Goal: Task Accomplishment & Management: Complete application form

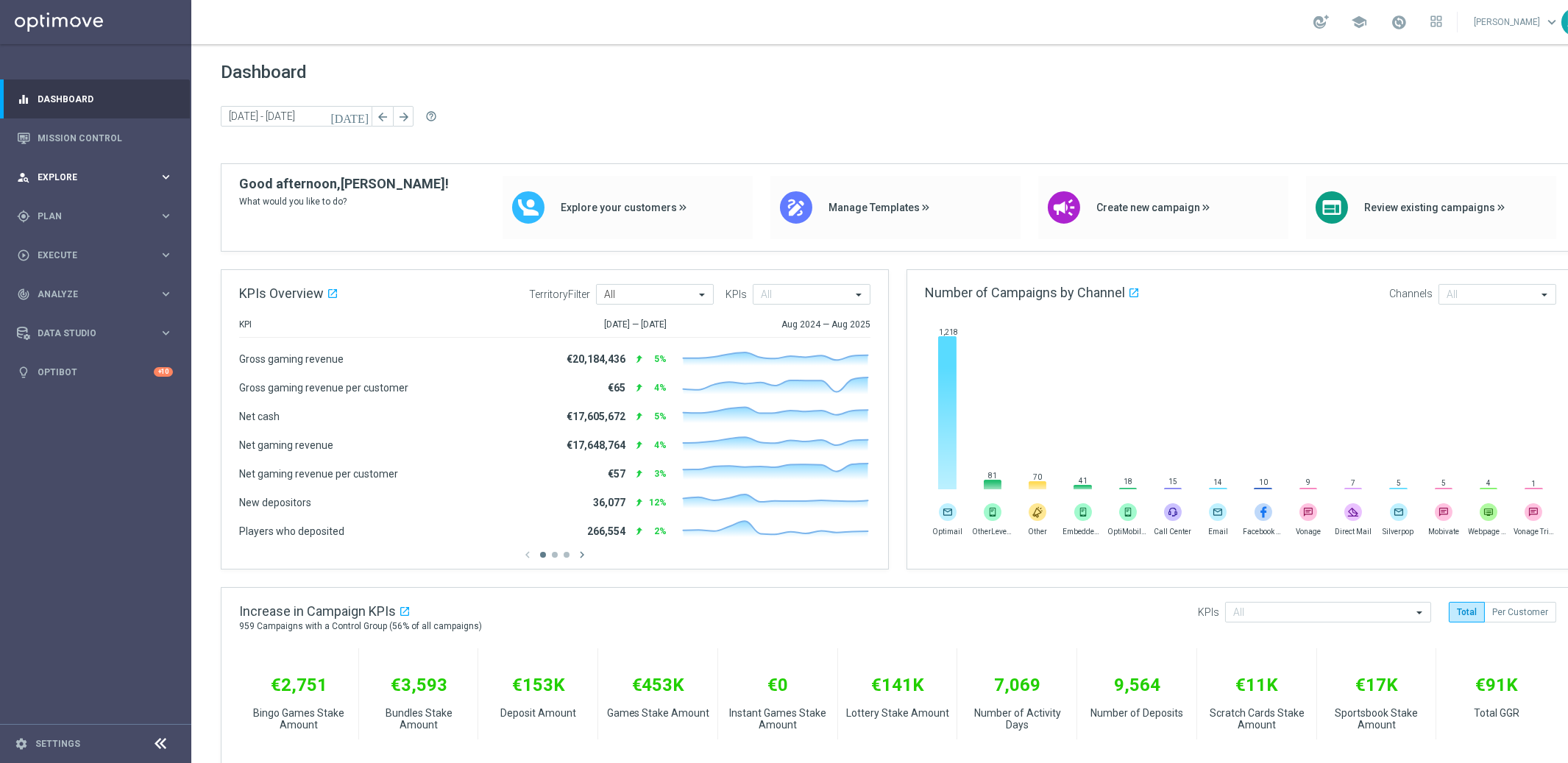
click at [74, 176] on span "Explore" at bounding box center [97, 178] width 121 height 9
click at [167, 178] on icon "keyboard_arrow_right" at bounding box center [166, 177] width 14 height 14
click at [94, 215] on span "Plan" at bounding box center [97, 216] width 121 height 9
click at [82, 289] on span "Templates" at bounding box center [91, 290] width 106 height 9
click at [70, 311] on link "Optimail" at bounding box center [99, 313] width 108 height 12
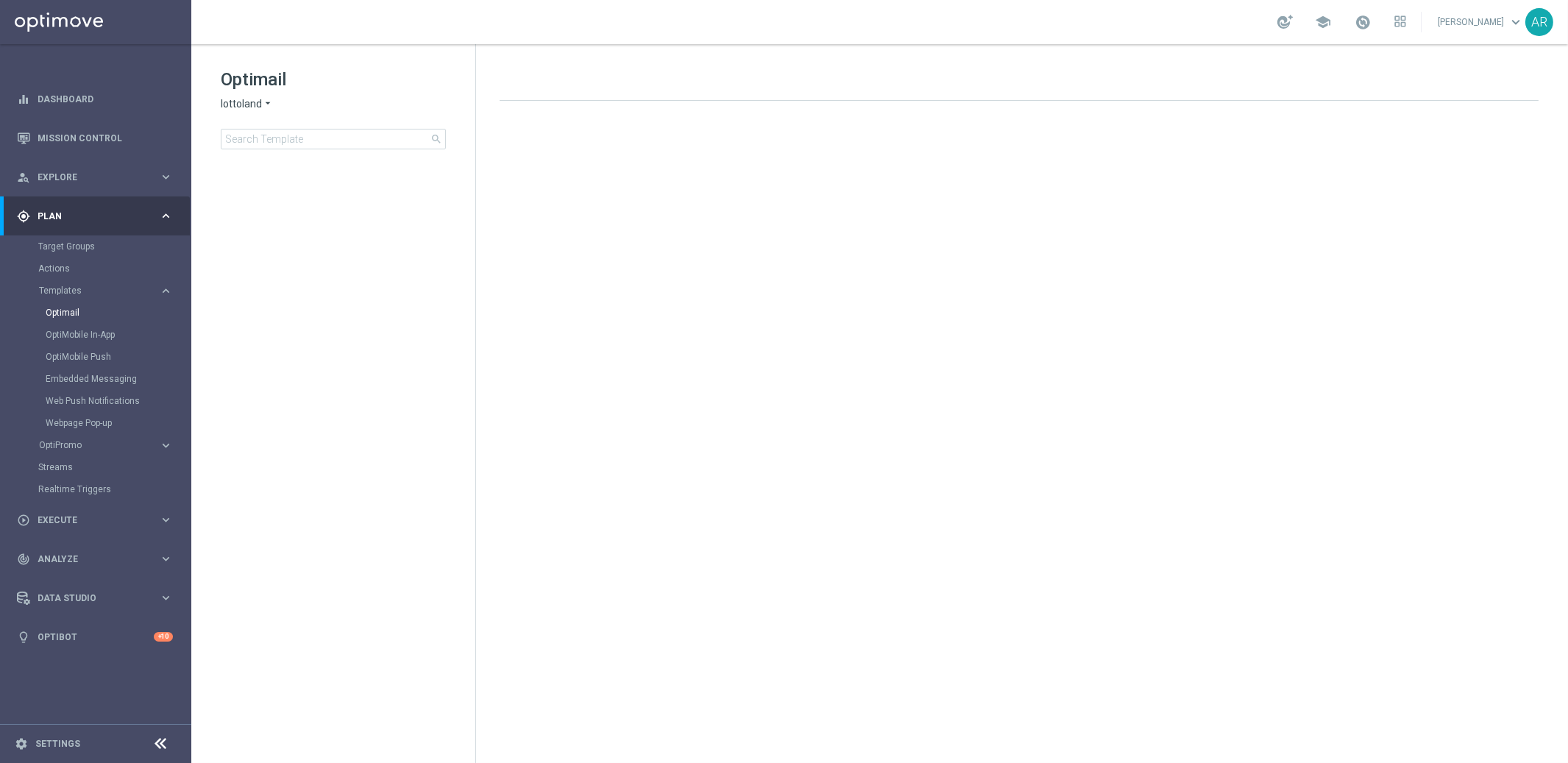
click at [257, 103] on span "lottoland" at bounding box center [241, 104] width 41 height 14
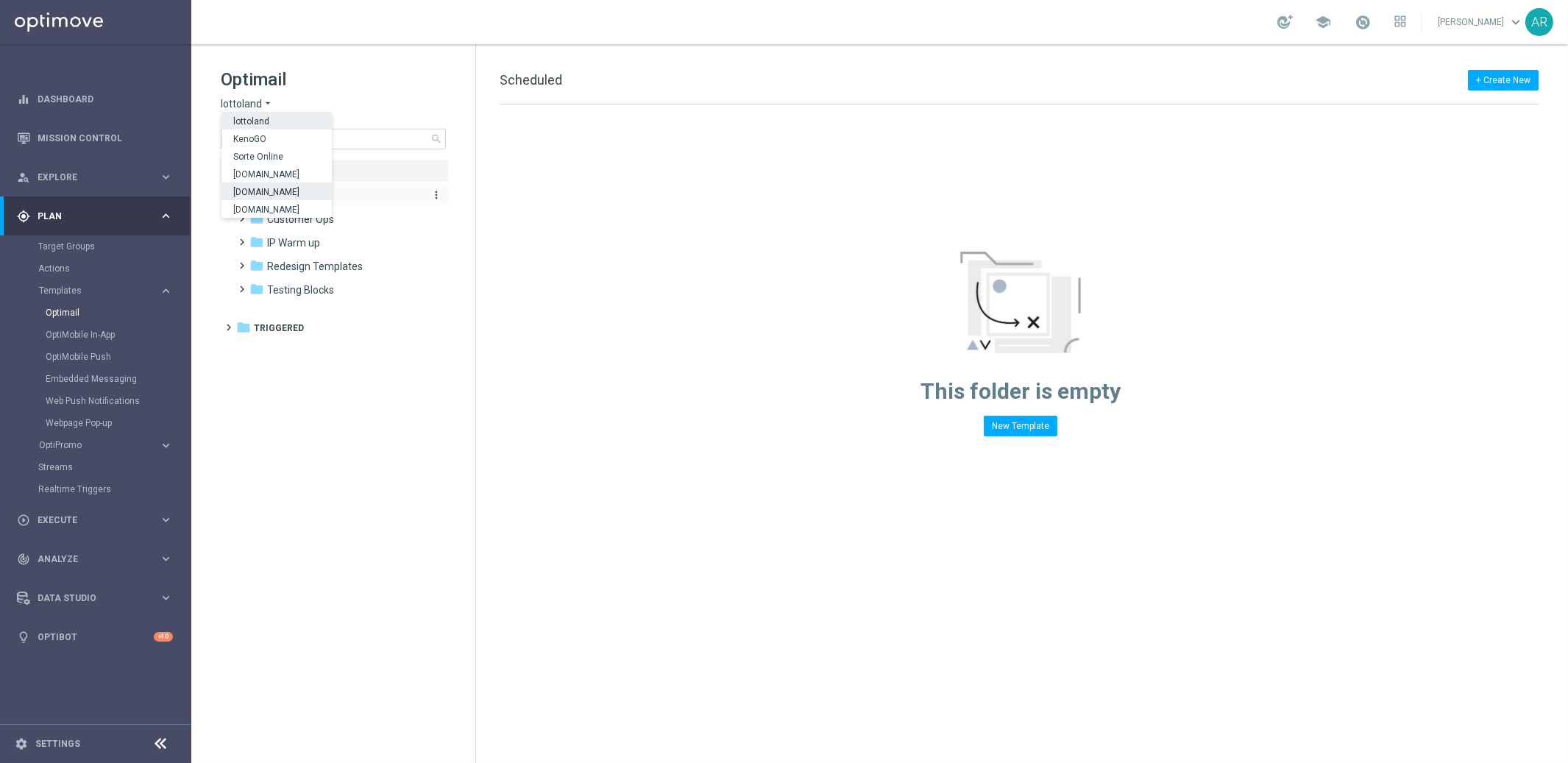
click at [0, 0] on span "[DOMAIN_NAME]" at bounding box center [0, 0] width 0 height 0
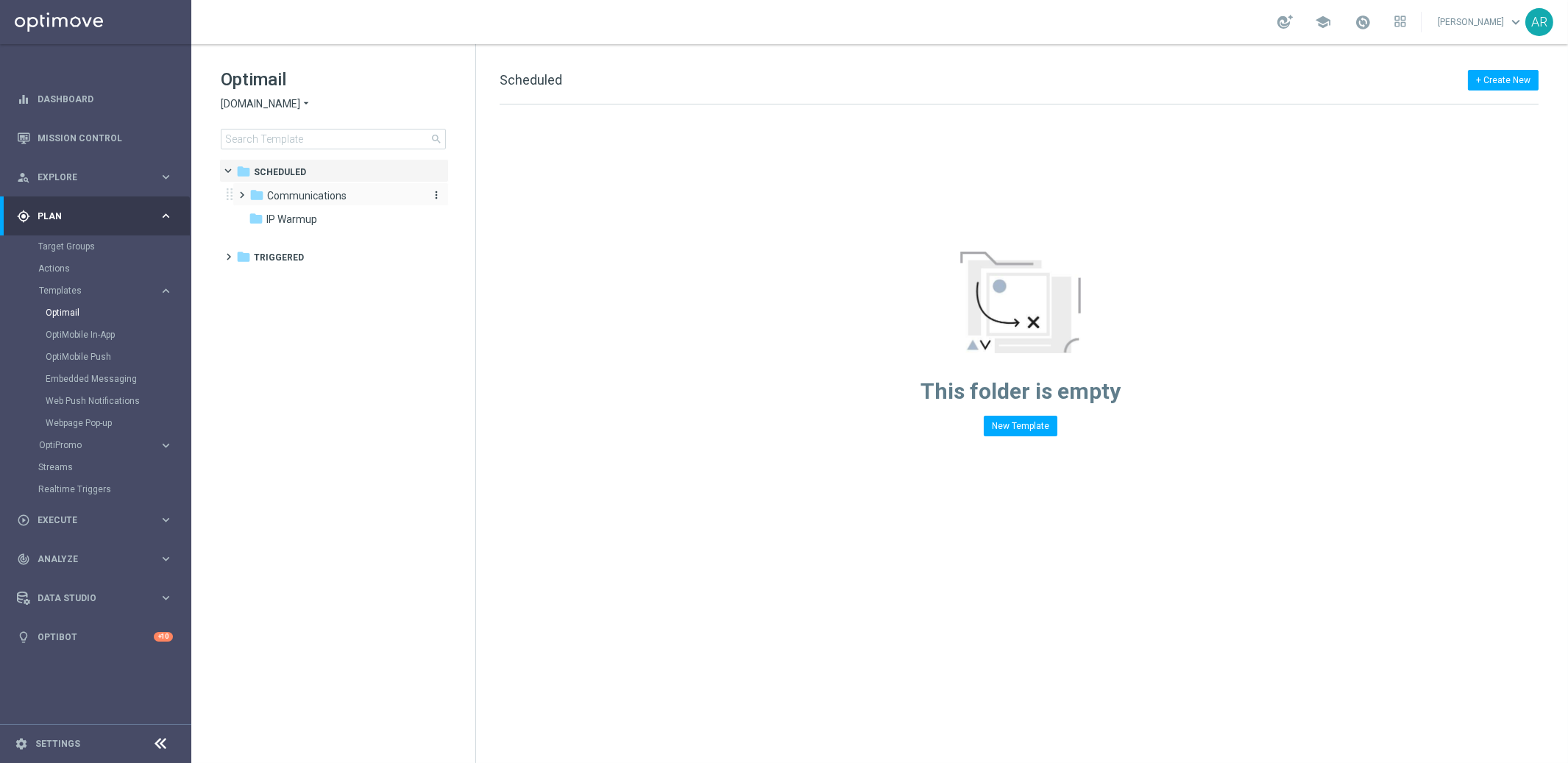
click at [291, 197] on span "Communications" at bounding box center [306, 195] width 80 height 13
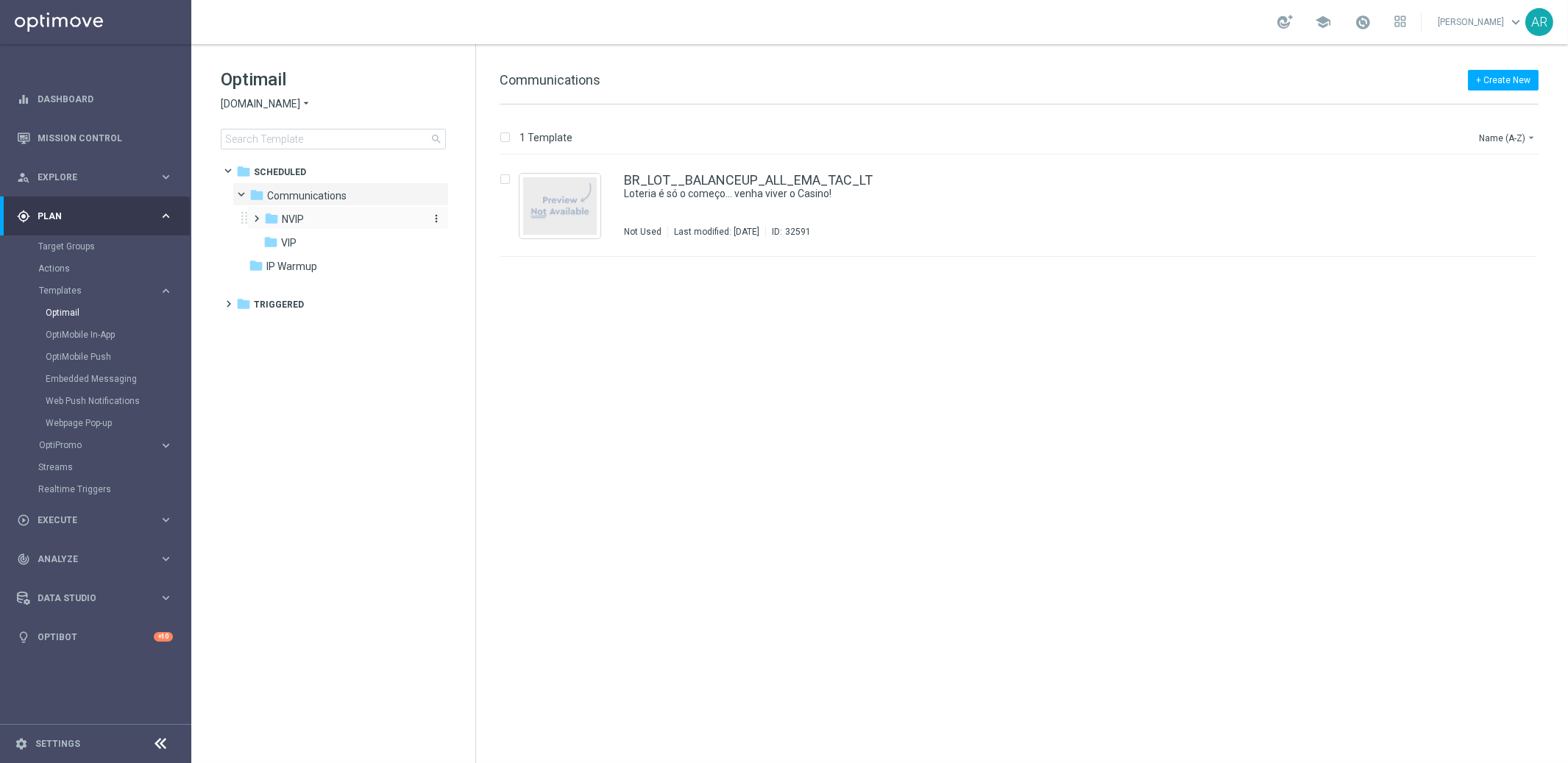
click at [305, 219] on div "folder NVIP" at bounding box center [342, 219] width 157 height 17
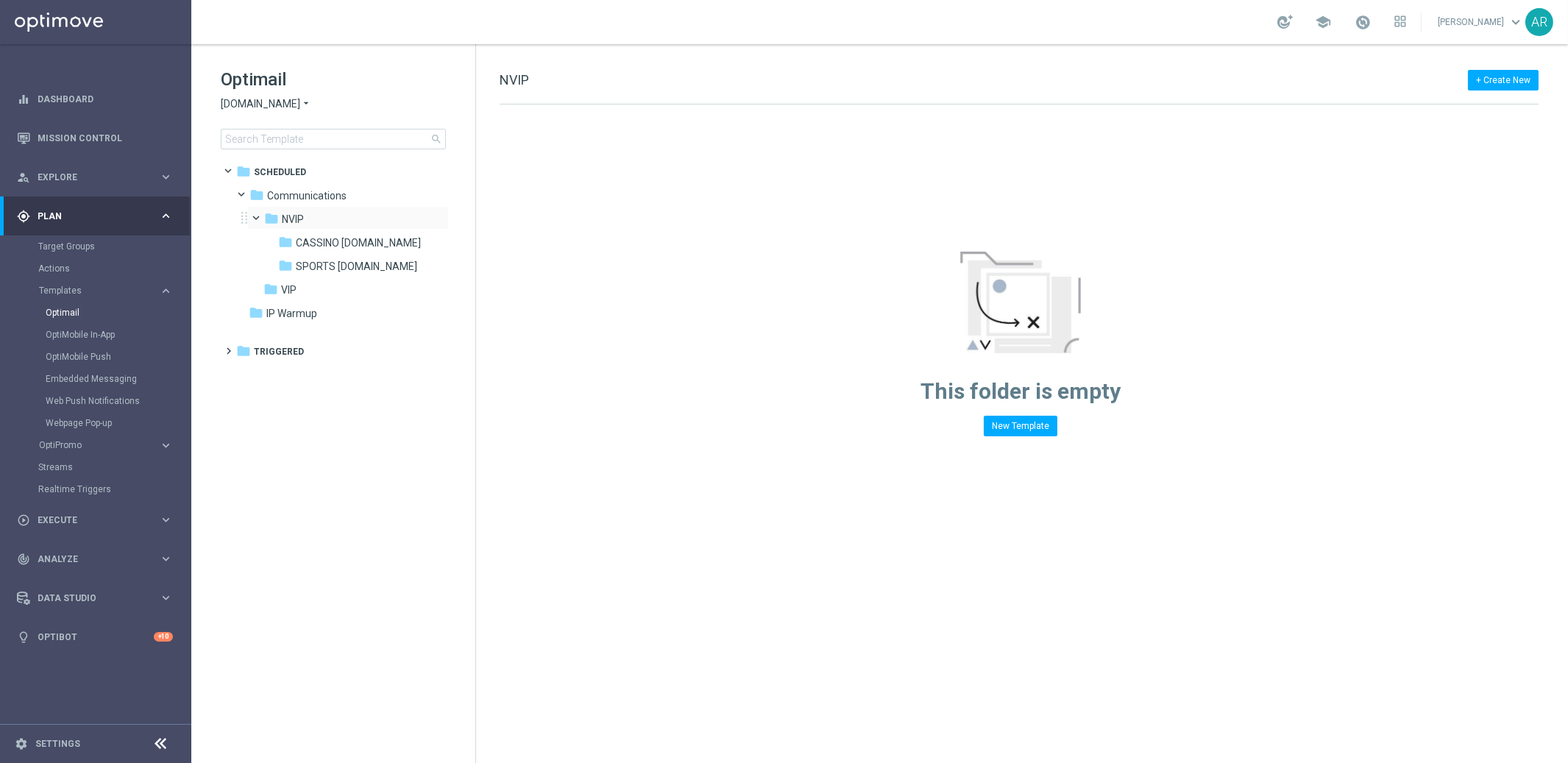
click at [294, 210] on div "folder NVIP more_vert" at bounding box center [348, 218] width 201 height 24
click at [297, 288] on span "VIP" at bounding box center [288, 290] width 16 height 13
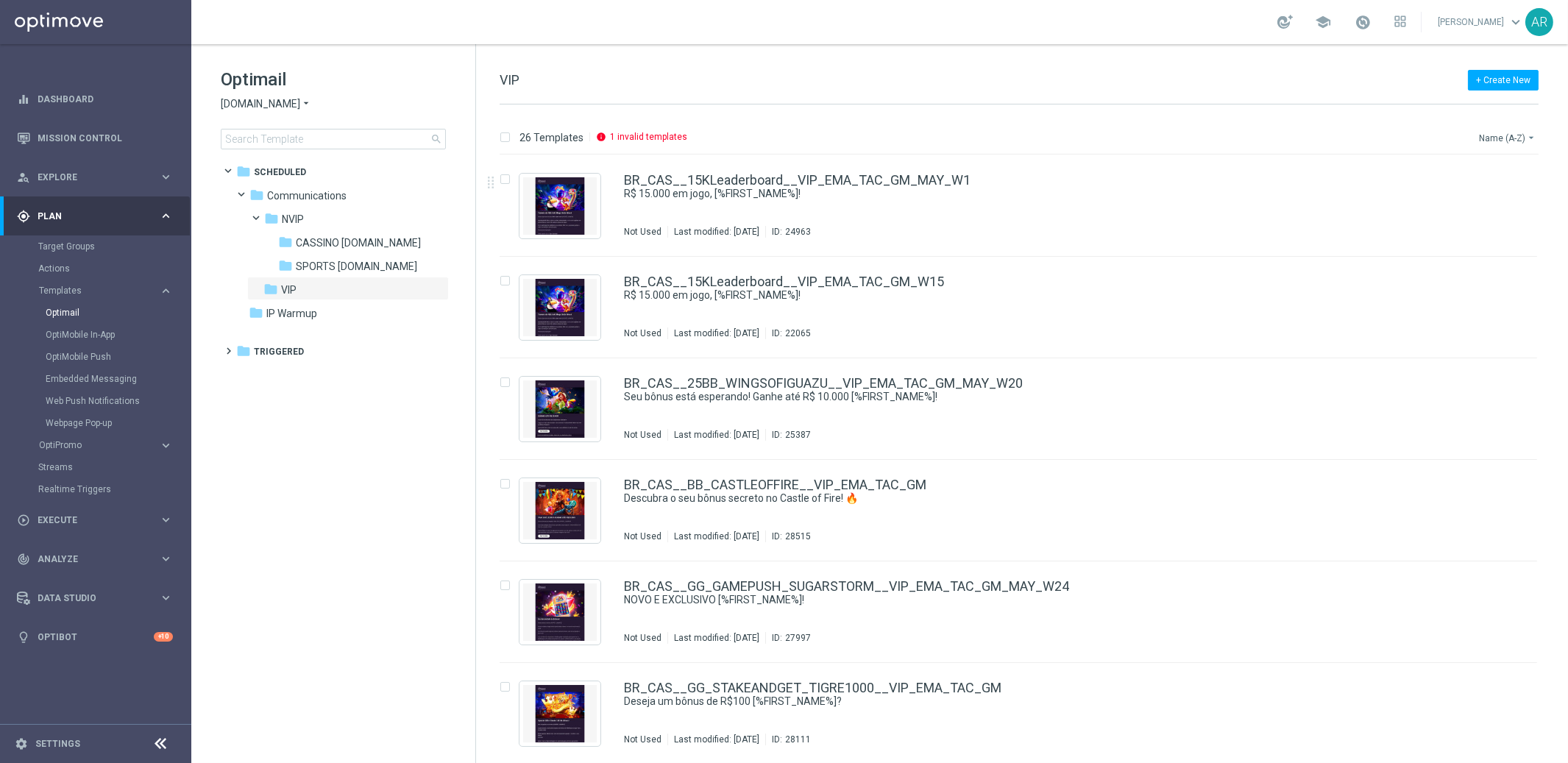
click at [1410, 140] on button "Name (A-Z) arrow_drop_down" at bounding box center [1508, 137] width 61 height 18
click at [1410, 204] on span "Date Modified (Newest)" at bounding box center [1482, 203] width 99 height 10
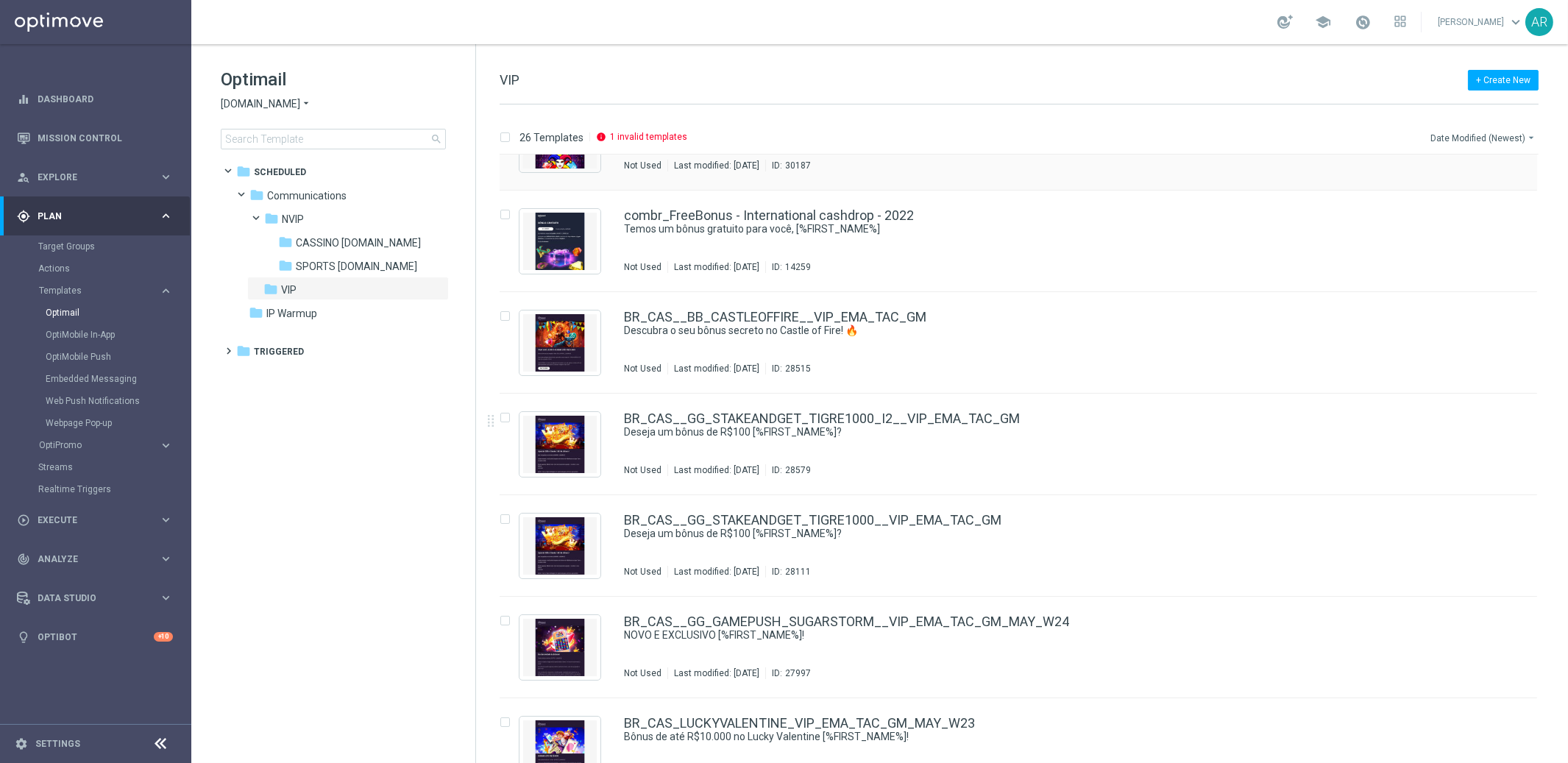
scroll to position [272, 0]
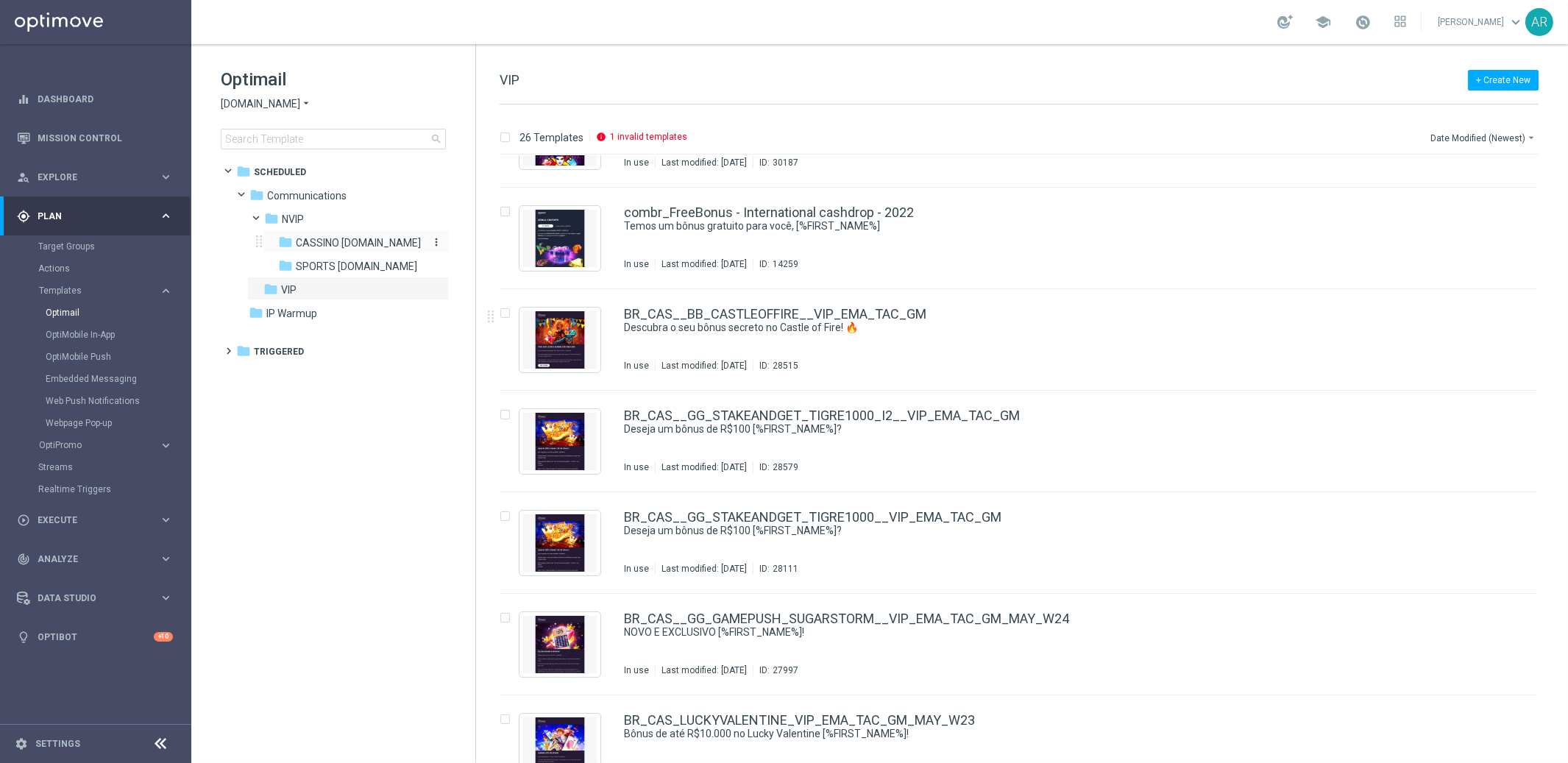
click at [329, 242] on span "CASSINO [DOMAIN_NAME]" at bounding box center [358, 243] width 125 height 13
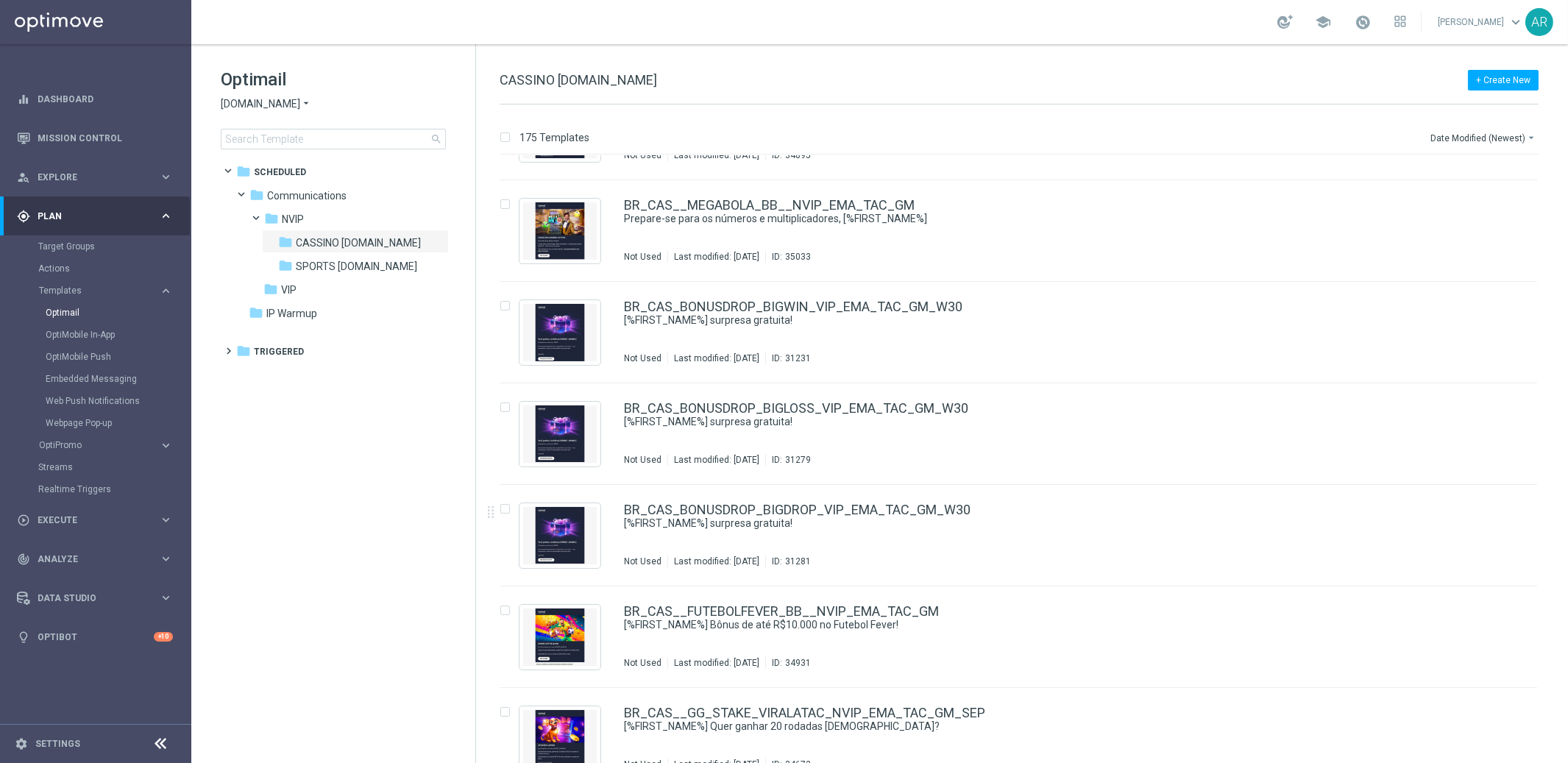
scroll to position [577, 0]
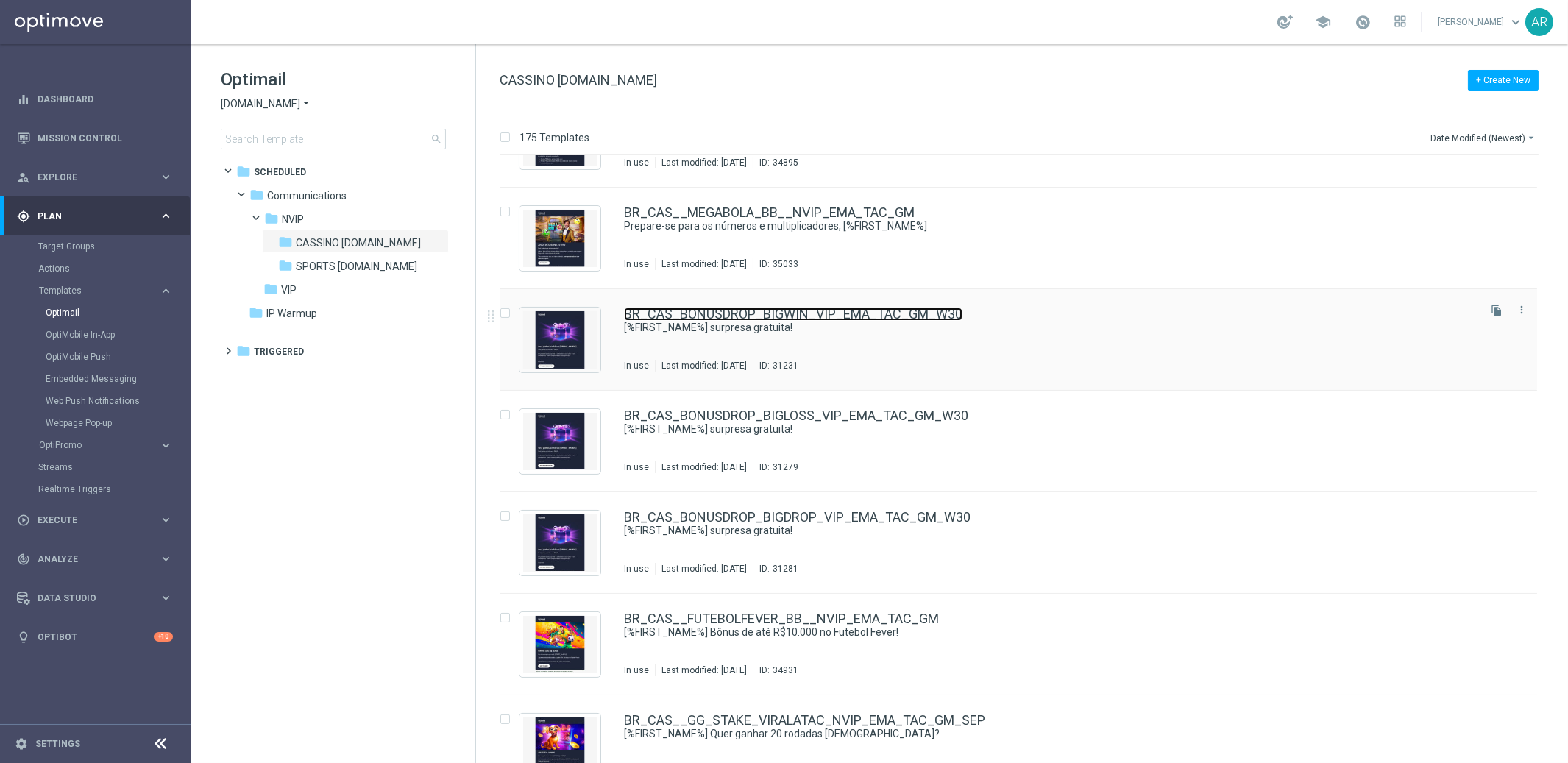
click at [782, 311] on link "BR_CAS_BONUSDROP_BIGWIN_VIP_EMA_TAC_GM_W30" at bounding box center [793, 314] width 338 height 13
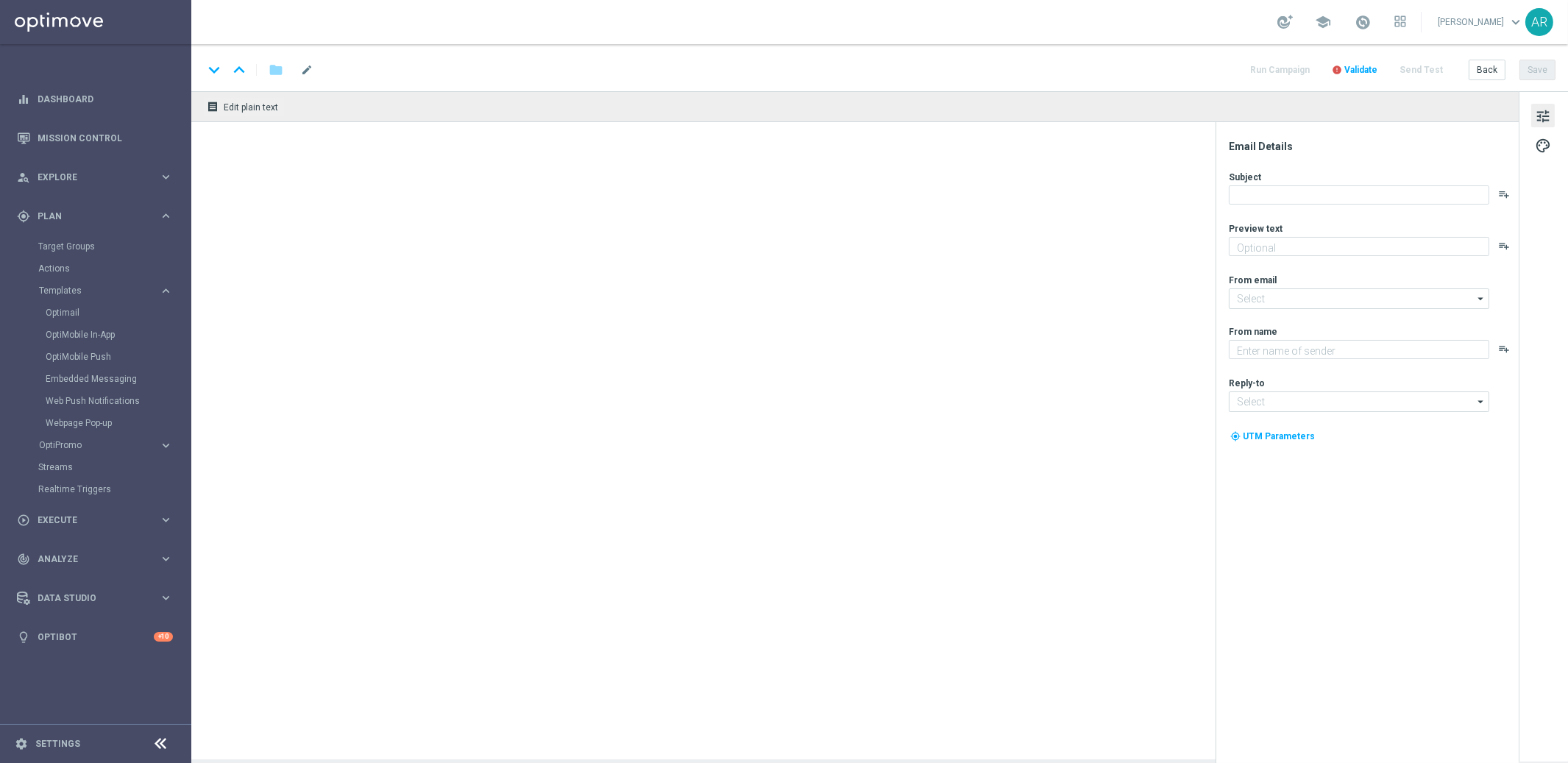
type textarea "Aproveite um R$100 por nossa conta!"
type input "[EMAIL_ADDRESS][DOMAIN_NAME]"
type textarea "Lottoland"
type input "[EMAIL_ADDRESS][DOMAIN_NAME]"
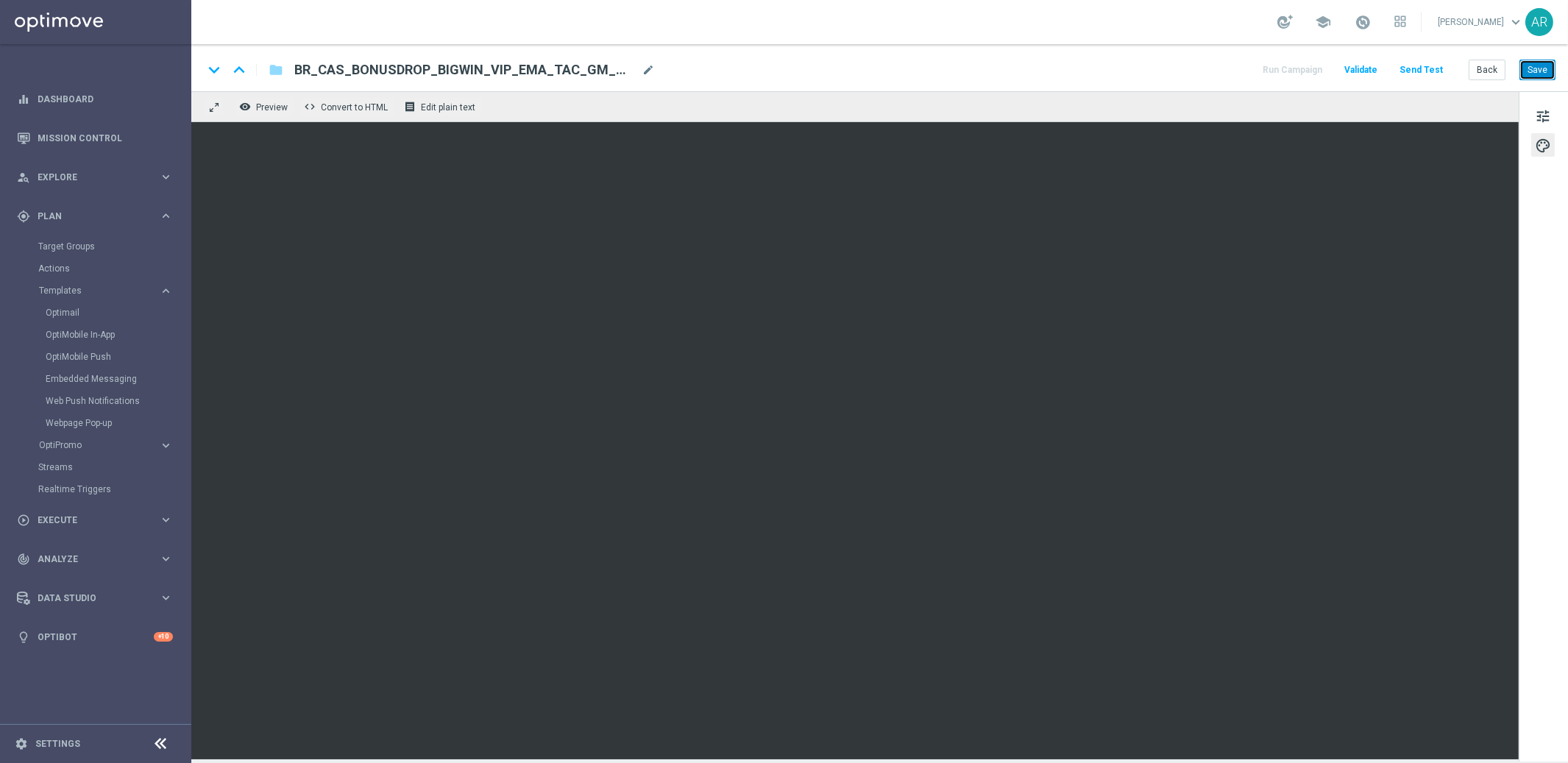
click at [1410, 71] on button "Save" at bounding box center [1538, 70] width 36 height 21
click at [1410, 71] on button "Save" at bounding box center [1538, 70] width 36 height 21
click at [1410, 69] on button "Back" at bounding box center [1487, 70] width 37 height 21
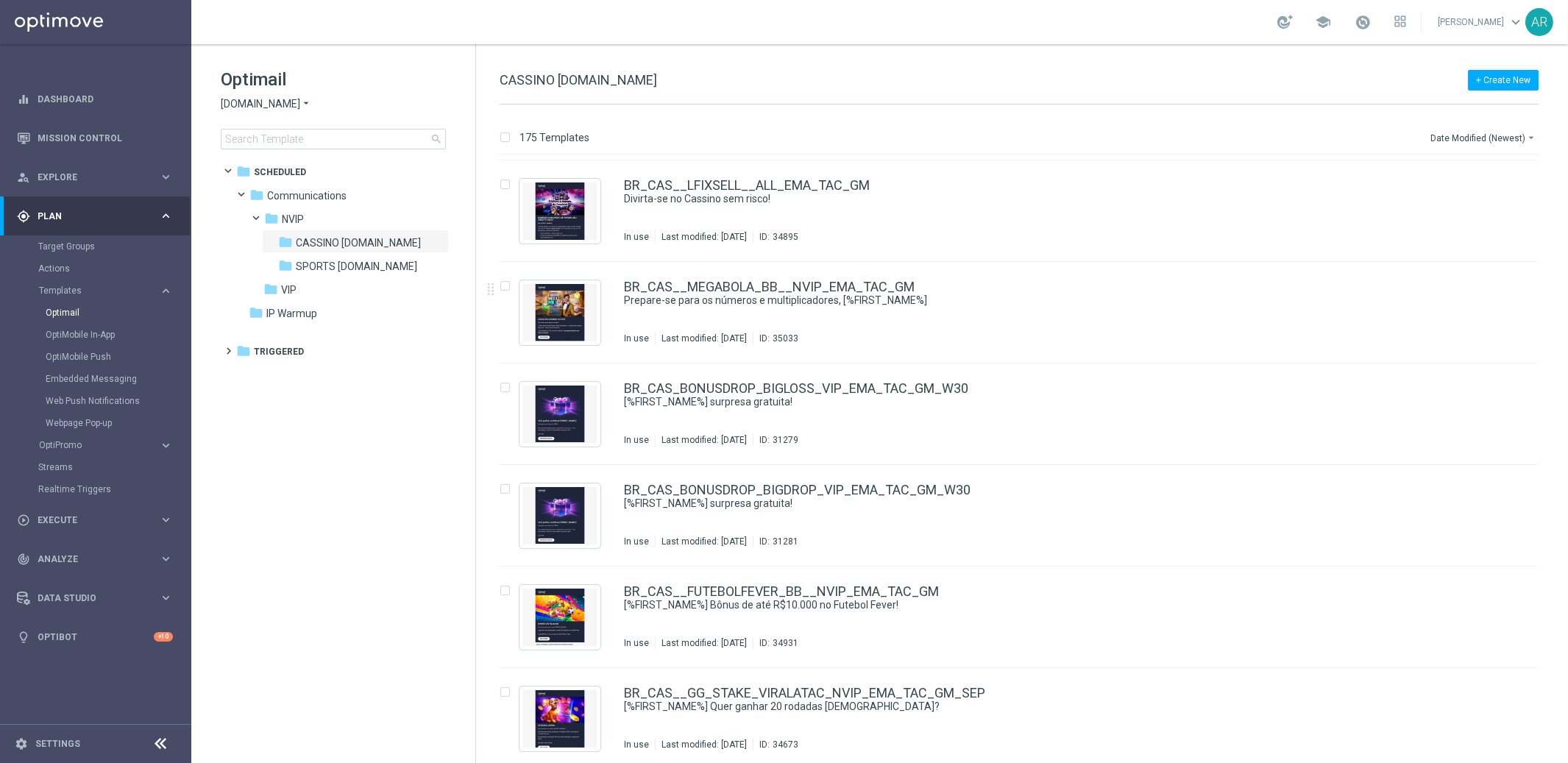
scroll to position [623, 0]
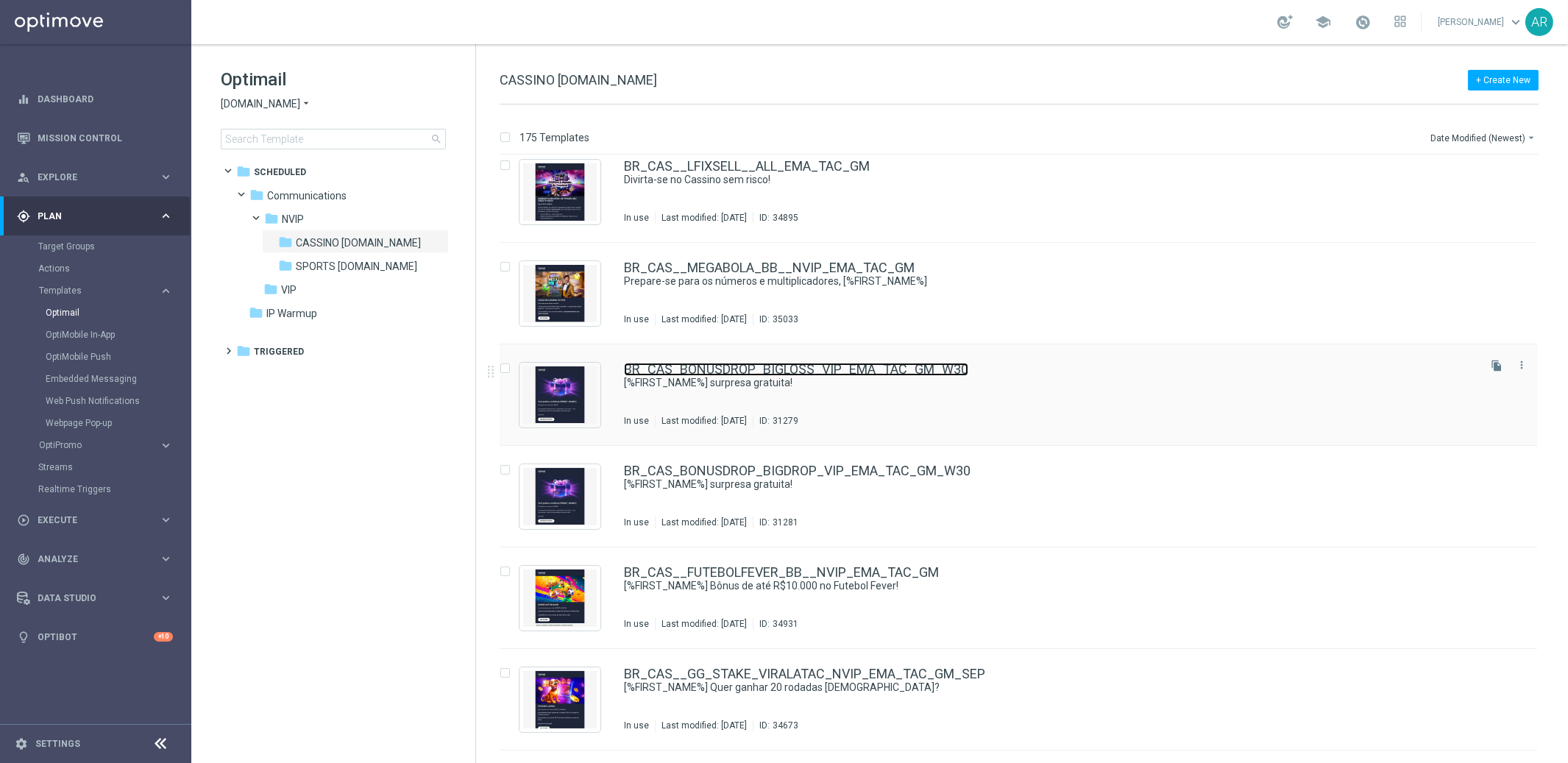
click at [829, 363] on link "BR_CAS_BONUSDROP_BIGLOSS_VIP_EMA_TAC_GM_W30" at bounding box center [796, 369] width 344 height 13
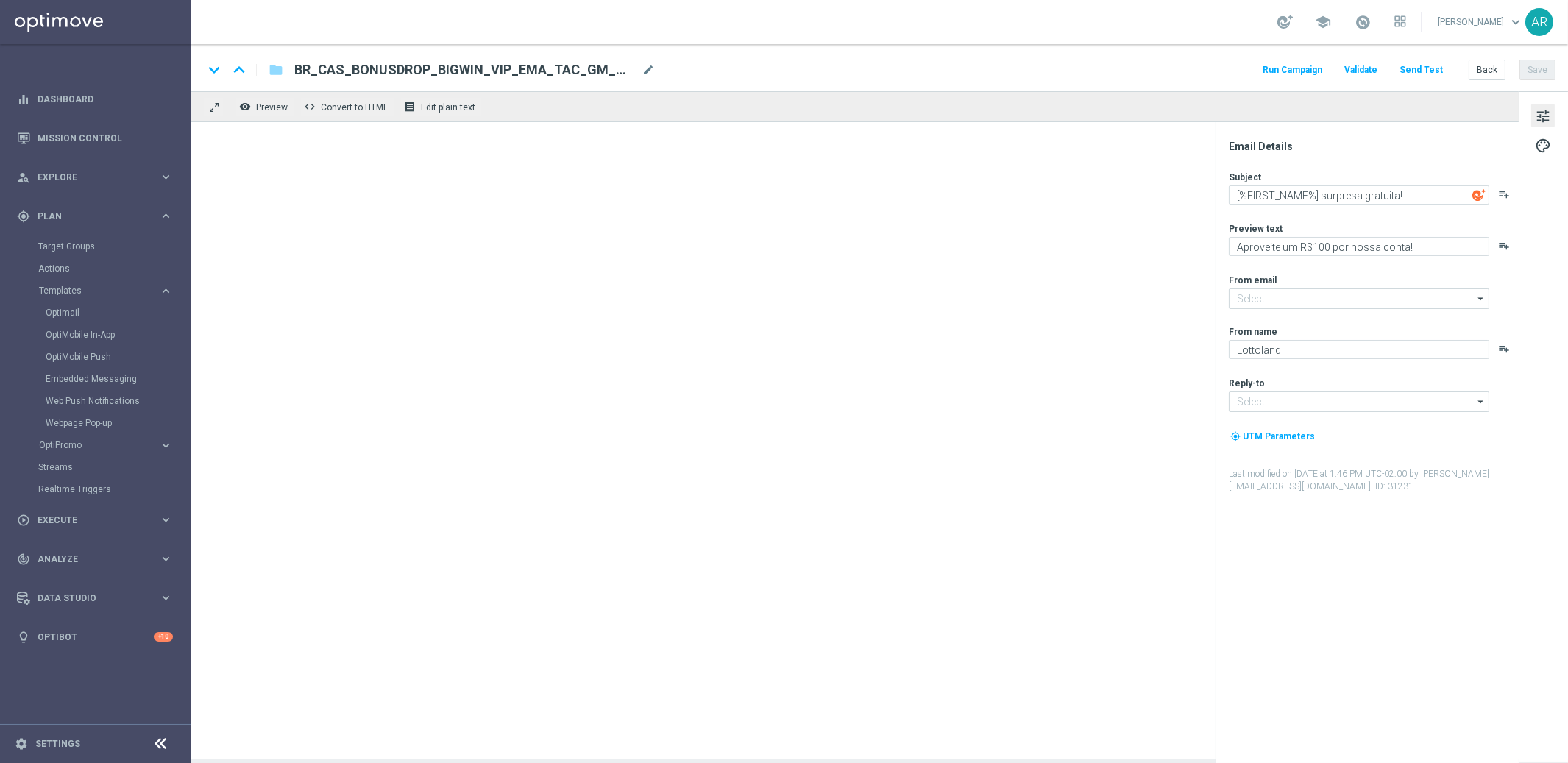
type input "[EMAIL_ADDRESS][DOMAIN_NAME]"
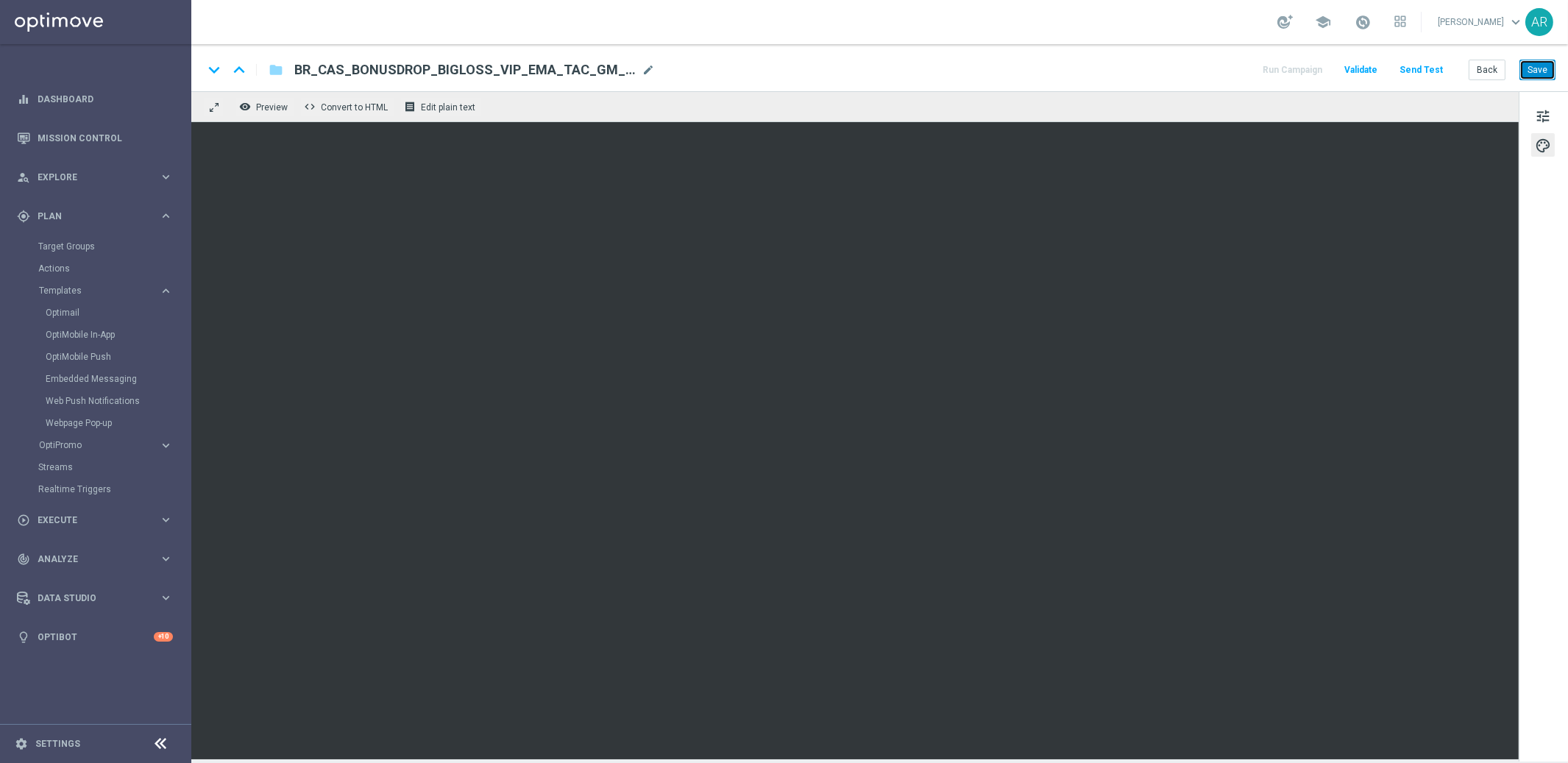
click at [1410, 70] on button "Save" at bounding box center [1538, 70] width 36 height 21
click at [1410, 68] on button "Back" at bounding box center [1487, 70] width 37 height 21
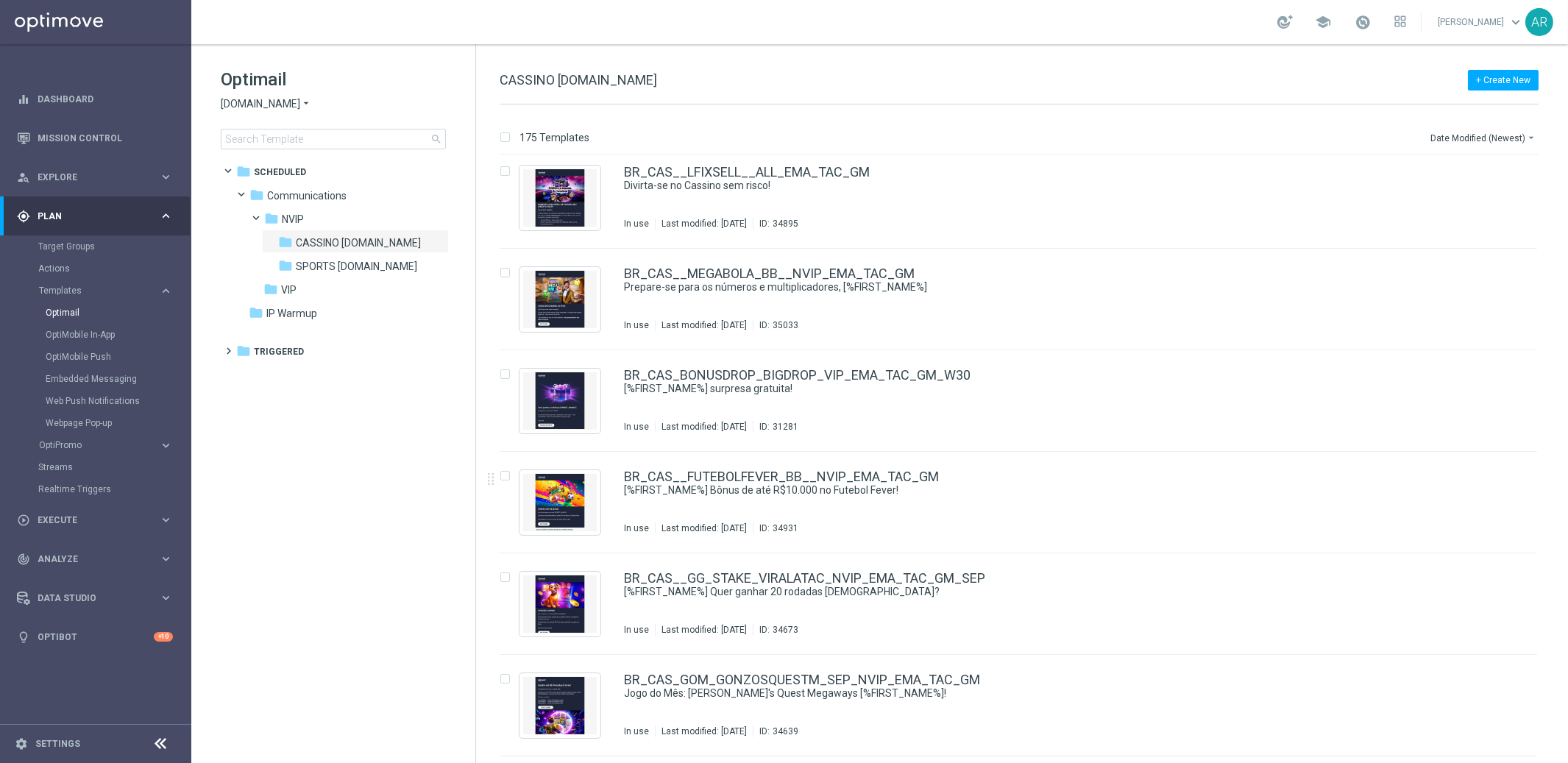
scroll to position [715, 0]
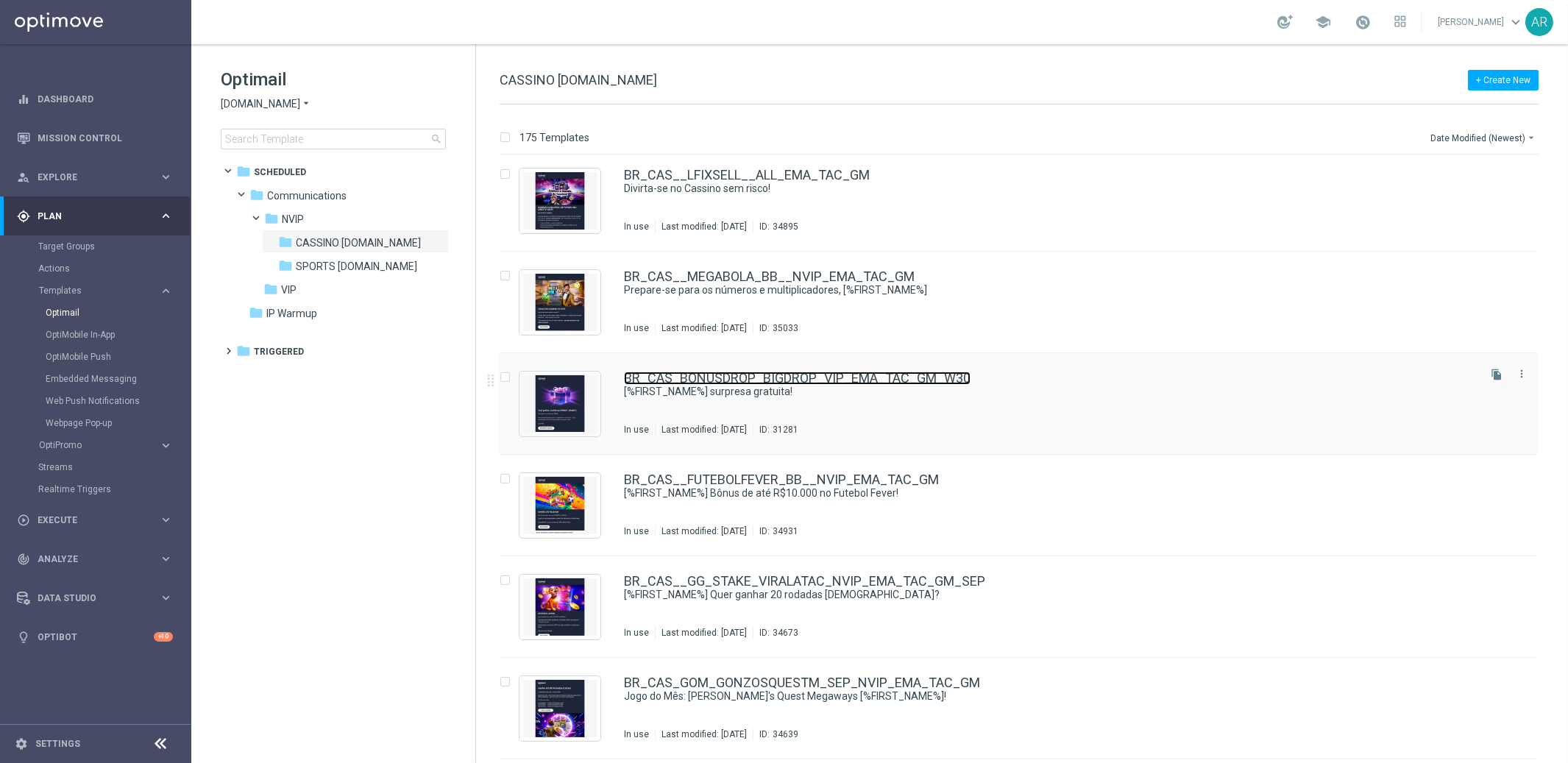
click at [777, 375] on link "BR_CAS_BONUSDROP_BIGDROP_VIP_EMA_TAC_GM_W30" at bounding box center [797, 378] width 346 height 13
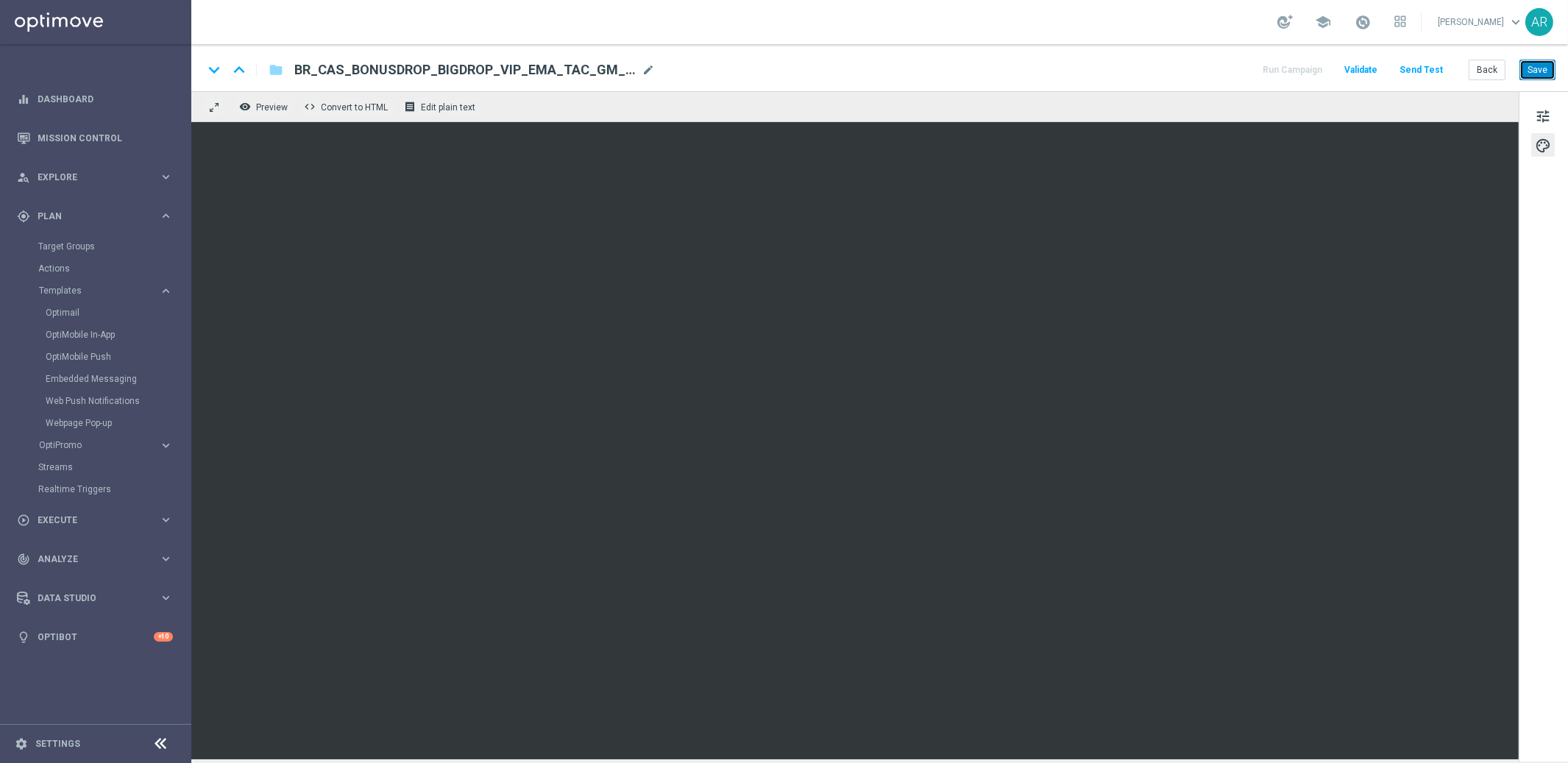
click at [1410, 69] on button "Save" at bounding box center [1538, 70] width 36 height 21
click at [1410, 71] on button "Save" at bounding box center [1538, 70] width 36 height 21
click at [1410, 65] on button "Back" at bounding box center [1487, 70] width 37 height 21
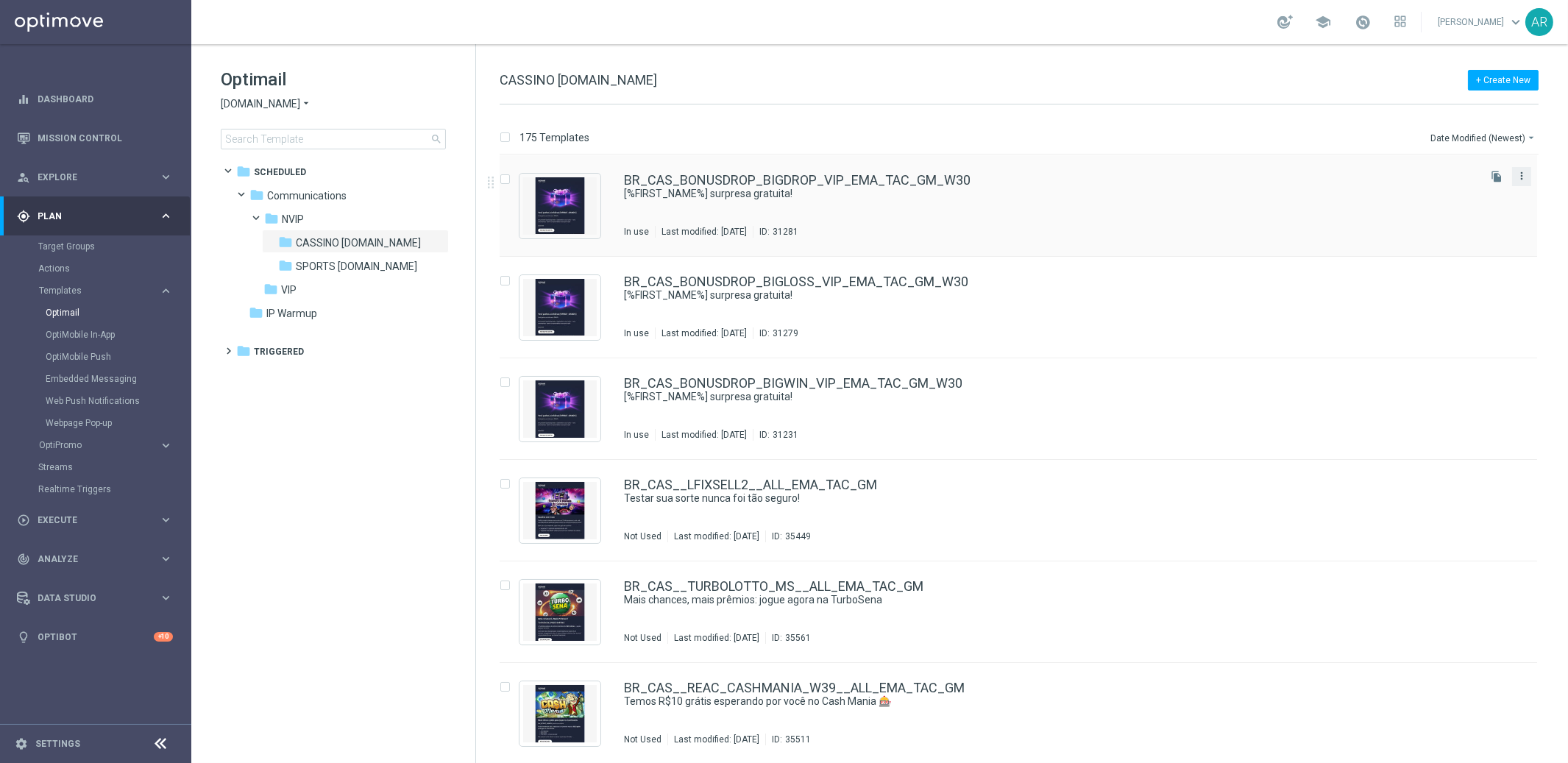
click at [1410, 172] on icon "more_vert" at bounding box center [1522, 176] width 12 height 12
click at [1410, 192] on div "Move" at bounding box center [1461, 192] width 89 height 10
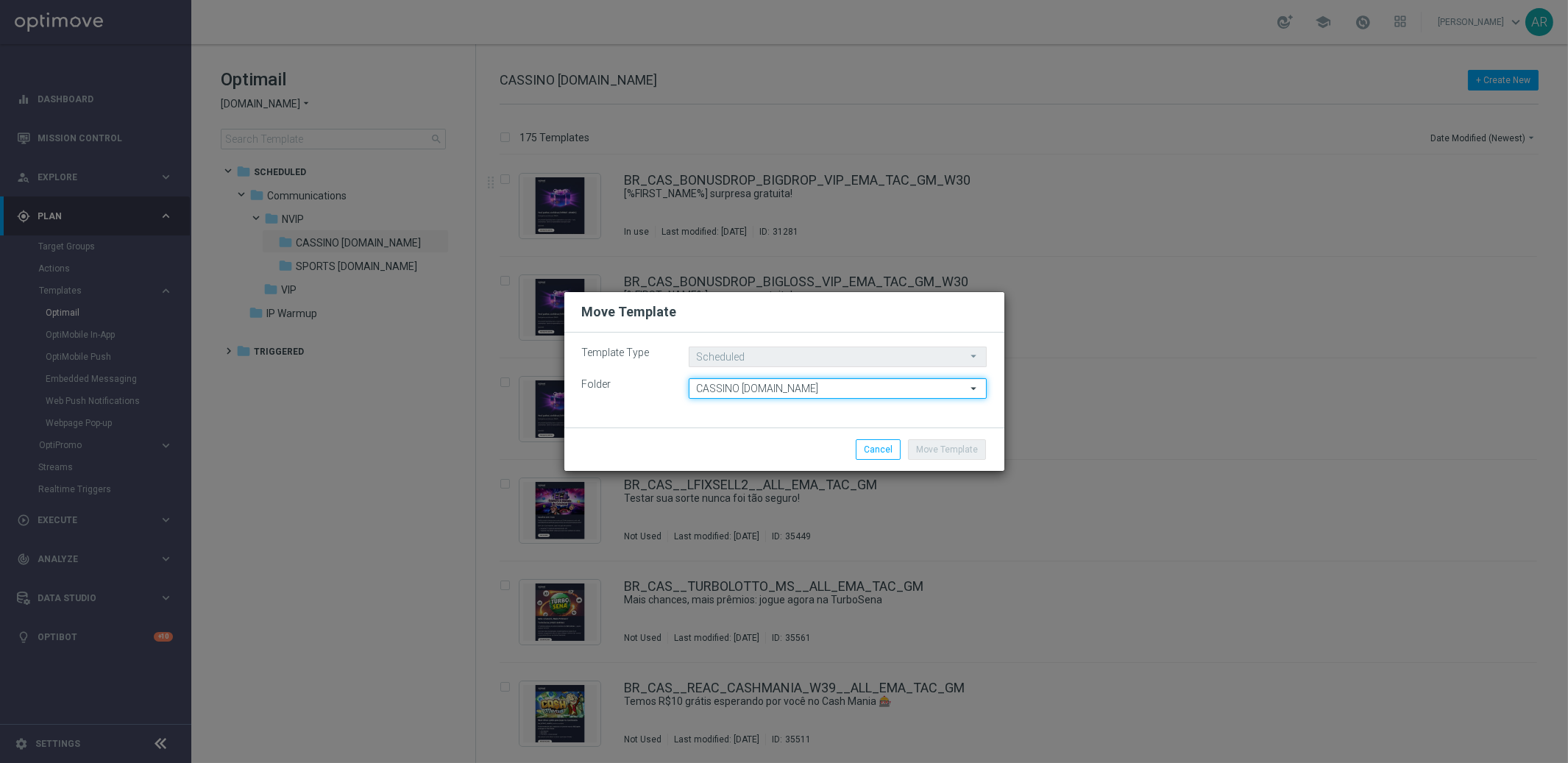
click at [792, 386] on input "CASSINO [DOMAIN_NAME]" at bounding box center [838, 389] width 298 height 21
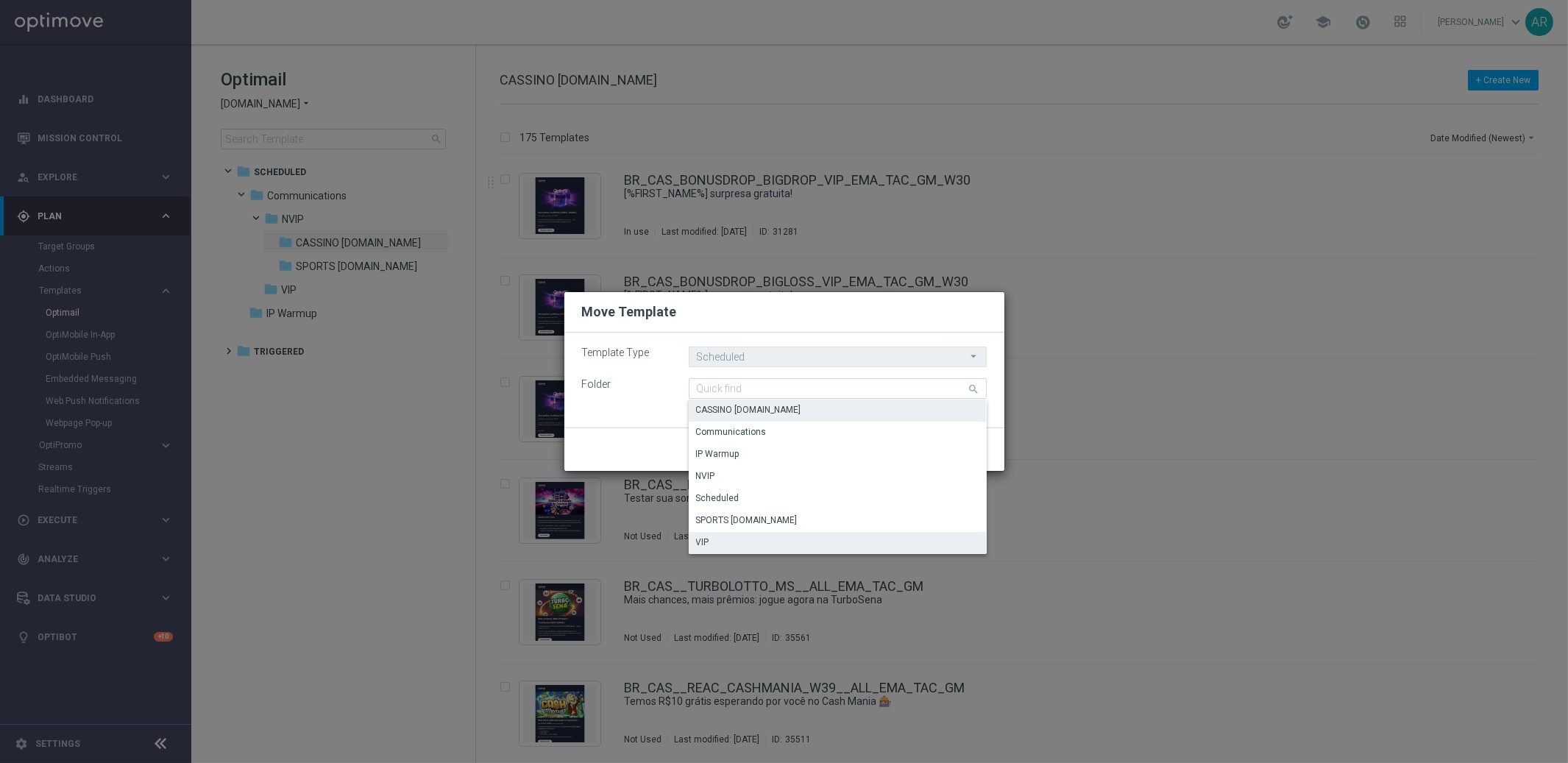
click at [775, 542] on div "VIP" at bounding box center [838, 542] width 298 height 21
type input "VIP"
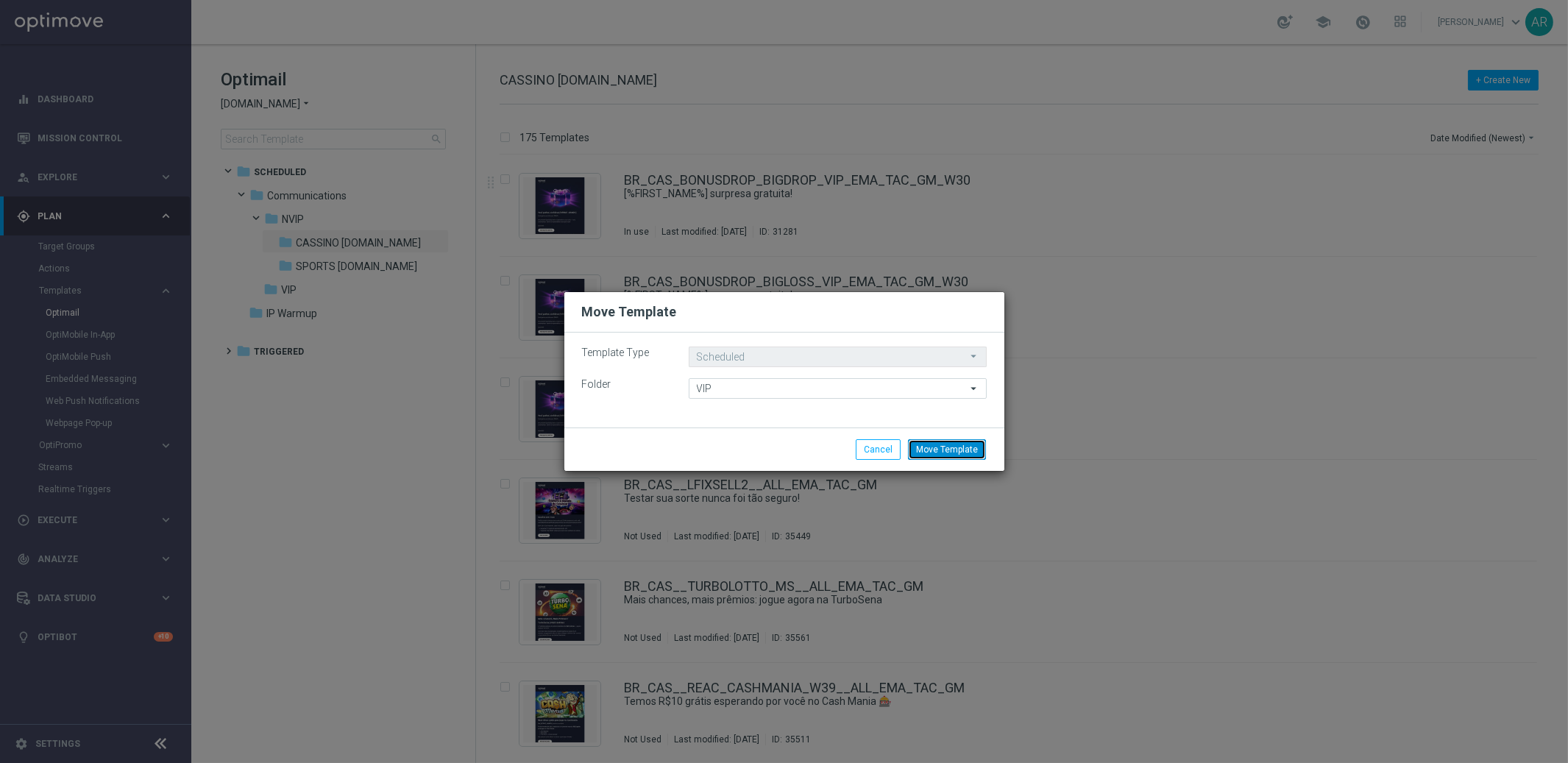
click at [955, 447] on button "Move Template" at bounding box center [947, 449] width 78 height 21
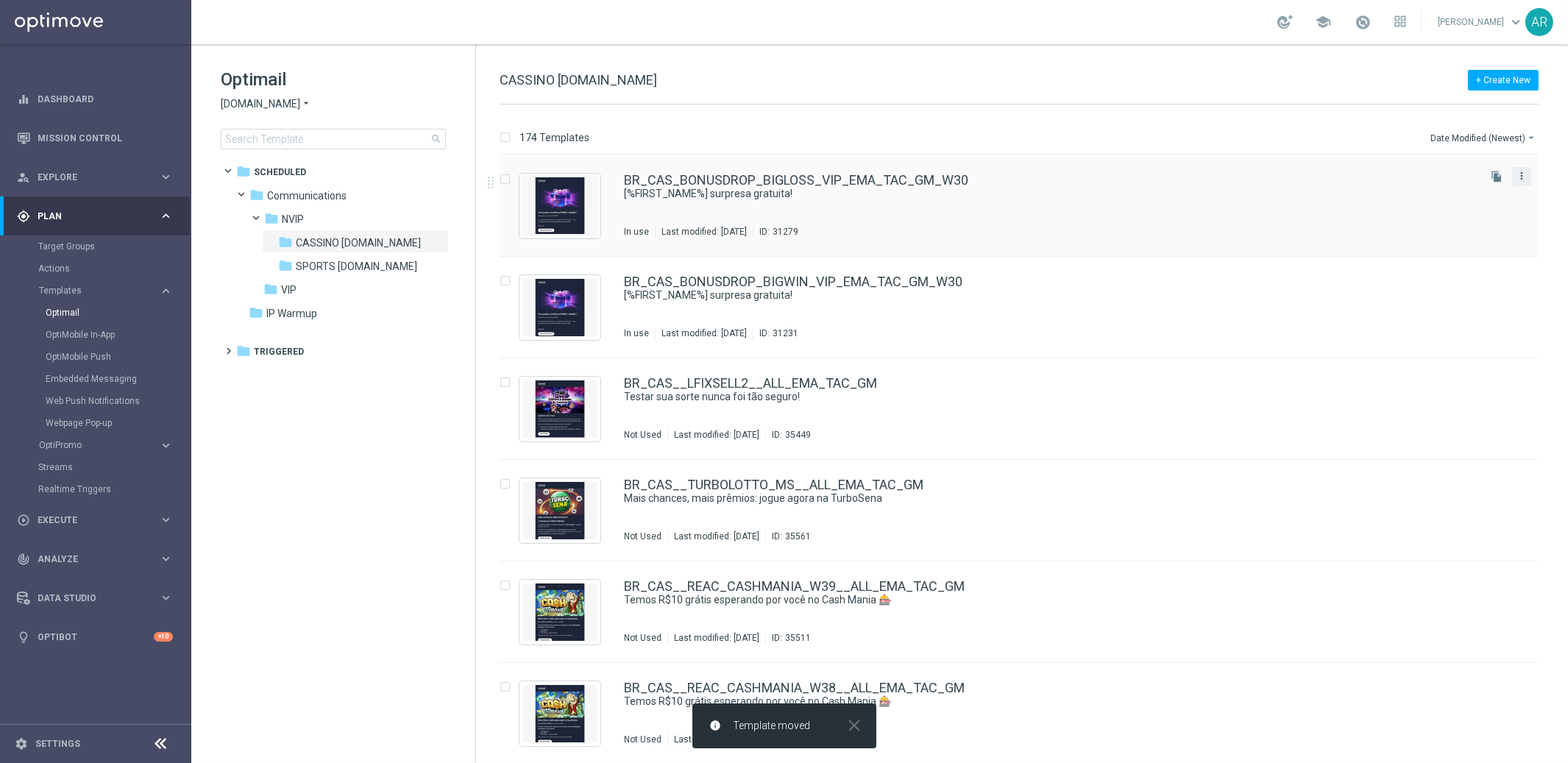
click at [1410, 175] on icon "more_vert" at bounding box center [1522, 176] width 12 height 12
click at [1410, 195] on div "Move" at bounding box center [1461, 192] width 89 height 10
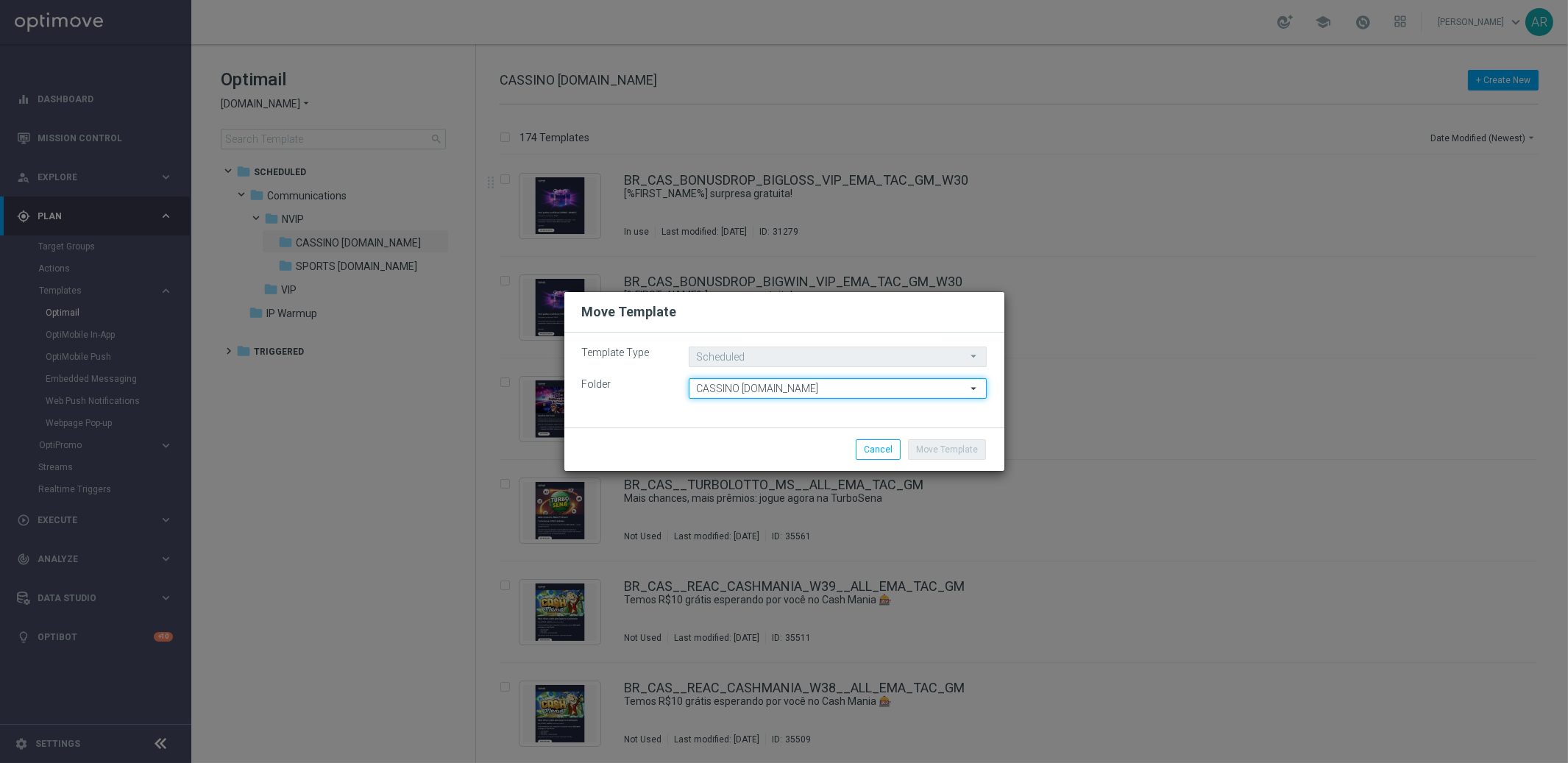
click at [795, 386] on input "CASSINO [DOMAIN_NAME]" at bounding box center [838, 389] width 298 height 21
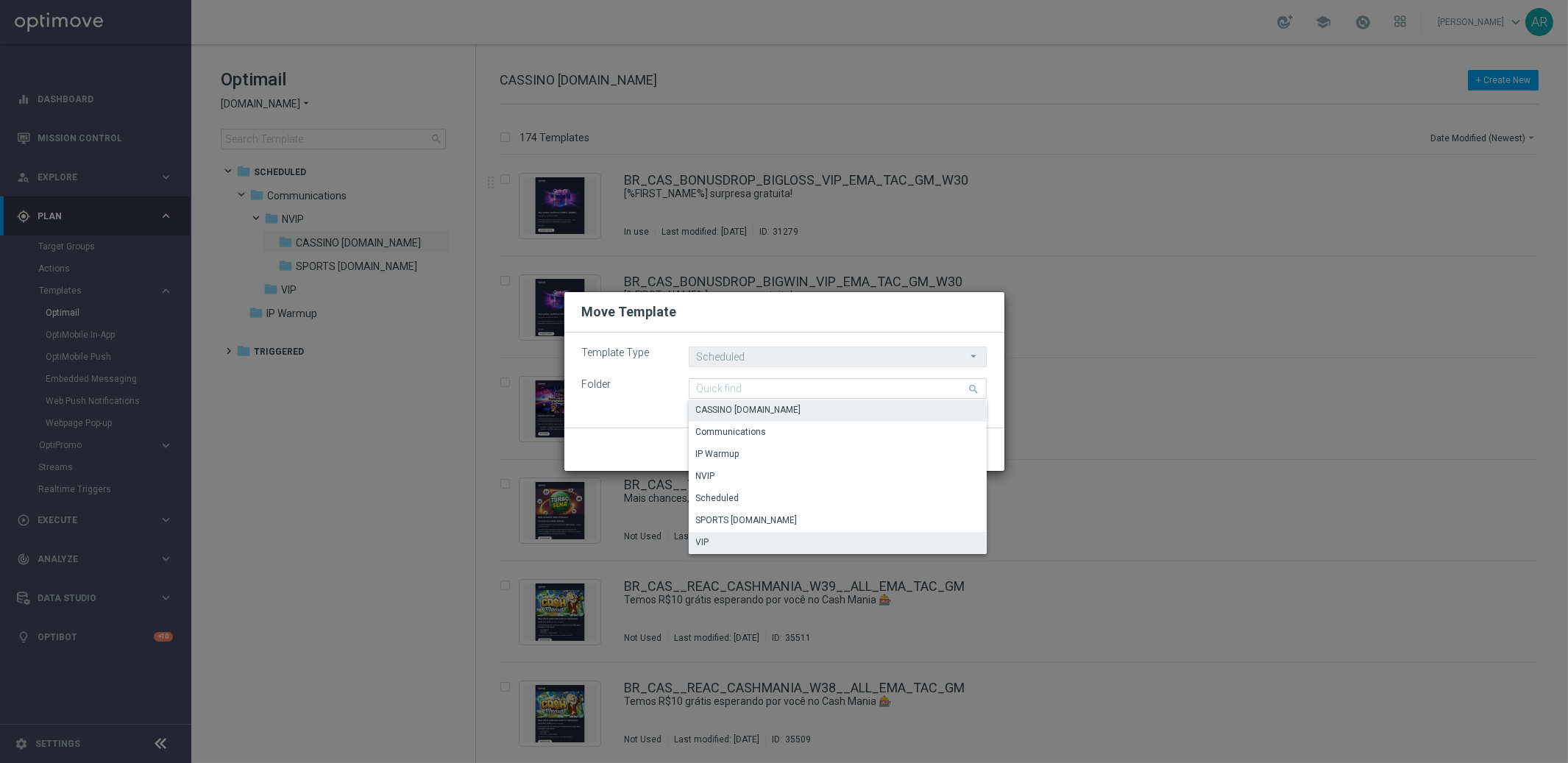
click at [835, 540] on div "VIP" at bounding box center [838, 542] width 298 height 21
type input "VIP"
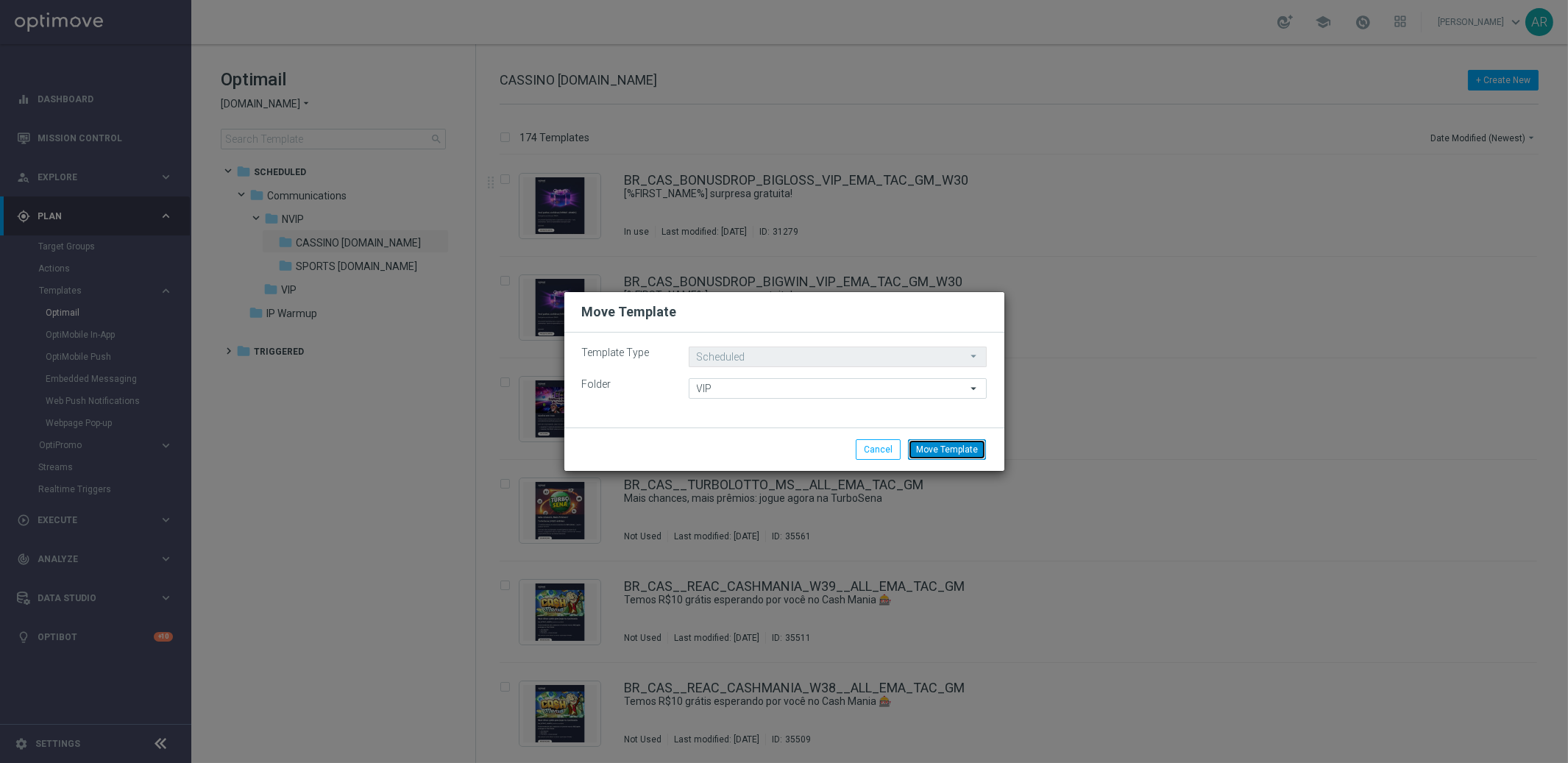
click at [952, 452] on button "Move Template" at bounding box center [947, 449] width 78 height 21
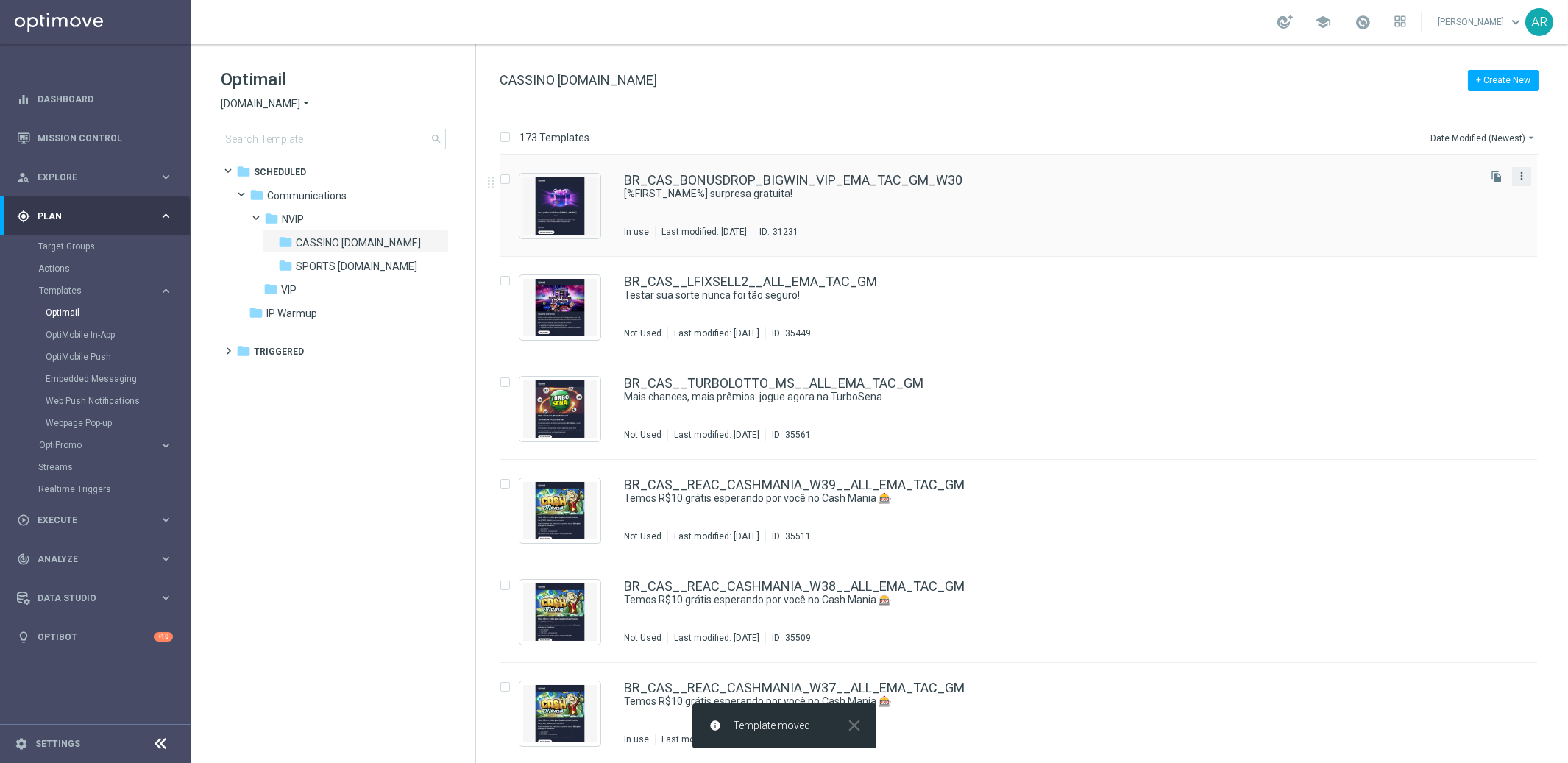
click at [1410, 177] on icon "more_vert" at bounding box center [1522, 176] width 12 height 12
click at [1410, 196] on div "Move" at bounding box center [1461, 192] width 89 height 10
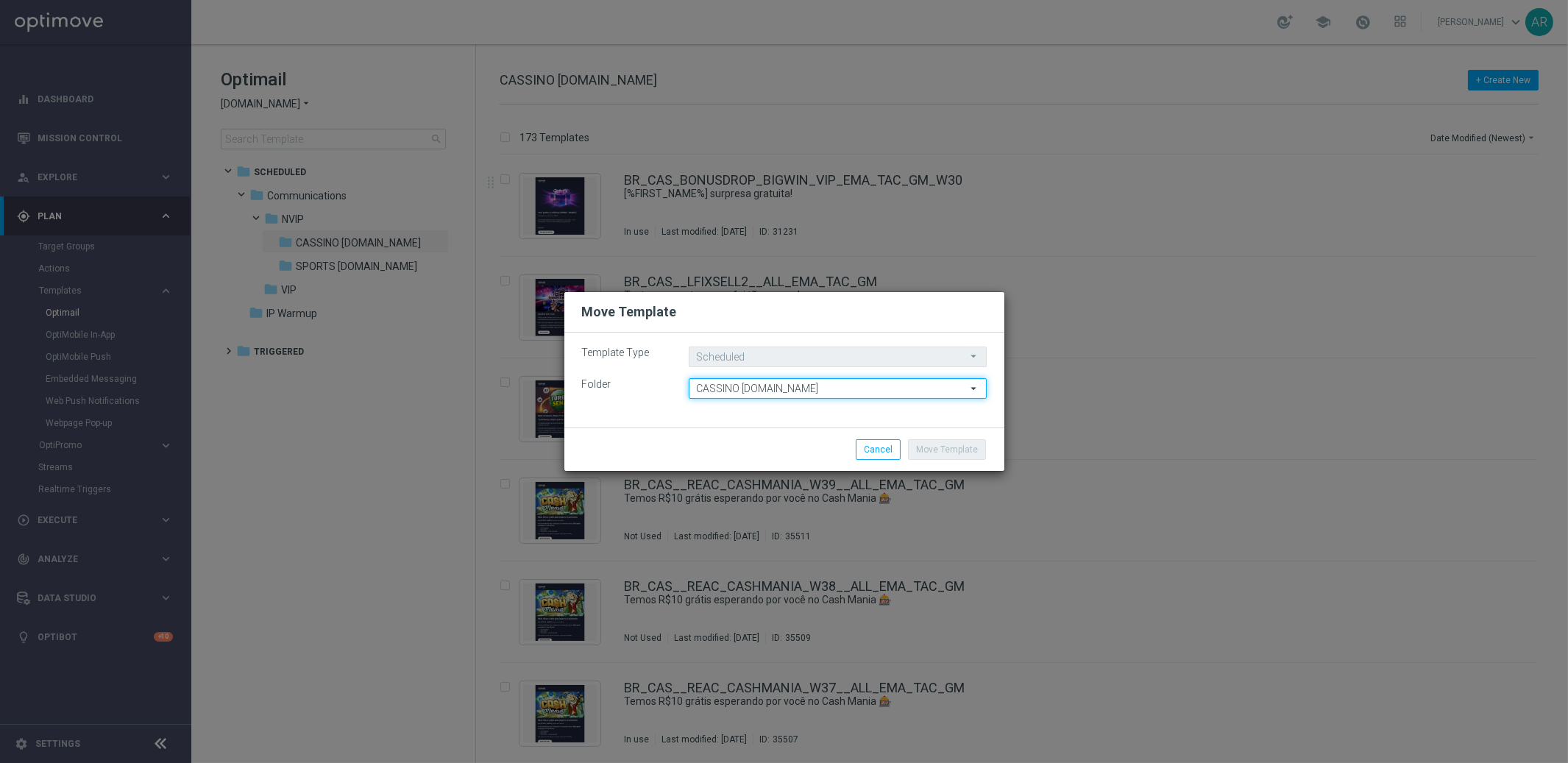
click at [871, 392] on input "CASSINO [DOMAIN_NAME]" at bounding box center [838, 389] width 298 height 21
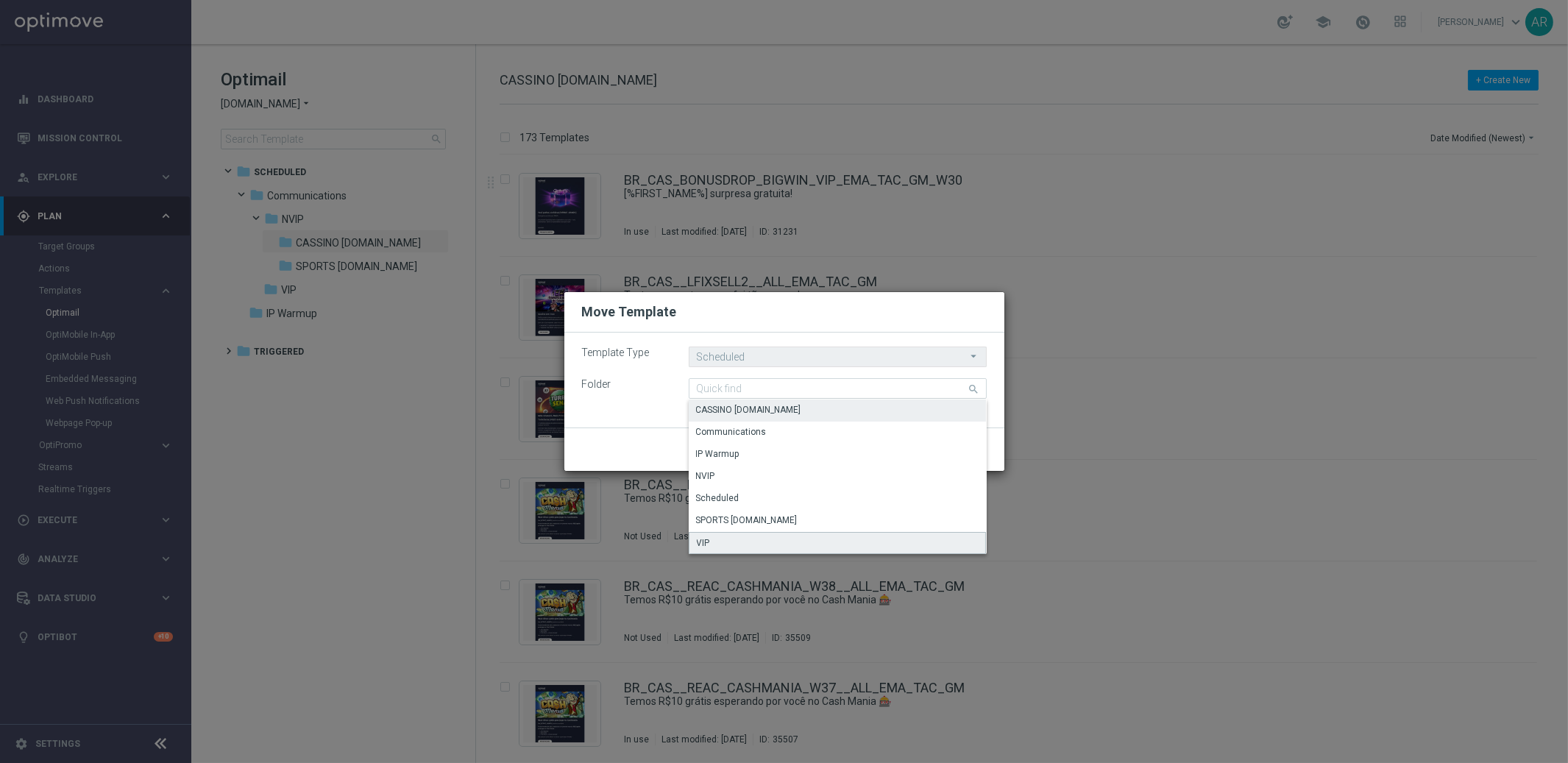
click at [839, 545] on div "VIP" at bounding box center [838, 543] width 298 height 22
type input "VIP"
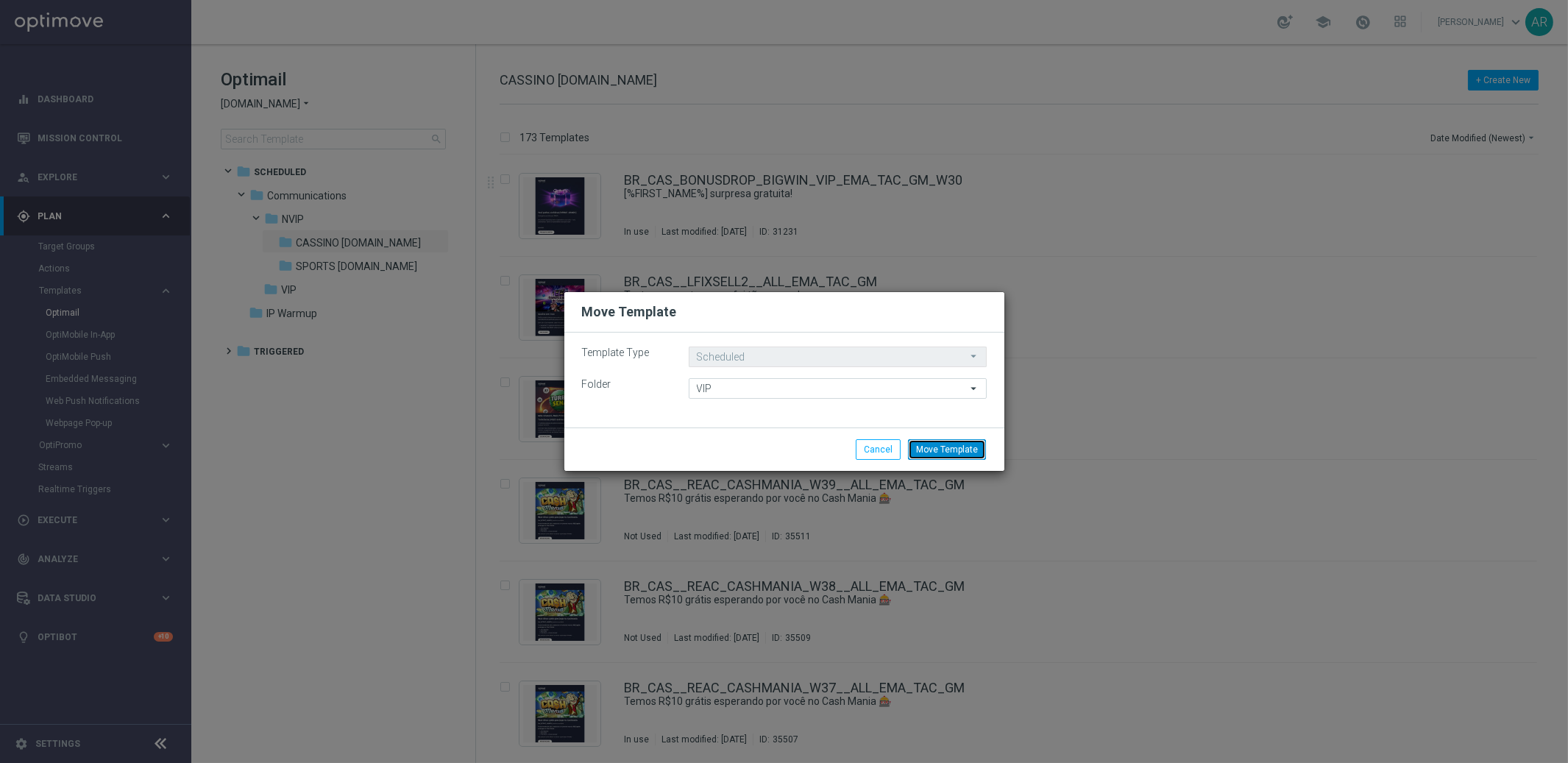
click at [941, 449] on button "Move Template" at bounding box center [947, 449] width 78 height 21
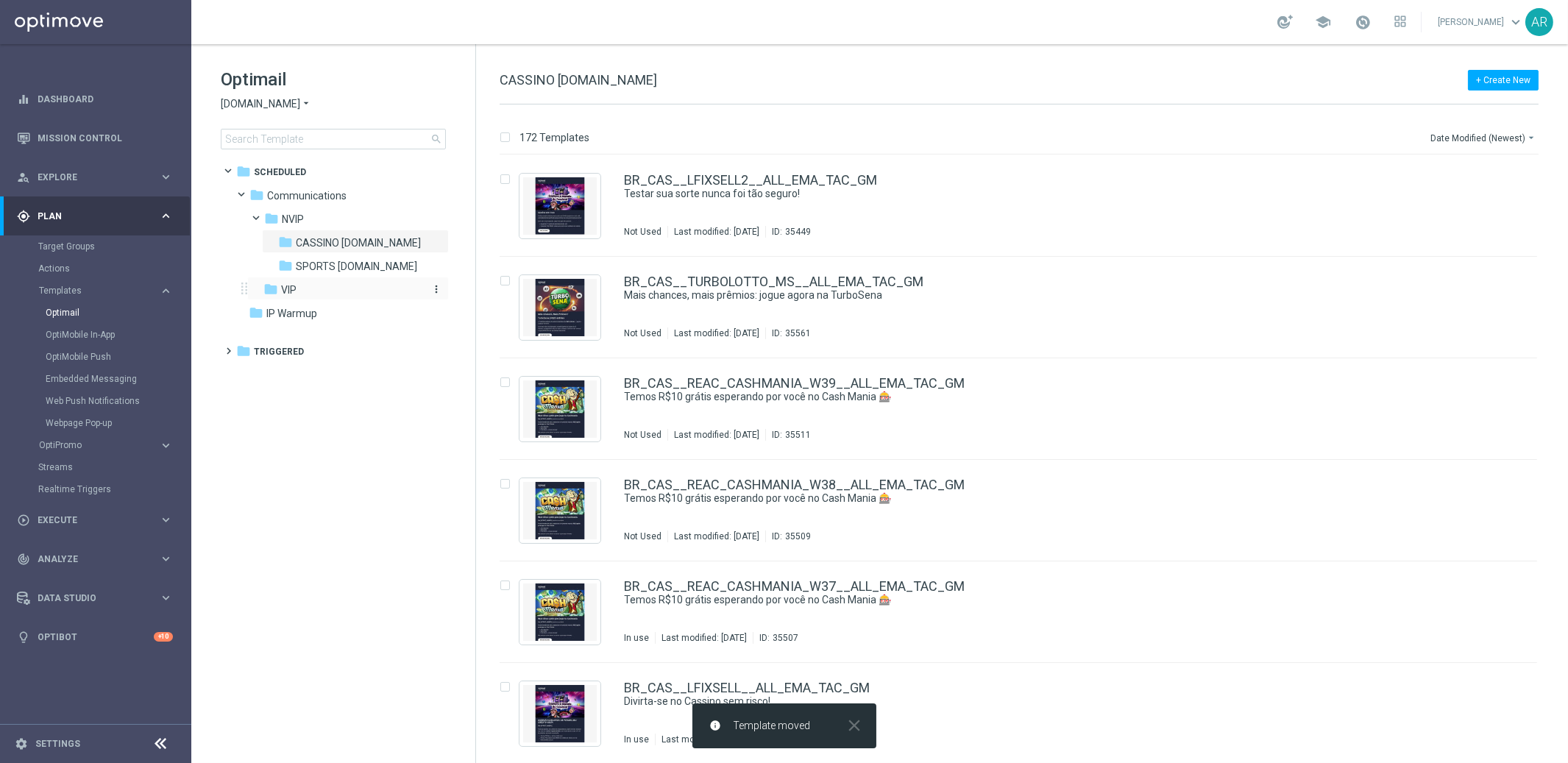
click at [294, 290] on span "VIP" at bounding box center [288, 290] width 16 height 13
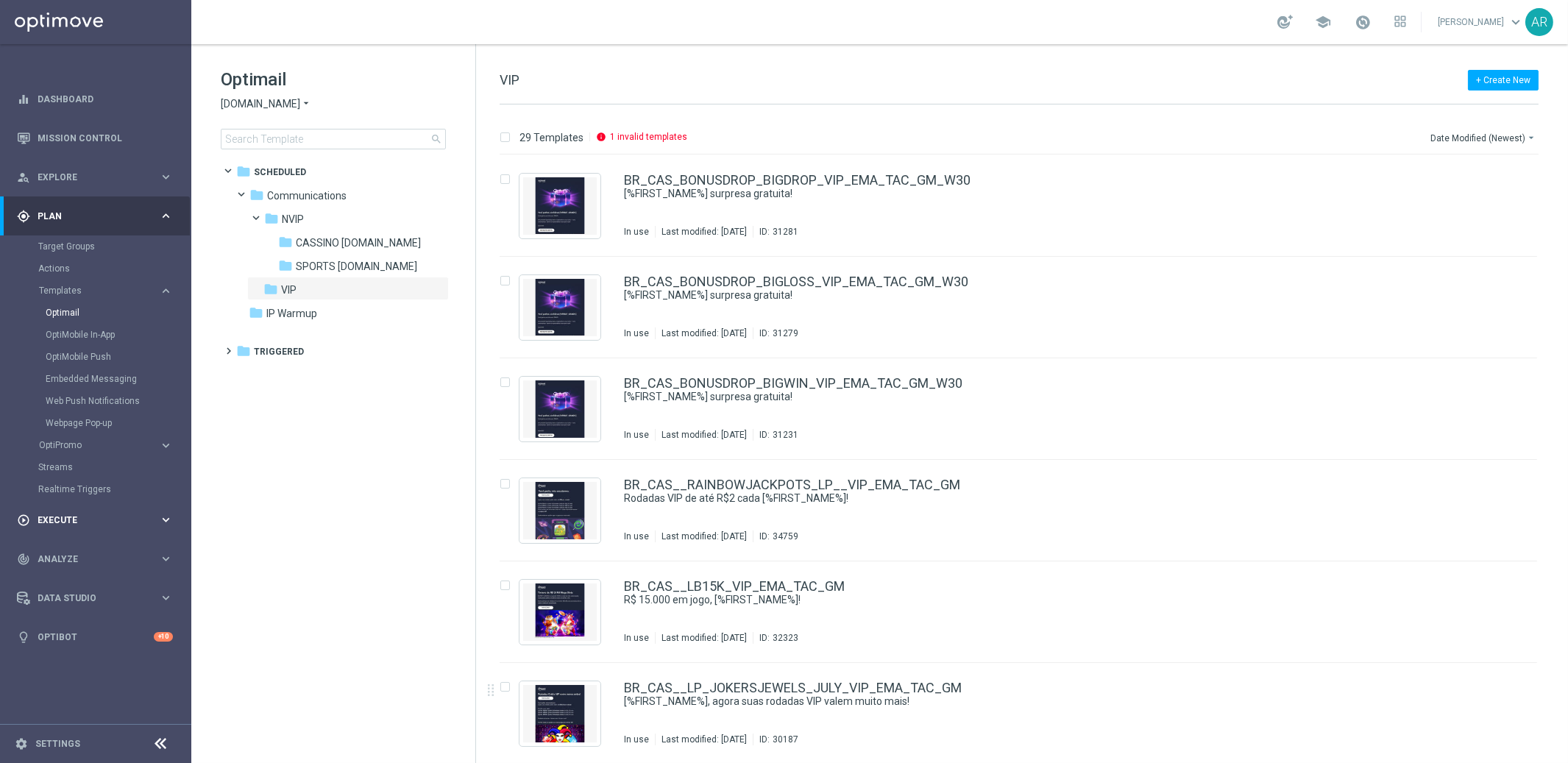
click at [62, 516] on span "Execute" at bounding box center [97, 520] width 121 height 9
click at [88, 281] on link "Campaign Builder" at bounding box center [95, 285] width 114 height 12
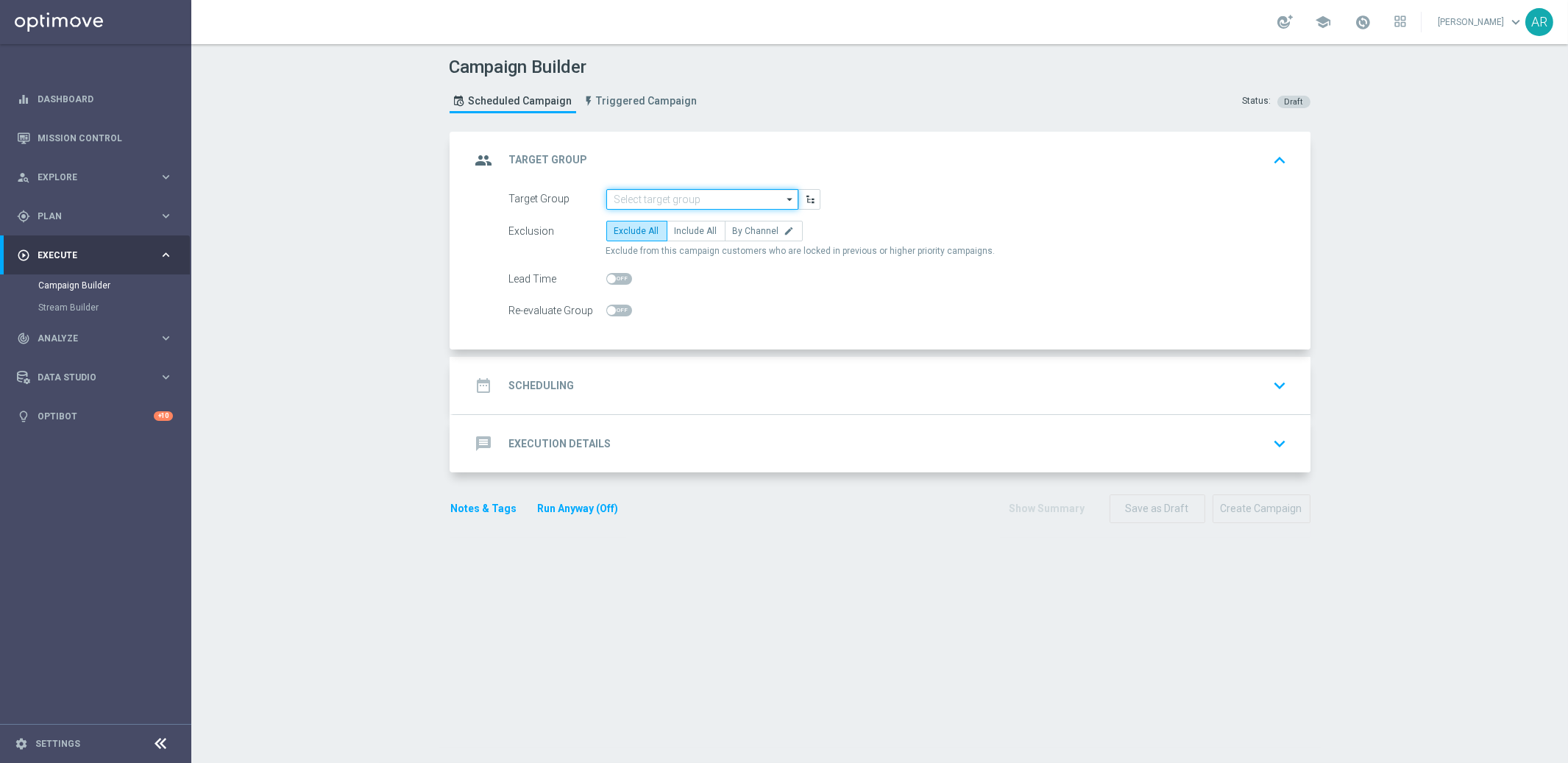
click at [656, 199] on input at bounding box center [702, 199] width 192 height 21
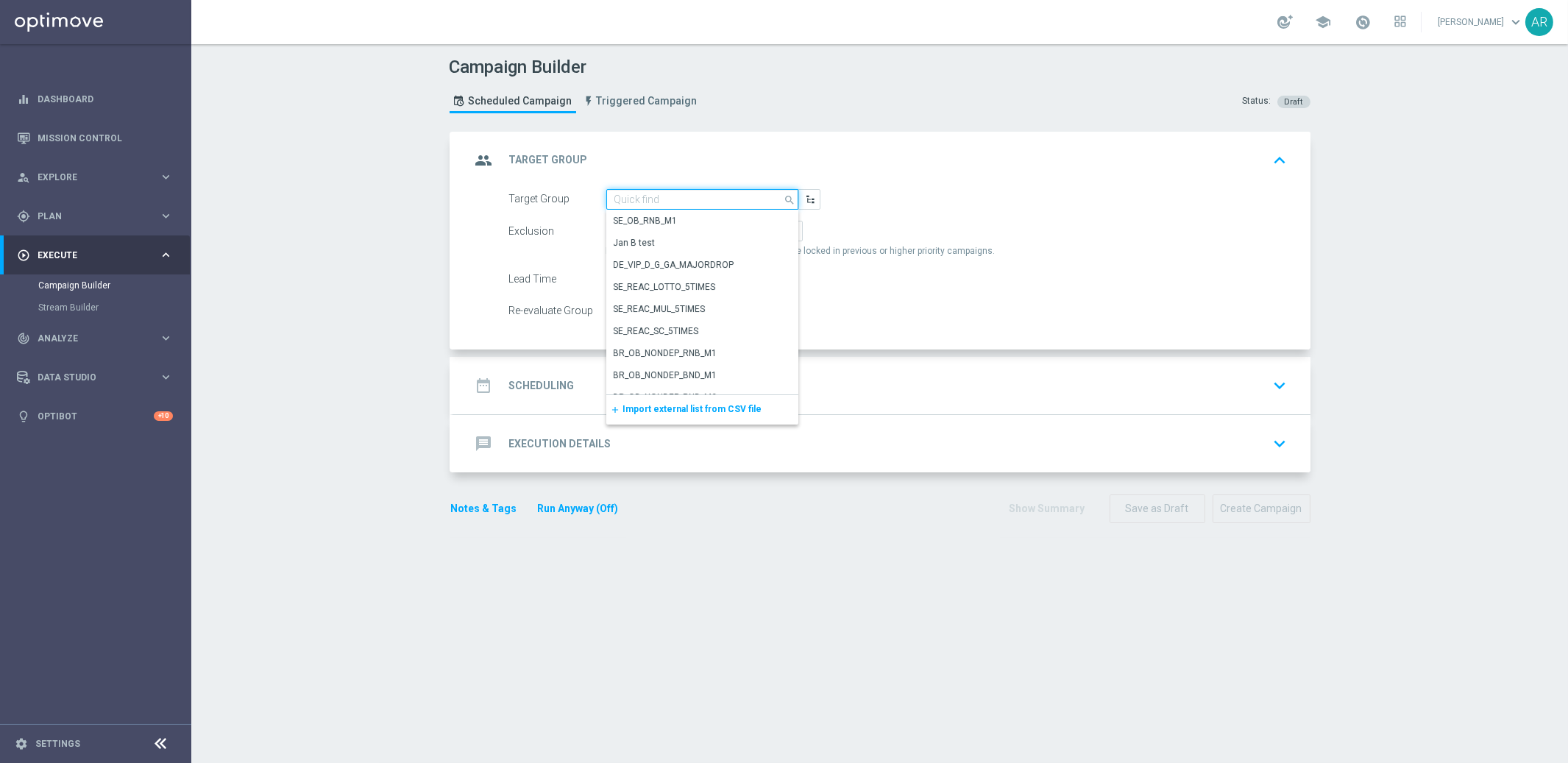
paste input "BR_CAS_VIP_HVC_PlayerIdentification_BigWin_TARGET"
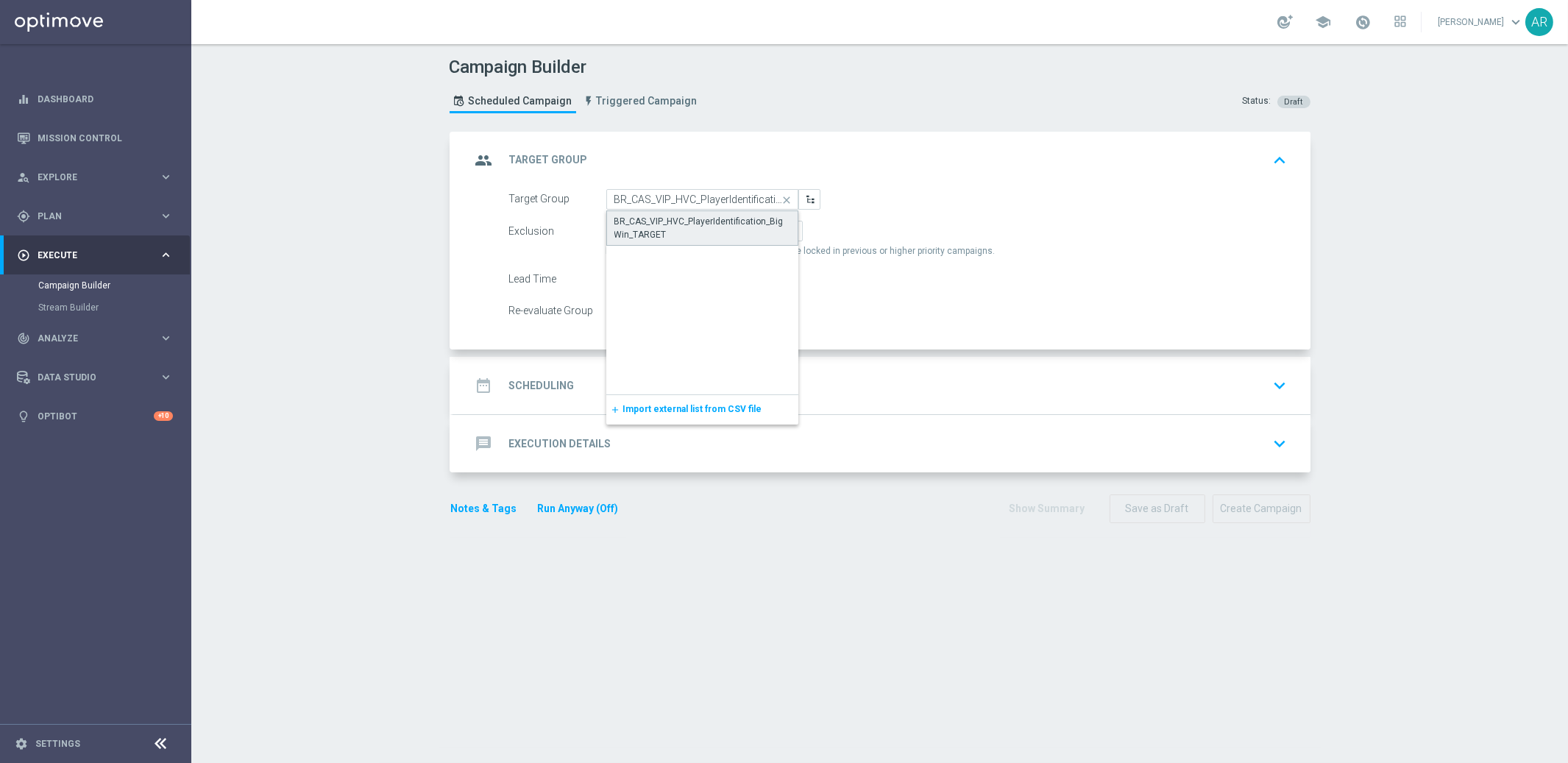
click at [693, 220] on div "BR_CAS_VIP_HVC_PlayerIdentification_BigWin_TARGET" at bounding box center [703, 228] width 177 height 27
type input "BR_CAS_VIP_HVC_PlayerIdentification_BigWin_TARGET"
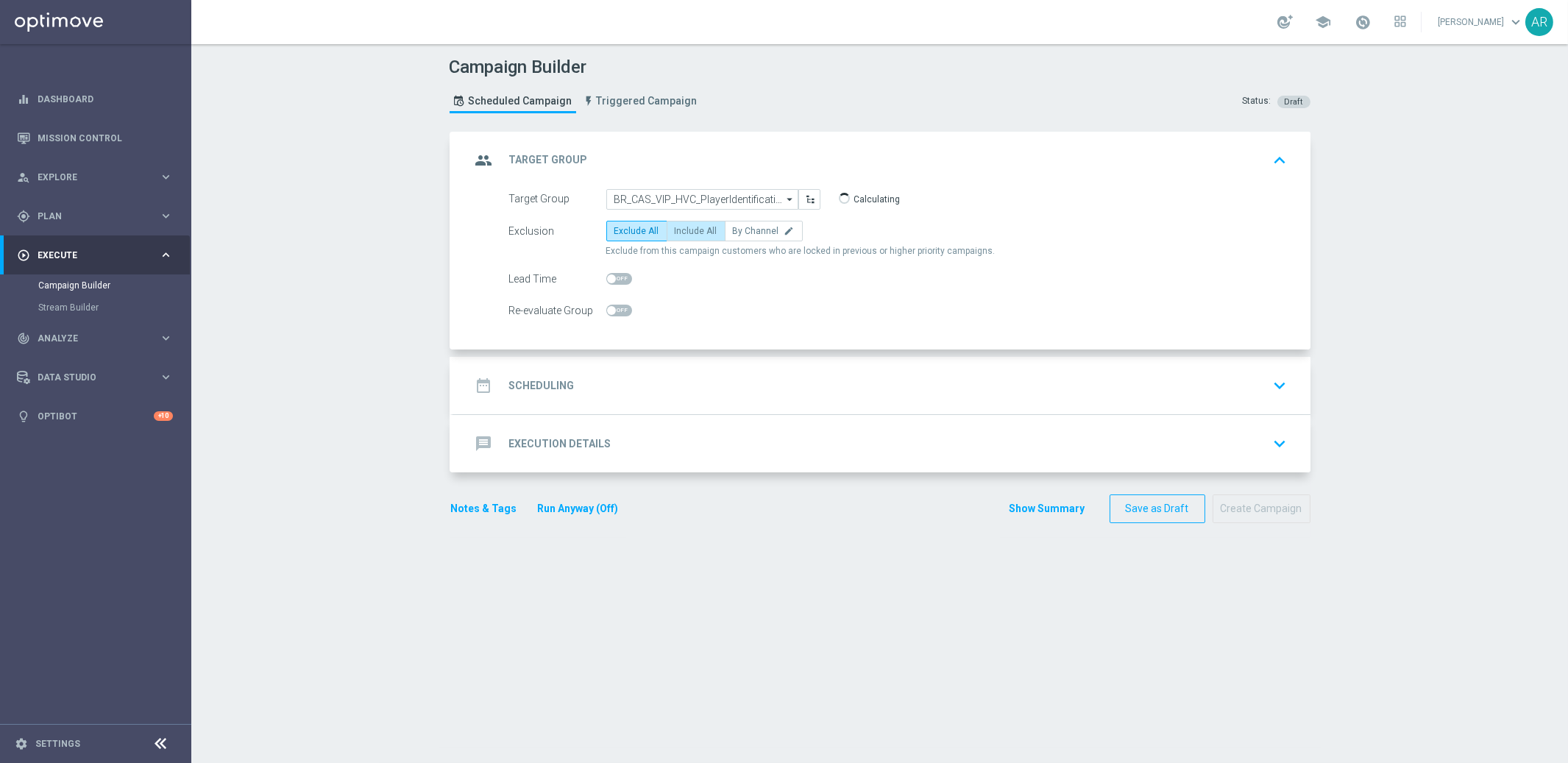
click at [693, 221] on label "Include All" at bounding box center [696, 231] width 59 height 21
click at [684, 229] on input "Include All" at bounding box center [679, 233] width 10 height 10
radio input "true"
click at [609, 380] on div "date_range Scheduling keyboard_arrow_down" at bounding box center [882, 386] width 822 height 28
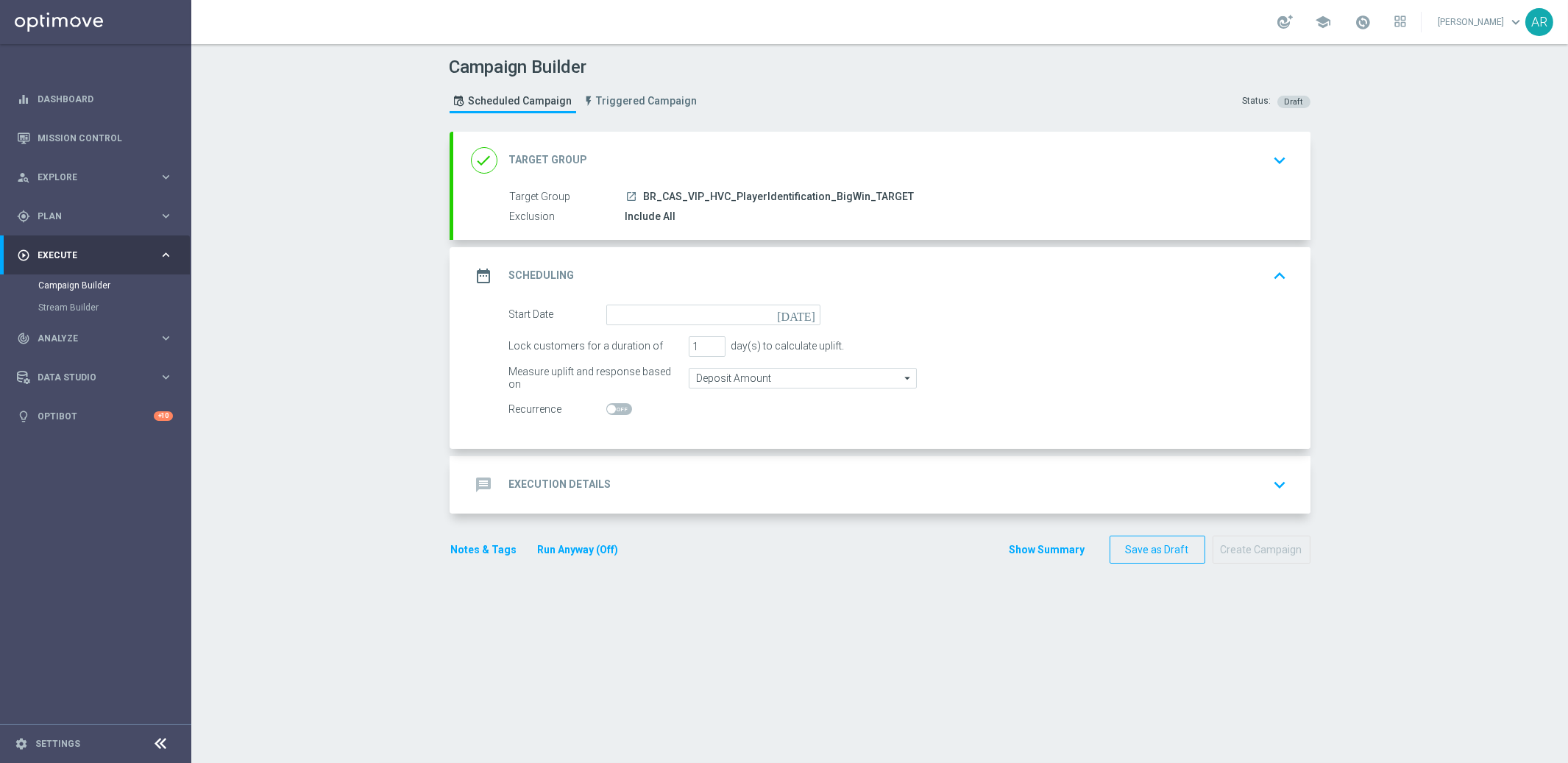
click at [807, 310] on icon "[DATE]" at bounding box center [799, 313] width 43 height 16
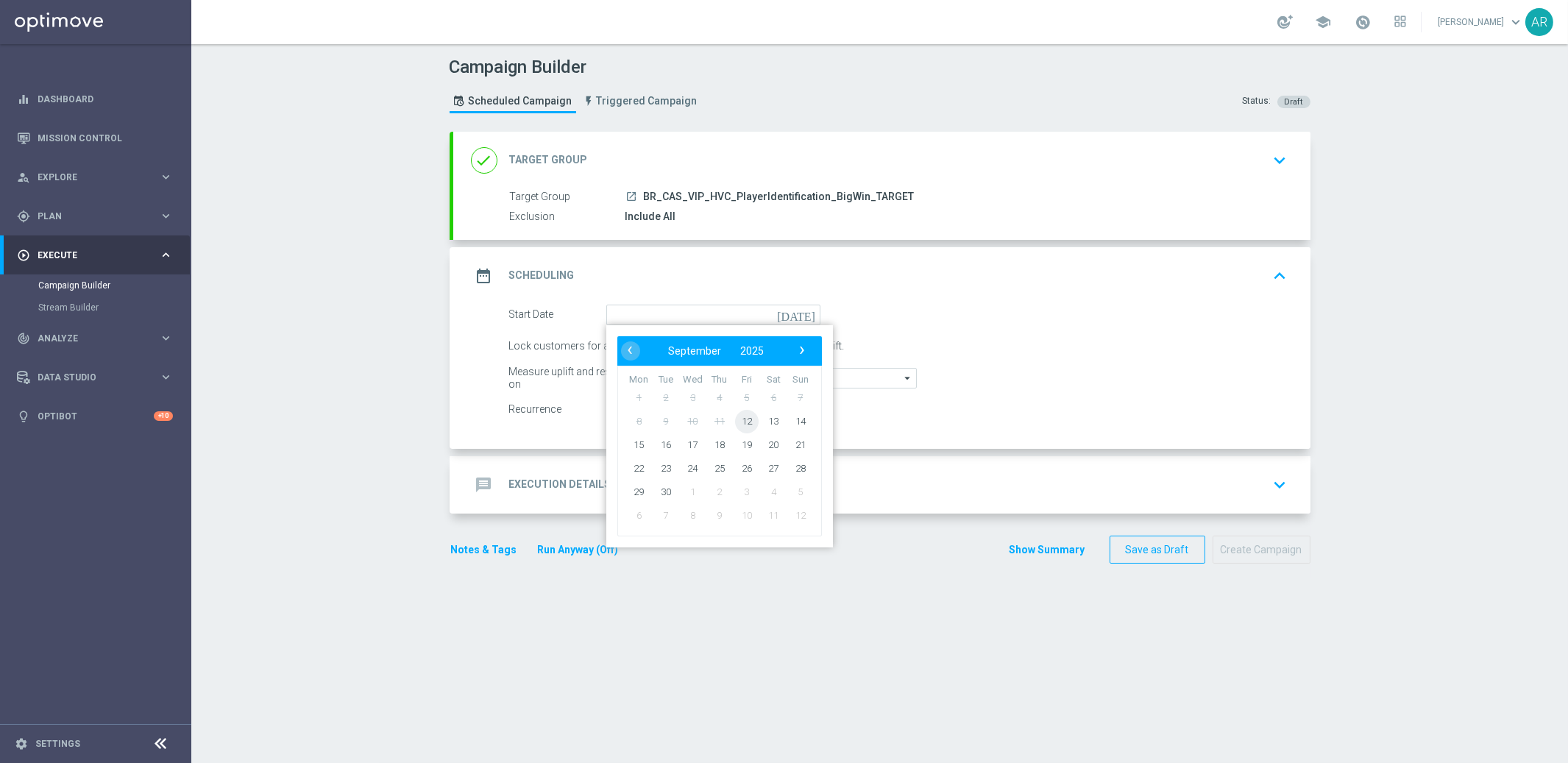
click at [750, 421] on span "12" at bounding box center [746, 421] width 24 height 24
type input "[DATE]"
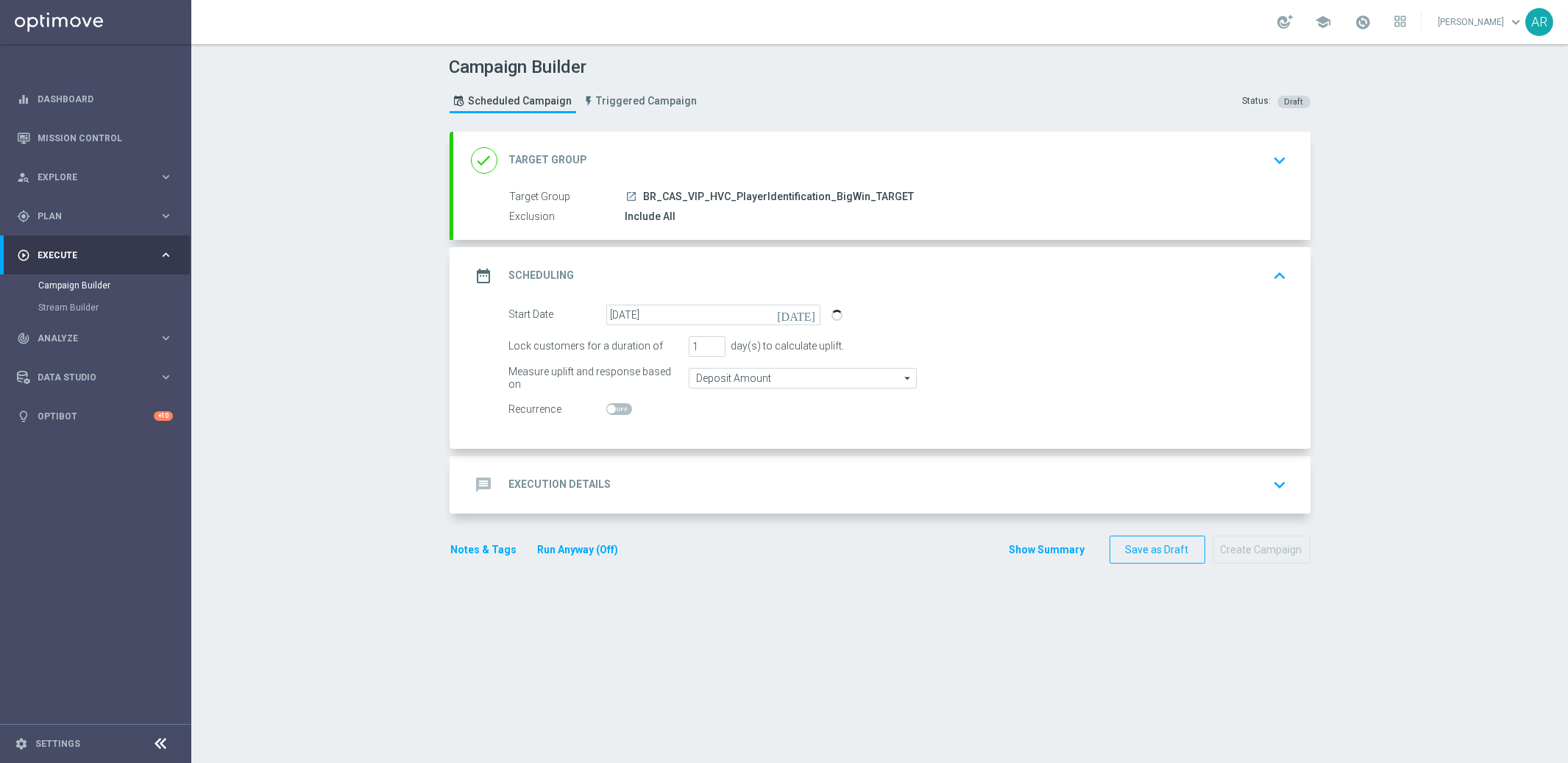
click at [712, 482] on div "message Execution Details keyboard_arrow_down" at bounding box center [882, 485] width 822 height 28
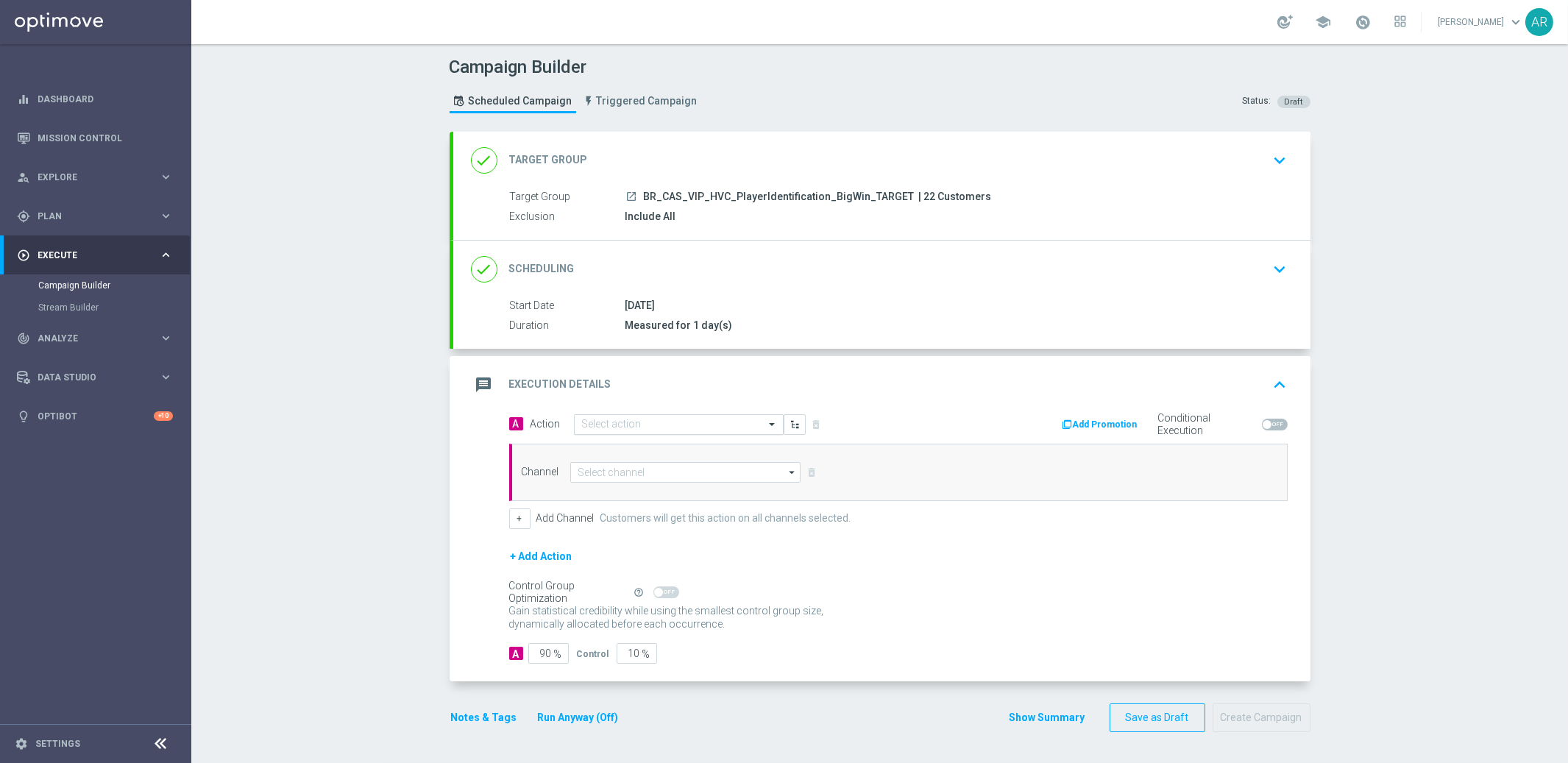
click at [635, 428] on input "text" at bounding box center [664, 424] width 164 height 13
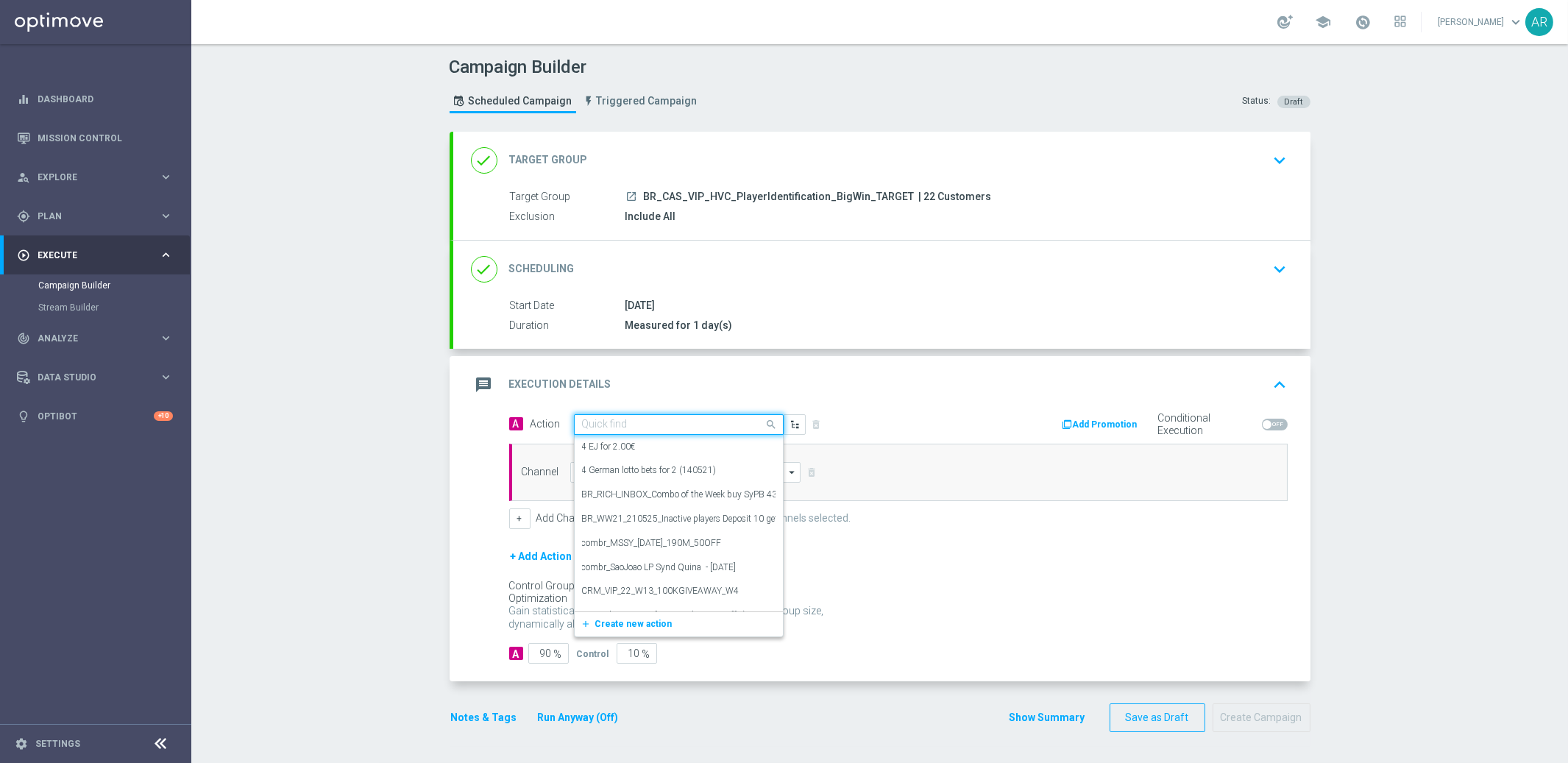
paste input "BR_CAS_BONUSDROP_BIGWIN_VIP_EMA_TAC_GM_W30"
type input "BR_CAS_BONUSDROP_BIGWIN_VIP_EMA_TAC_GM_W30"
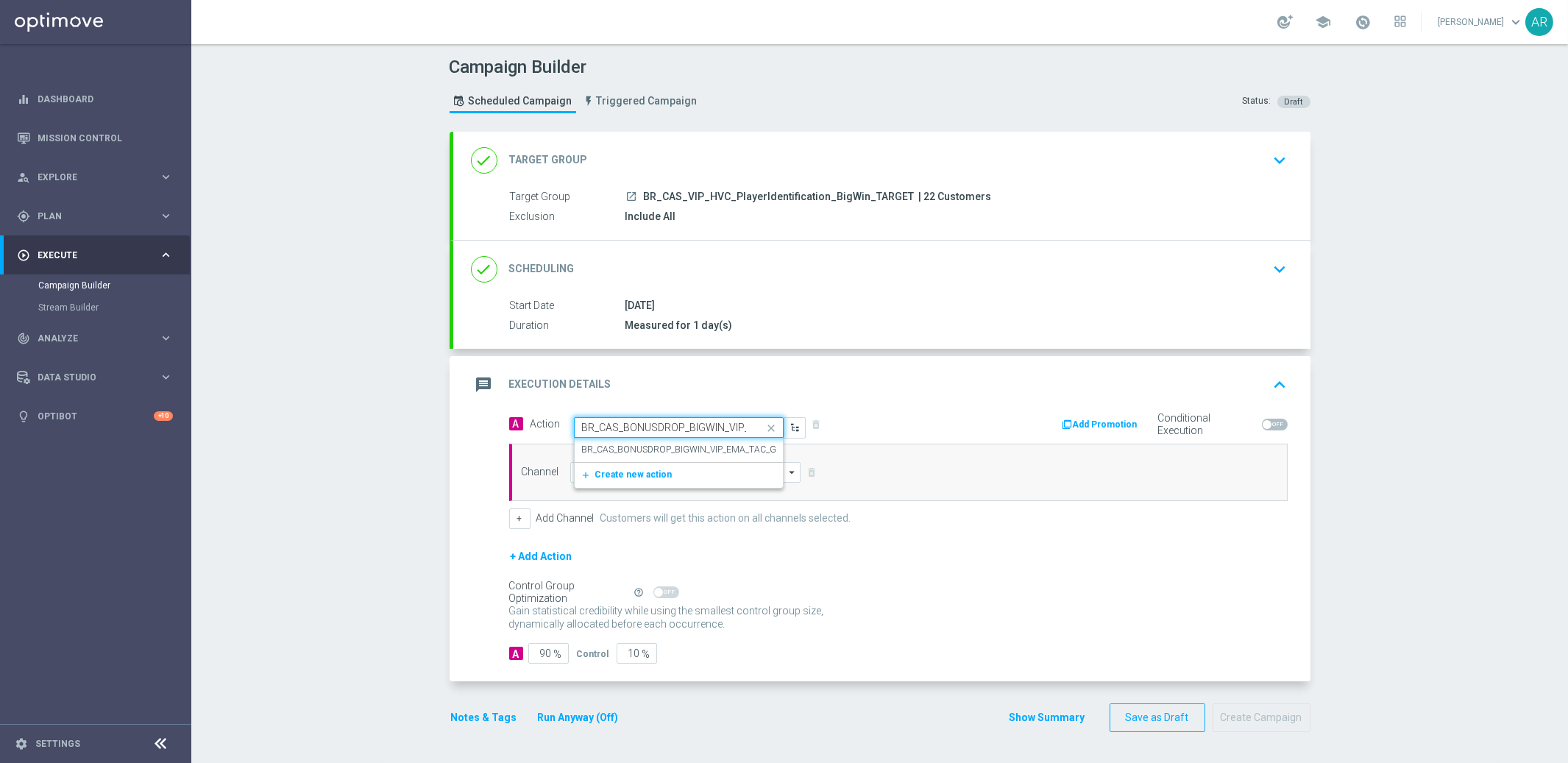
scroll to position [0, 91]
click at [655, 448] on label "BR_CAS_BONUSDROP_BIGWIN_VIP_EMA_TAC_GM_W30" at bounding box center [694, 449] width 225 height 13
click at [657, 472] on input at bounding box center [685, 473] width 231 height 21
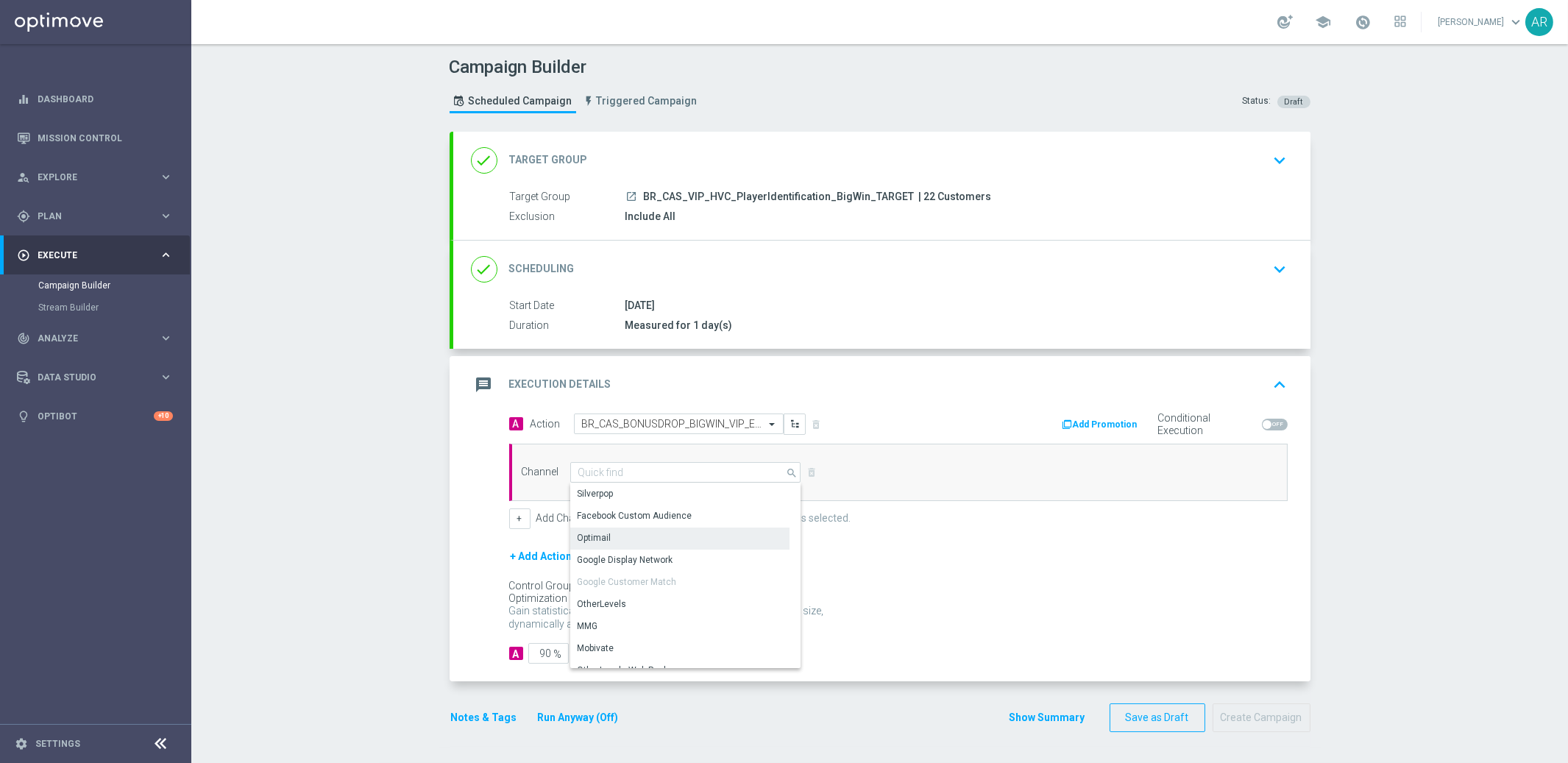
click at [661, 536] on div "Optimail" at bounding box center [679, 538] width 219 height 21
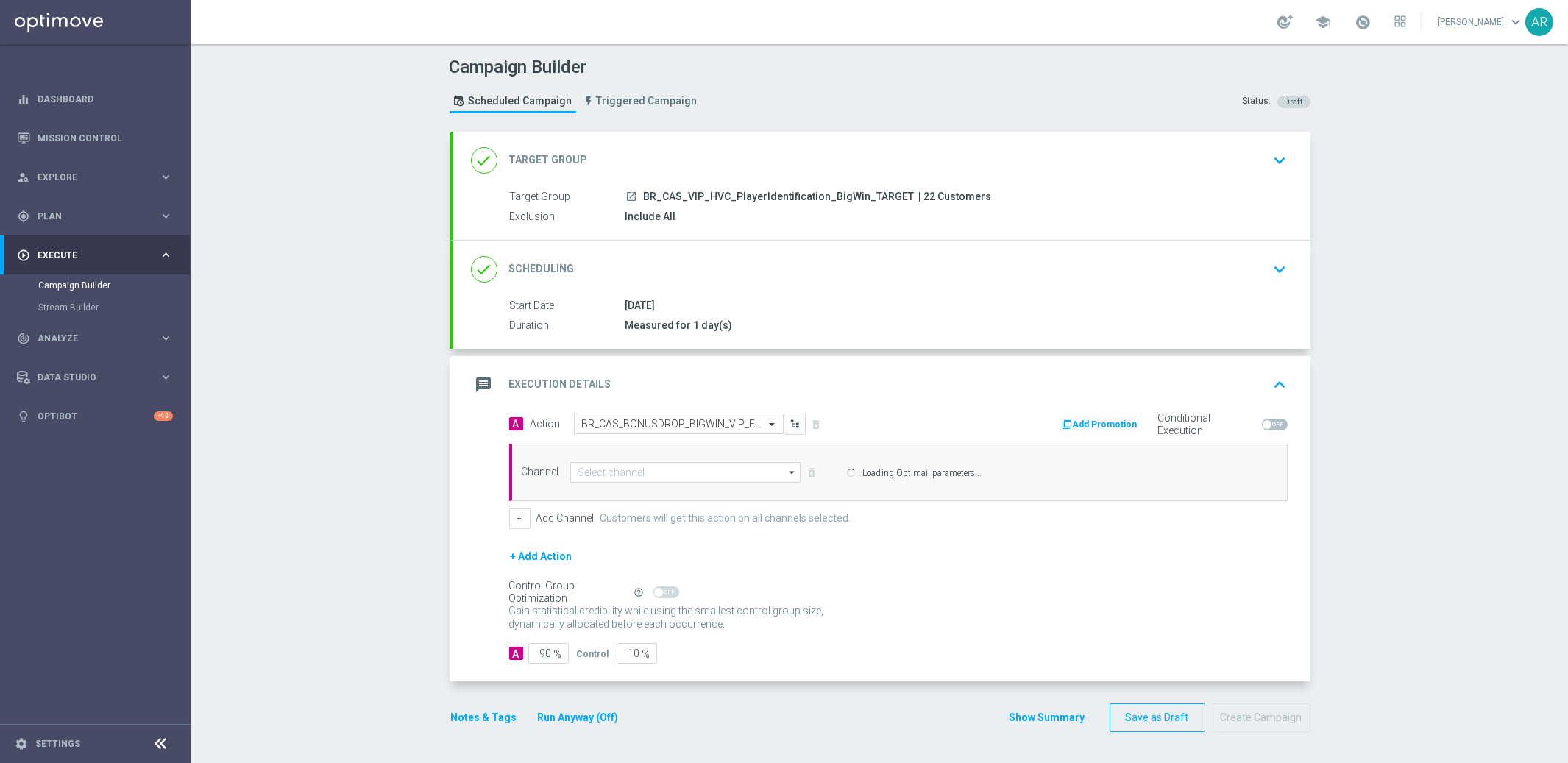
type input "Optimail"
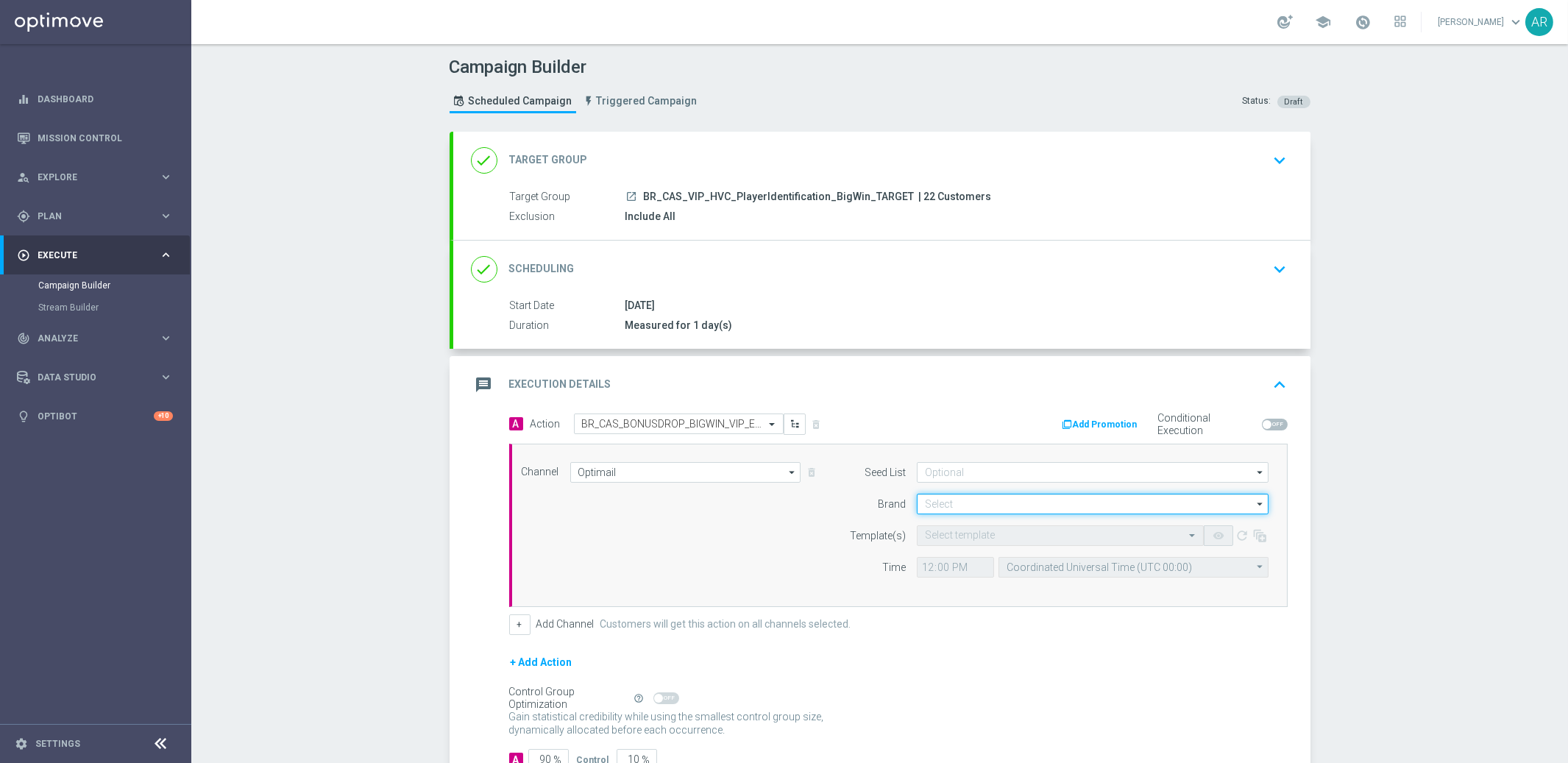
click at [982, 500] on input at bounding box center [1092, 504] width 351 height 21
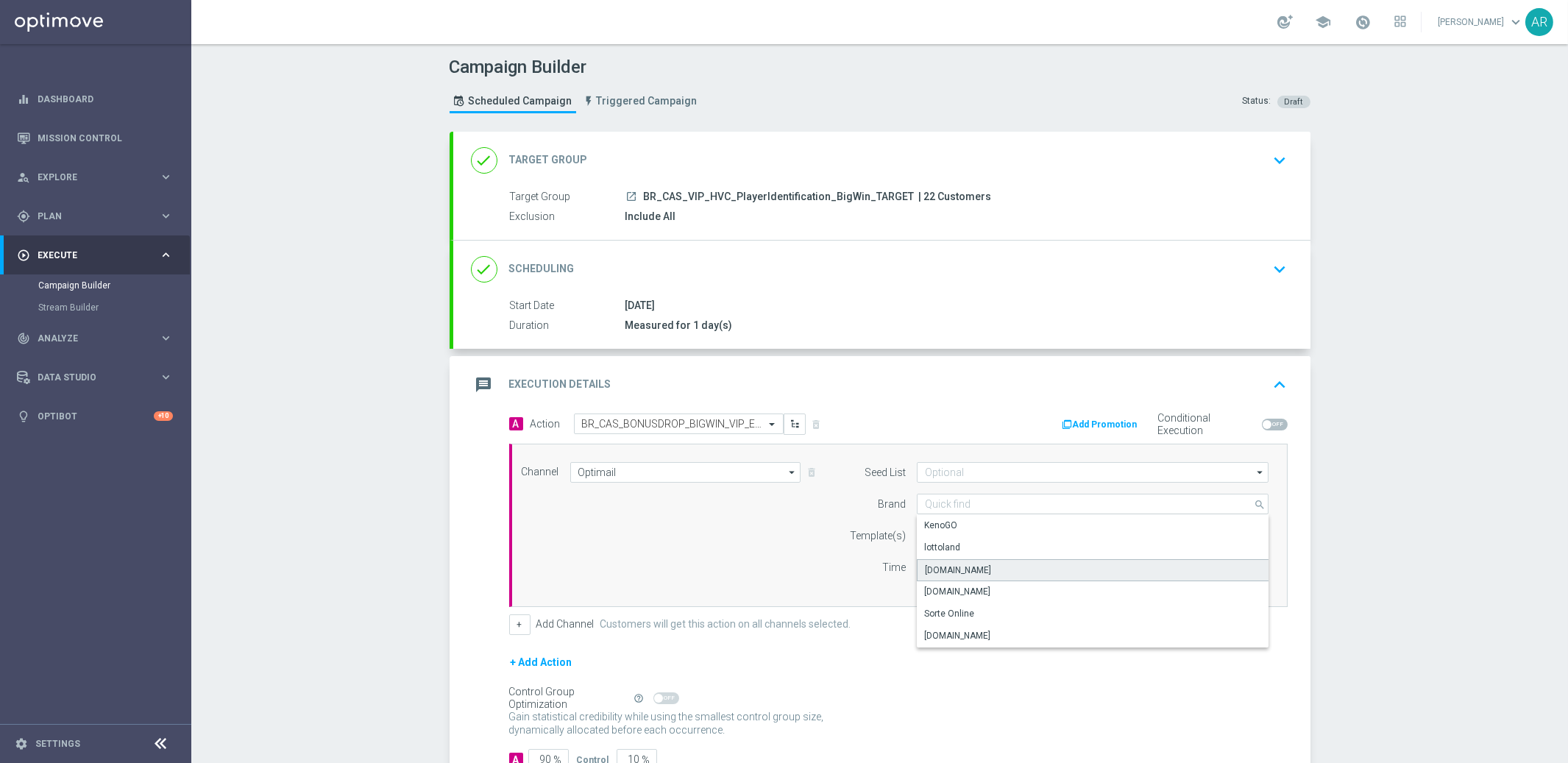
click at [1000, 569] on div "[DOMAIN_NAME]" at bounding box center [1093, 571] width 352 height 22
type input "[DOMAIN_NAME]"
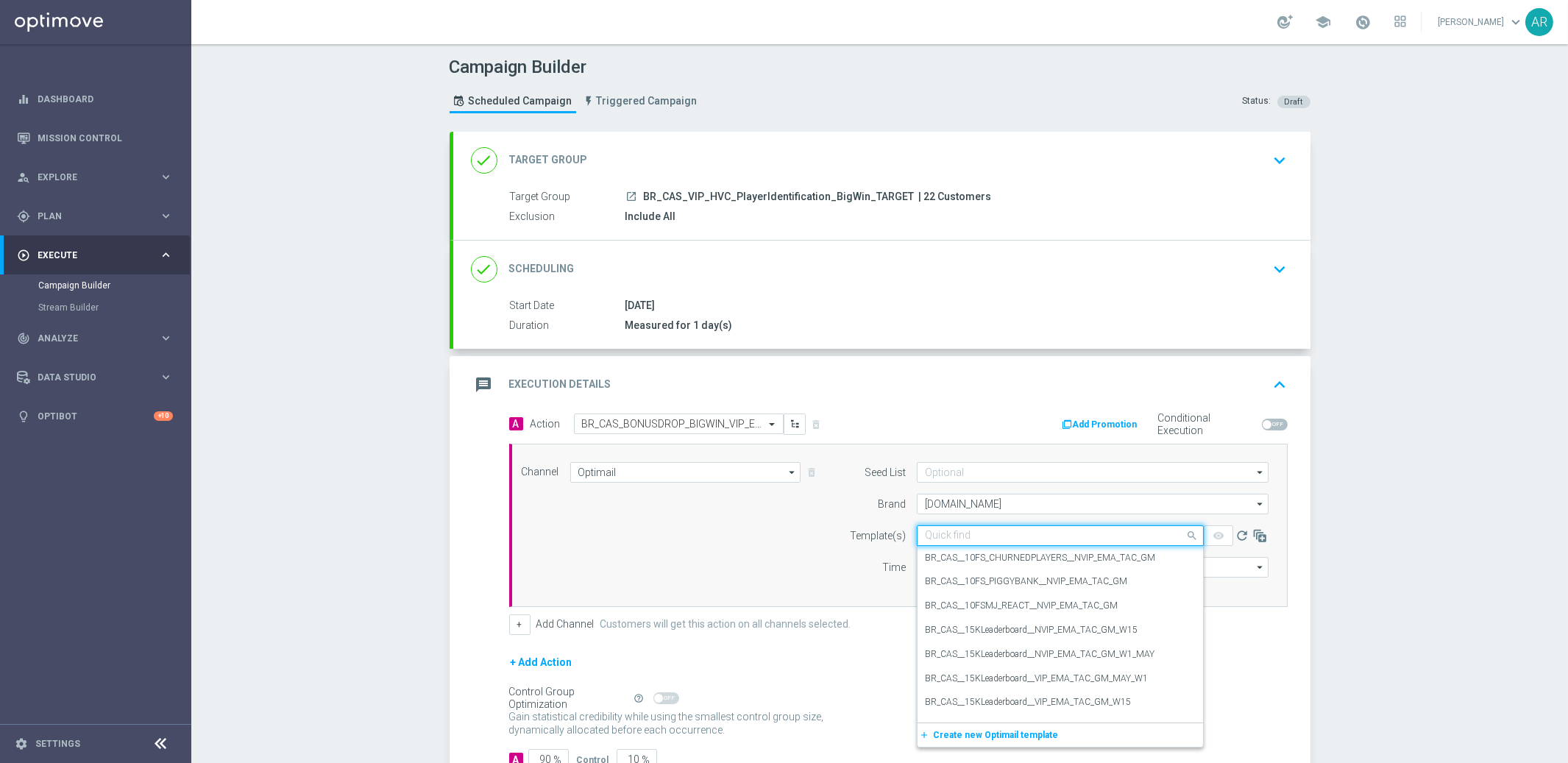
click at [942, 535] on input "text" at bounding box center [1046, 536] width 242 height 13
paste input "BR_CAS_BONUSDROP_BIGWIN_VIP_EMA_TAC_GM_W30"
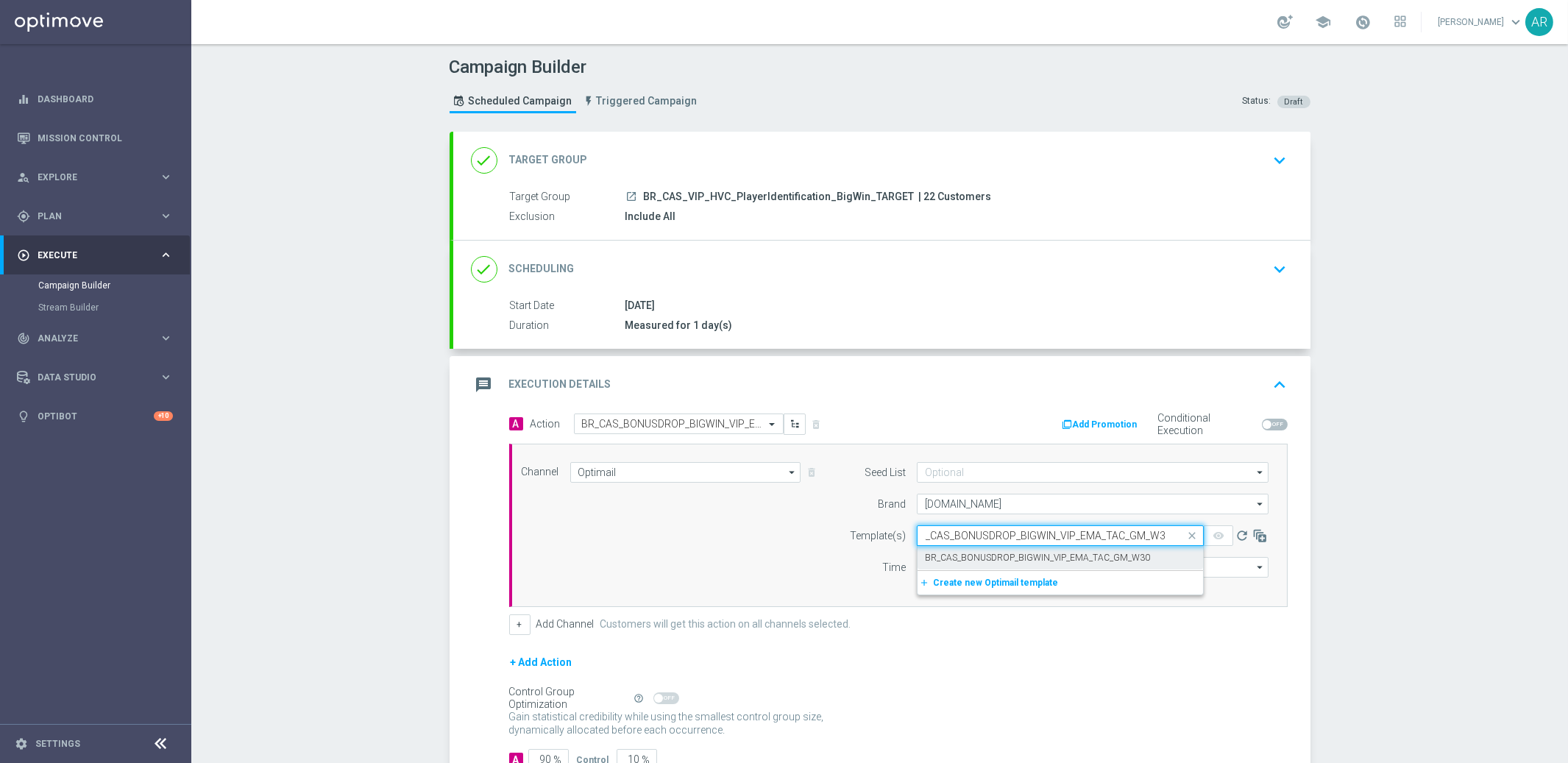
click at [996, 559] on label "BR_CAS_BONUSDROP_BIGWIN_VIP_EMA_TAC_GM_W30" at bounding box center [1037, 558] width 225 height 13
type input "BR_CAS_BONUSDROP_BIGWIN_VIP_EMA_TAC_GM_W30"
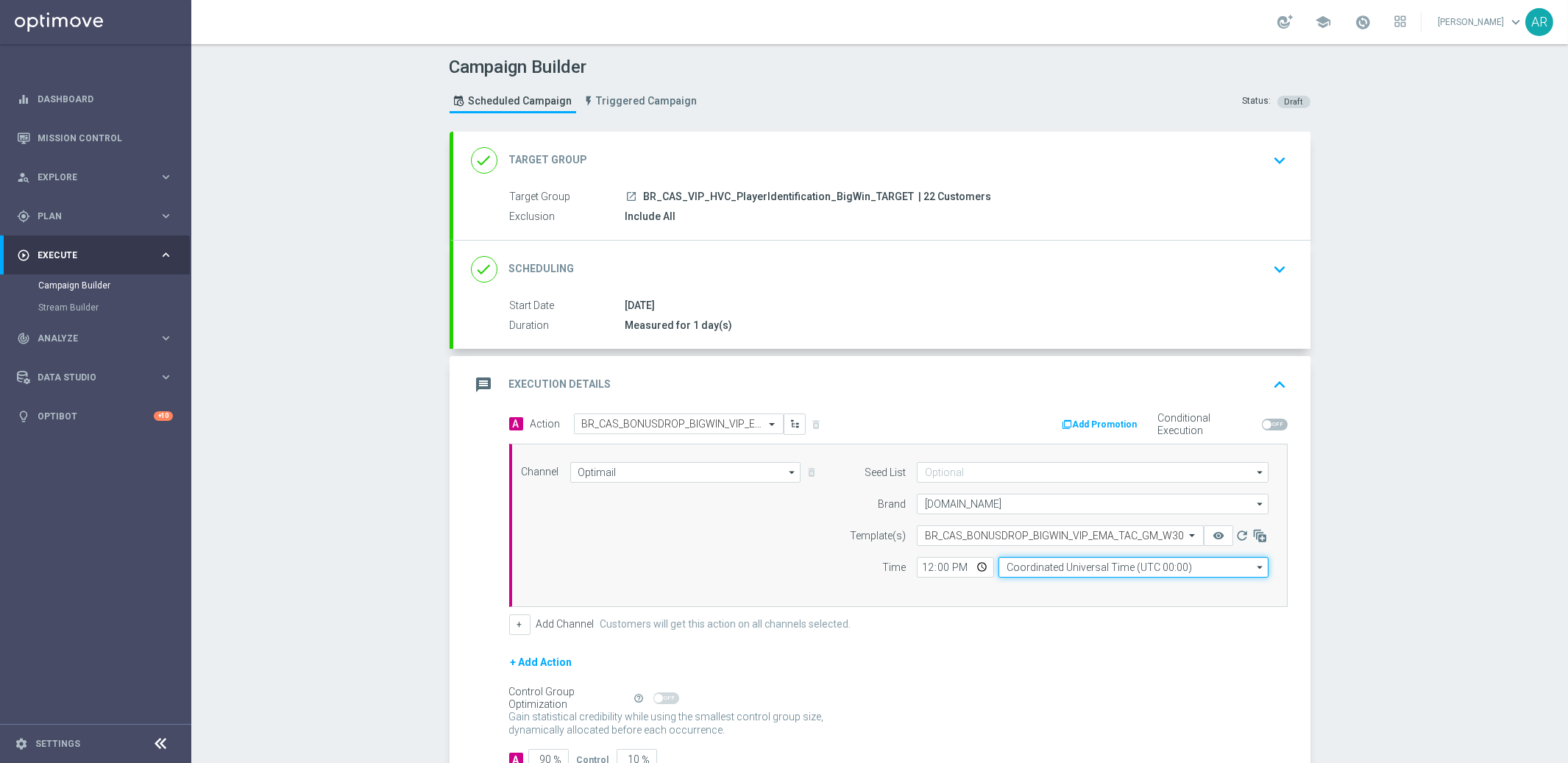
click at [1049, 568] on input "Coordinated Universal Time (UTC 00:00)" at bounding box center [1133, 568] width 270 height 21
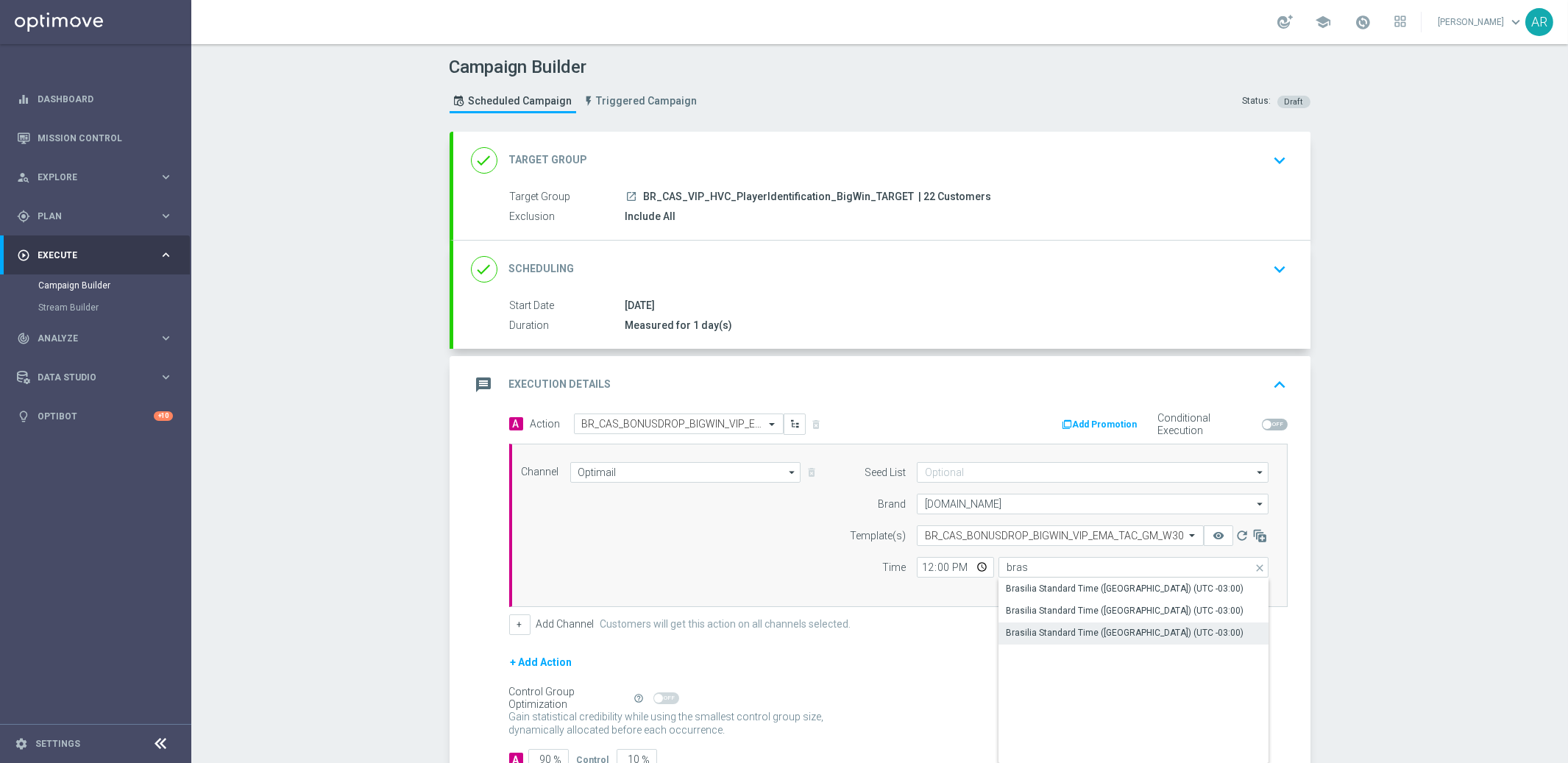
click at [1117, 637] on div "Brasilia Standard Time ([GEOGRAPHIC_DATA]) (UTC -03:00)" at bounding box center [1125, 633] width 238 height 13
type input "Brasilia Standard Time ([GEOGRAPHIC_DATA]) (UTC -03:00)"
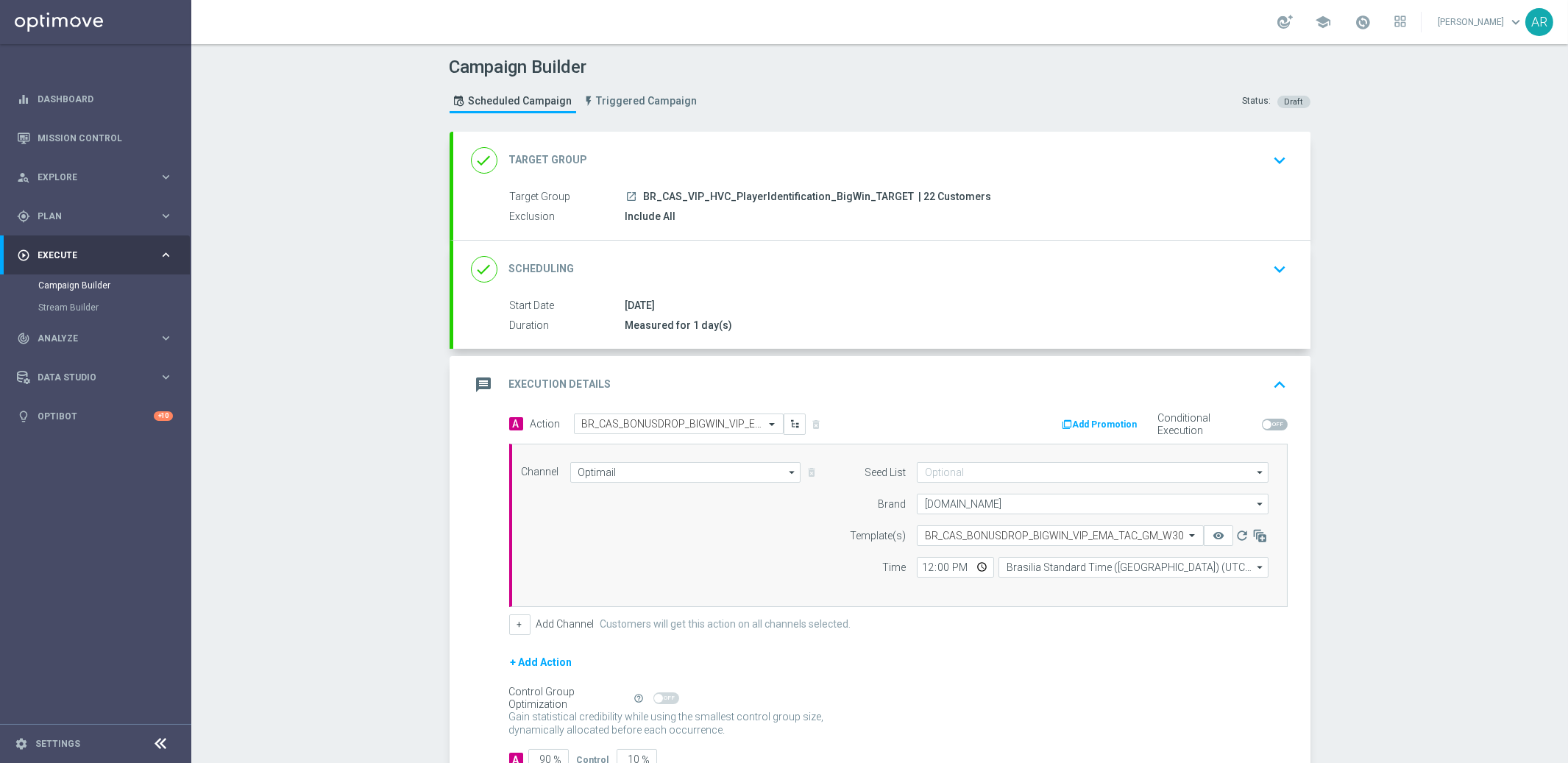
scroll to position [104, 0]
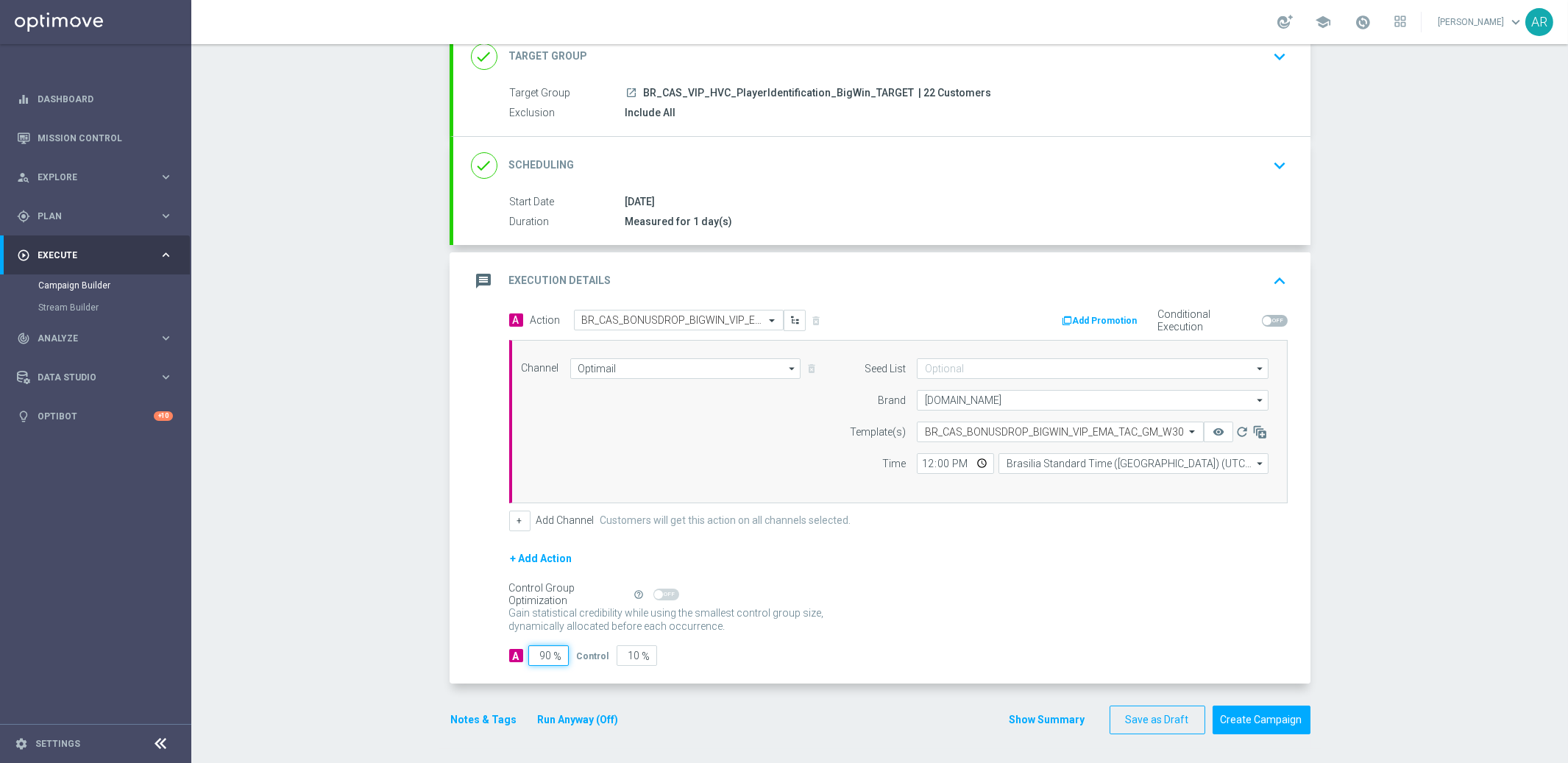
click at [547, 655] on input "90" at bounding box center [548, 655] width 40 height 21
type input "5"
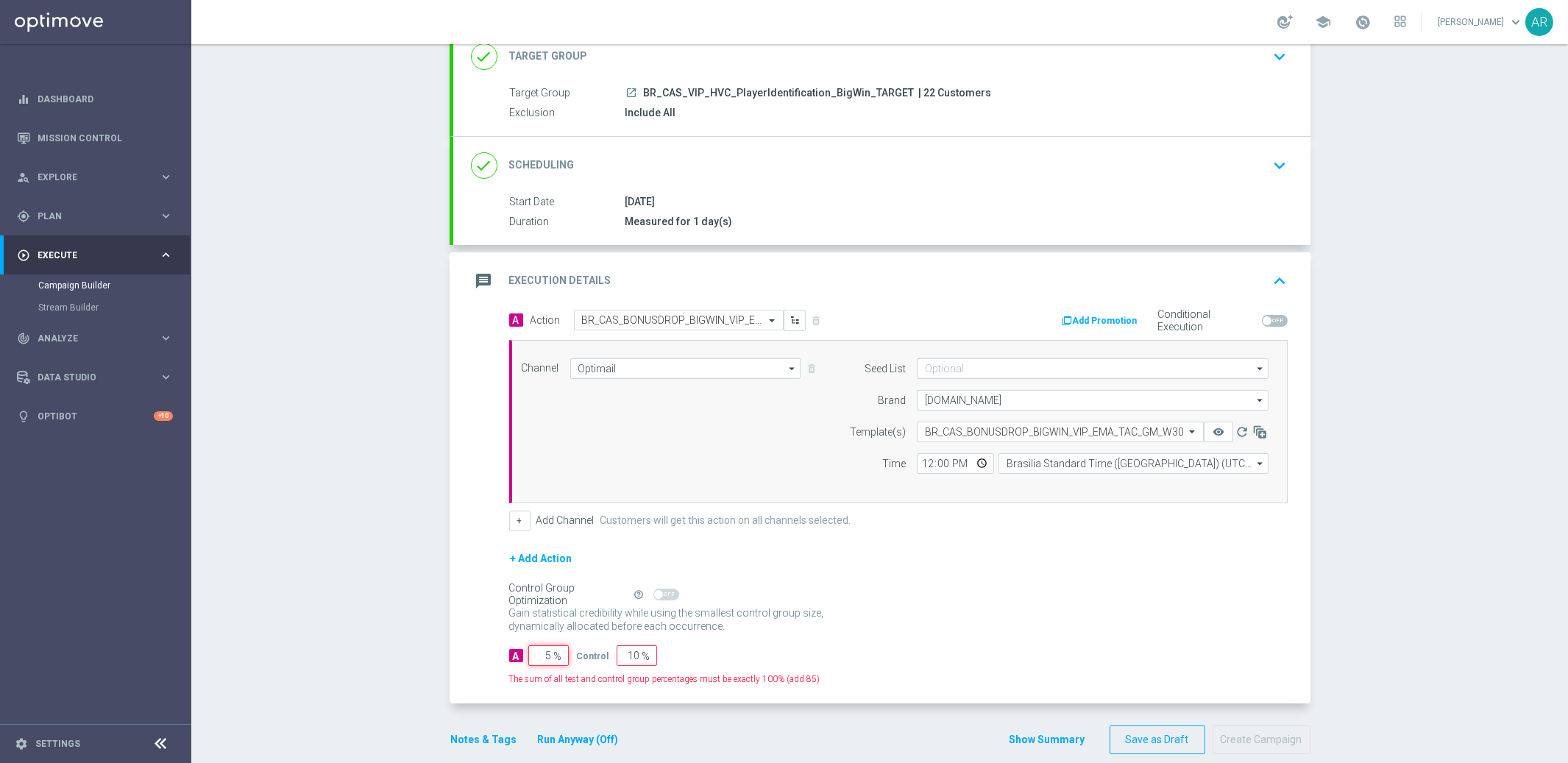
type input "95"
type input "50"
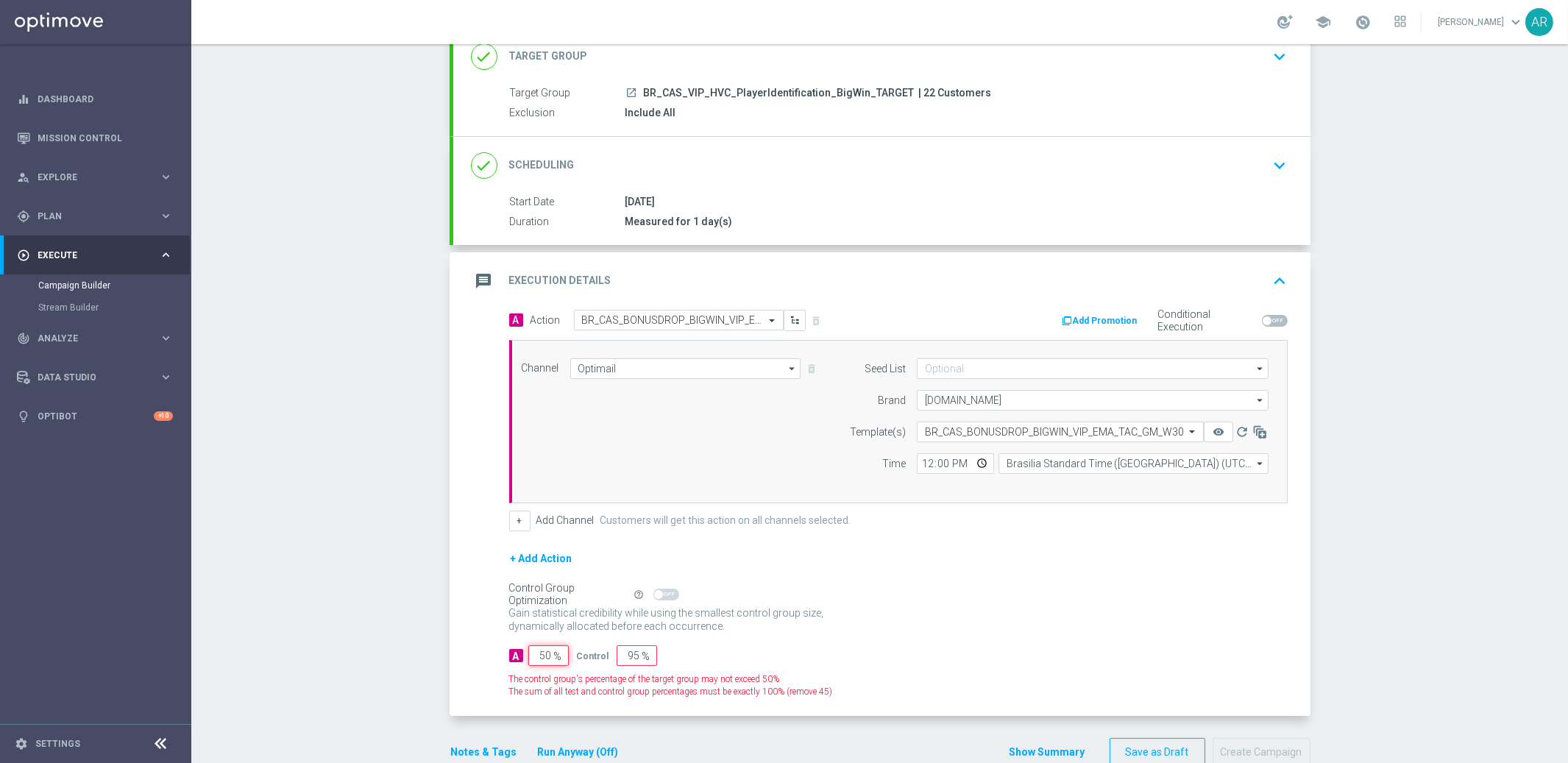
type input "50"
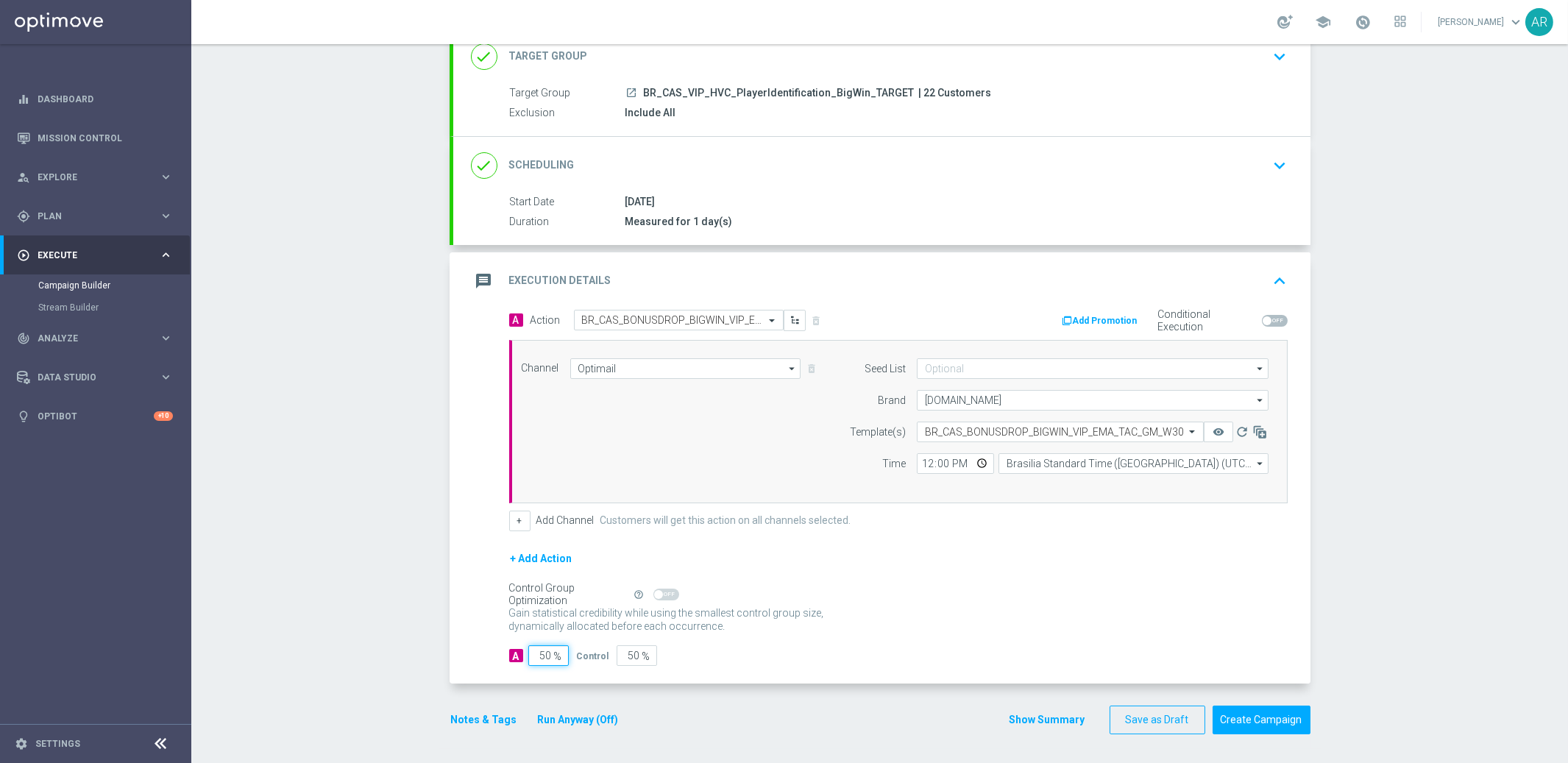
type input "50"
click at [760, 659] on div "A 50 % Control 50 %" at bounding box center [898, 655] width 779 height 21
click at [1274, 686] on button "Create Campaign" at bounding box center [1262, 720] width 98 height 29
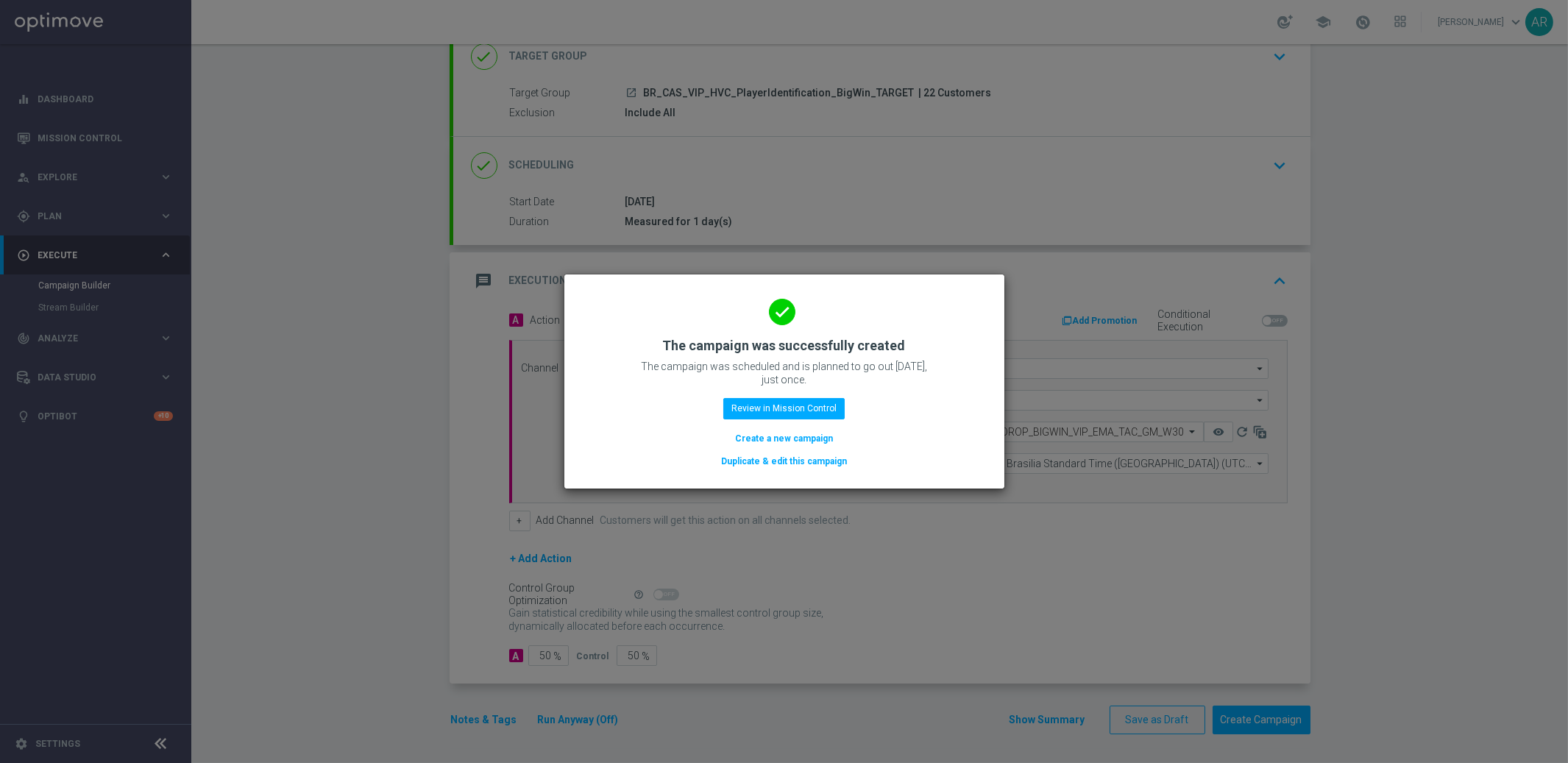
click at [784, 437] on button "Create a new campaign" at bounding box center [784, 438] width 101 height 16
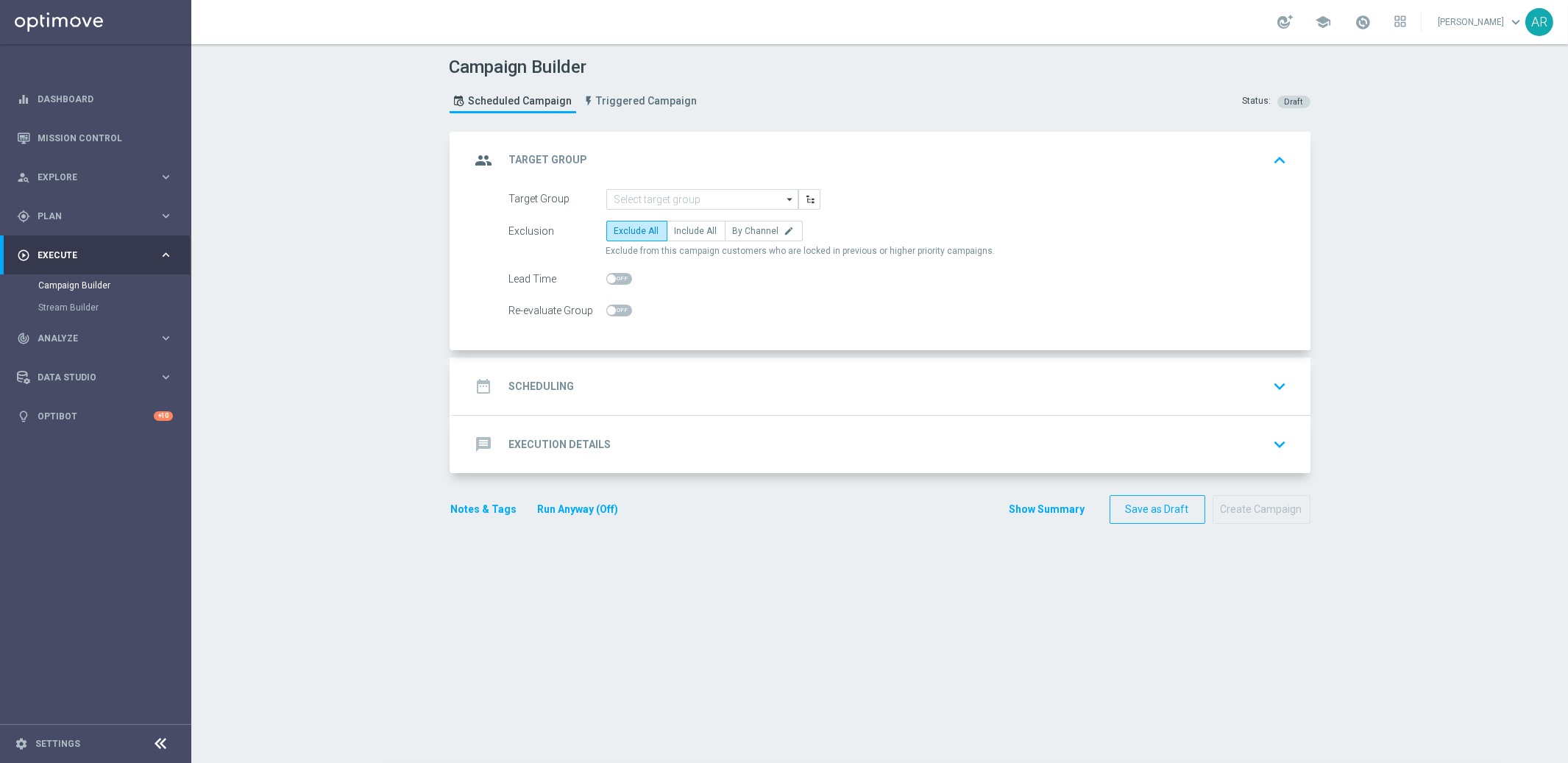
scroll to position [0, 0]
click at [715, 195] on input at bounding box center [702, 199] width 192 height 21
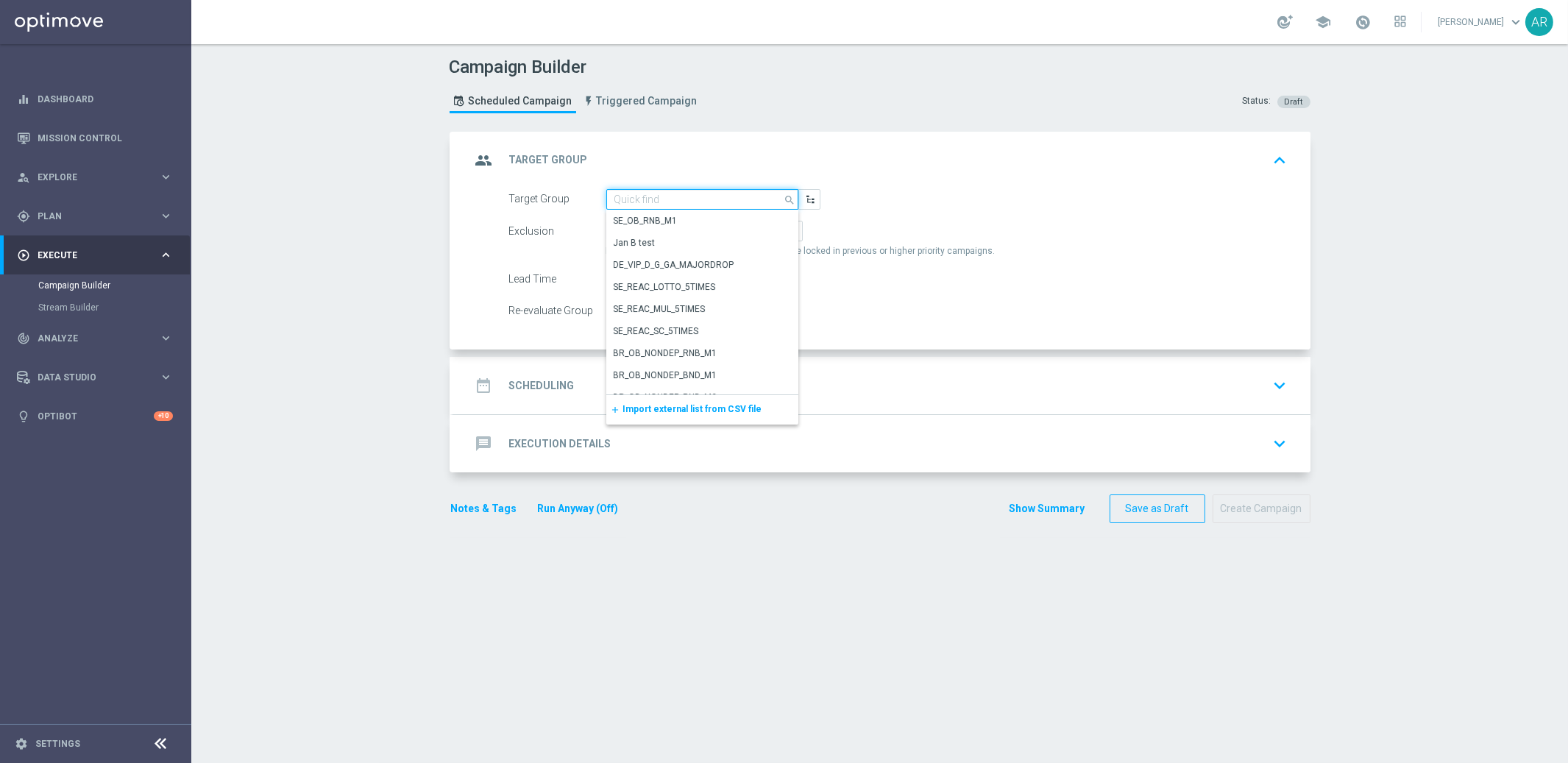
paste input "BR_CAS_VIP_HVC_PlayerIdentification_Big Loss_BigDeps_TARGET"
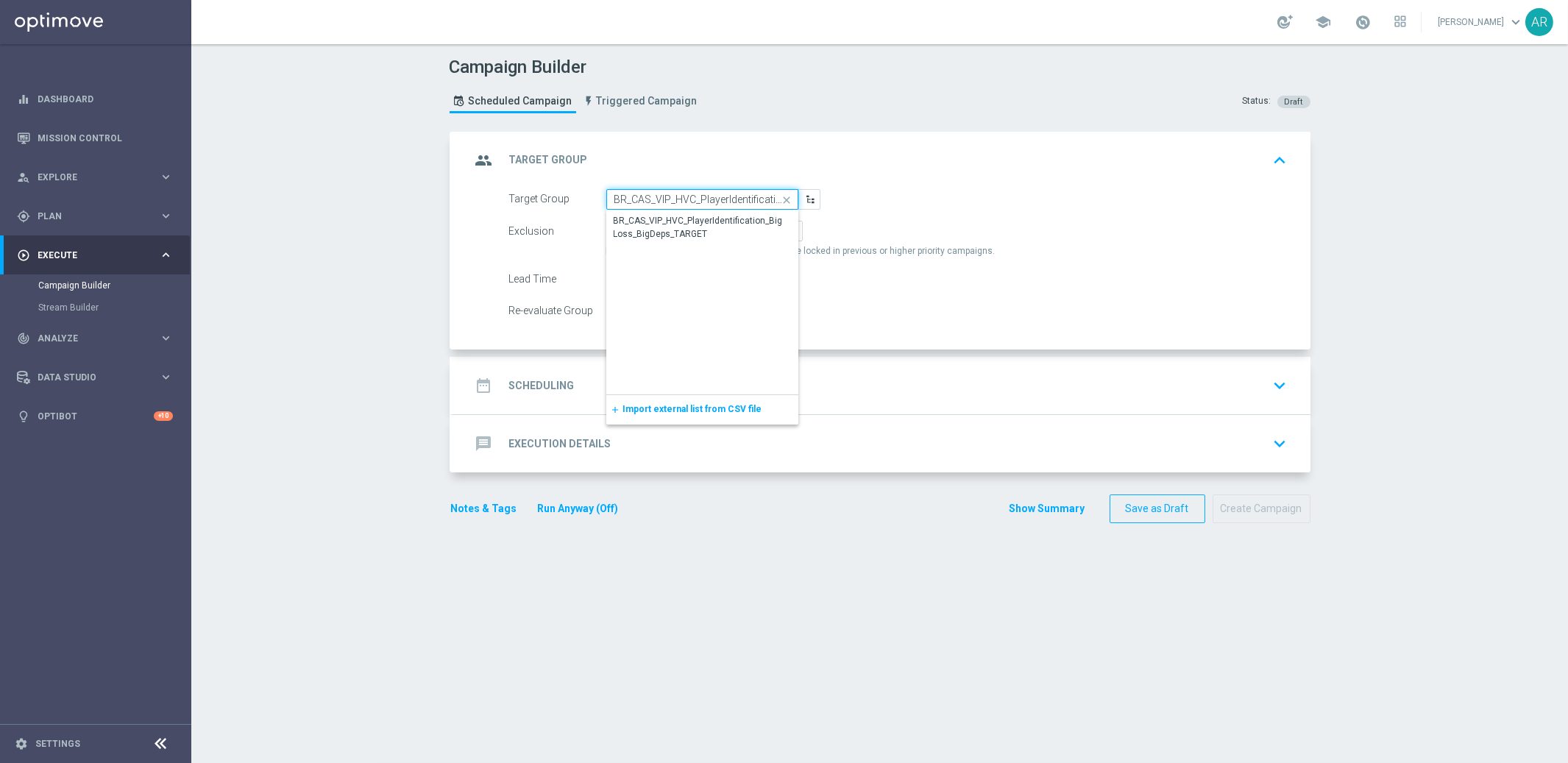
scroll to position [0, 129]
click at [722, 221] on div "BR_CAS_VIP_HVC_PlayerIdentification_Big Loss_BigDeps_TARGET" at bounding box center [703, 228] width 177 height 27
type input "BR_CAS_VIP_HVC_PlayerIdentification_Big Loss_BigDeps_TARGET"
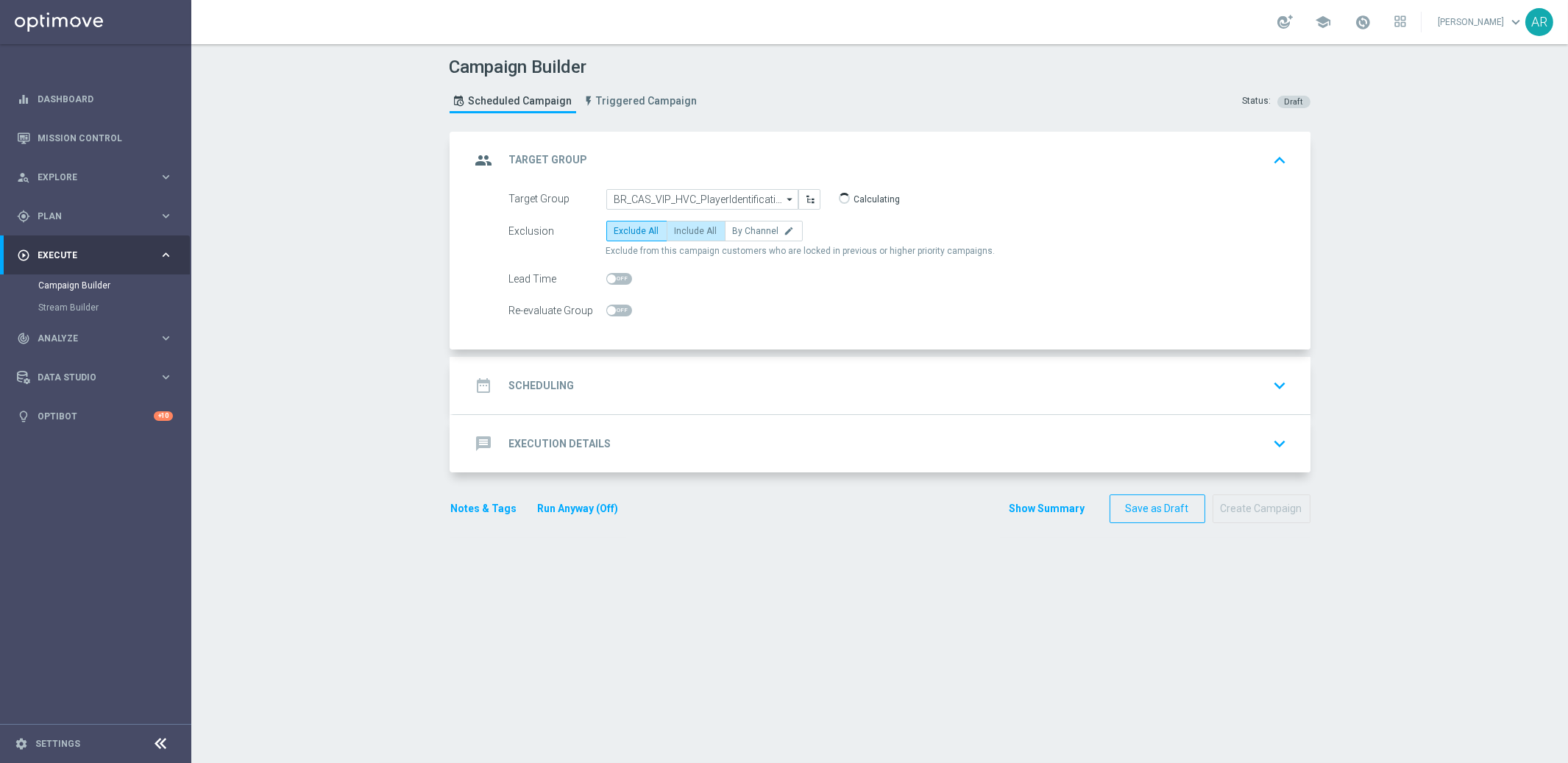
click at [693, 226] on span "Include All" at bounding box center [696, 231] width 42 height 10
click at [684, 229] on input "Include All" at bounding box center [679, 233] width 10 height 10
radio input "true"
click at [638, 385] on div "date_range Scheduling keyboard_arrow_down" at bounding box center [882, 386] width 822 height 28
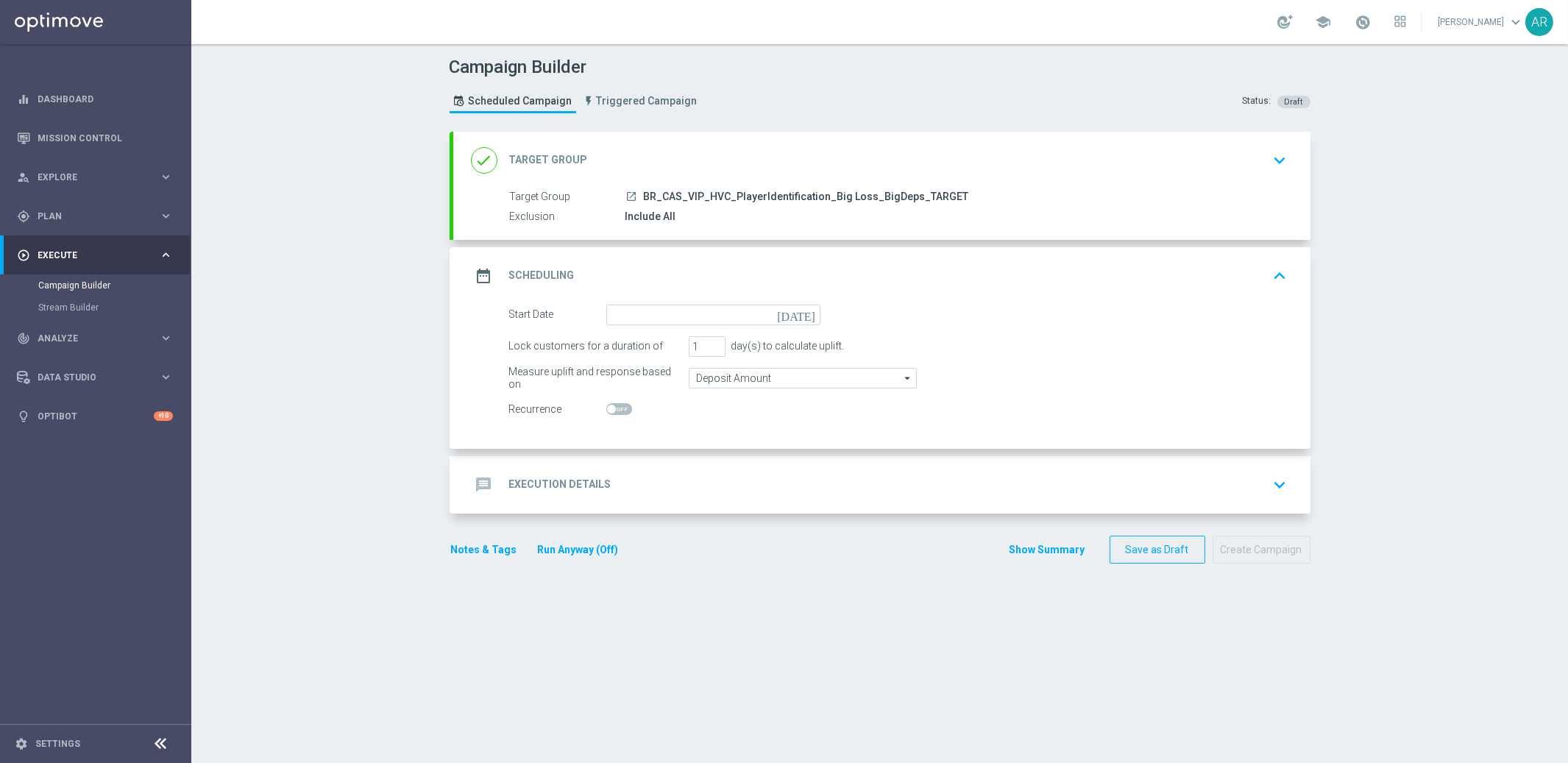
click at [803, 312] on icon "[DATE]" at bounding box center [799, 313] width 43 height 16
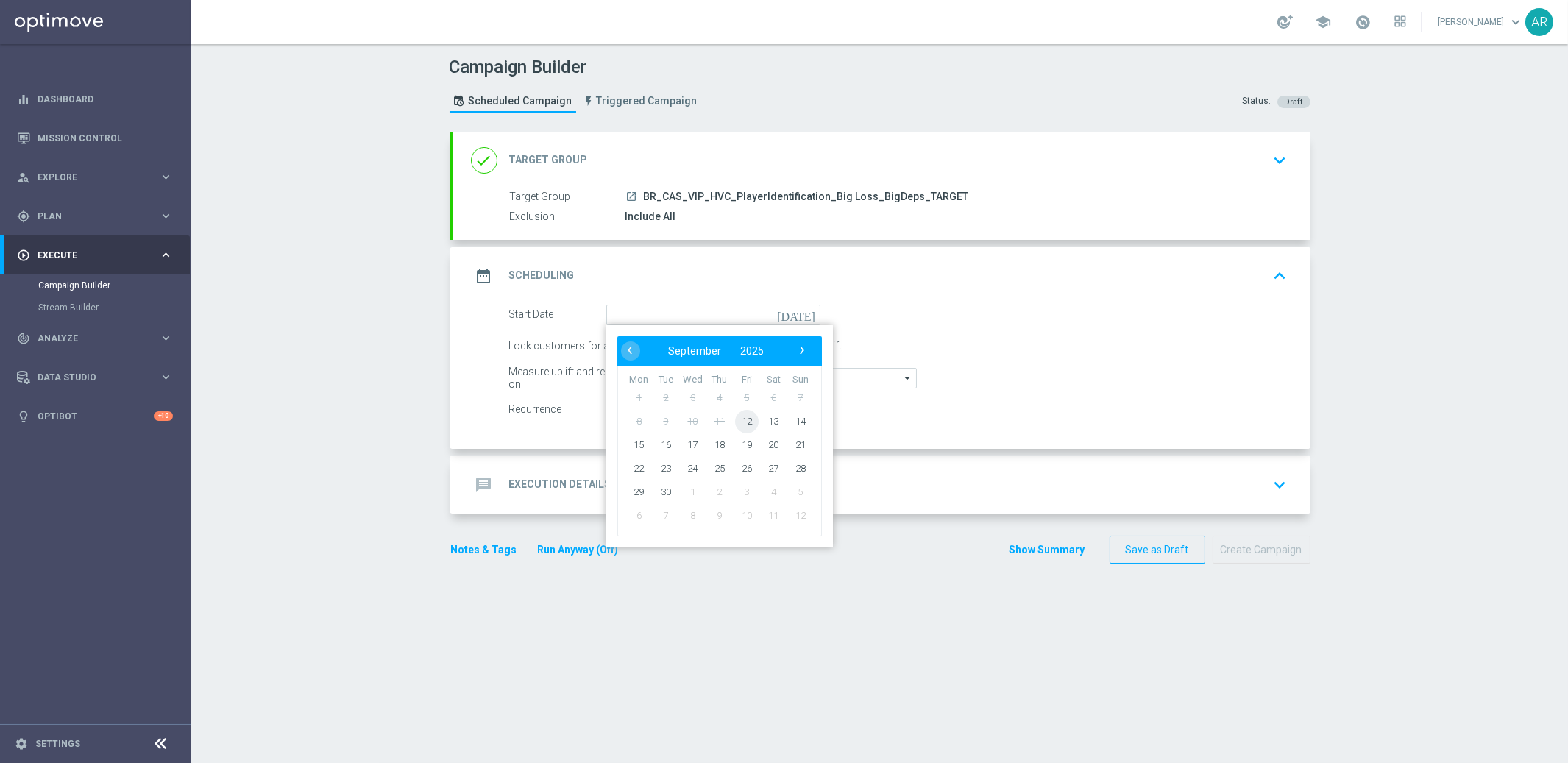
click at [745, 417] on span "12" at bounding box center [746, 421] width 24 height 24
type input "[DATE]"
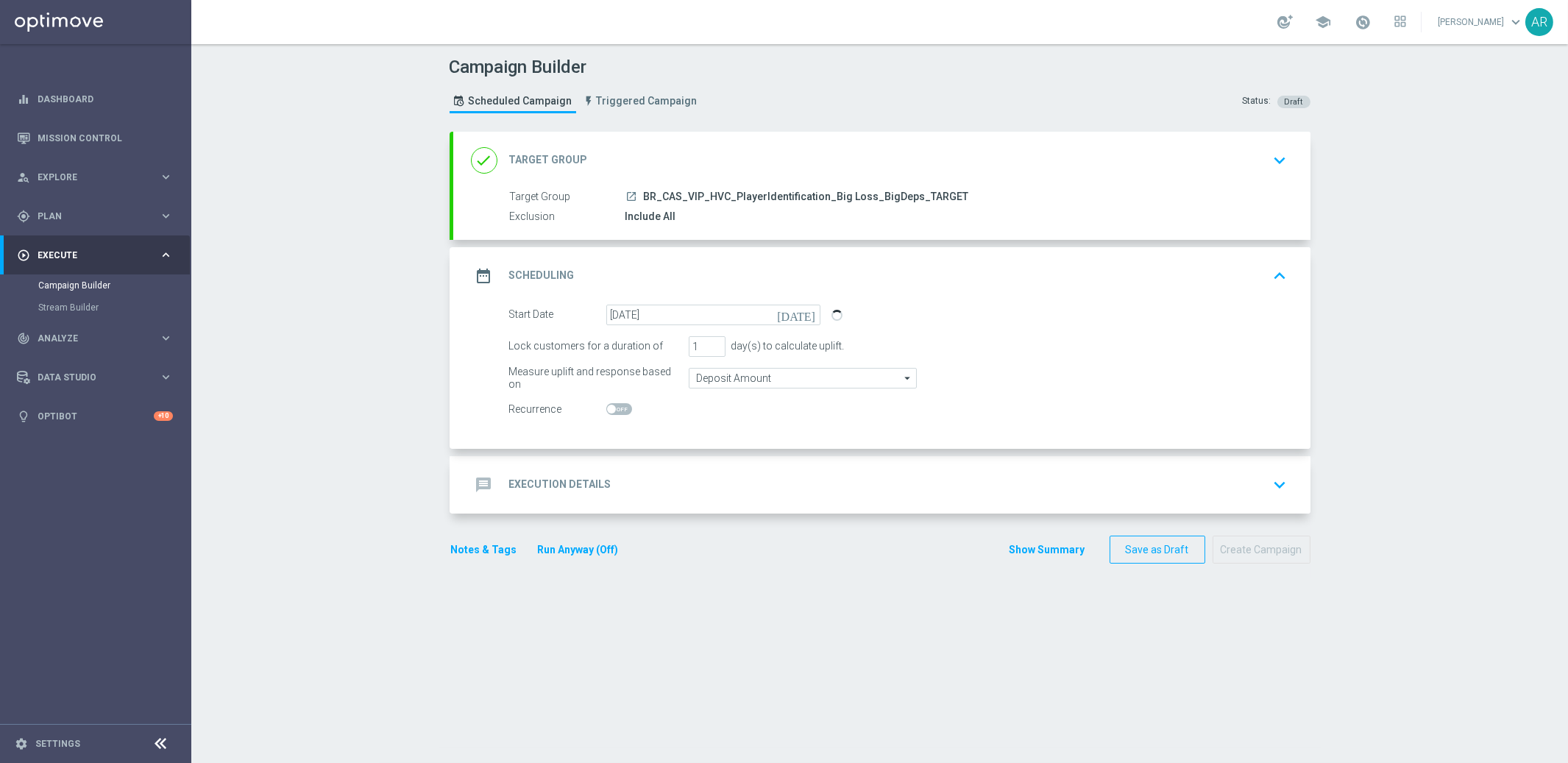
click at [718, 471] on div "message Execution Details keyboard_arrow_down" at bounding box center [882, 485] width 822 height 28
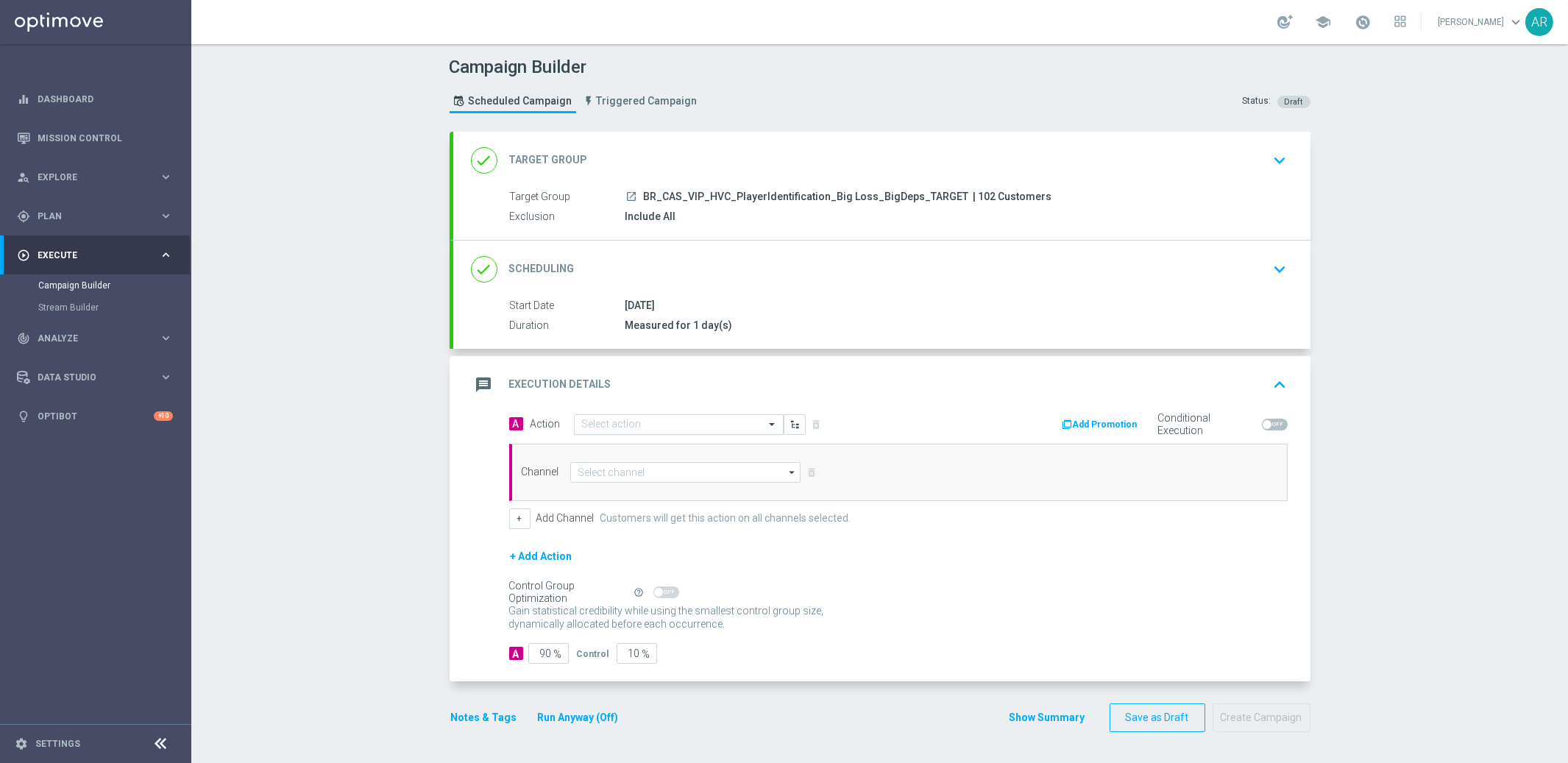
click at [637, 420] on input "text" at bounding box center [664, 424] width 164 height 13
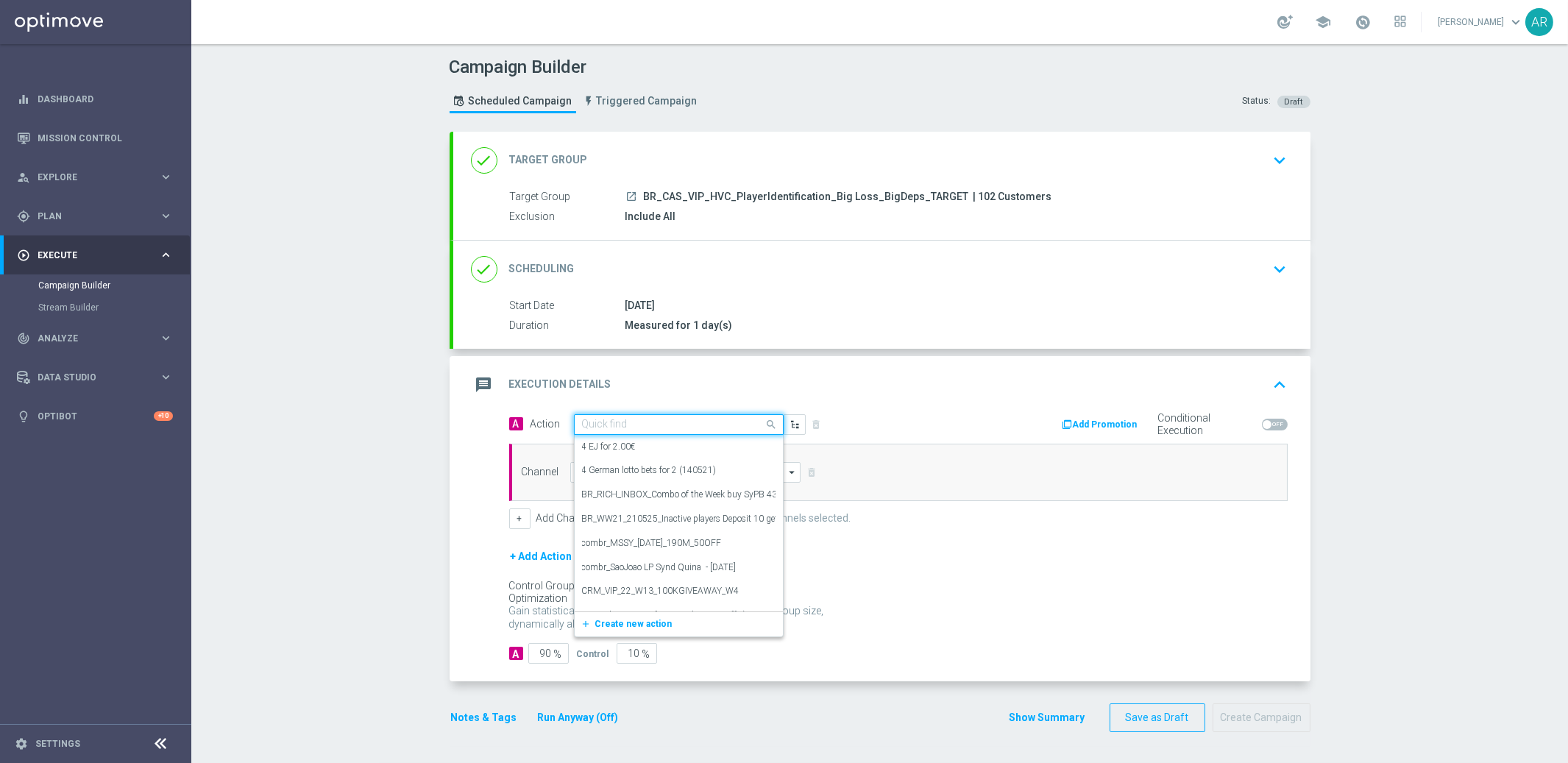
paste input "BR_CAS_BONUSDROP_BIGLOSS_VIP_EMA_TAC_GM_W30"
type input "BR_CAS_BONUSDROP_BIGLOSS_VIP_EMA_TAC_GM_W30"
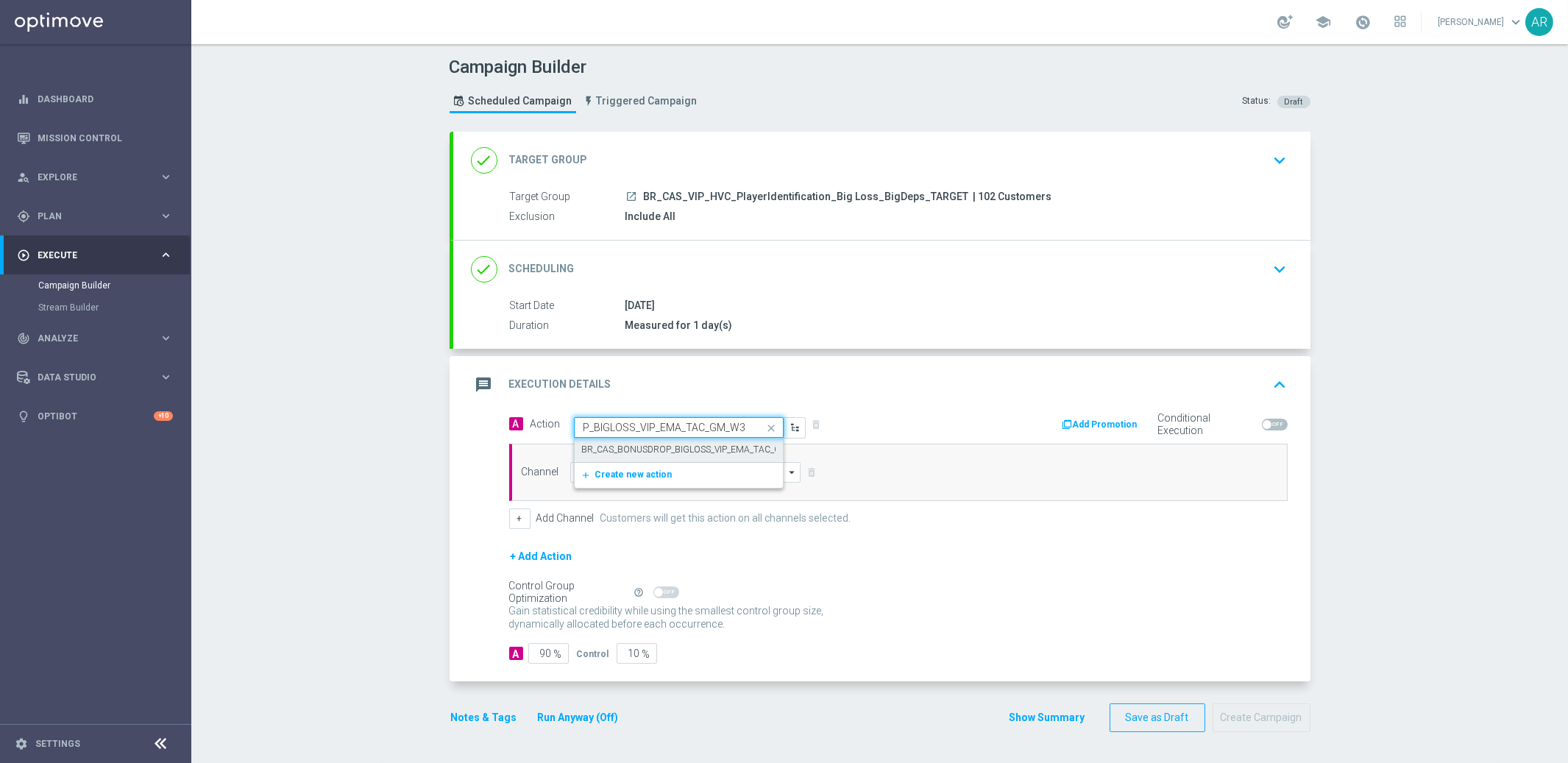
click at [676, 447] on label "BR_CAS_BONUSDROP_BIGLOSS_VIP_EMA_TAC_GM_W30" at bounding box center [696, 449] width 230 height 13
click at [678, 473] on input at bounding box center [685, 473] width 231 height 21
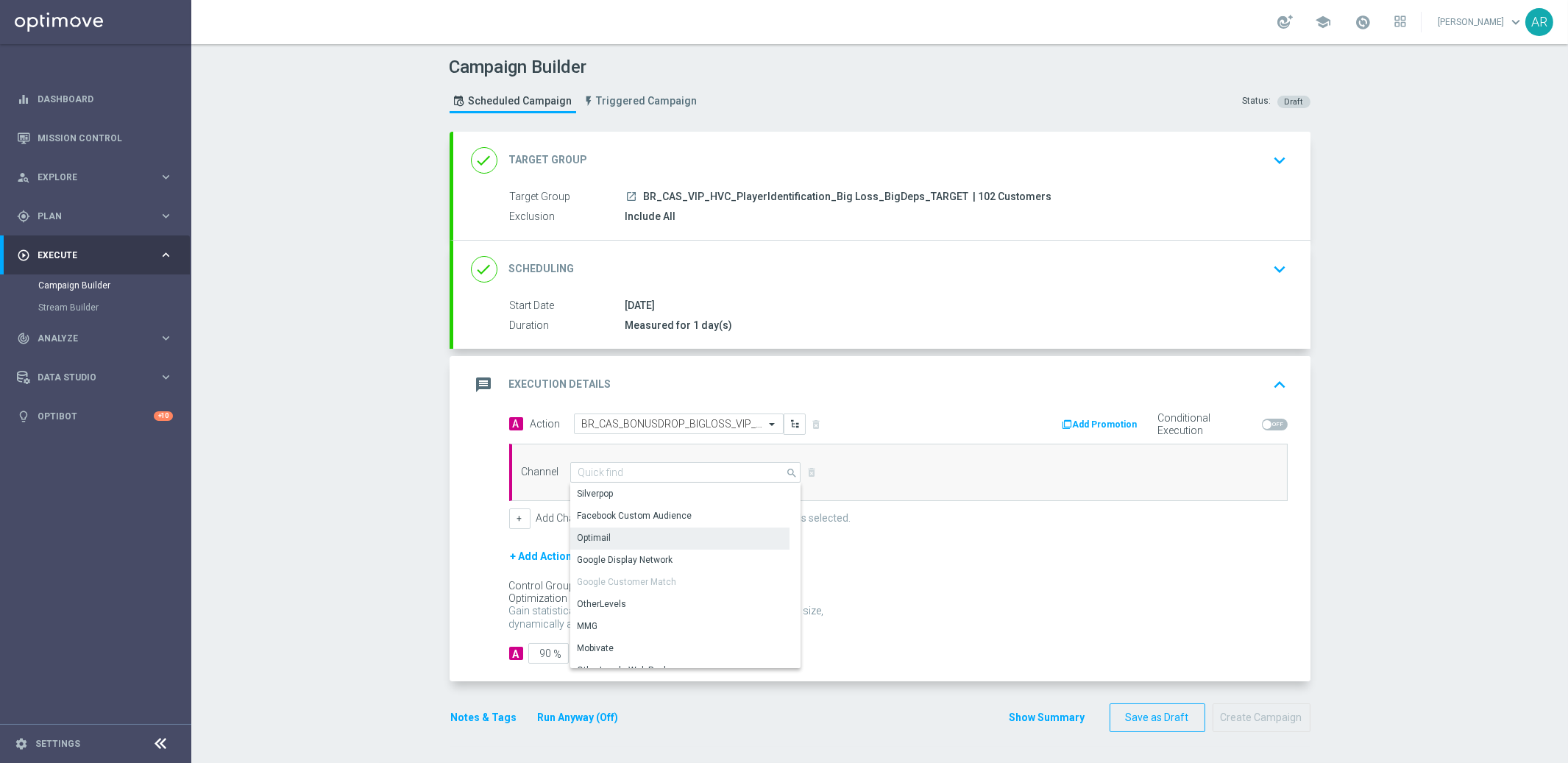
click at [682, 536] on div "Optimail" at bounding box center [679, 538] width 219 height 21
type input "Optimail"
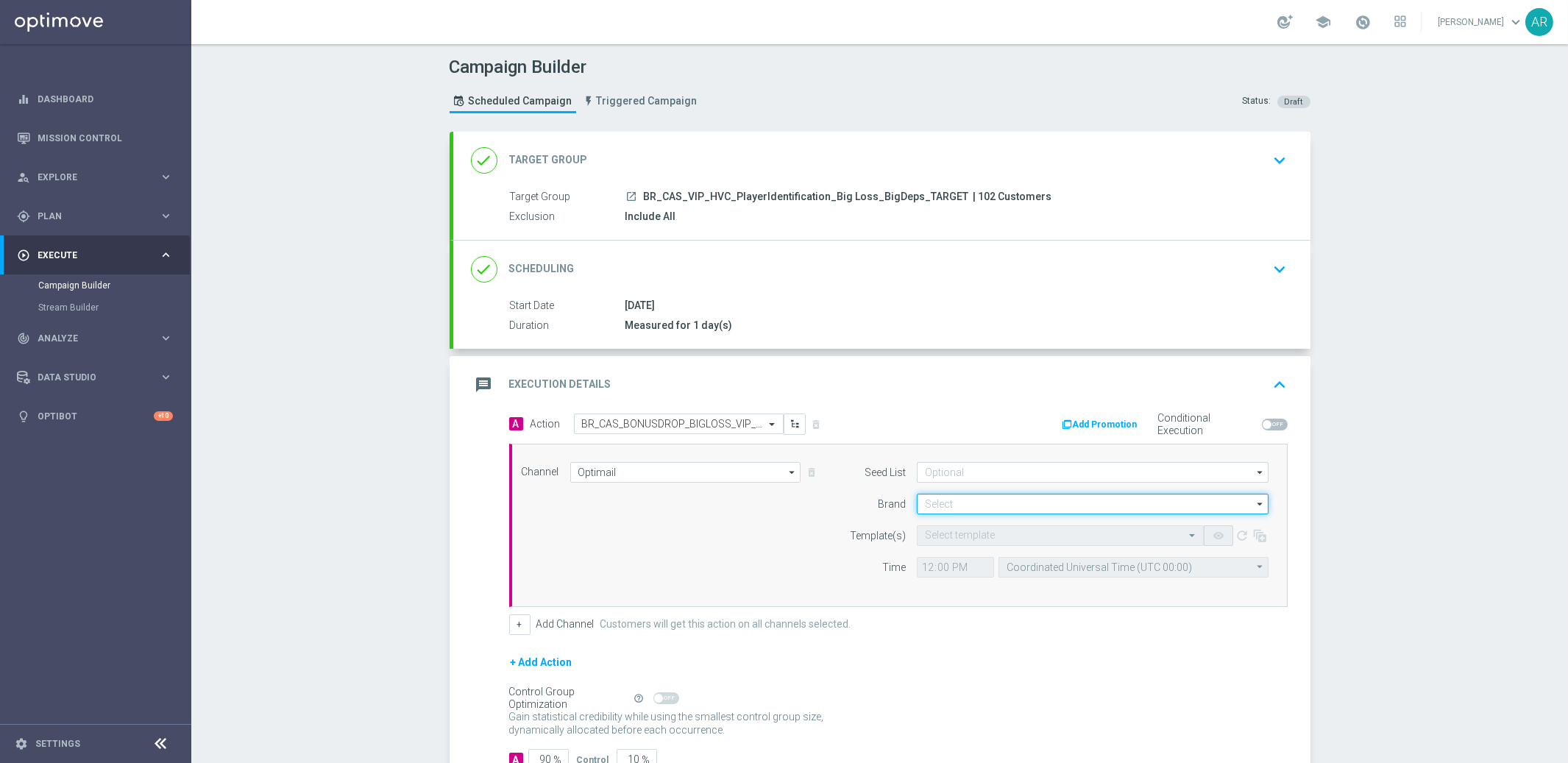
click at [966, 509] on input at bounding box center [1092, 504] width 351 height 21
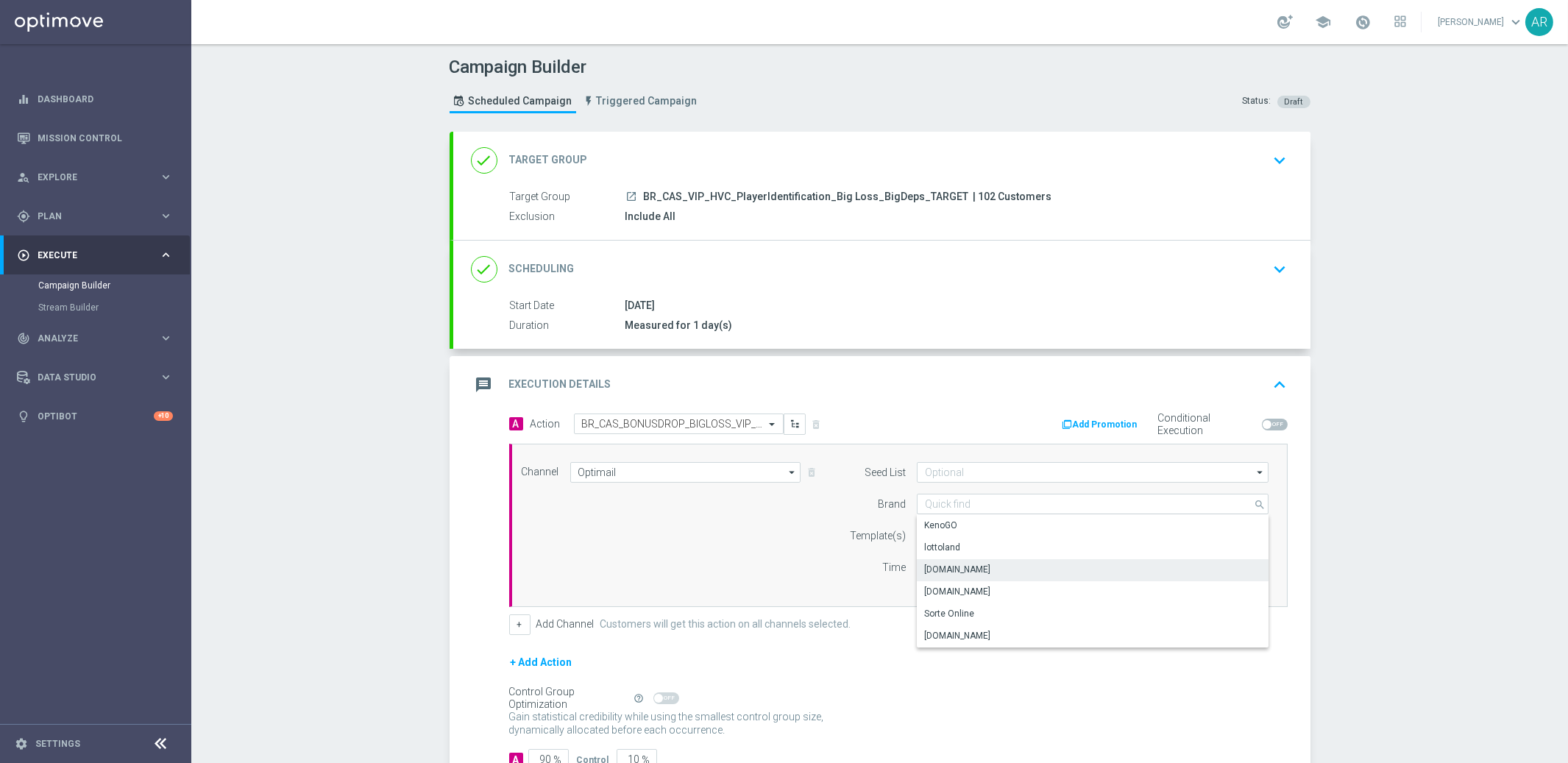
click at [1009, 569] on div "[DOMAIN_NAME]" at bounding box center [1093, 570] width 352 height 21
type input "[DOMAIN_NAME]"
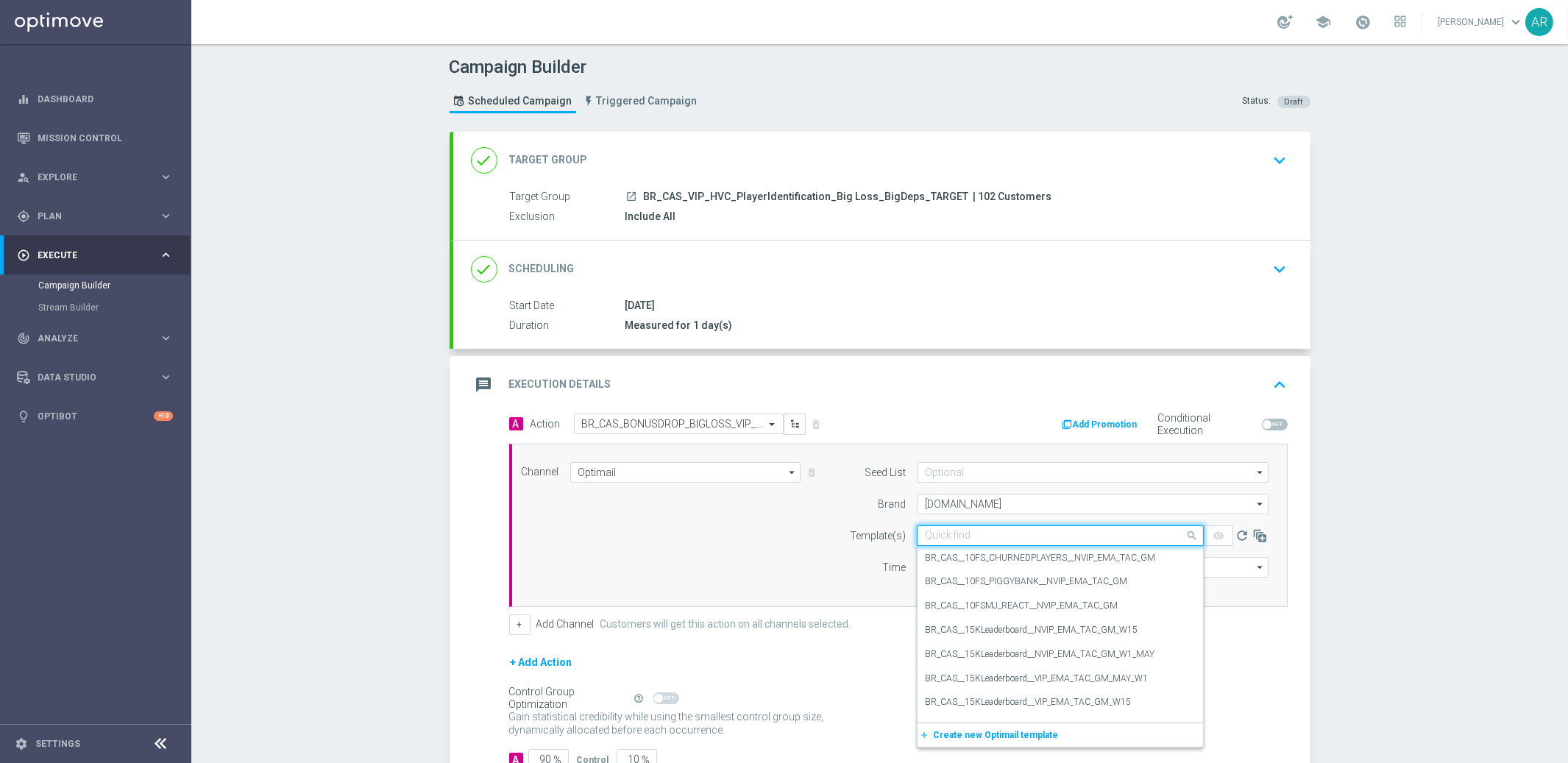
click at [967, 533] on input "text" at bounding box center [1046, 536] width 242 height 13
paste input "BR_CAS_BONUSDROP_BIGLOSS_VIP_EMA_TAC_GM_W30"
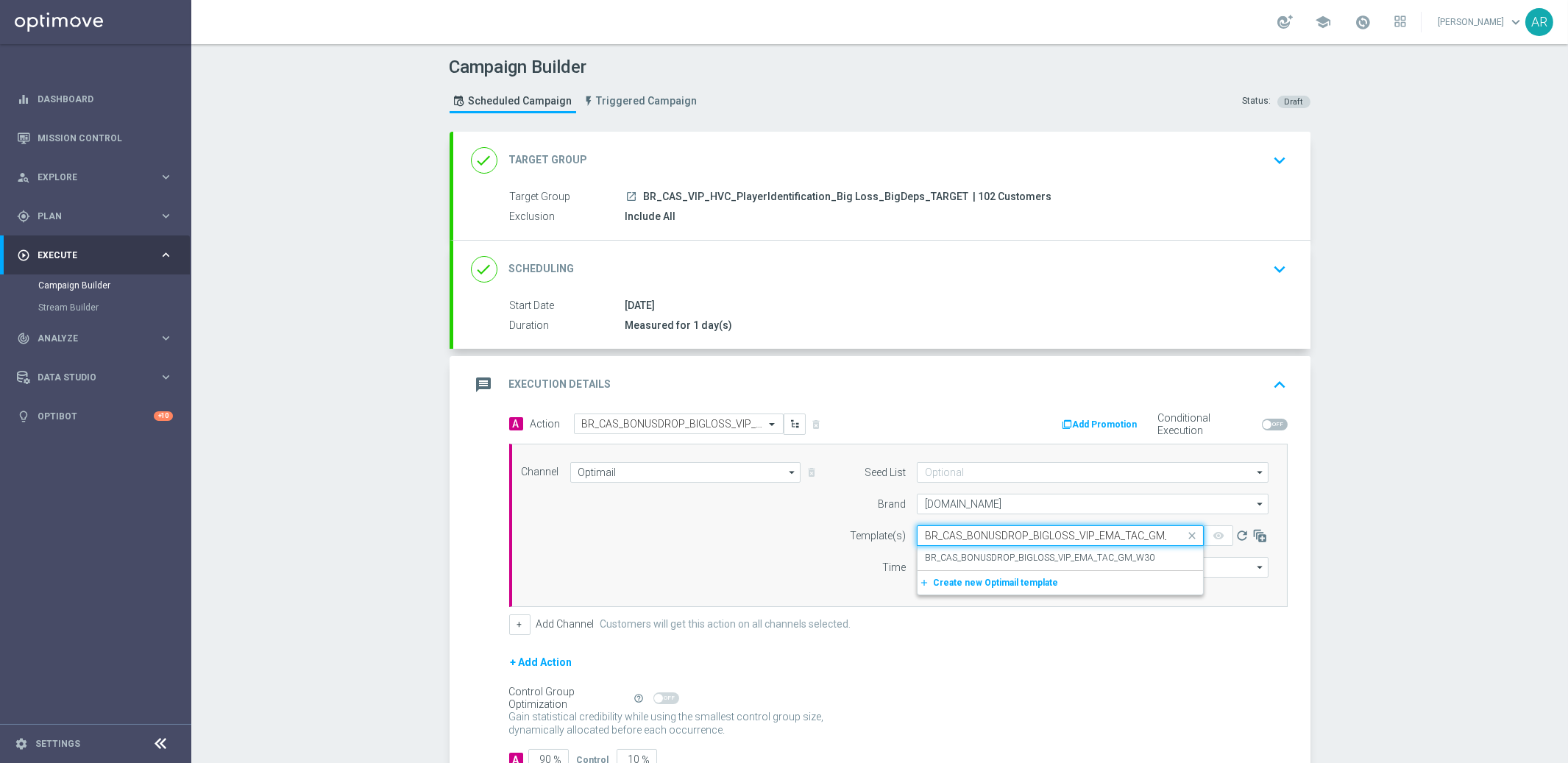
scroll to position [0, 18]
click at [1001, 552] on label "BR_CAS_BONUSDROP_BIGLOSS_VIP_EMA_TAC_GM_W30" at bounding box center [1040, 558] width 230 height 13
type input "BR_CAS_BONUSDROP_BIGLOSS_VIP_EMA_TAC_GM_W30"
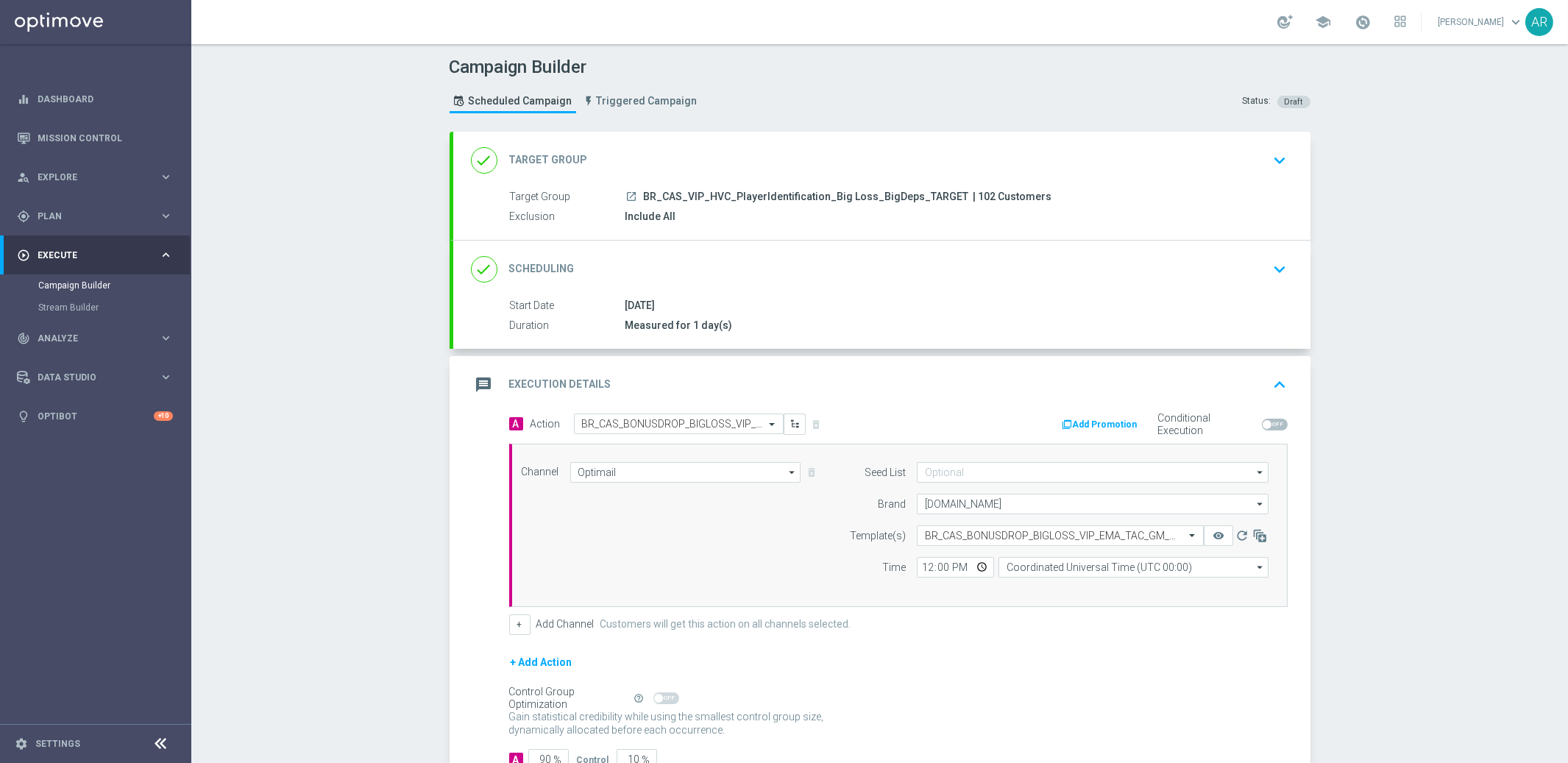
scroll to position [0, 0]
click at [1048, 571] on input "Coordinated Universal Time (UTC 00:00)" at bounding box center [1133, 568] width 270 height 21
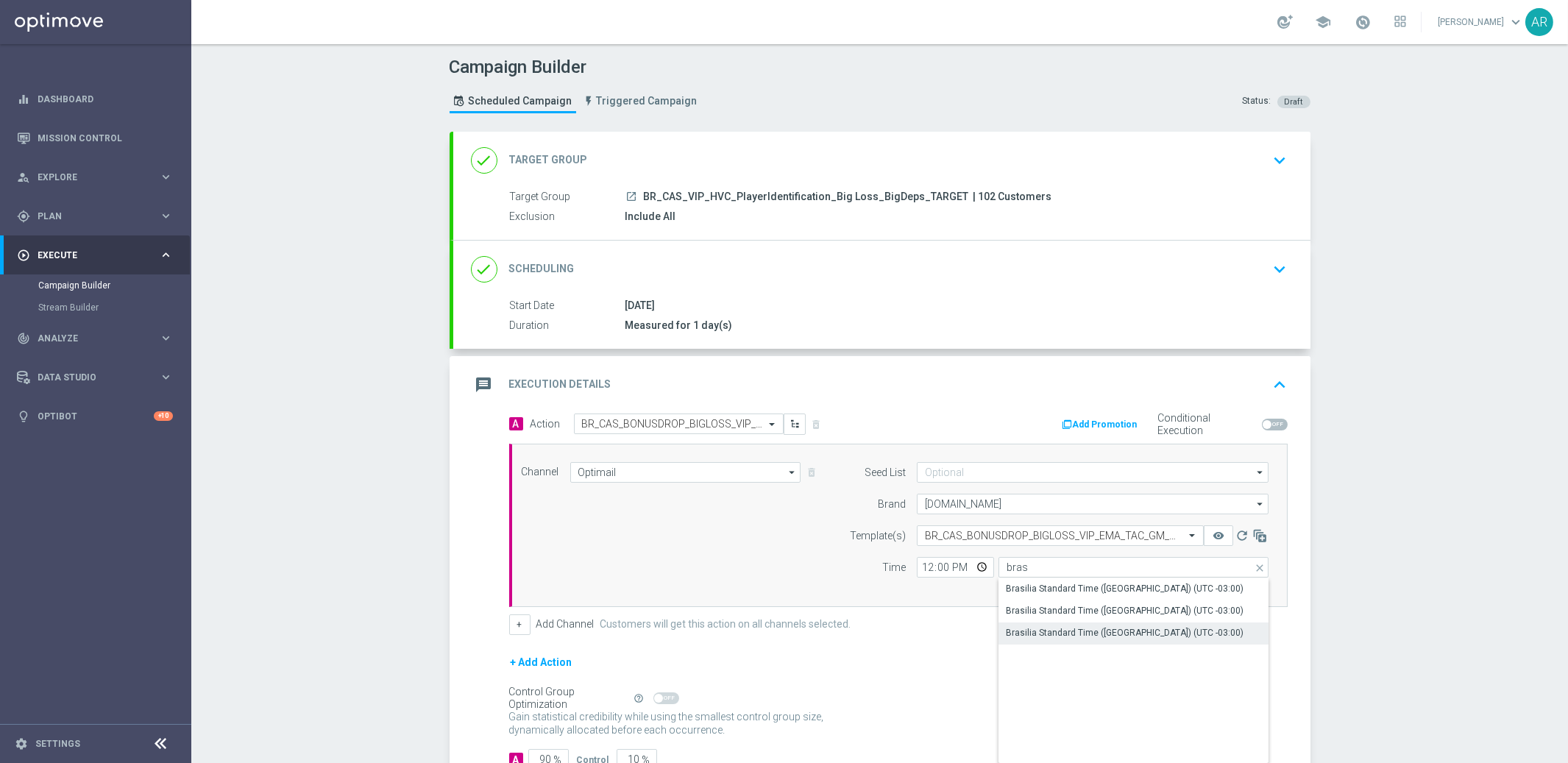
click at [1119, 635] on div "Brasilia Standard Time ([GEOGRAPHIC_DATA]) (UTC -03:00)" at bounding box center [1125, 633] width 238 height 13
type input "Brasilia Standard Time ([GEOGRAPHIC_DATA]) (UTC -03:00)"
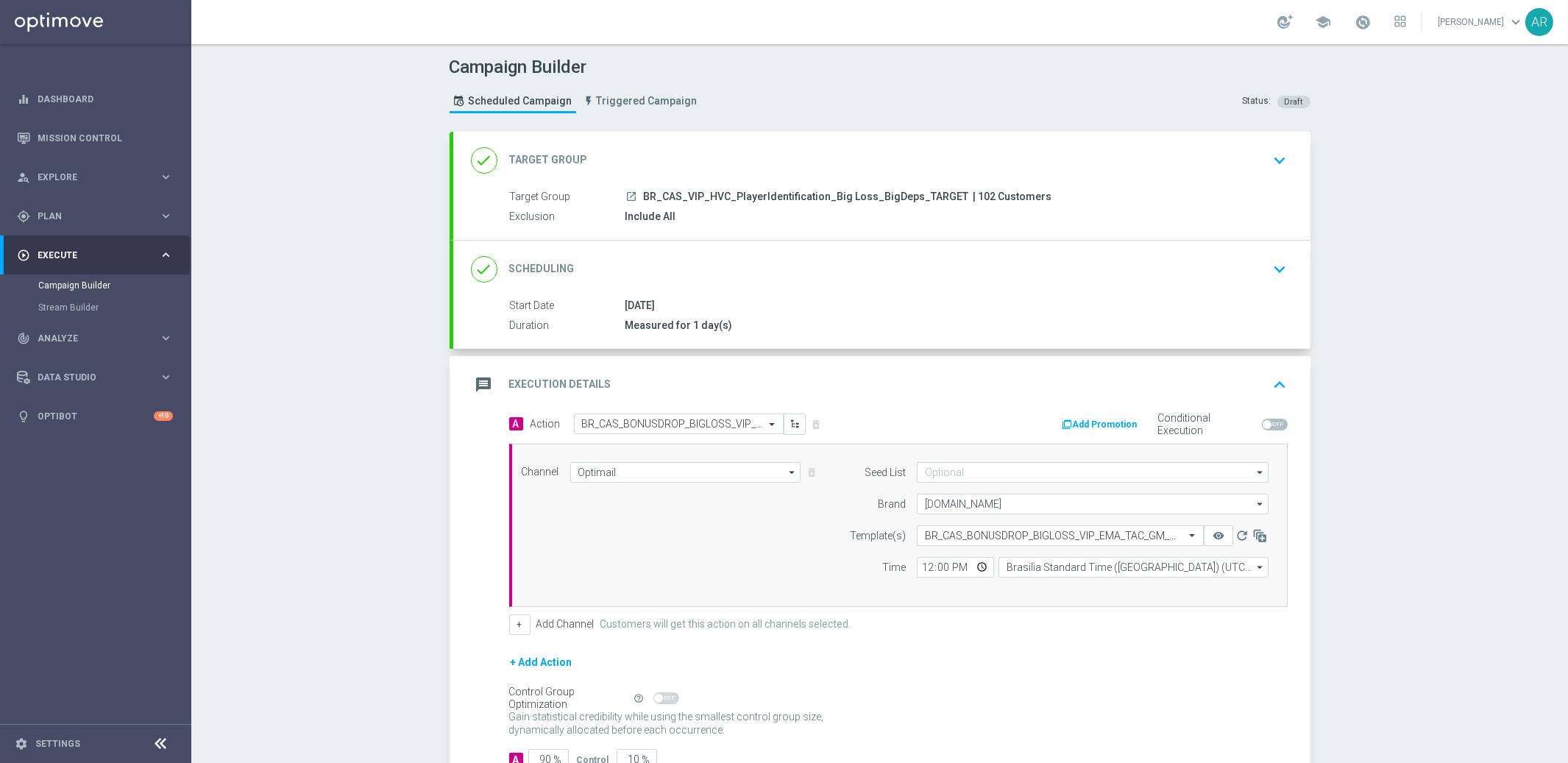
scroll to position [104, 0]
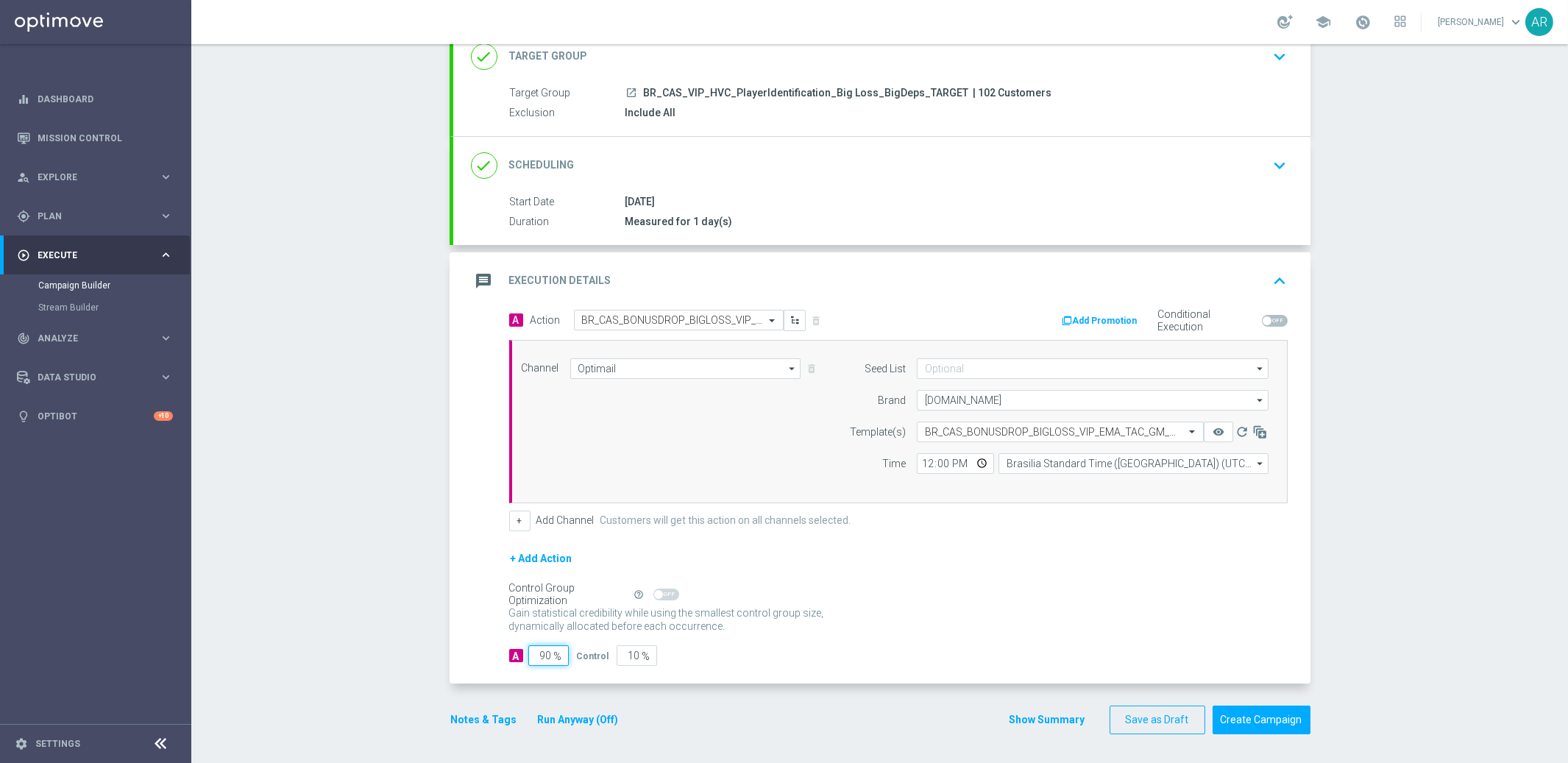
click at [543, 655] on input "90" at bounding box center [548, 655] width 40 height 21
type input "5"
type input "95"
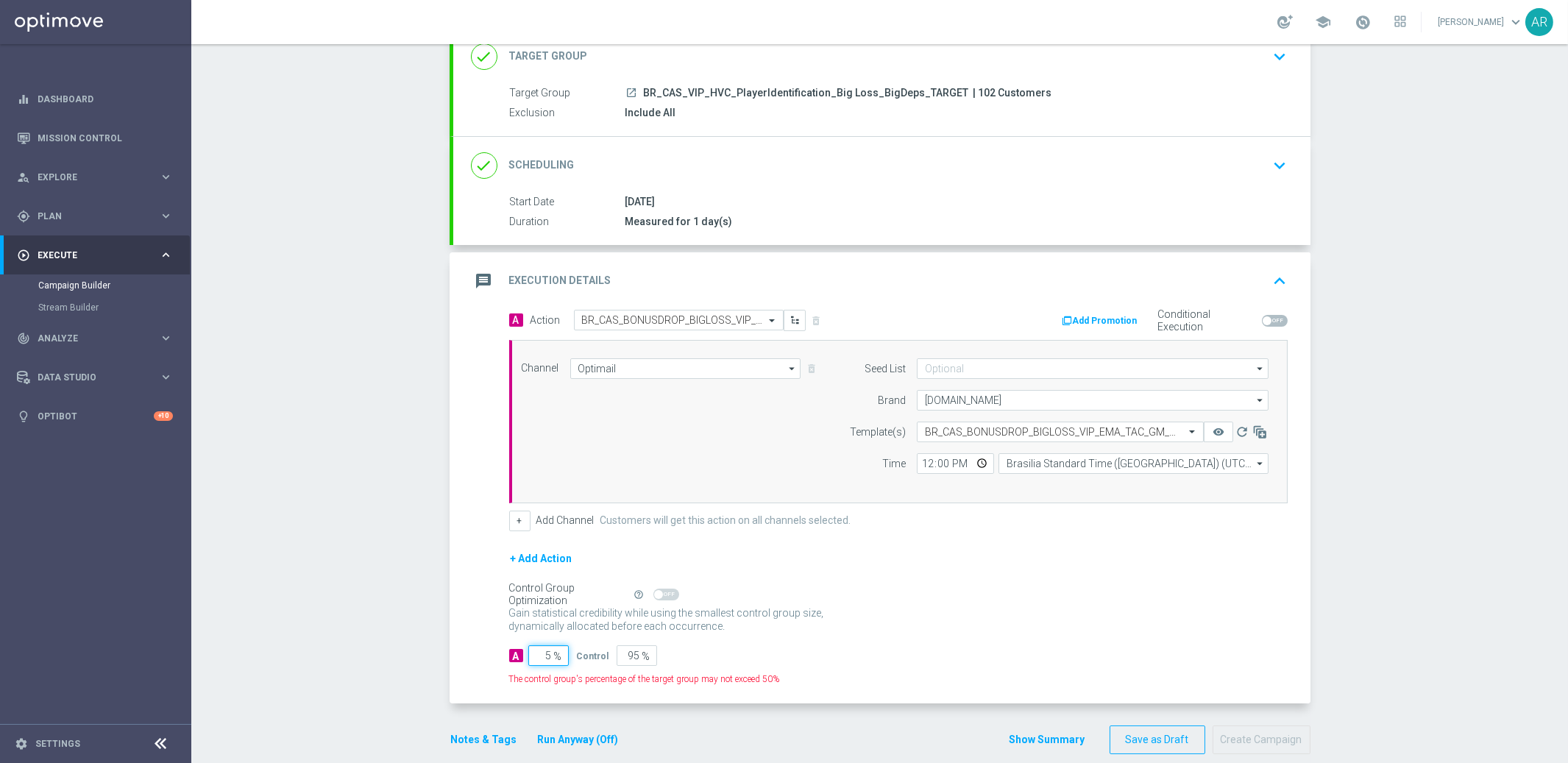
type input "50"
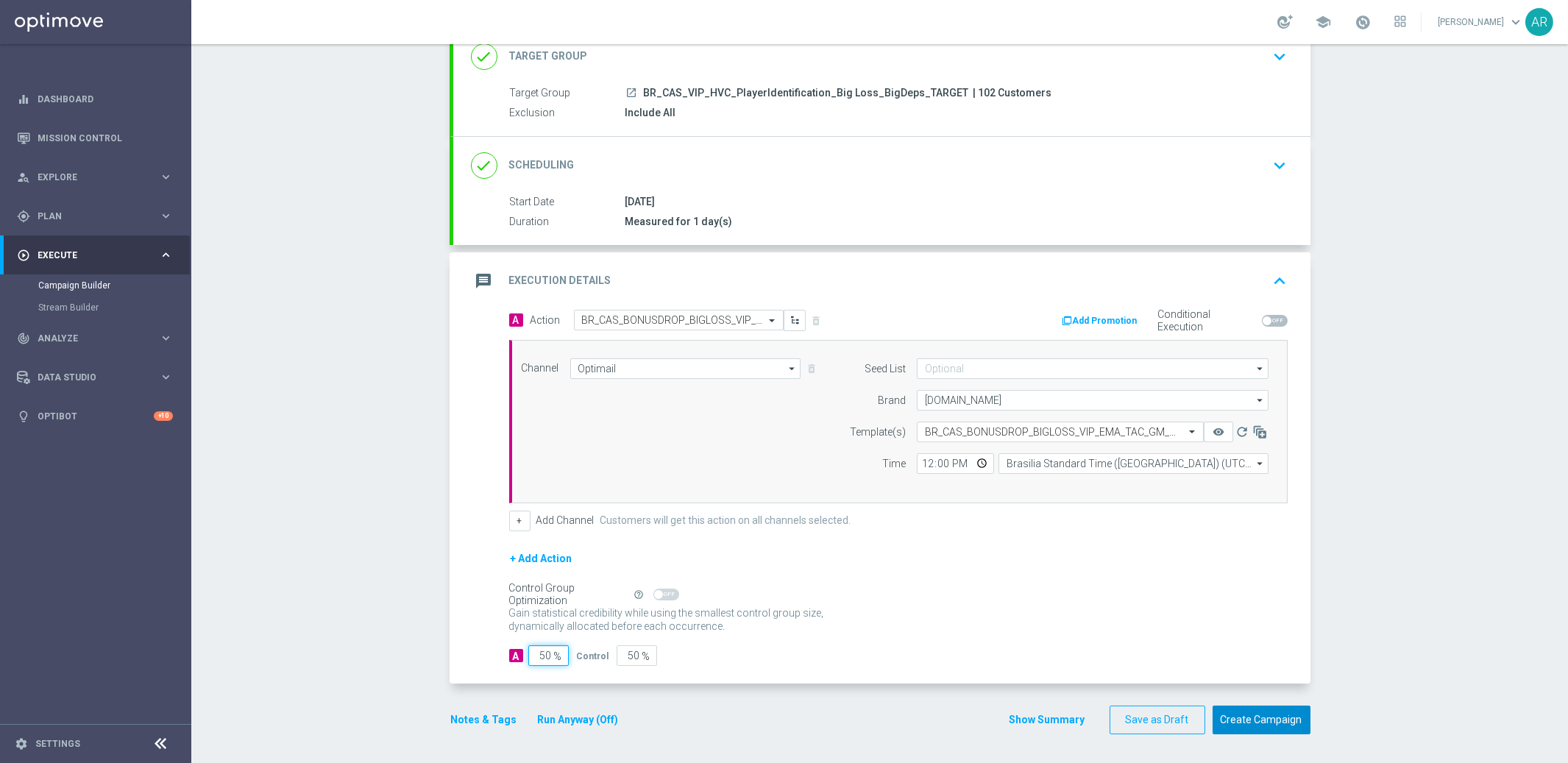
type input "50"
click at [1280, 686] on button "Create Campaign" at bounding box center [1262, 720] width 98 height 29
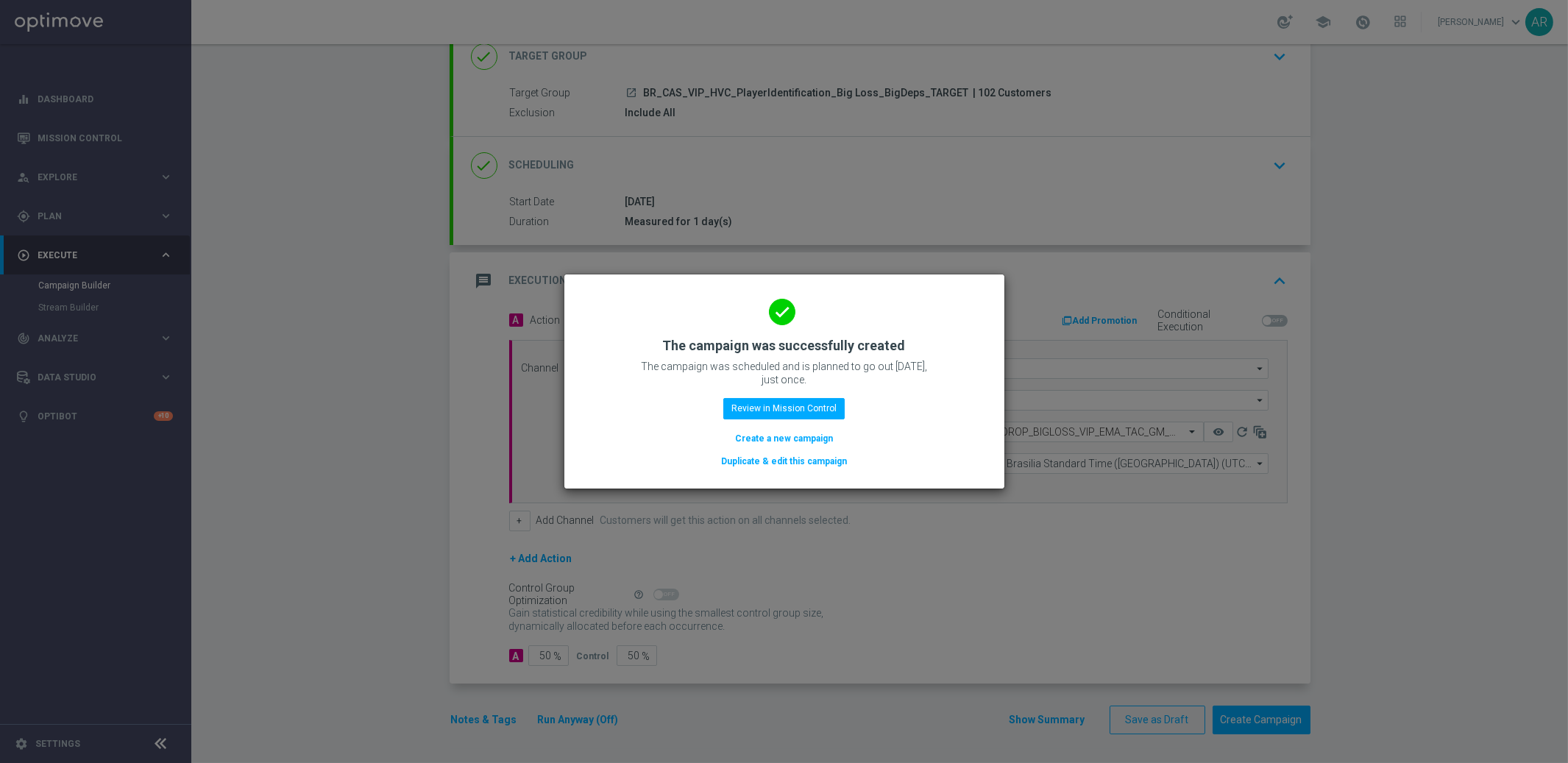
drag, startPoint x: 783, startPoint y: 441, endPoint x: 558, endPoint y: 71, distance: 433.0
click at [783, 441] on button "Create a new campaign" at bounding box center [784, 438] width 101 height 16
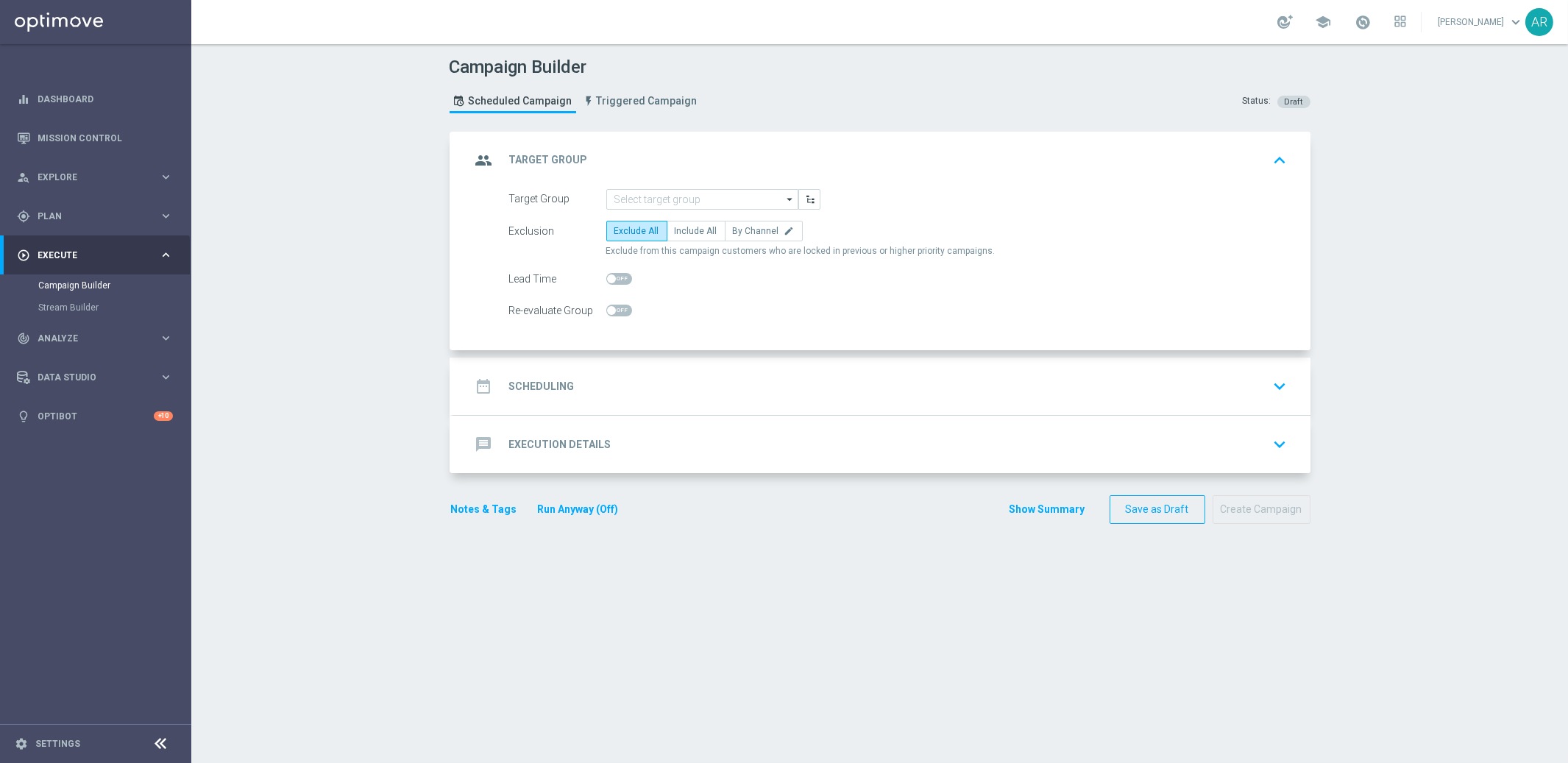
scroll to position [0, 0]
click at [676, 196] on input at bounding box center [702, 199] width 192 height 21
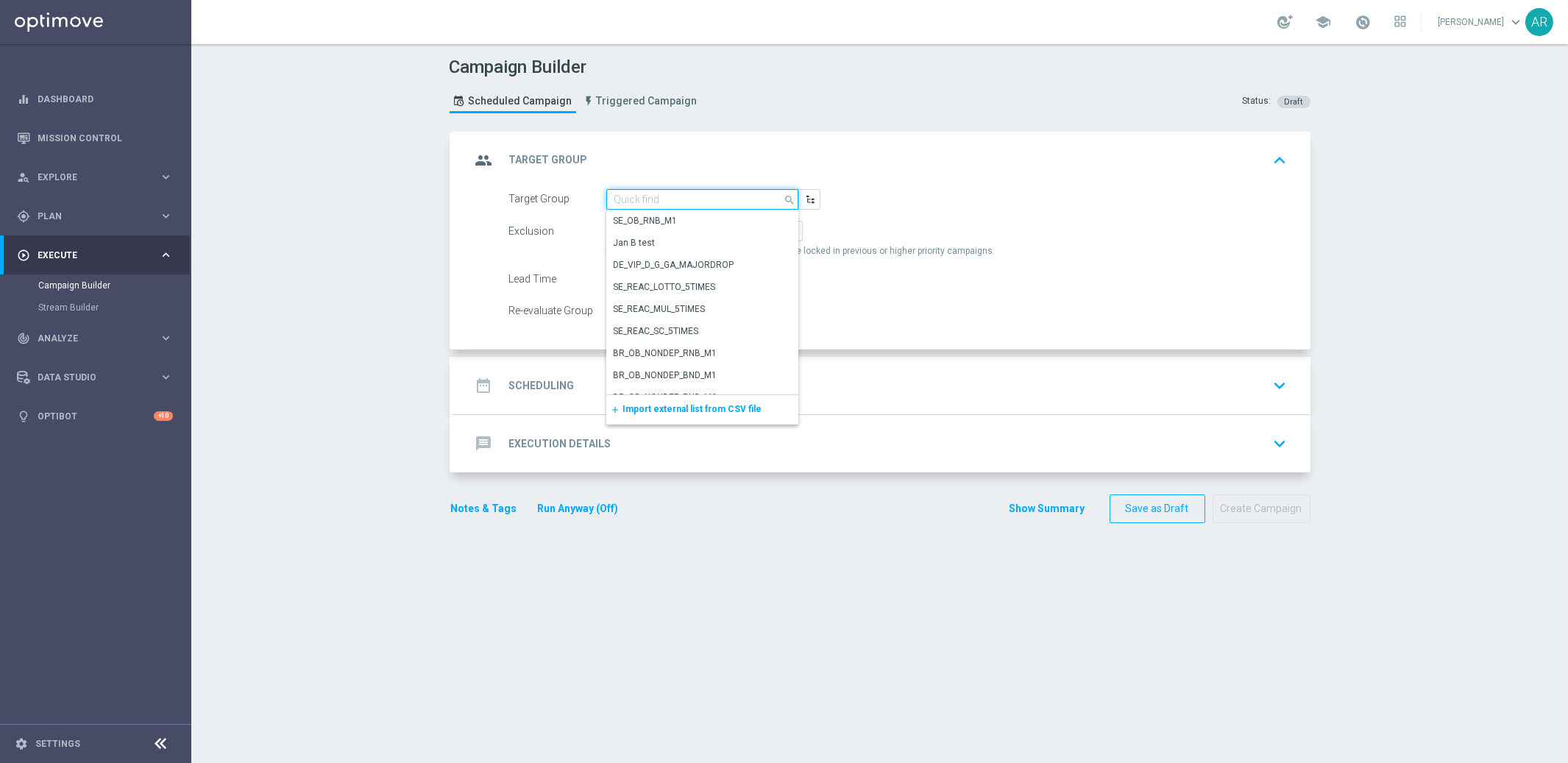
paste input "BR_CAS_VIP_HVC_PlayerIdentification_BigDrop_TARGET"
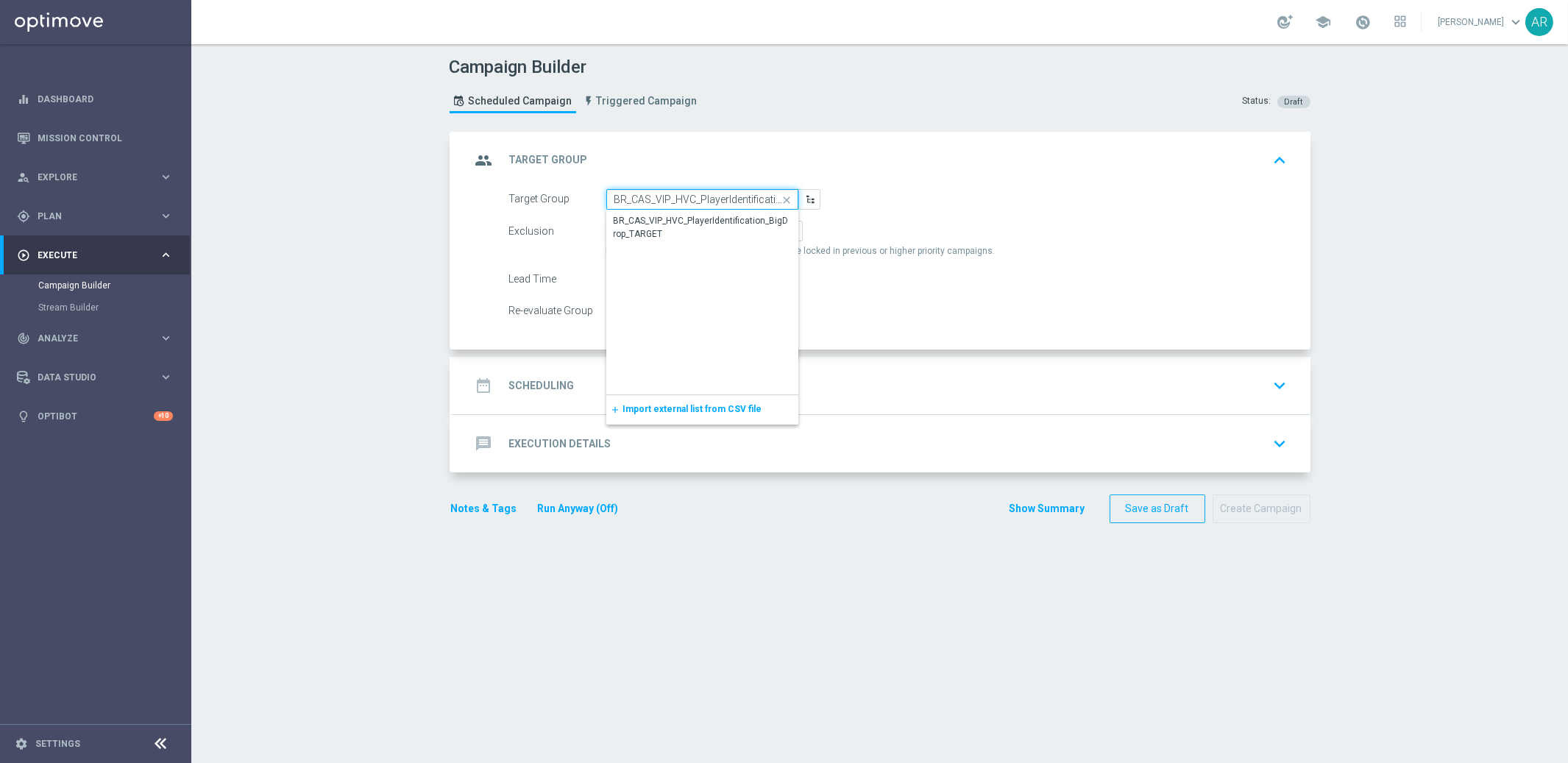
scroll to position [0, 85]
click at [699, 224] on div "BR_CAS_VIP_HVC_PlayerIdentification_BigDrop_TARGET" at bounding box center [703, 228] width 177 height 27
type input "BR_CAS_VIP_HVC_PlayerIdentification_BigDrop_TARGET"
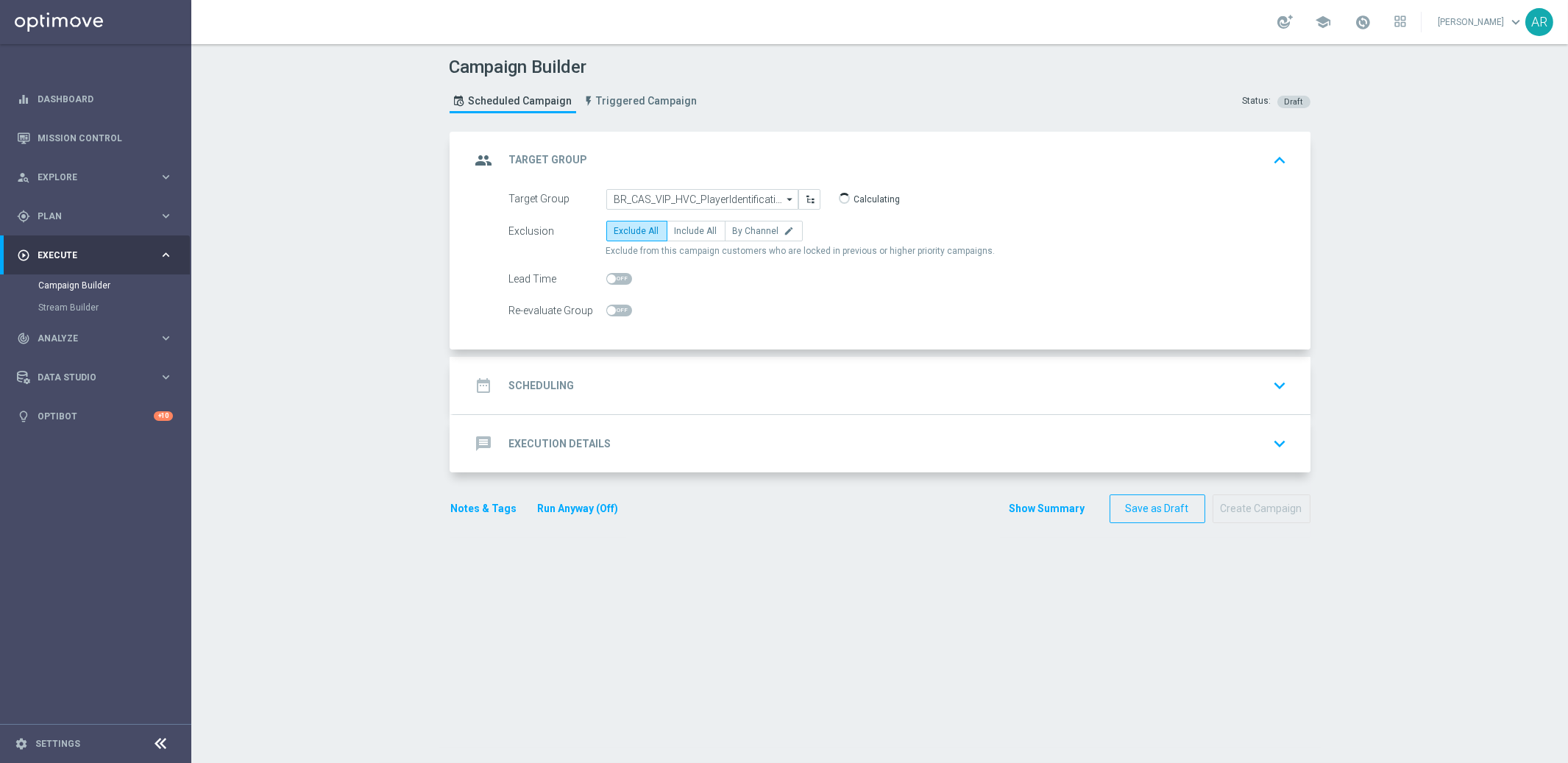
click at [699, 226] on span "Include All" at bounding box center [696, 231] width 42 height 10
click at [684, 229] on input "Include All" at bounding box center [679, 233] width 10 height 10
radio input "true"
click at [668, 363] on div "date_range Scheduling keyboard_arrow_down" at bounding box center [882, 385] width 858 height 57
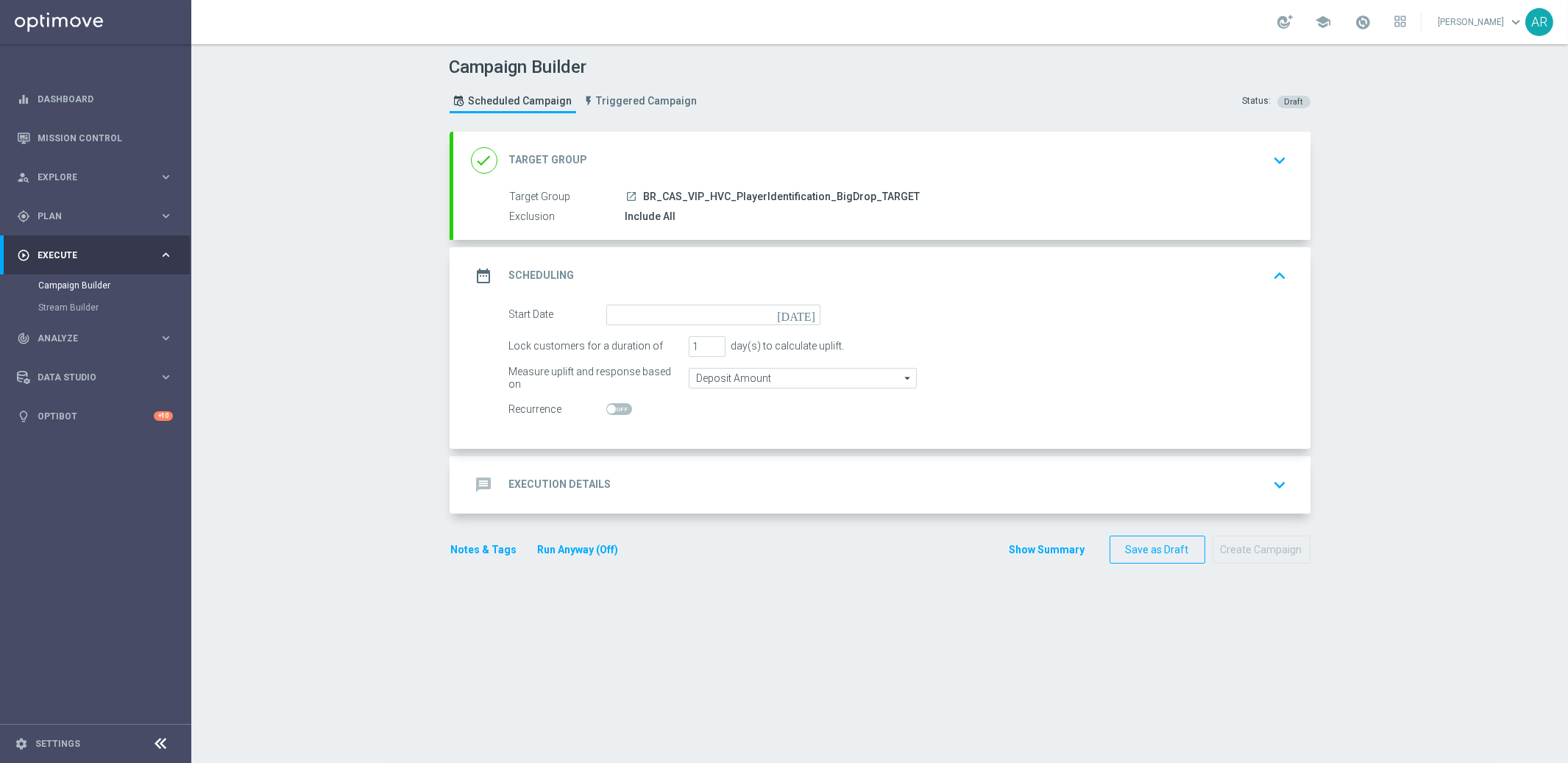
click at [811, 313] on icon "[DATE]" at bounding box center [799, 313] width 43 height 16
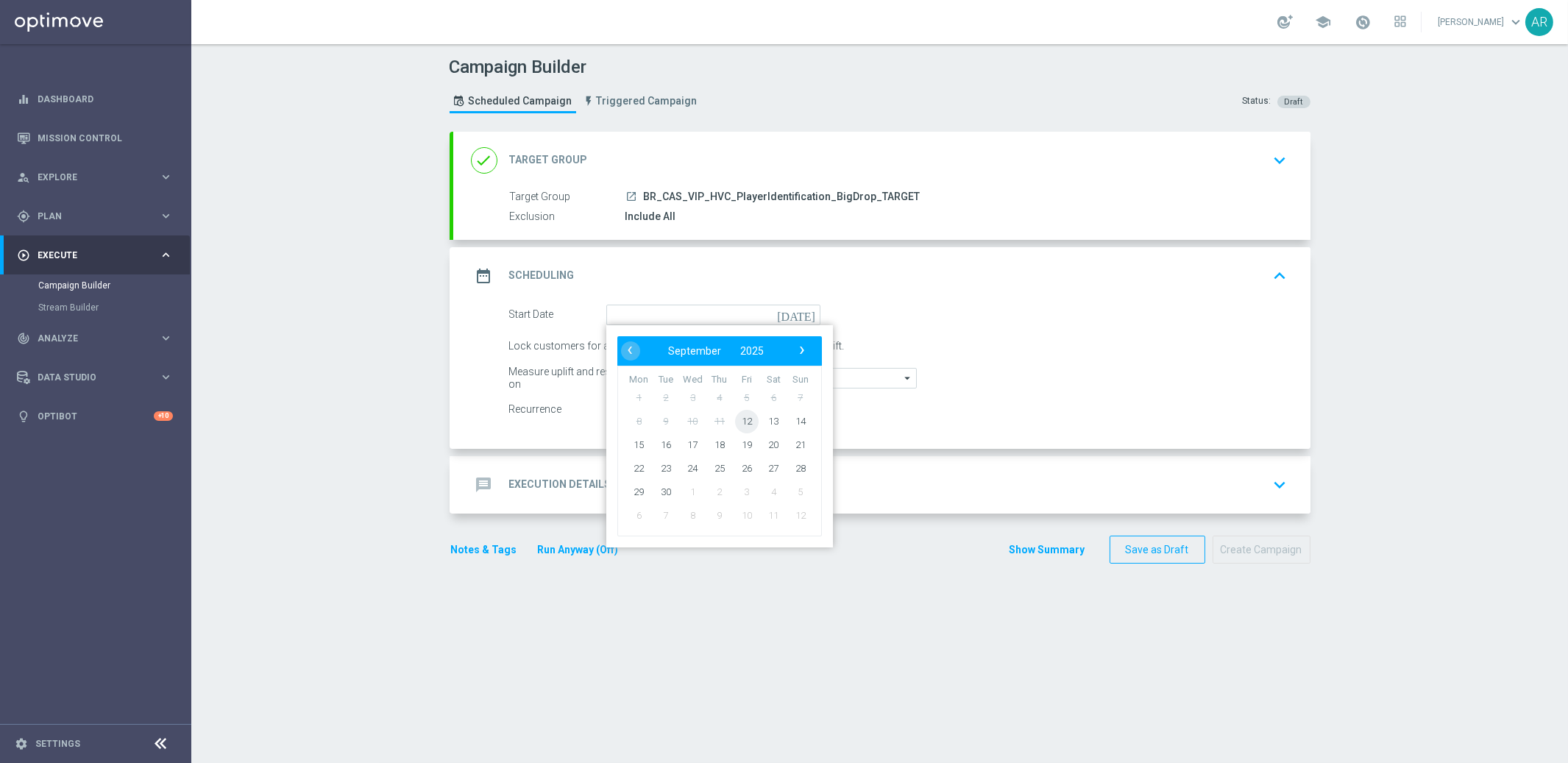
click at [750, 415] on span "12" at bounding box center [746, 421] width 24 height 24
type input "[DATE]"
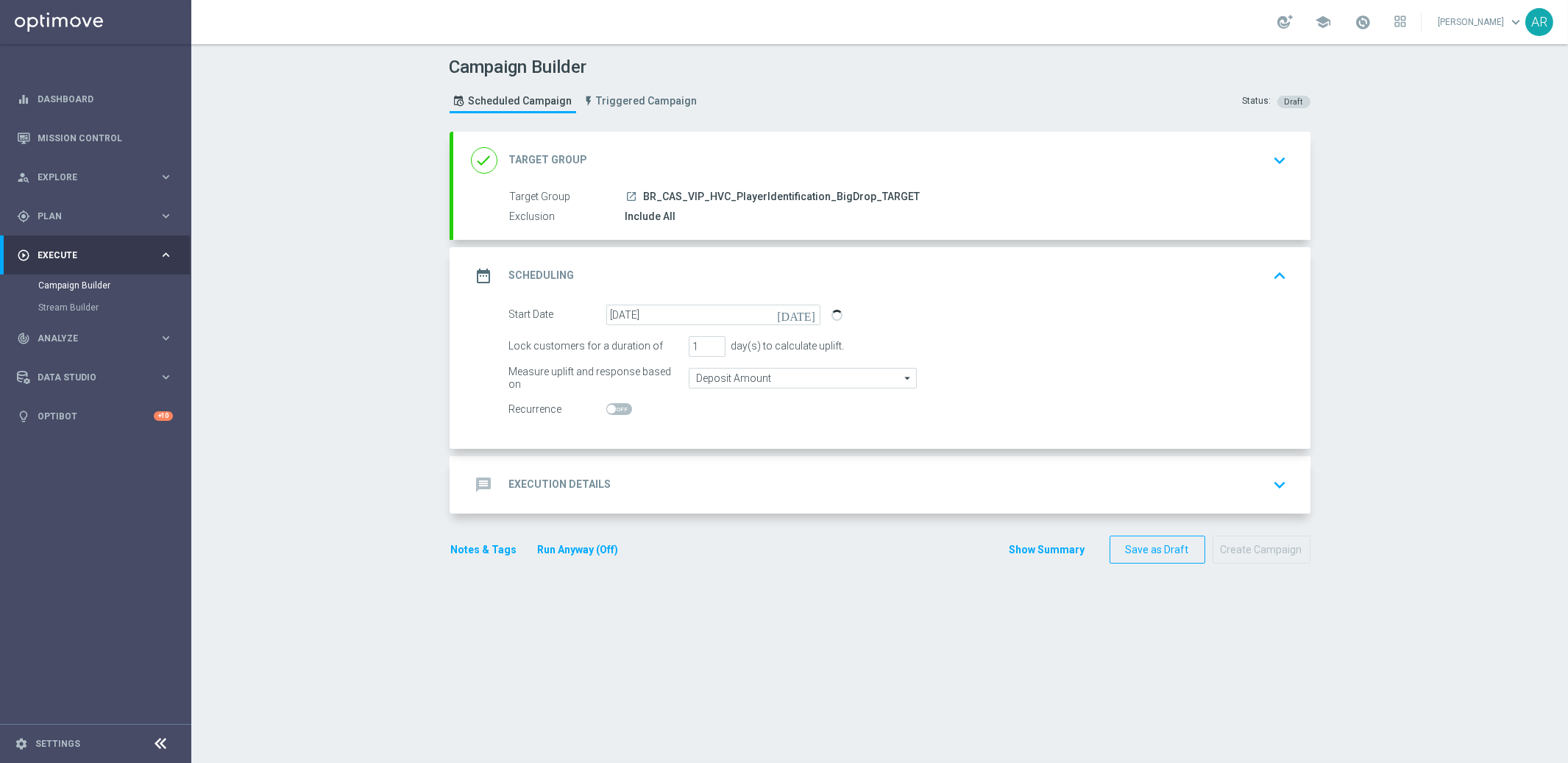
click at [746, 475] on div "message Execution Details keyboard_arrow_down" at bounding box center [882, 485] width 822 height 28
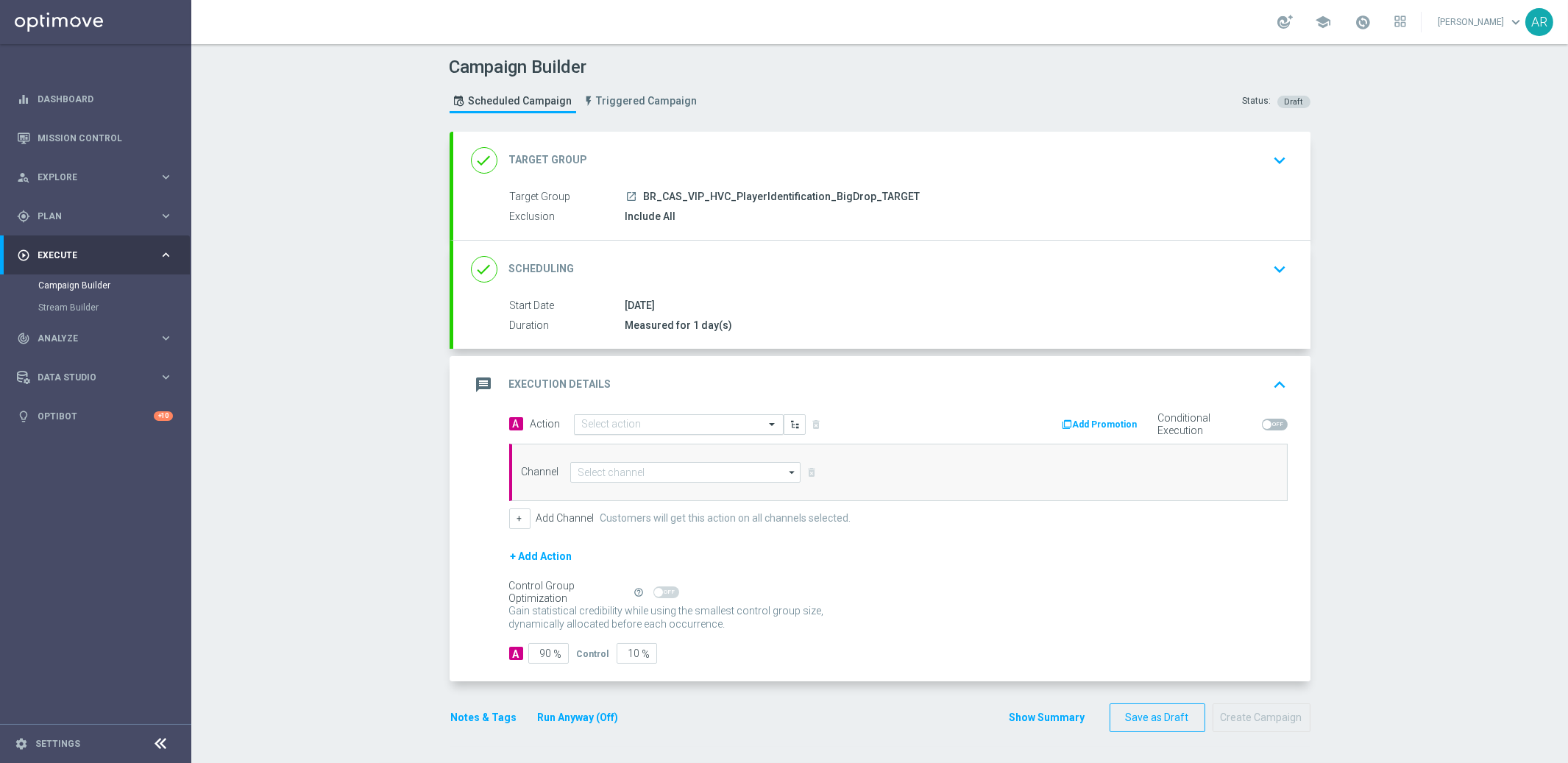
click at [603, 421] on input "text" at bounding box center [664, 424] width 164 height 13
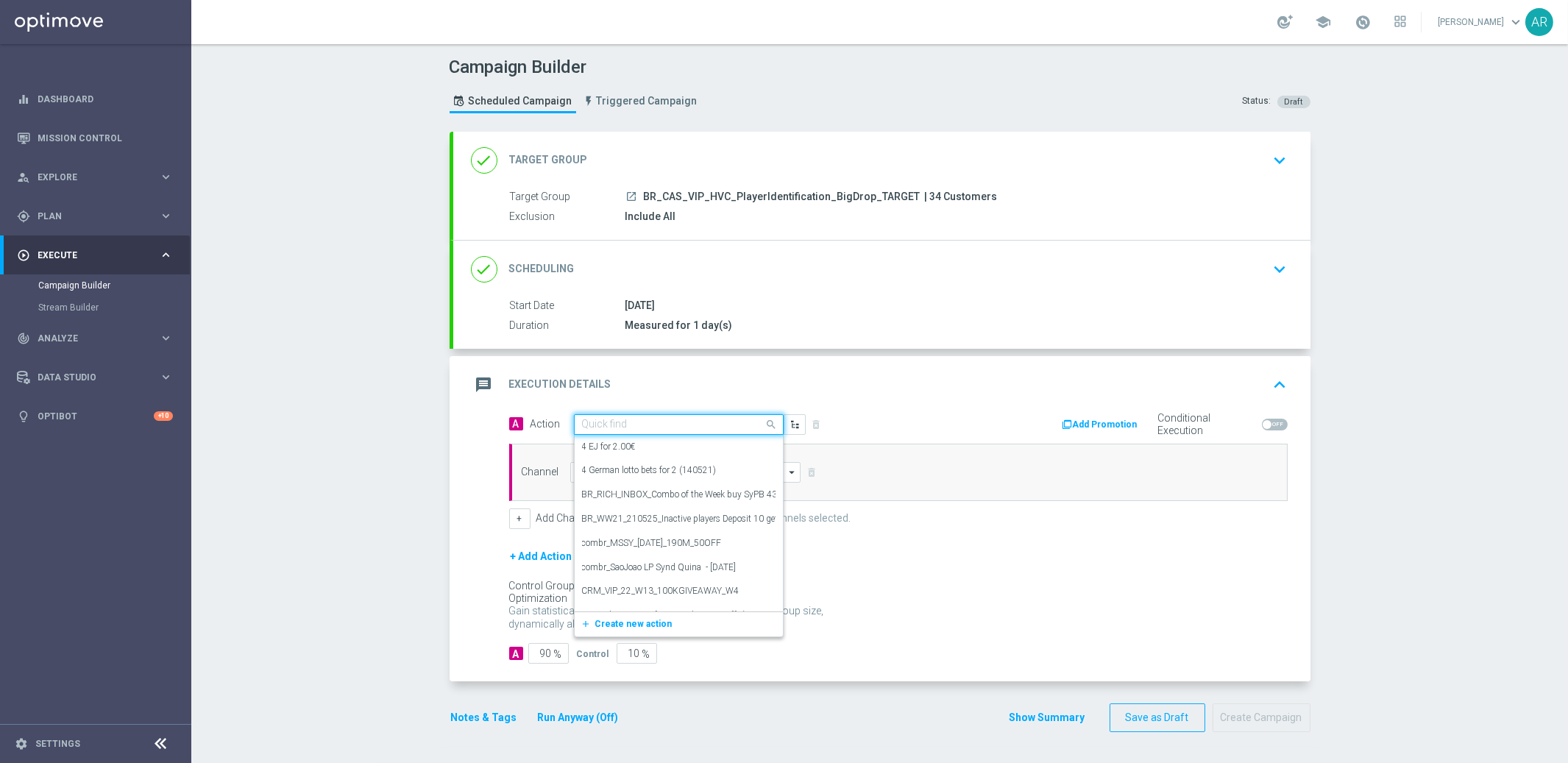
paste input "BR_CAS_BONUSDROP_BIGDROP_VIP_EMA_TAC_GM_W30"
type input "BR_CAS_BONUSDROP_BIGDROP_VIP_EMA_TAC_GM_W30"
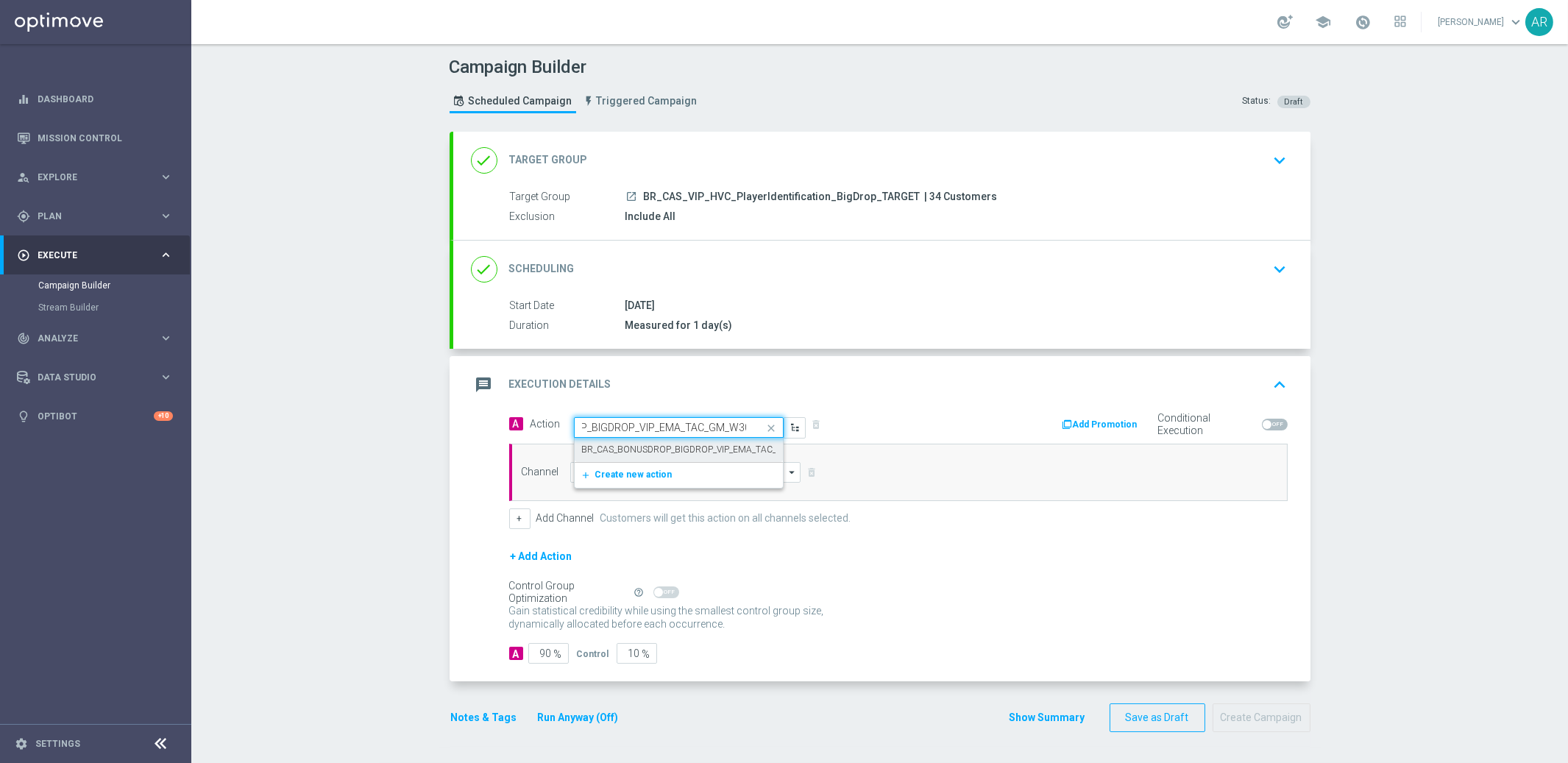
click at [646, 444] on label "BR_CAS_BONUSDROP_BIGDROP_VIP_EMA_TAC_GM_W30" at bounding box center [698, 449] width 232 height 13
click at [660, 472] on input at bounding box center [685, 473] width 231 height 21
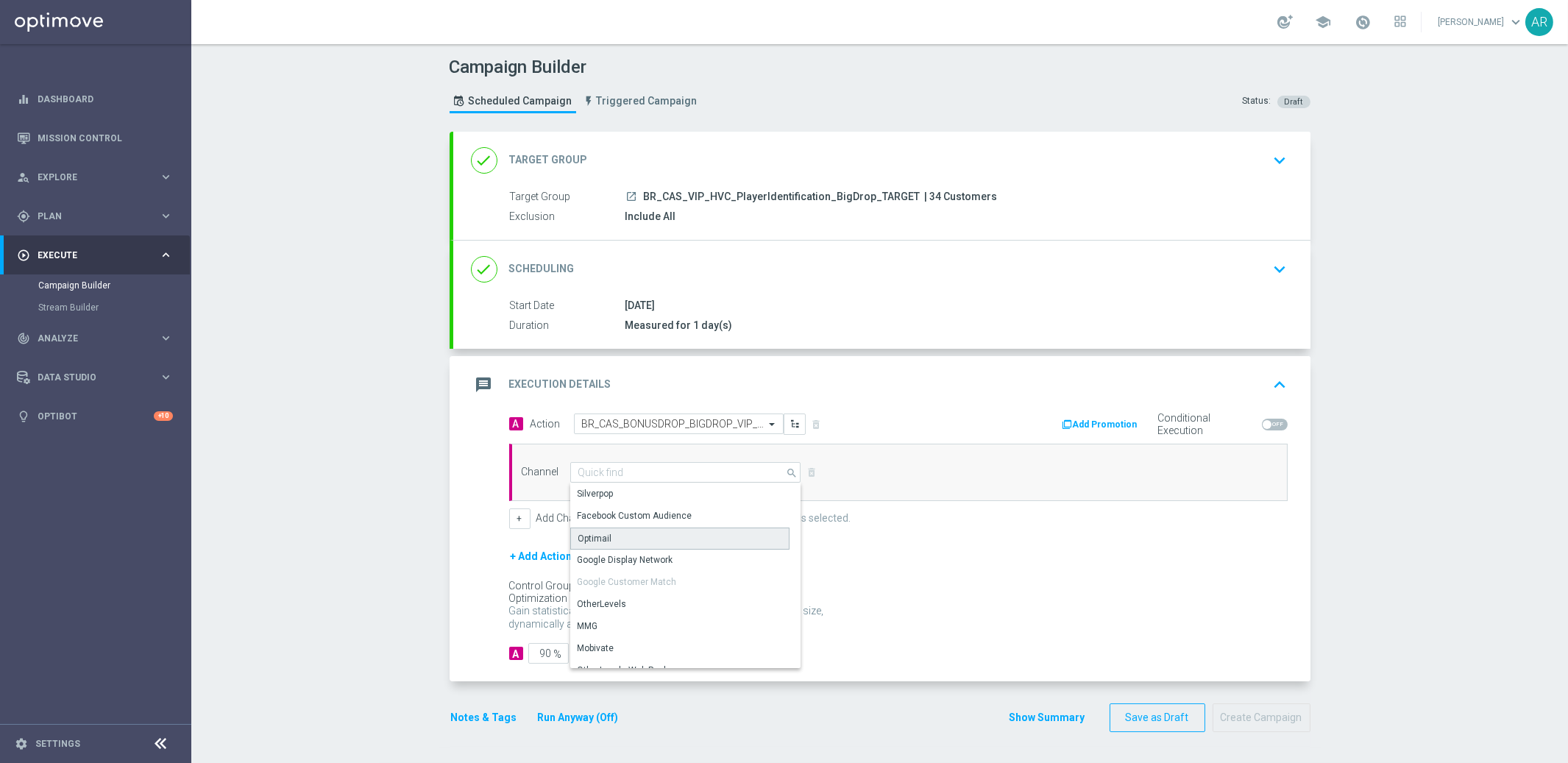
click at [664, 536] on div "Optimail" at bounding box center [679, 539] width 219 height 22
type input "Optimail"
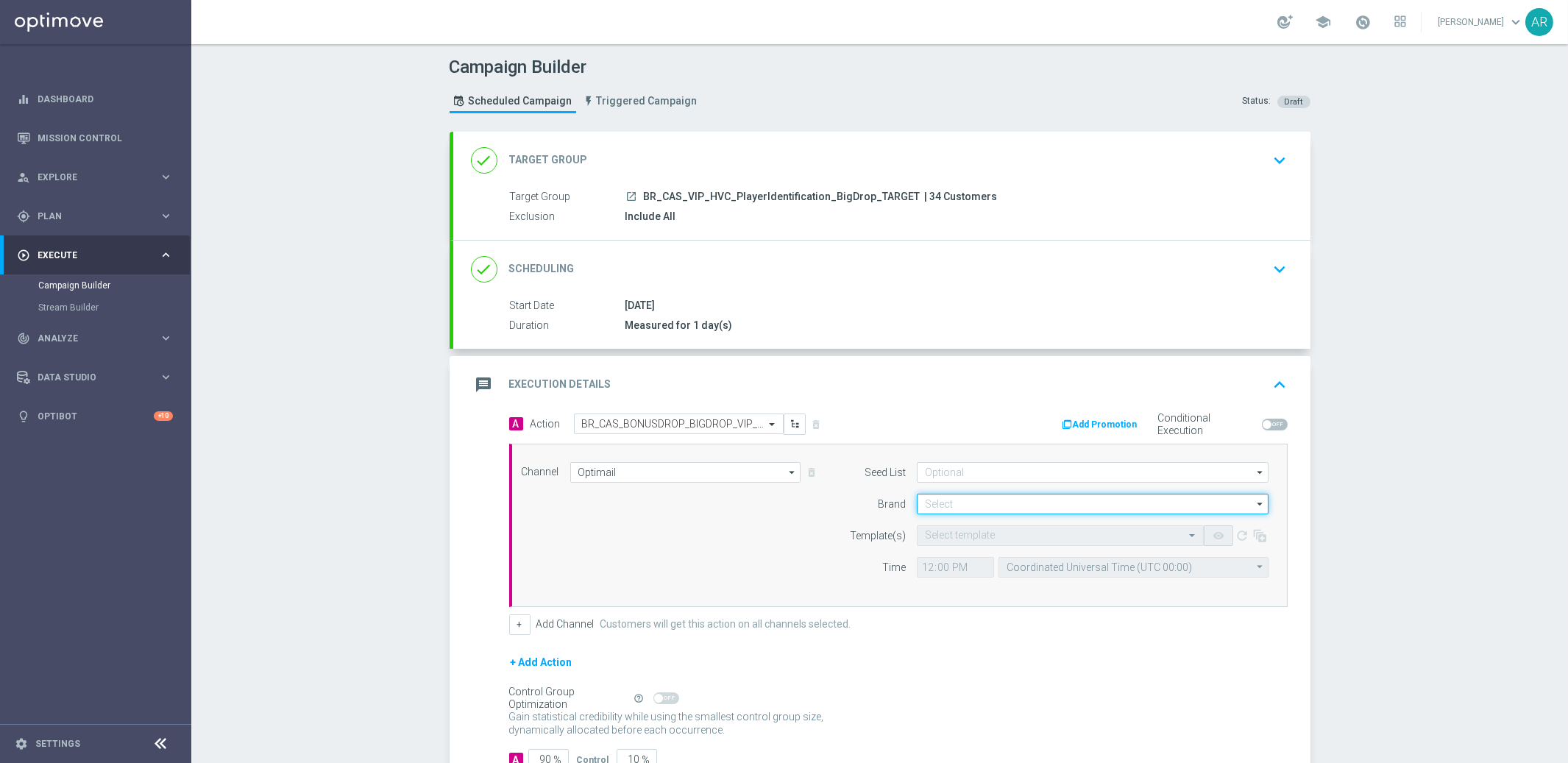
click at [982, 508] on input at bounding box center [1092, 504] width 351 height 21
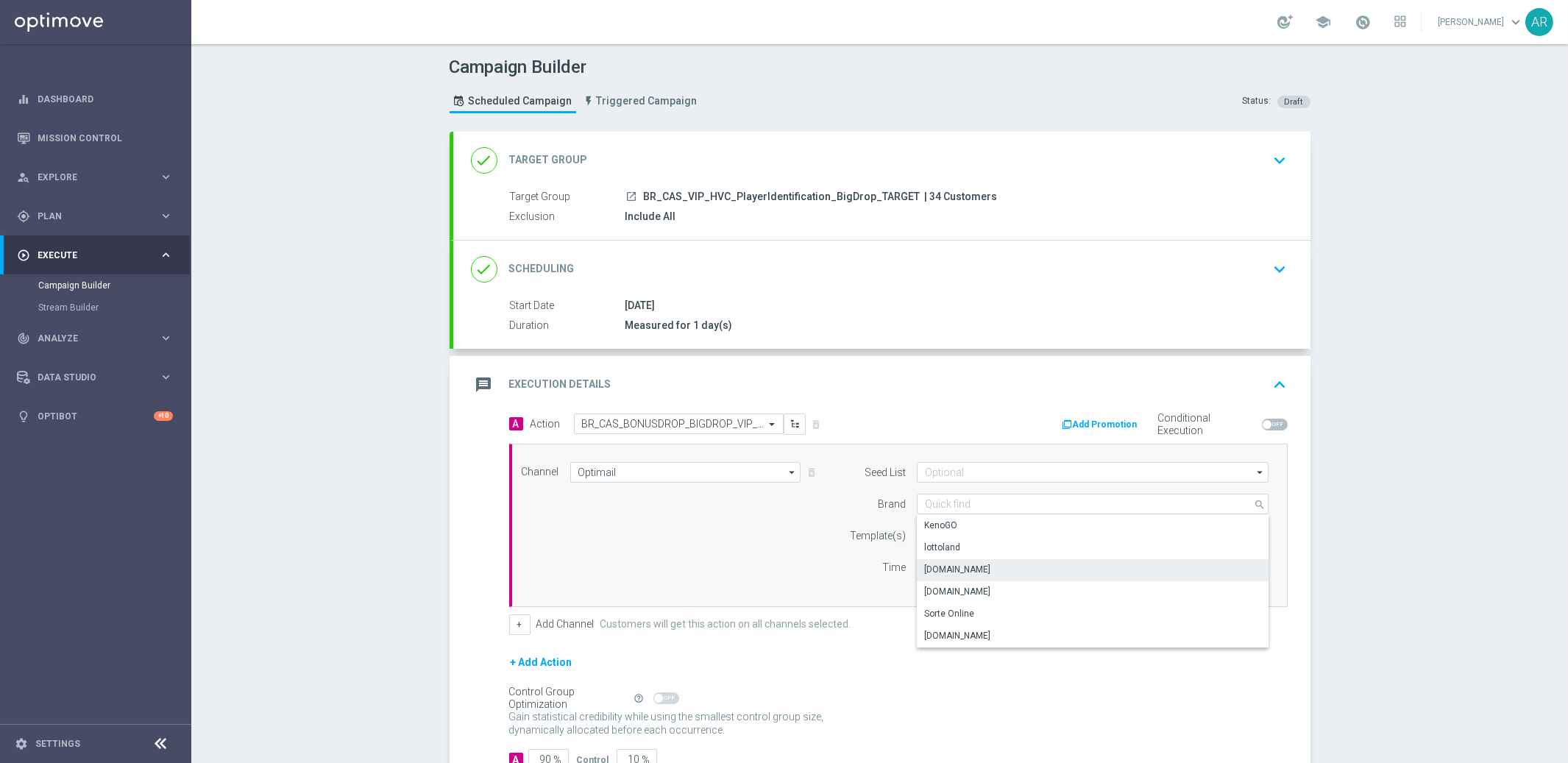
click at [1026, 568] on div "[DOMAIN_NAME]" at bounding box center [1093, 570] width 352 height 21
type input "[DOMAIN_NAME]"
click at [965, 530] on input "text" at bounding box center [1046, 536] width 242 height 13
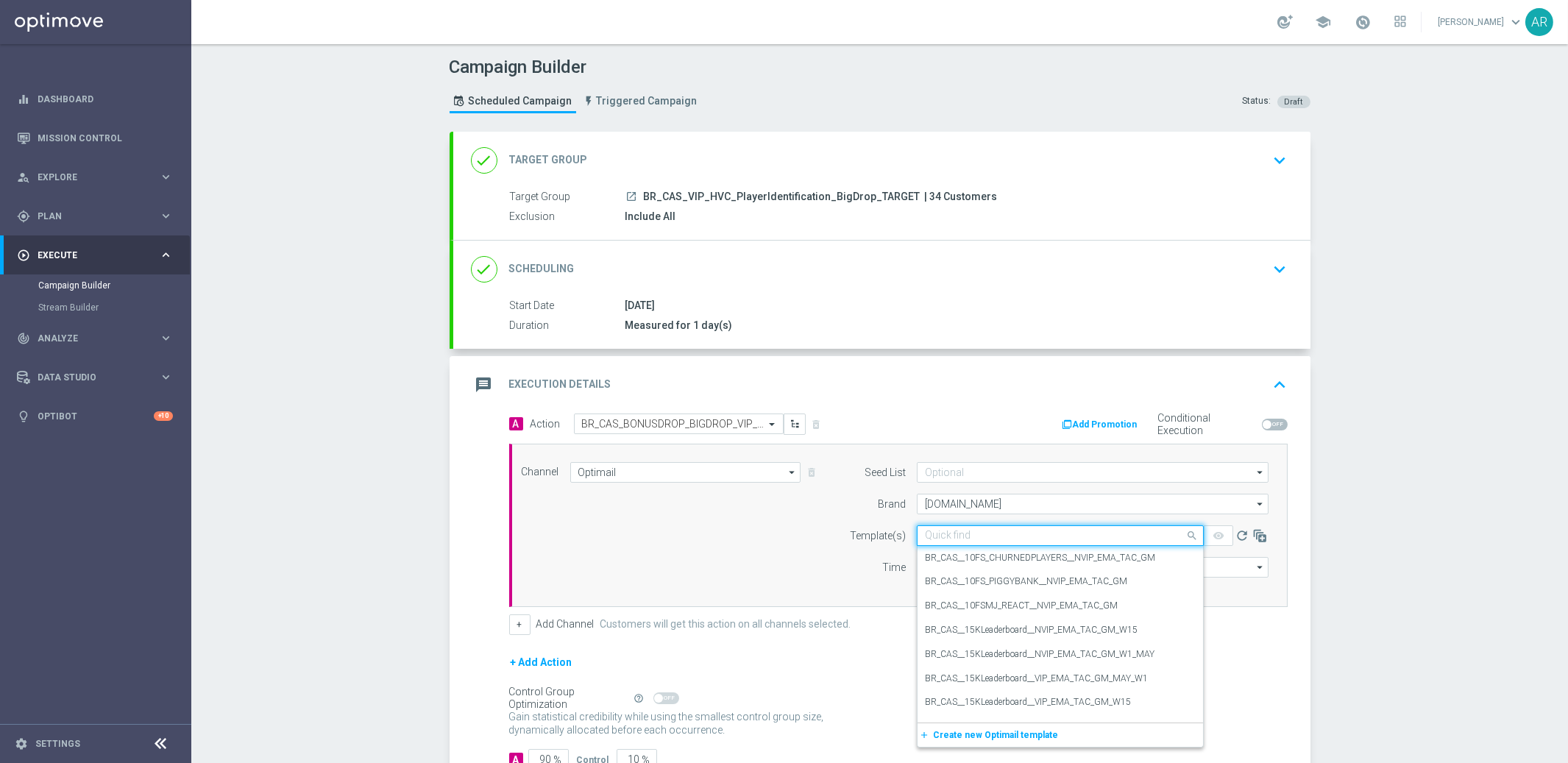
paste input "BR_CAS_BONUSDROP_BIGDROP_VIP_EMA_TAC_GM_W30"
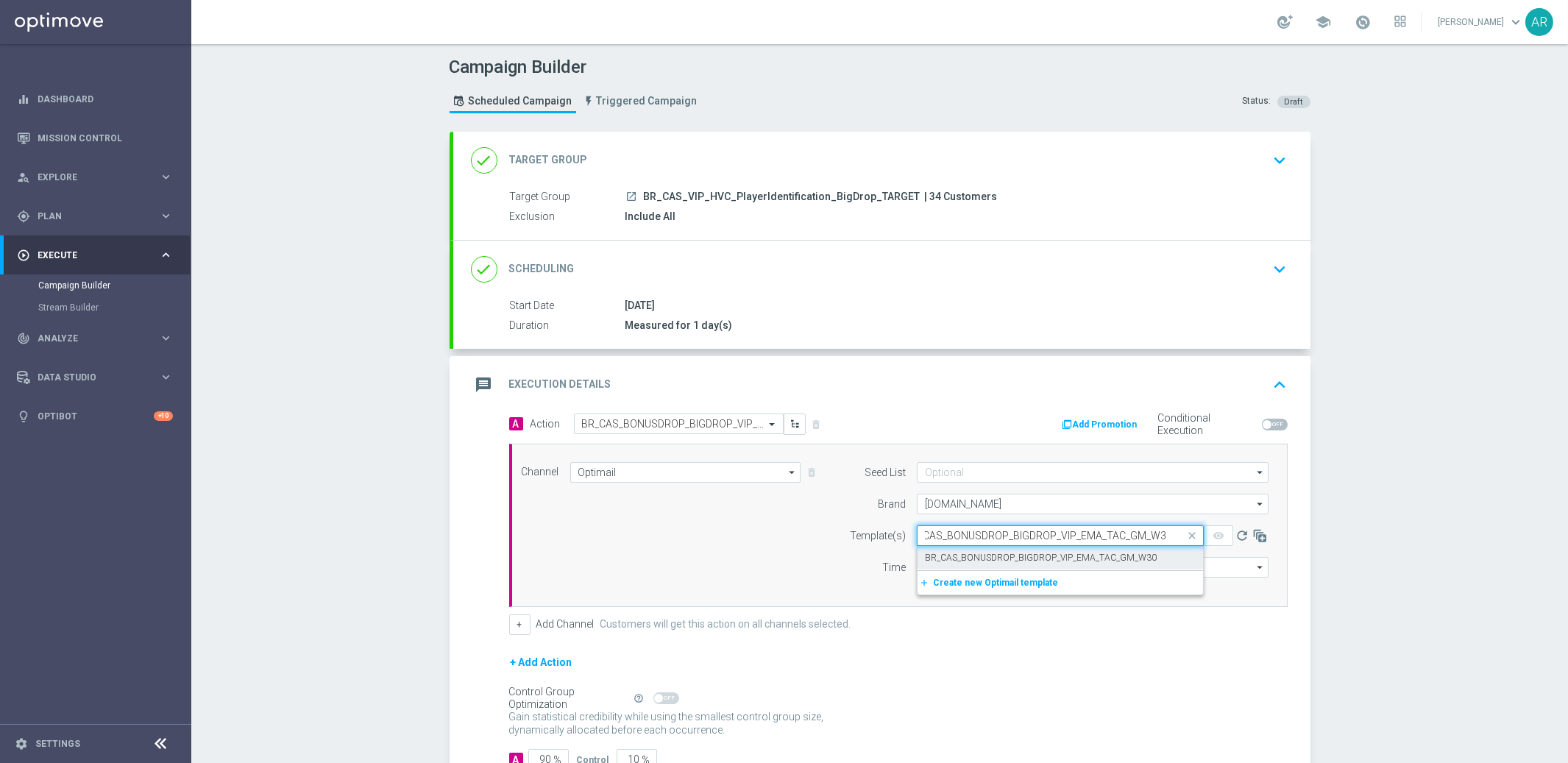
click at [1002, 559] on label "BR_CAS_BONUSDROP_BIGDROP_VIP_EMA_TAC_GM_W30" at bounding box center [1041, 558] width 232 height 13
type input "BR_CAS_BONUSDROP_BIGDROP_VIP_EMA_TAC_GM_W30"
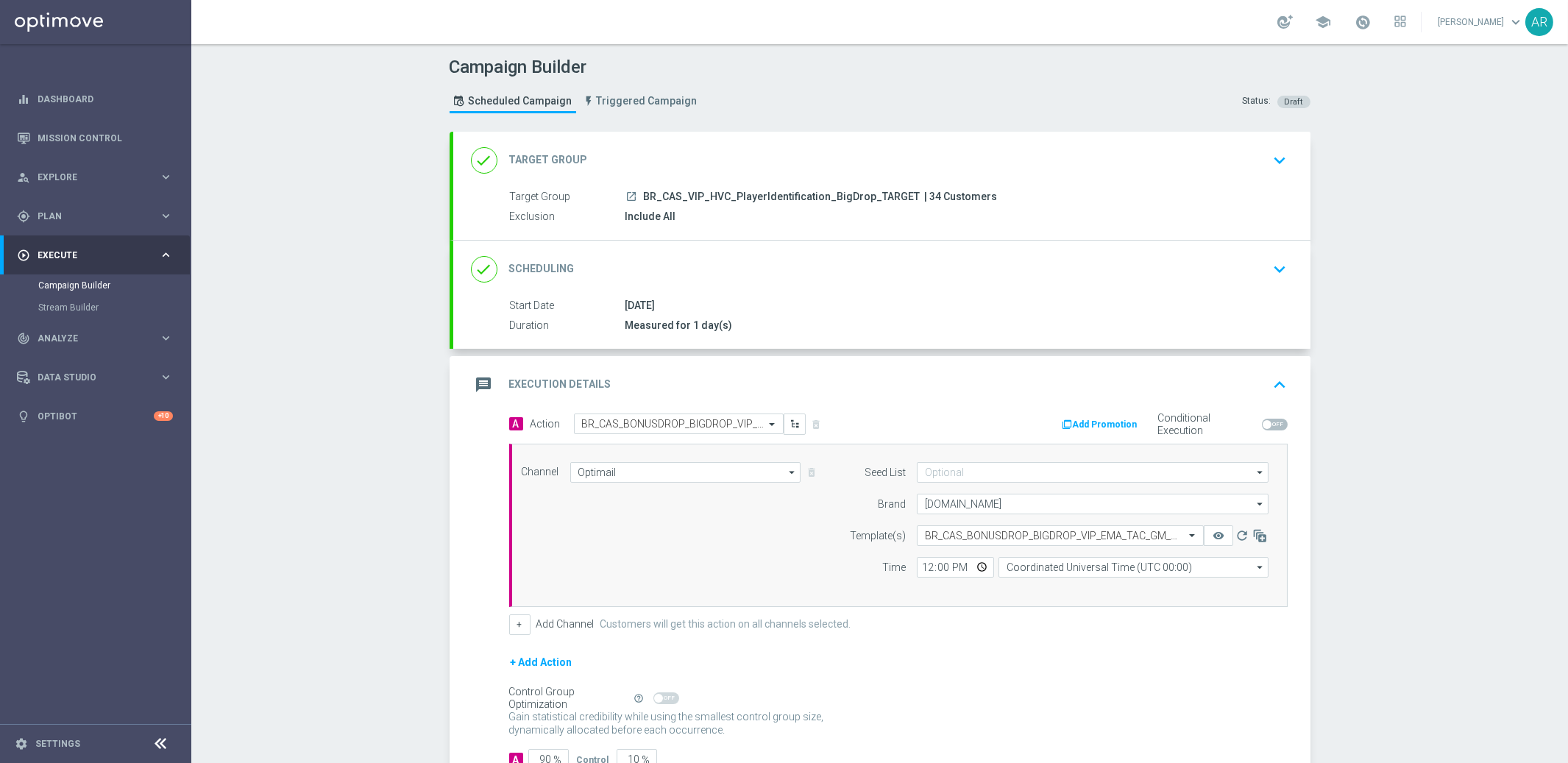
scroll to position [0, 0]
click at [1037, 565] on input "Coordinated Universal Time (UTC 00:00)" at bounding box center [1133, 568] width 270 height 21
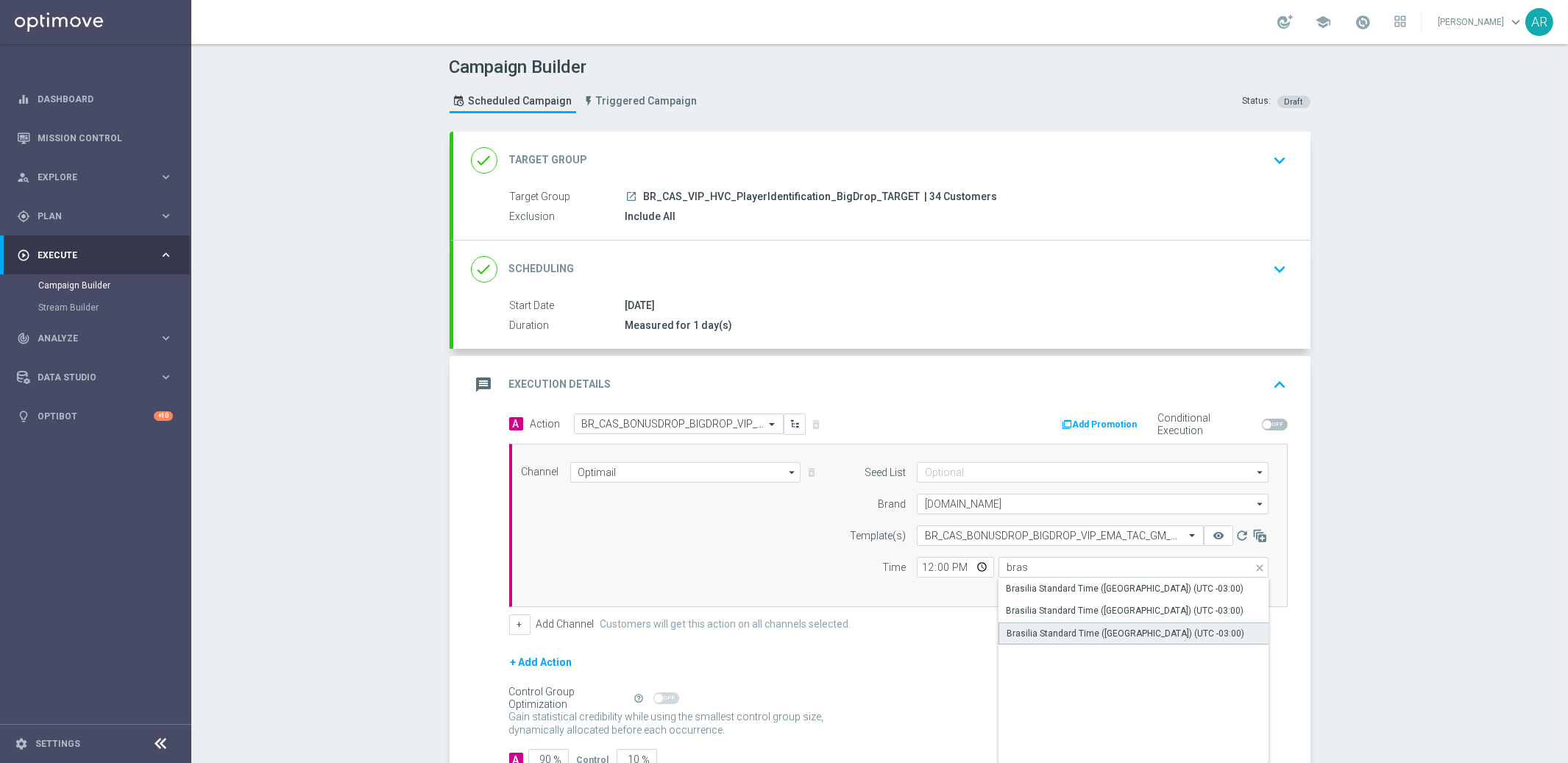
click at [1112, 634] on div "Brasilia Standard Time ([GEOGRAPHIC_DATA]) (UTC -03:00)" at bounding box center [1126, 634] width 238 height 13
type input "Brasilia Standard Time ([GEOGRAPHIC_DATA]) (UTC -03:00)"
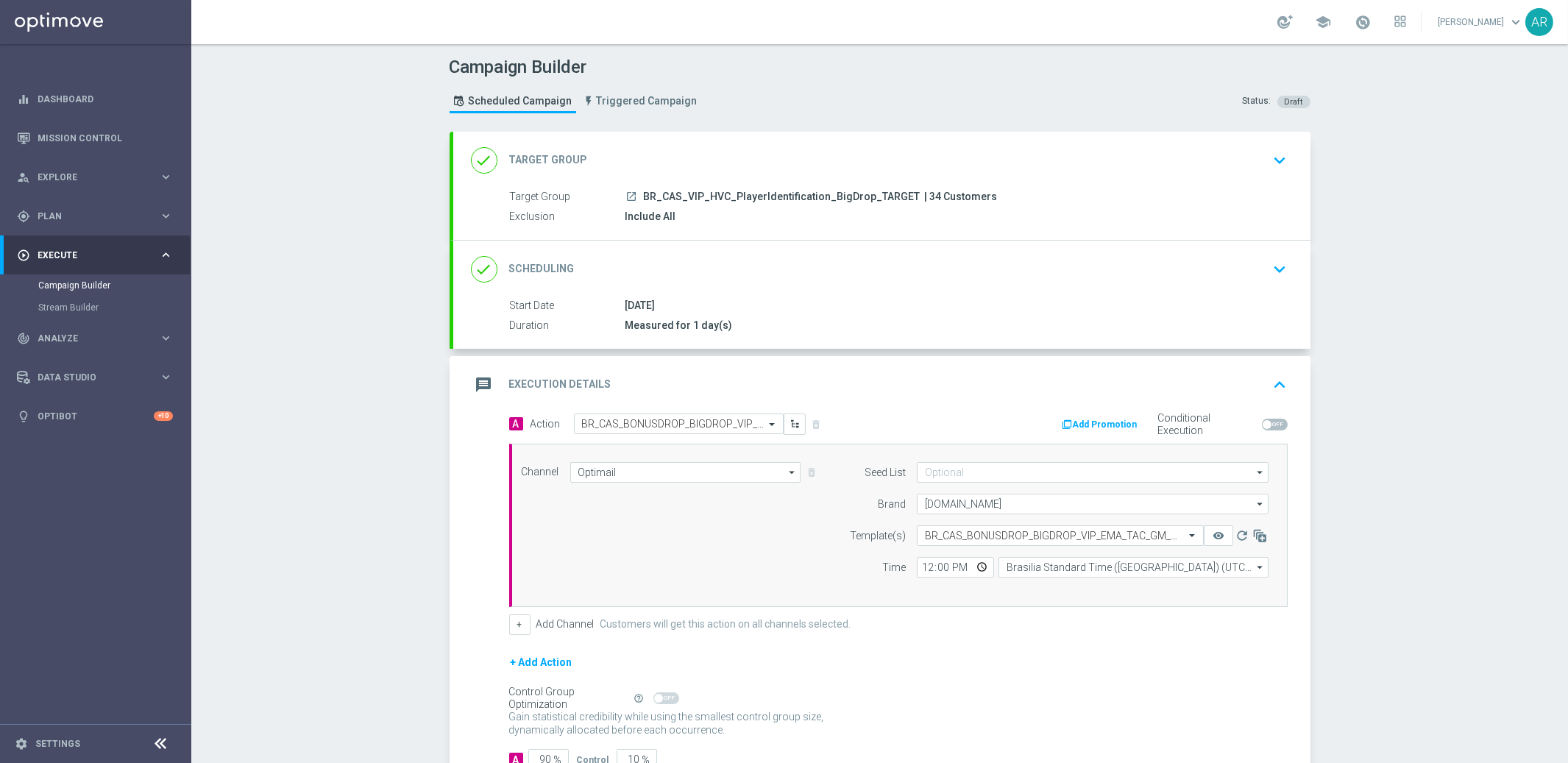
click at [971, 666] on div "+ Add Action" at bounding box center [898, 672] width 779 height 37
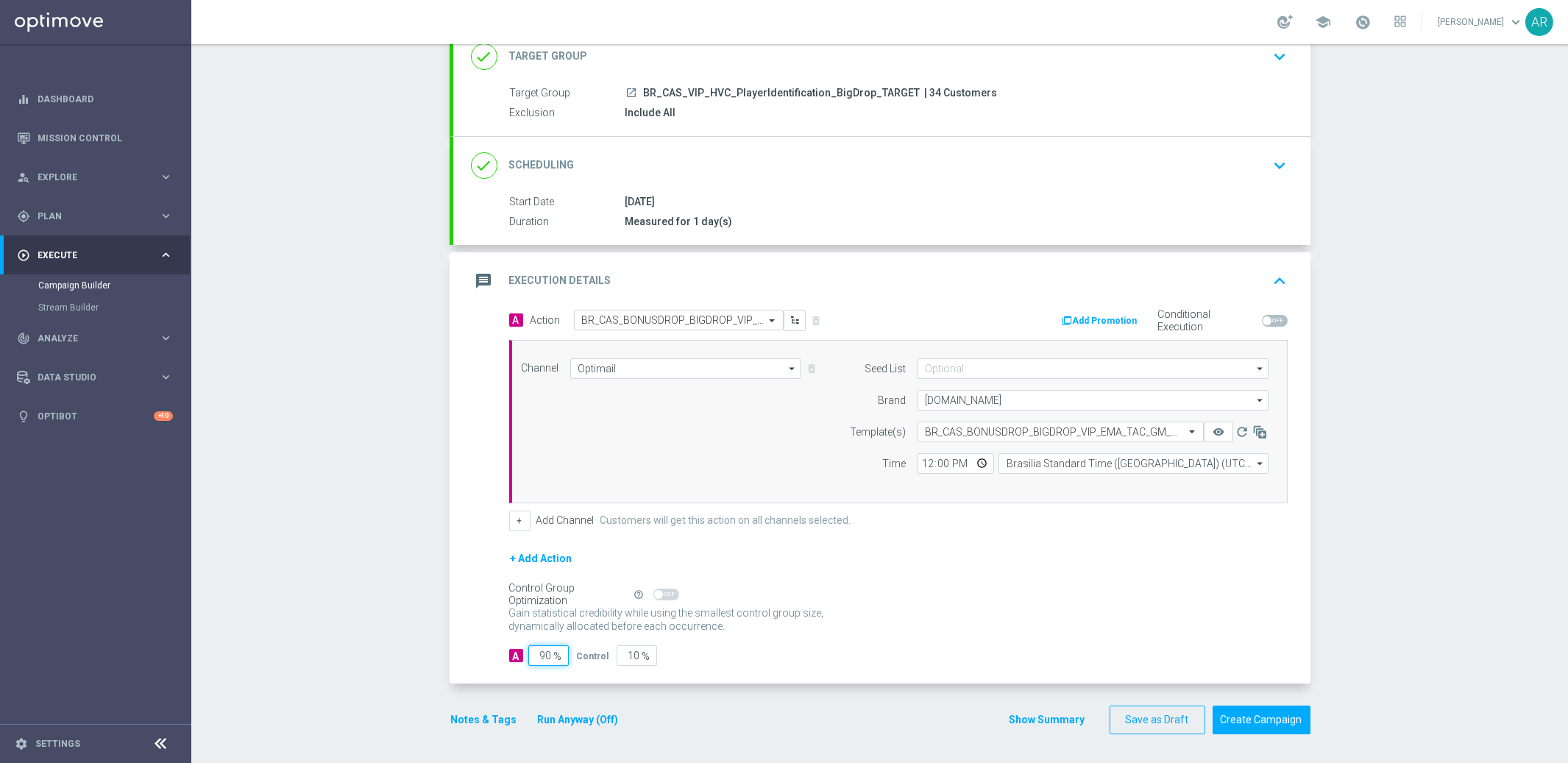
click at [545, 654] on input "90" at bounding box center [548, 655] width 40 height 21
type input "5"
type input "95"
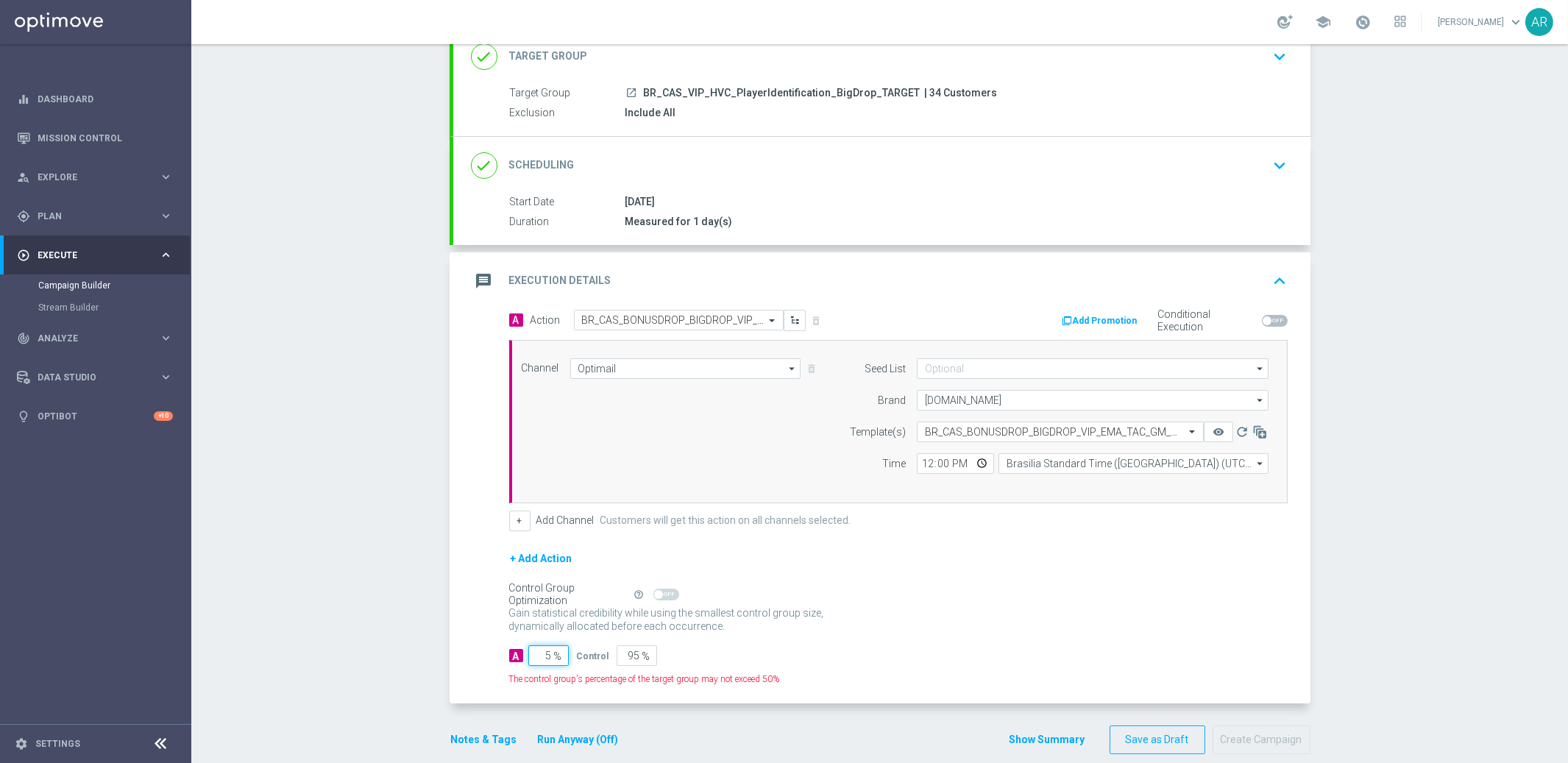
type input "50"
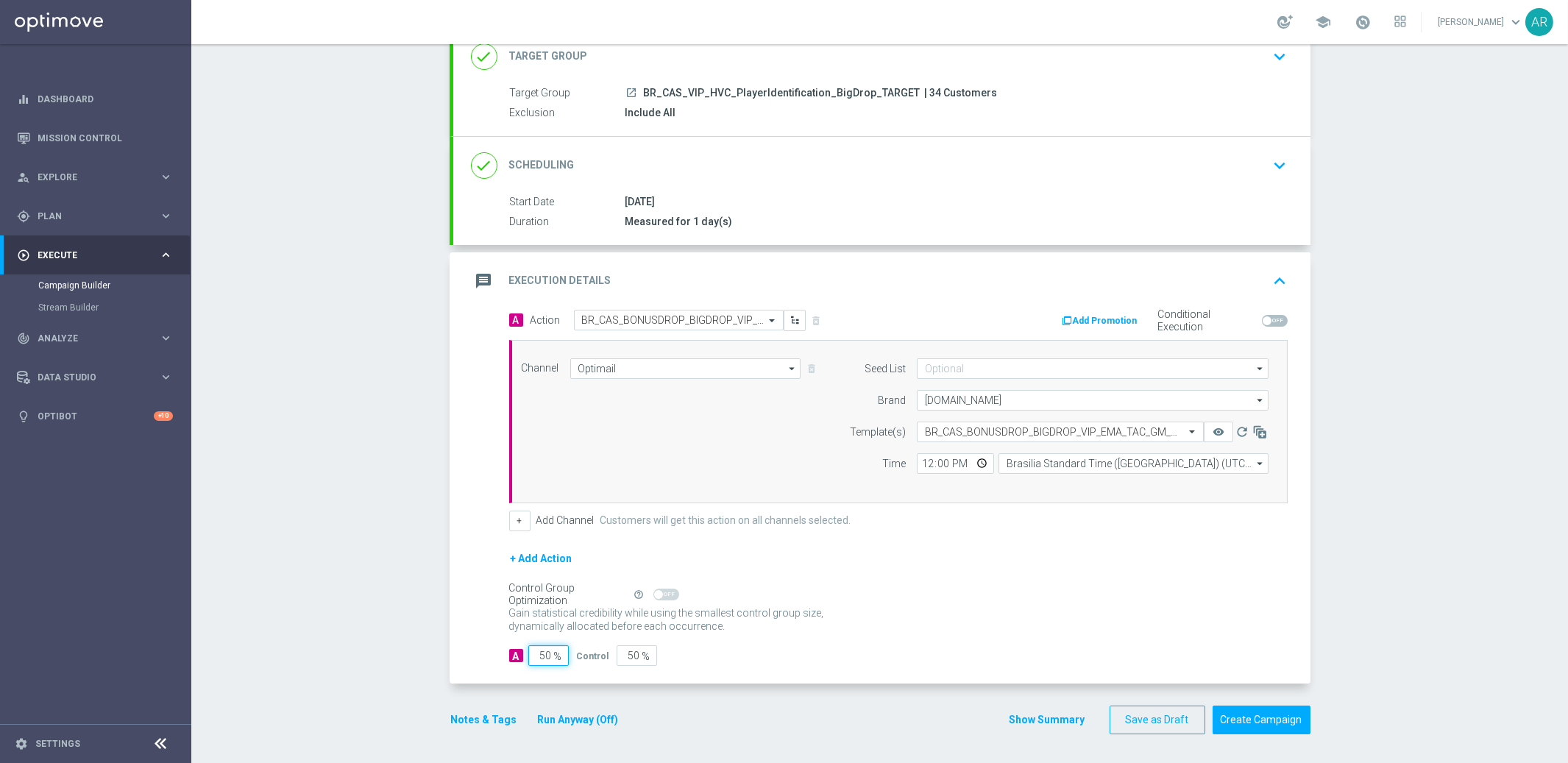
type input "50"
click at [919, 646] on div "A 50 % Control 50 %" at bounding box center [898, 655] width 779 height 21
click at [1285, 686] on button "Create Campaign" at bounding box center [1262, 720] width 98 height 29
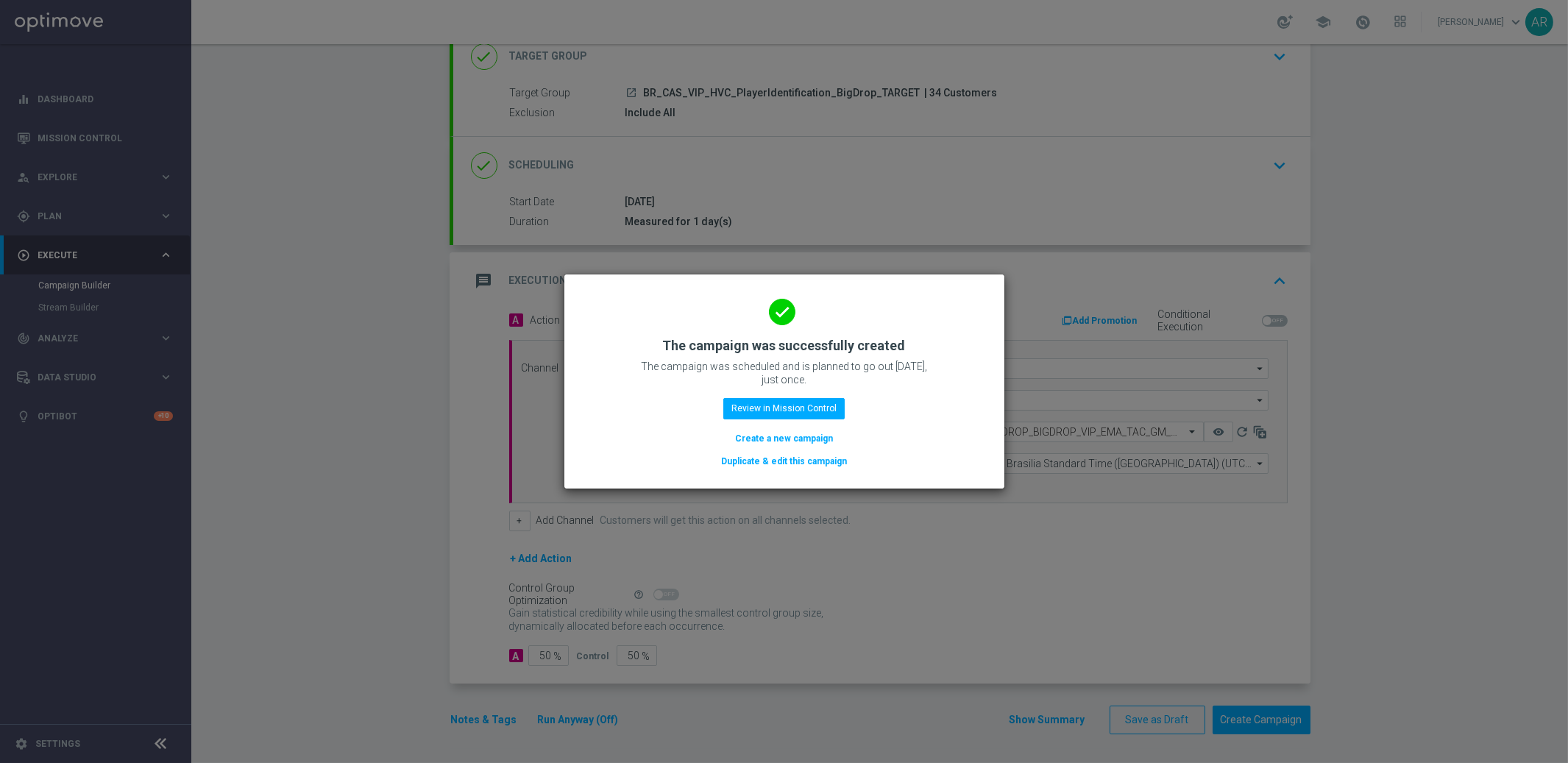
drag, startPoint x: 808, startPoint y: 435, endPoint x: 606, endPoint y: 170, distance: 333.2
click at [808, 435] on button "Create a new campaign" at bounding box center [784, 438] width 101 height 16
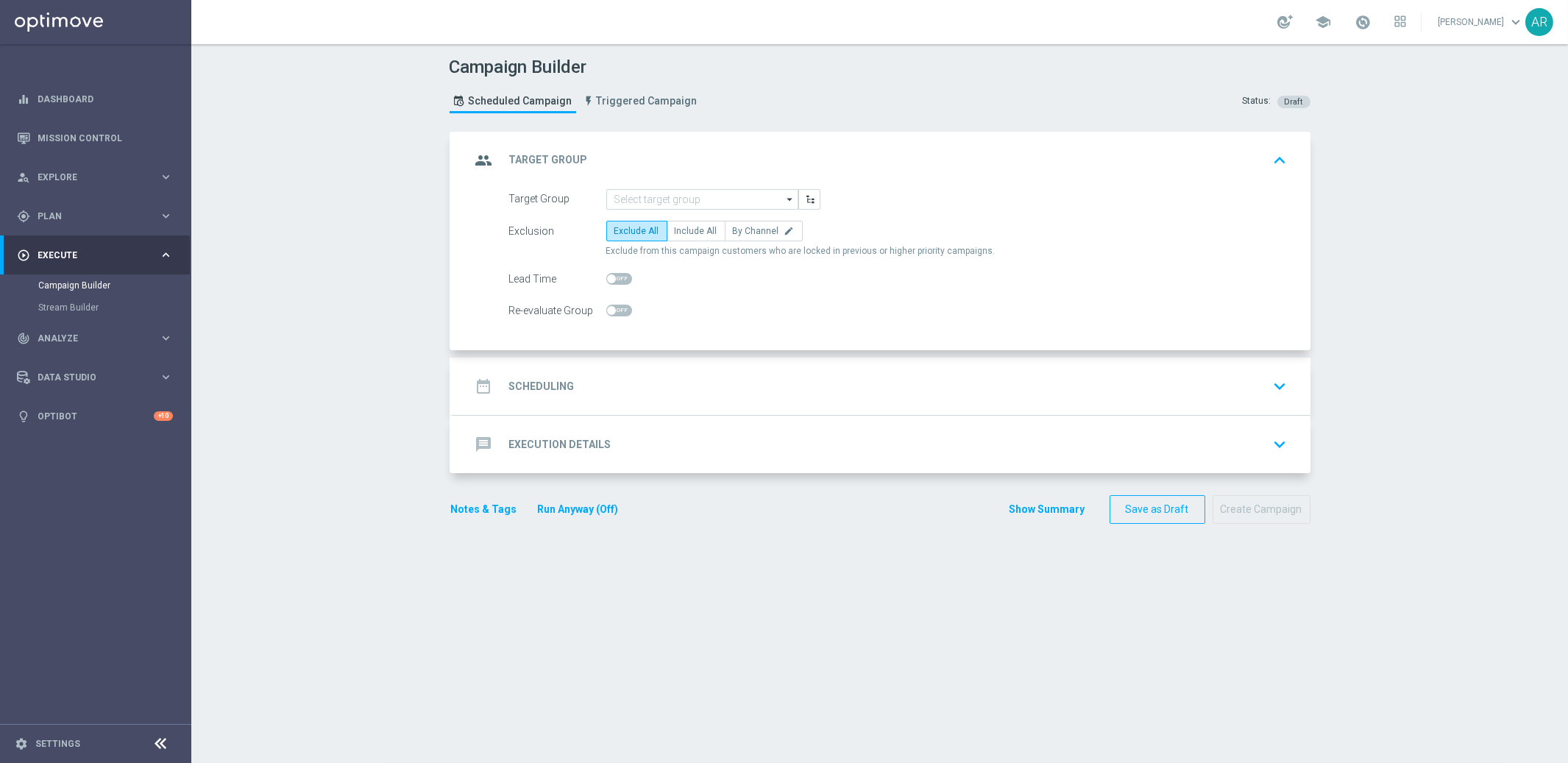
scroll to position [0, 0]
click at [663, 203] on input at bounding box center [702, 199] width 192 height 21
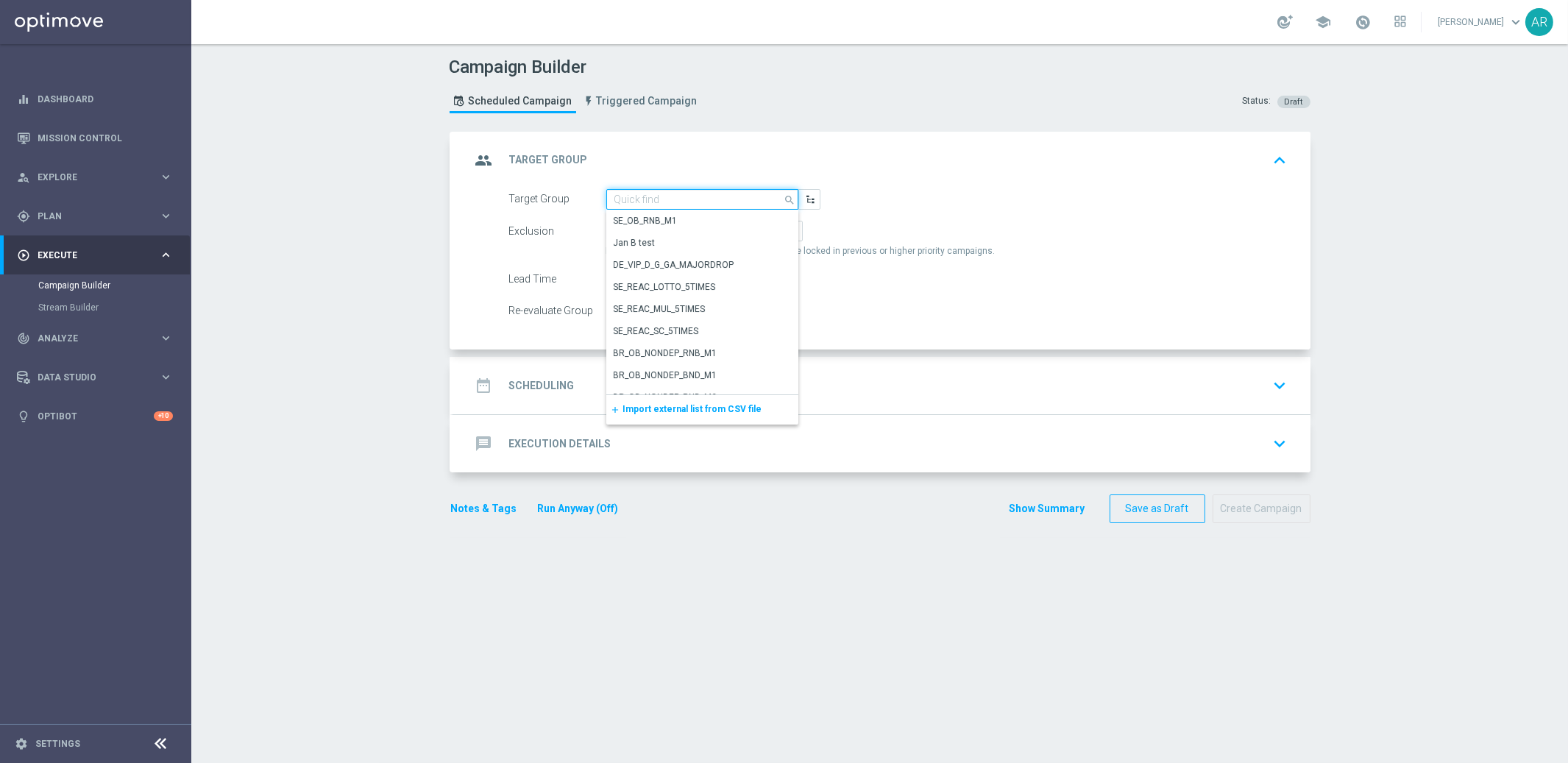
paste input "BR_CAS__ACTIVEDEPOSITERS__NVIP_EMA_TAC_GM"
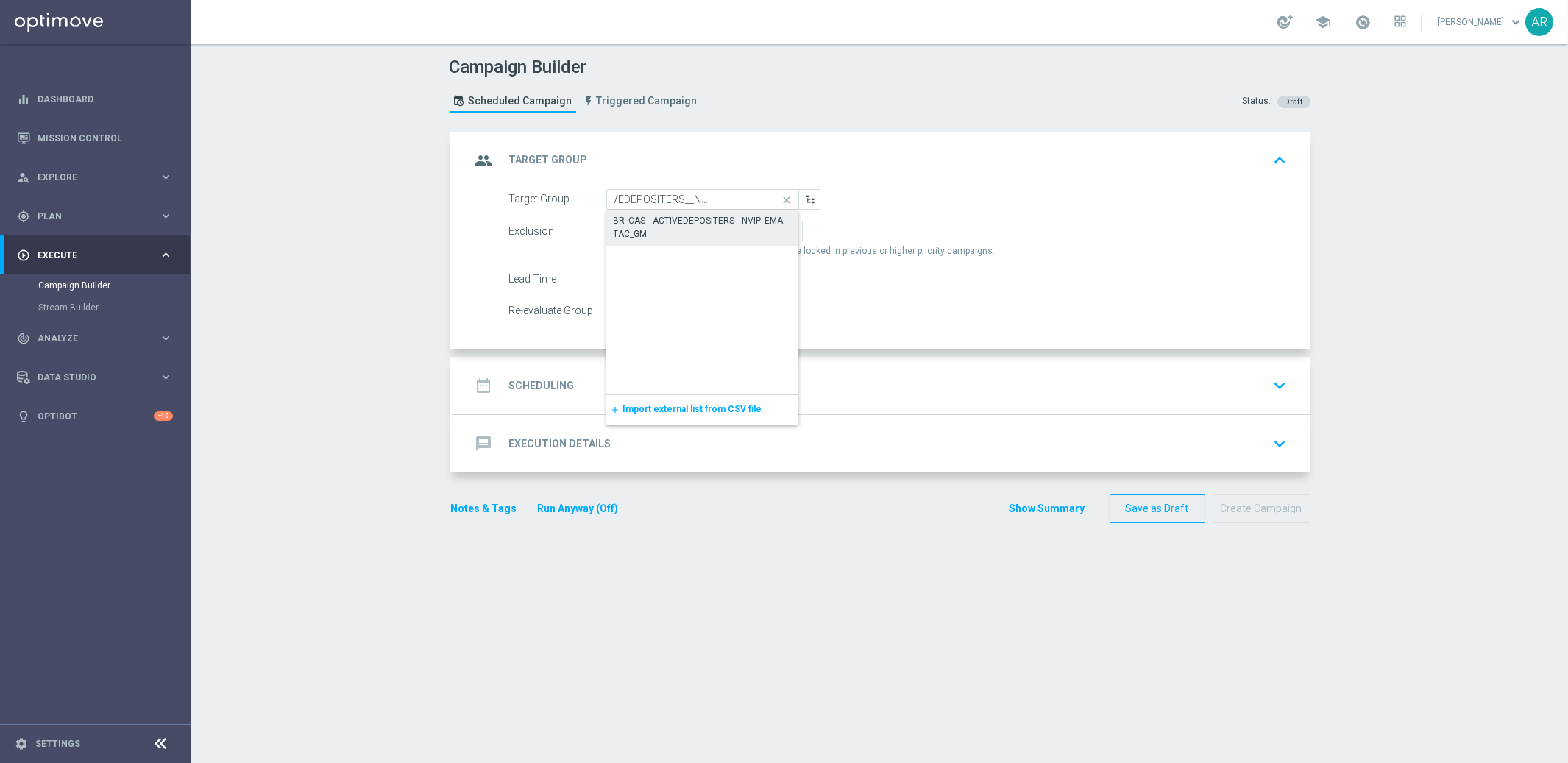
click at [688, 225] on div "BR_CAS__ACTIVEDEPOSITERS__NVIP_EMA_TAC_GM" at bounding box center [703, 227] width 178 height 27
type input "BR_CAS__ACTIVEDEPOSITERS__NVIP_EMA_TAC_GM"
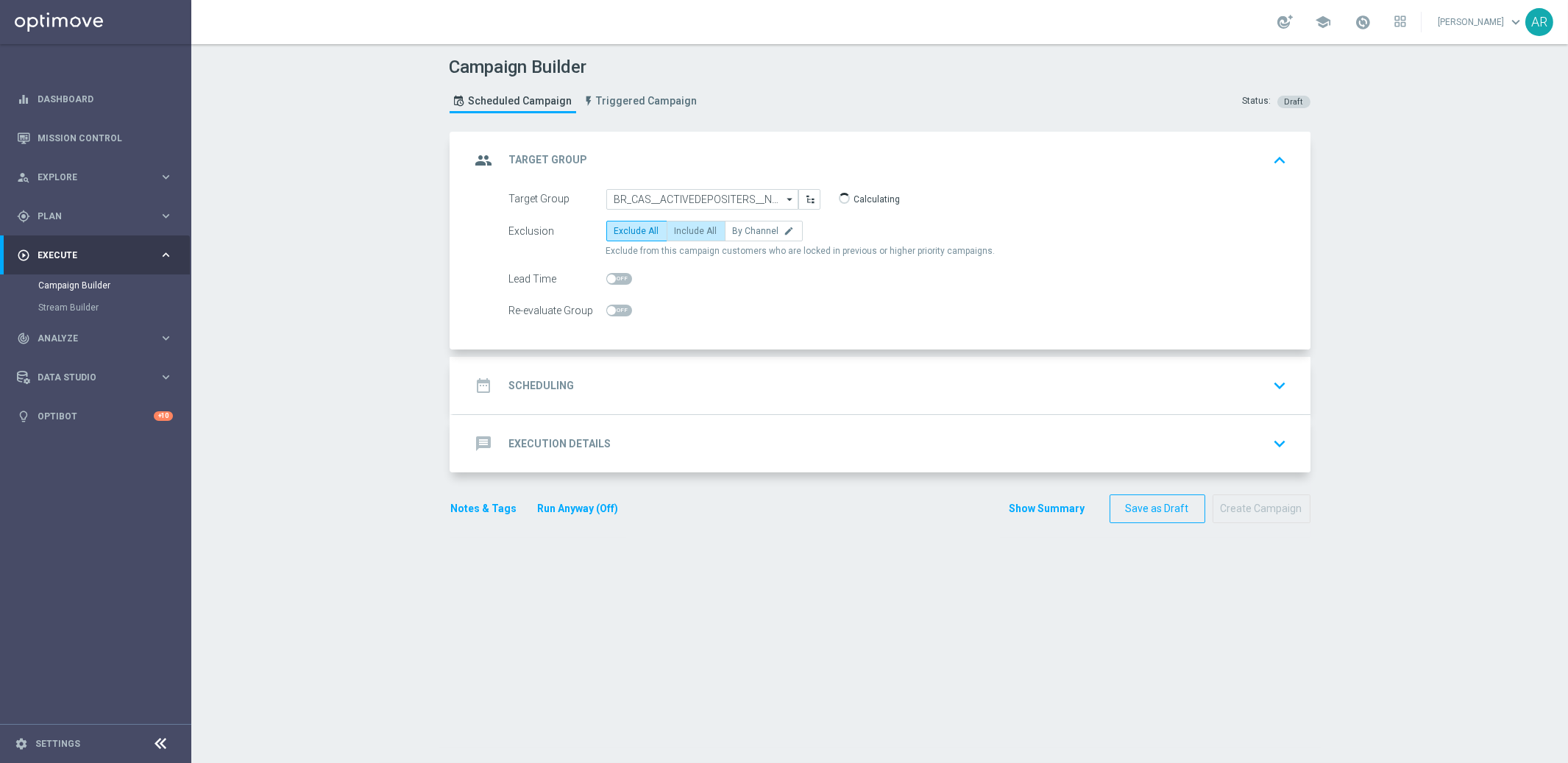
click at [691, 236] on label "Include All" at bounding box center [696, 231] width 59 height 21
click at [684, 236] on input "Include All" at bounding box center [679, 233] width 10 height 10
radio input "true"
click at [618, 393] on div "date_range Scheduling keyboard_arrow_down" at bounding box center [882, 386] width 822 height 28
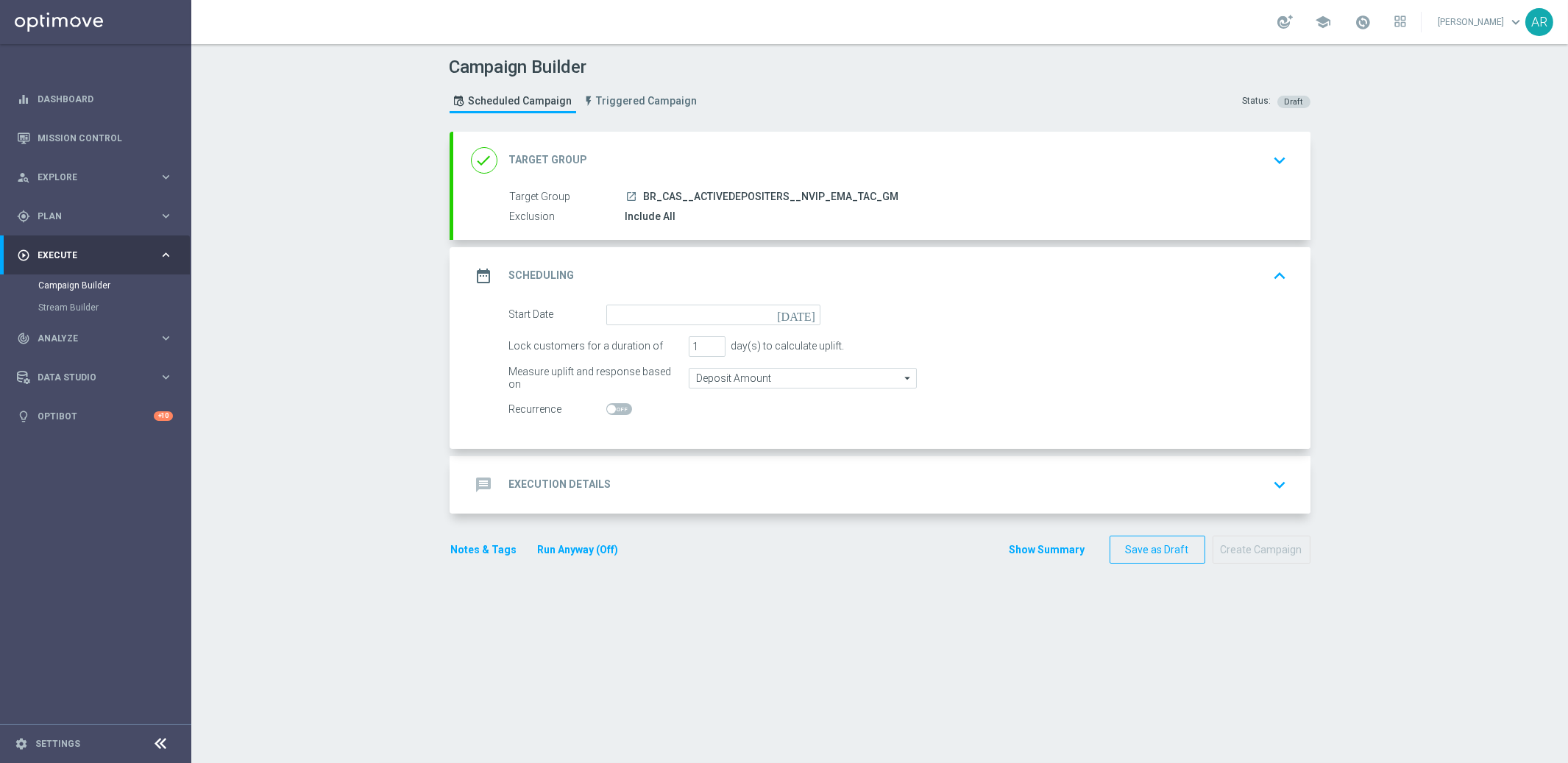
click at [809, 311] on icon "[DATE]" at bounding box center [799, 313] width 43 height 16
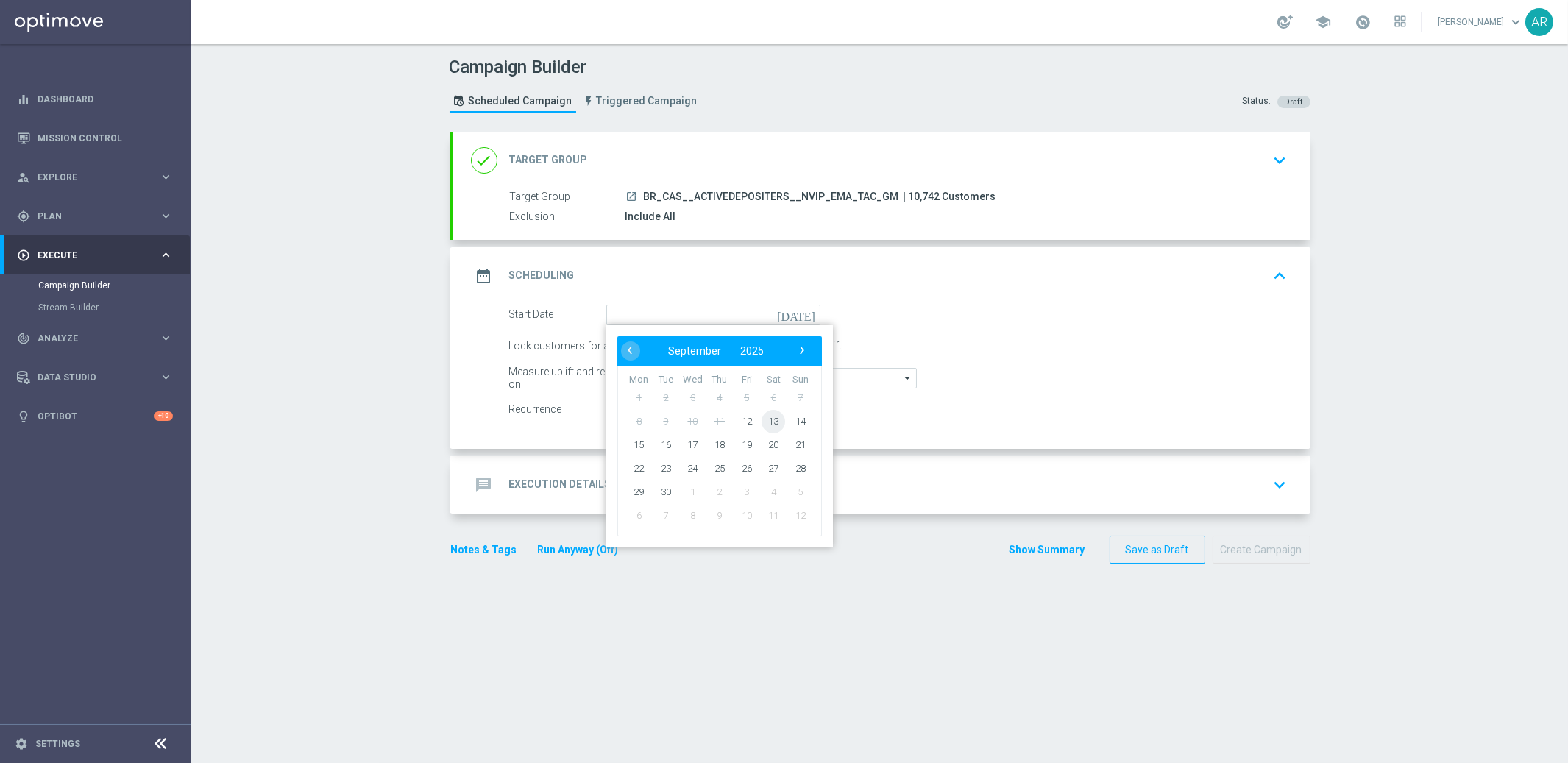
click at [777, 425] on span "13" at bounding box center [774, 421] width 24 height 24
type input "[DATE]"
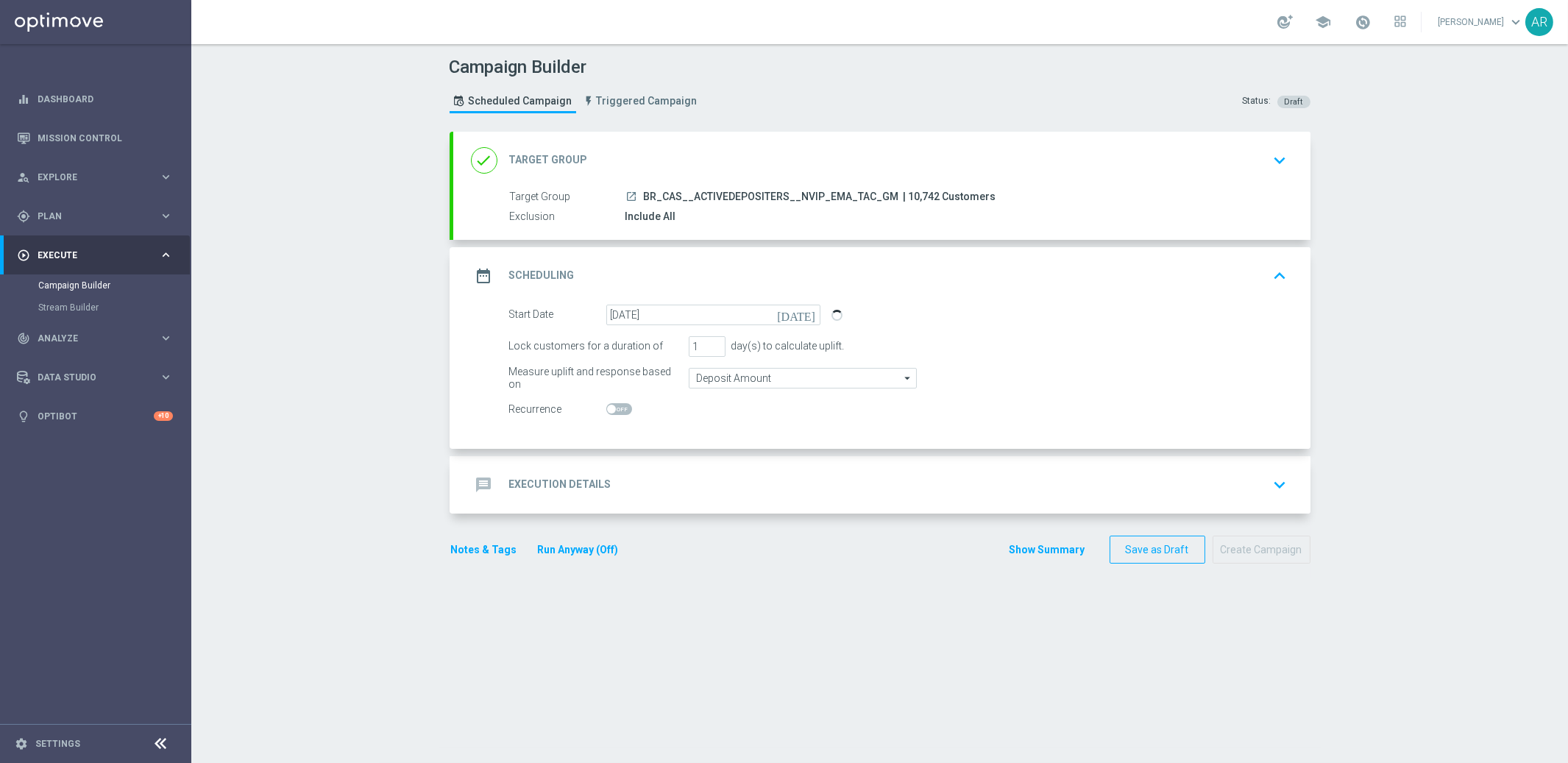
click at [652, 487] on div "message Execution Details keyboard_arrow_down" at bounding box center [882, 485] width 822 height 28
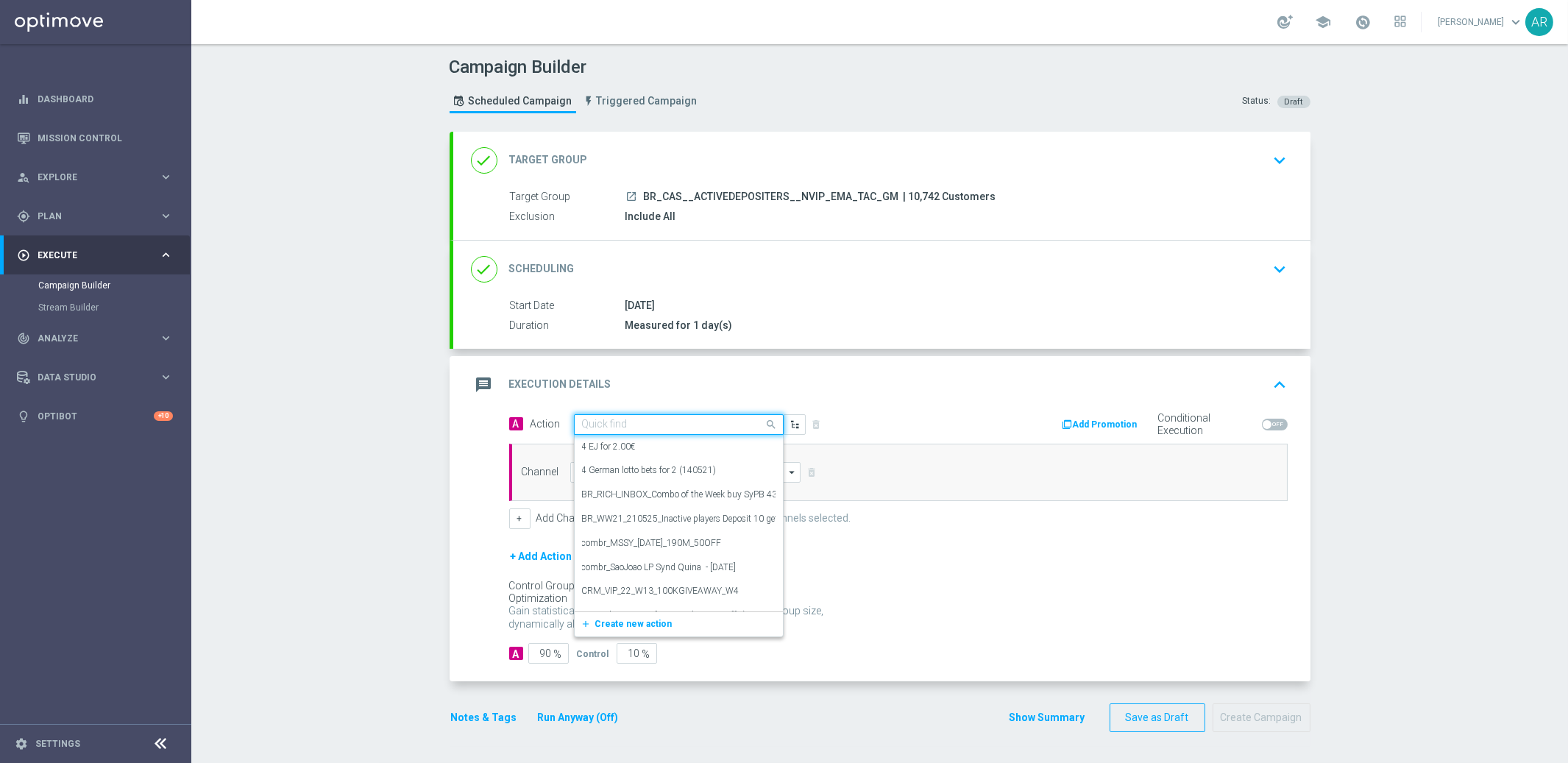
click at [658, 426] on input "text" at bounding box center [664, 424] width 164 height 13
paste input "BR_CAS__TURBOLOTTO_MS__ALL_EMA_TAC_GM"
type input "BR_CAS__TURBOLOTTO_MS__ALL_EMA_TAC_GM"
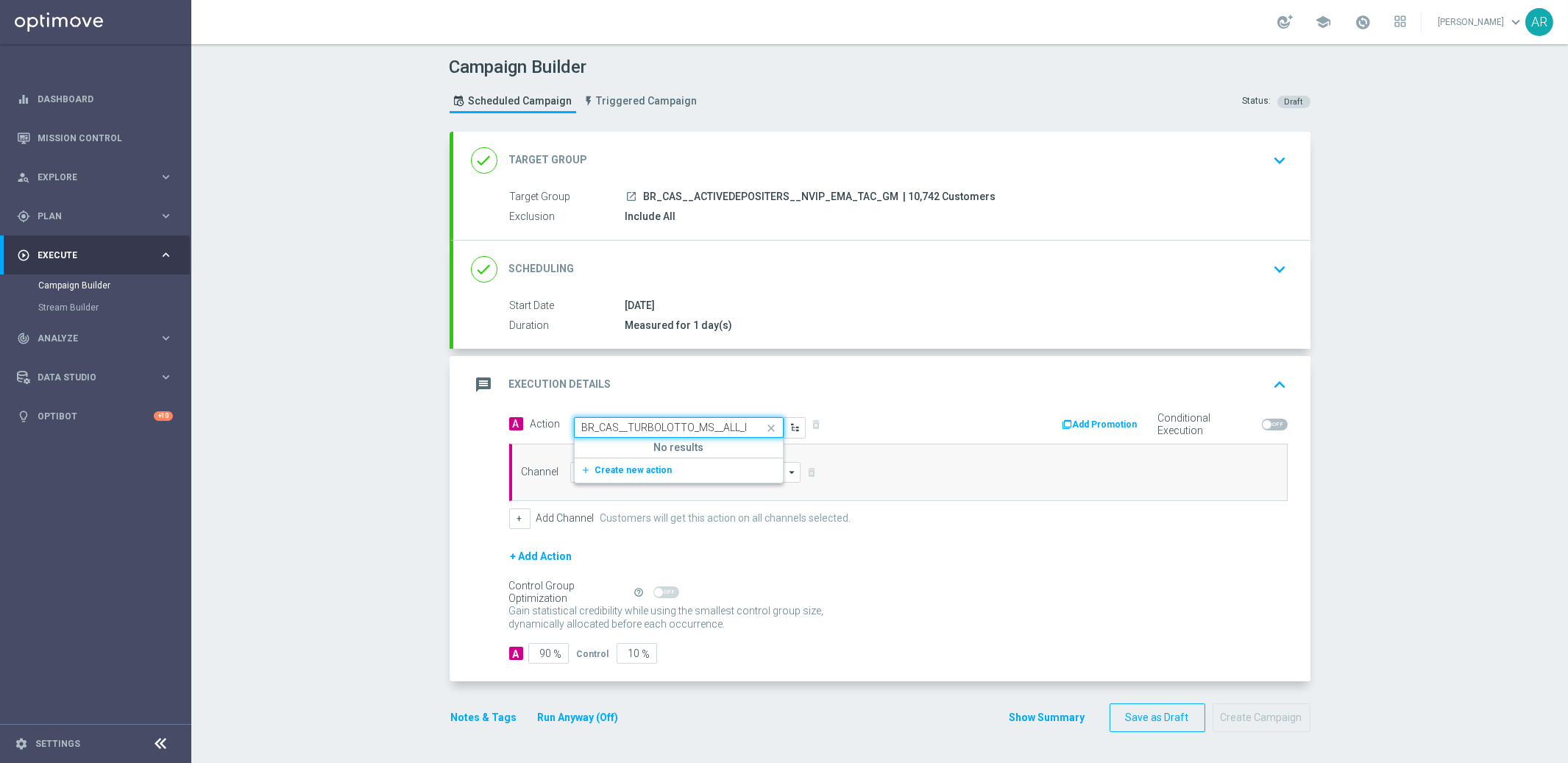
scroll to position [0, 60]
click at [633, 466] on span "Create new action" at bounding box center [634, 470] width 77 height 10
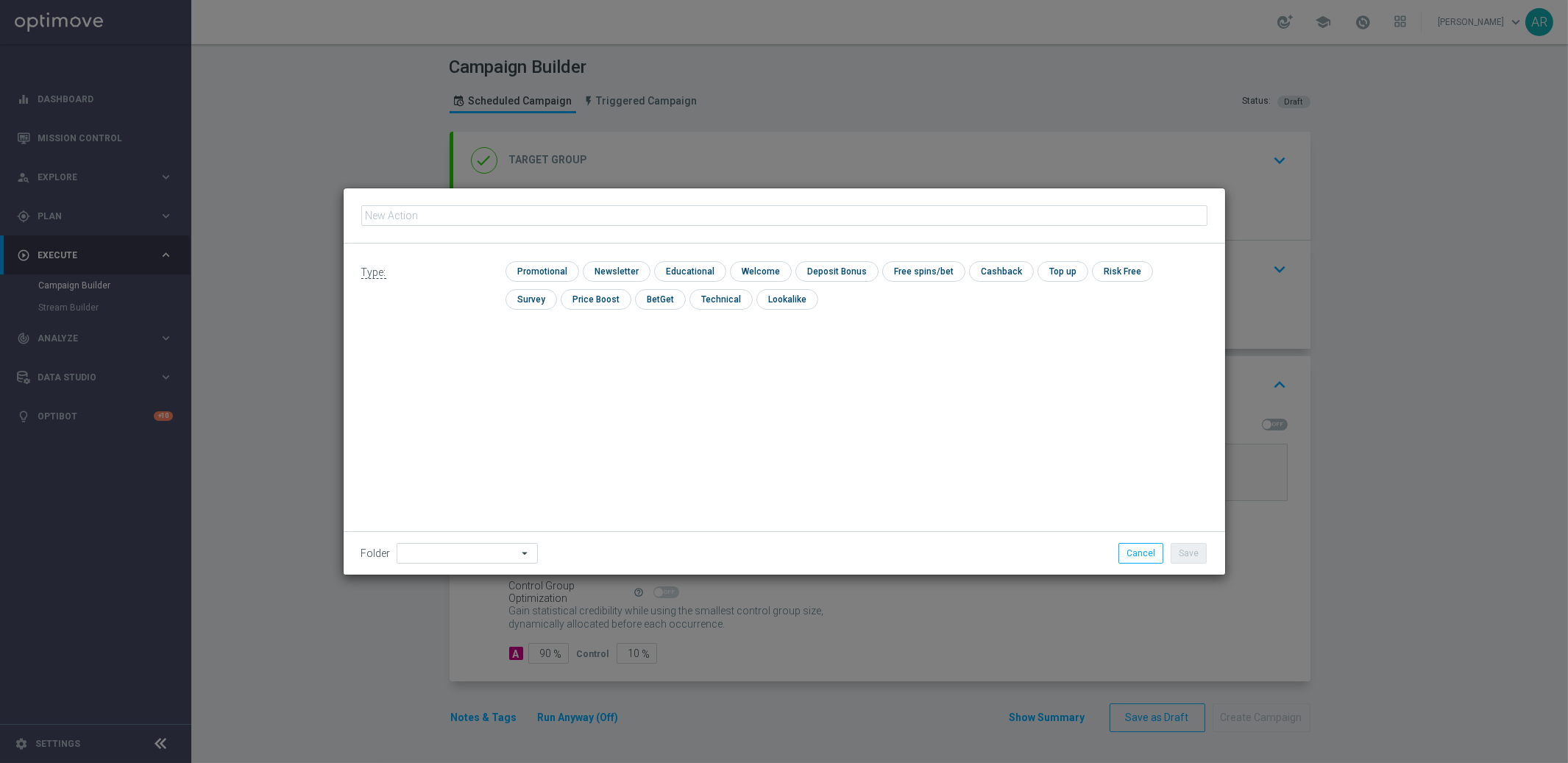
click at [685, 216] on input "text" at bounding box center [784, 215] width 846 height 21
type input "BR_CAS__TURBOLOTTO_MS__ALL_EMA_TAC_GM"
click at [536, 269] on input "checkbox" at bounding box center [540, 271] width 70 height 20
checkbox input "true"
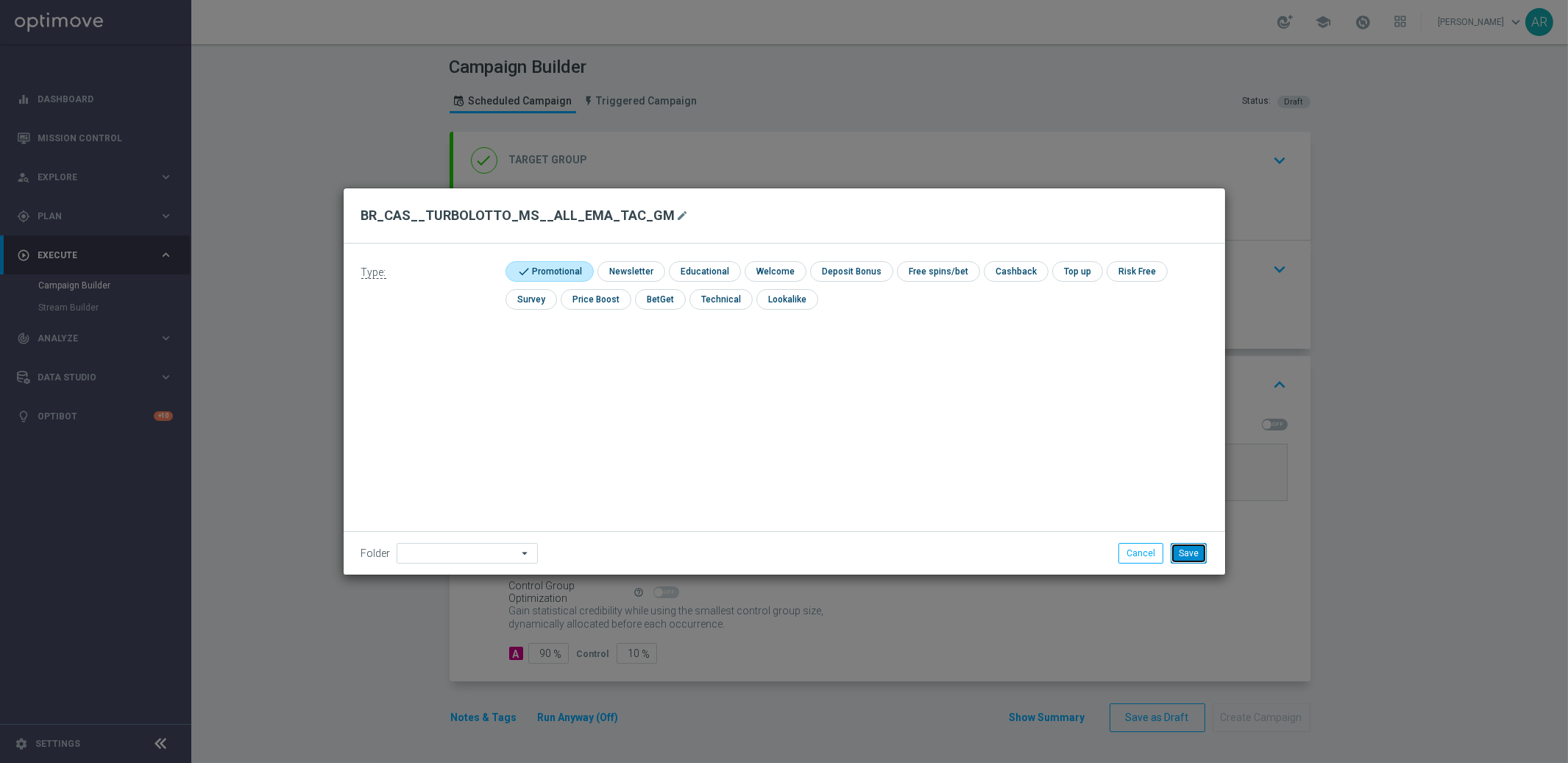
click at [1197, 559] on button "Save" at bounding box center [1188, 553] width 36 height 21
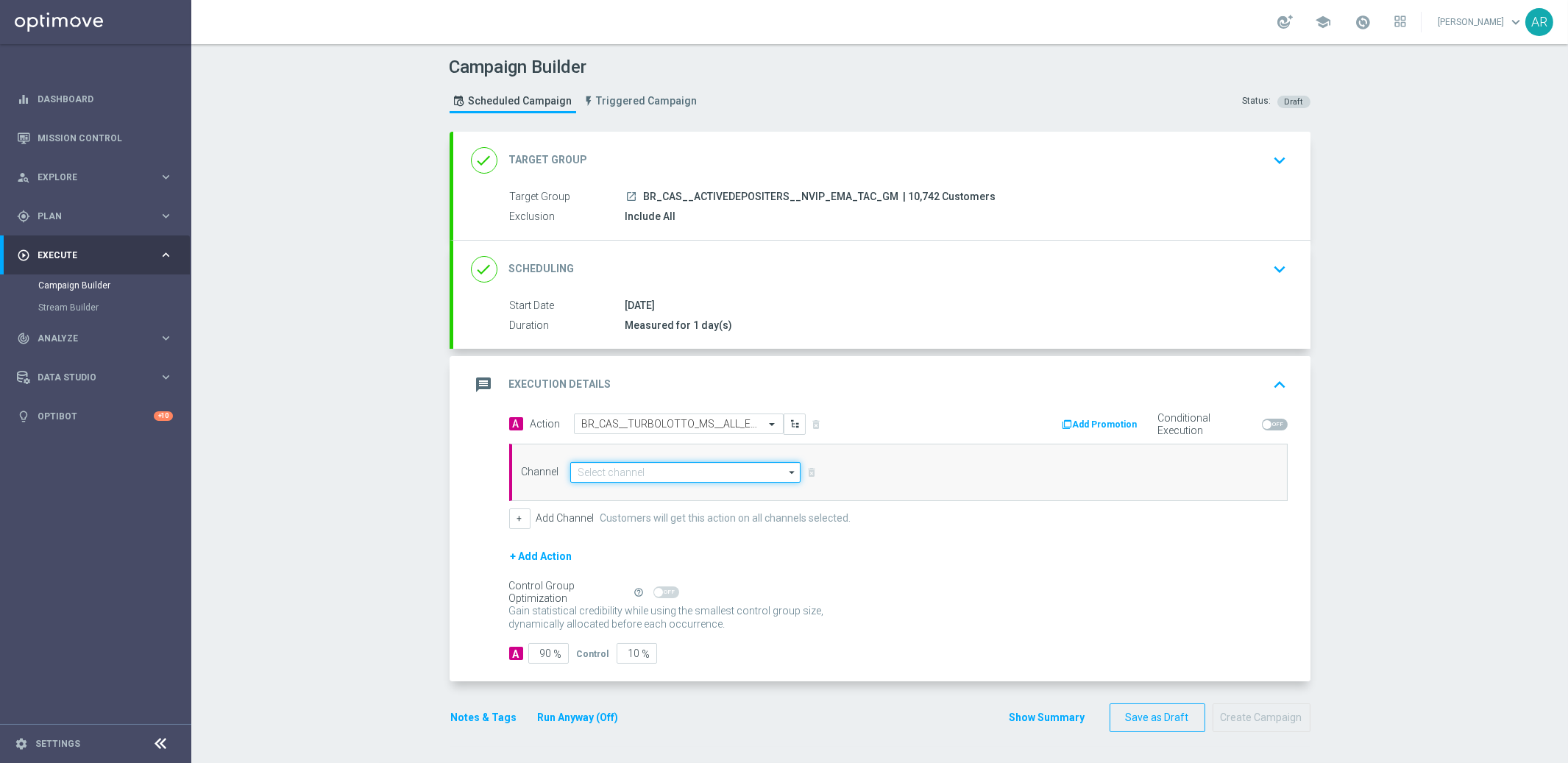
click at [661, 473] on input at bounding box center [685, 473] width 231 height 21
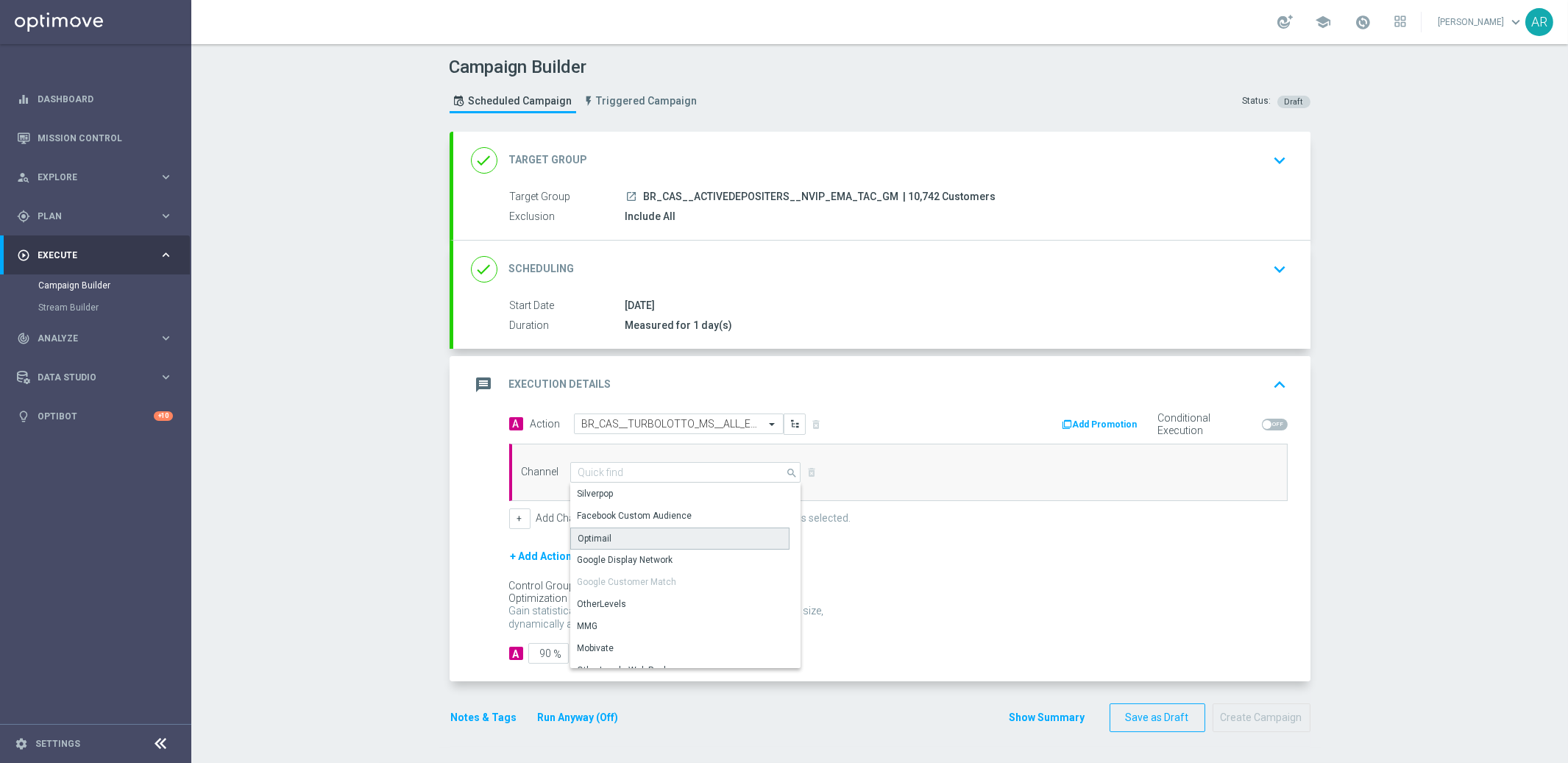
click at [672, 538] on div "Optimail" at bounding box center [679, 539] width 219 height 22
type input "Optimail"
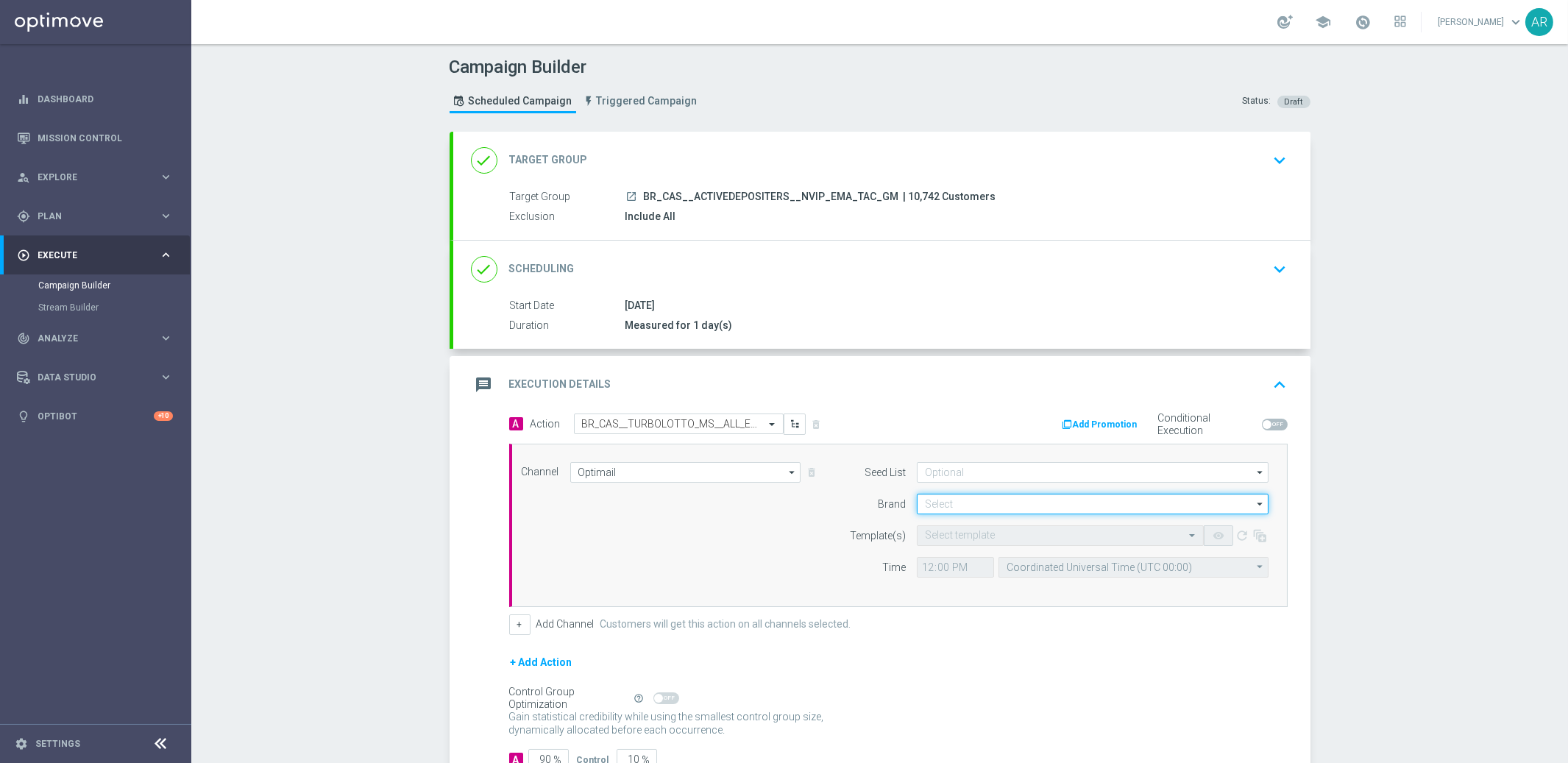
click at [945, 504] on input at bounding box center [1092, 504] width 351 height 21
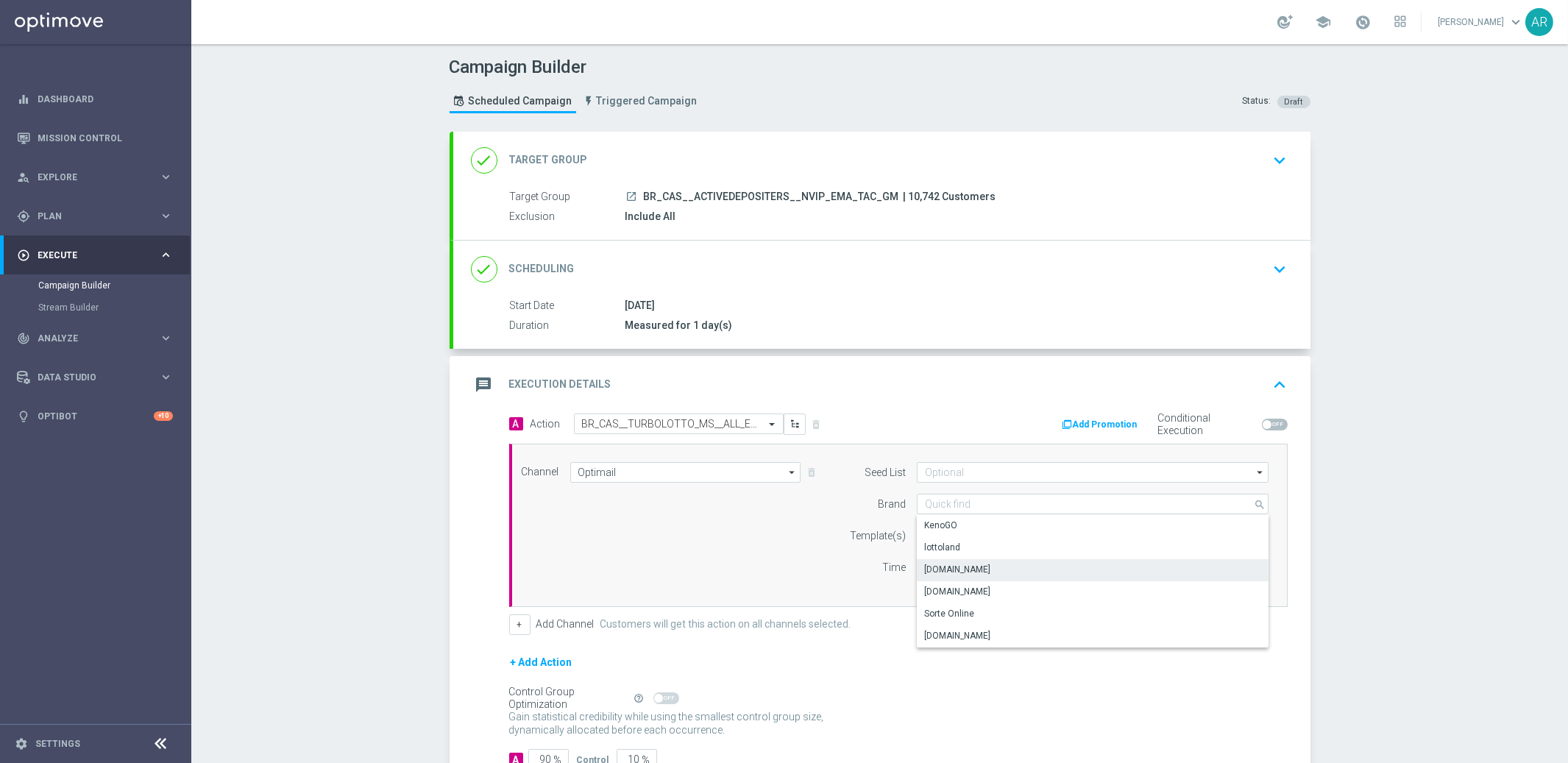
click at [999, 568] on div "[DOMAIN_NAME]" at bounding box center [1093, 570] width 352 height 21
type input "[DOMAIN_NAME]"
click at [958, 535] on input "text" at bounding box center [1046, 536] width 242 height 13
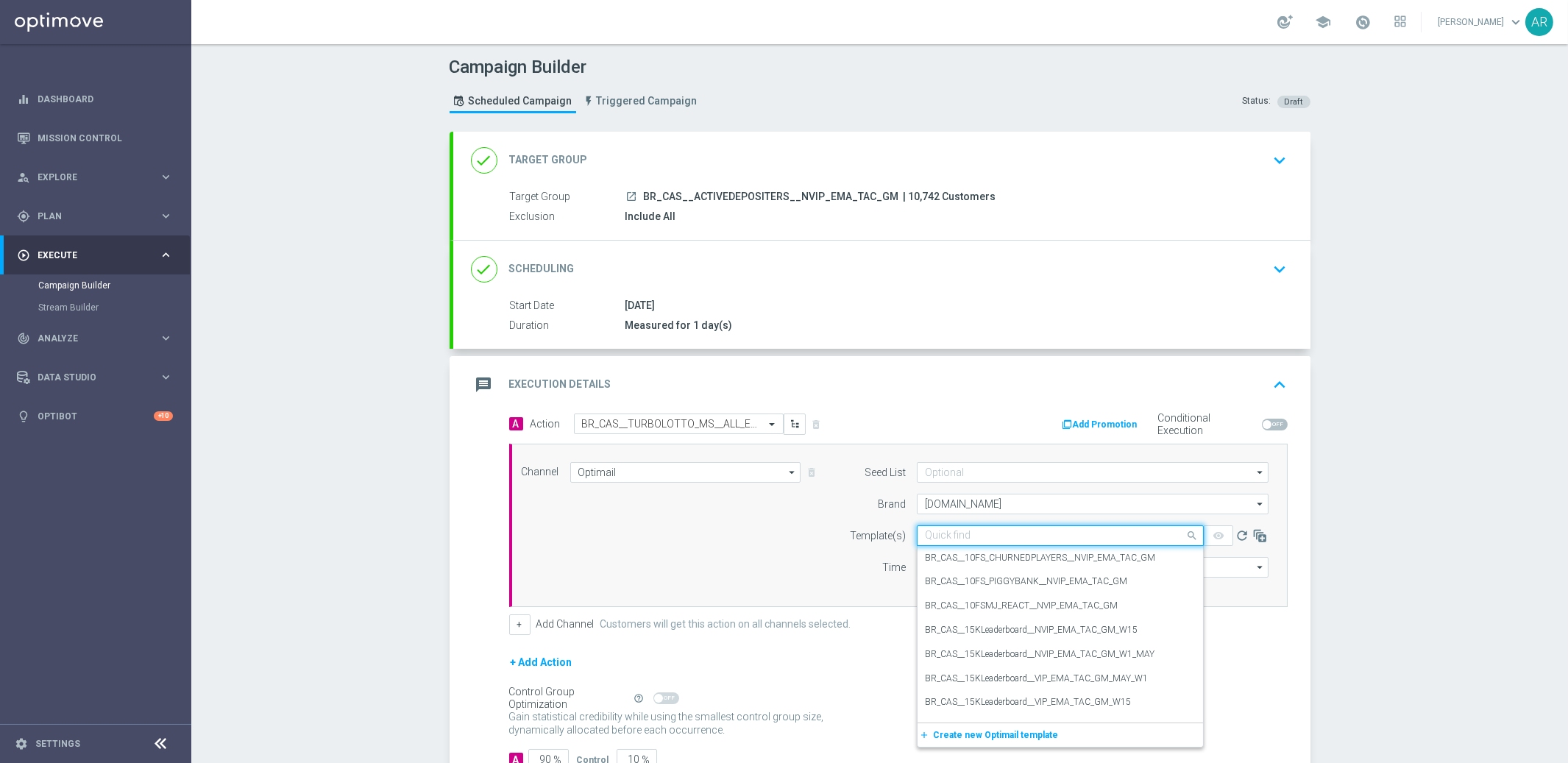
paste input "BR_CAS__TURBOLOTTO_MS__ALL_EMA_TAC_GM"
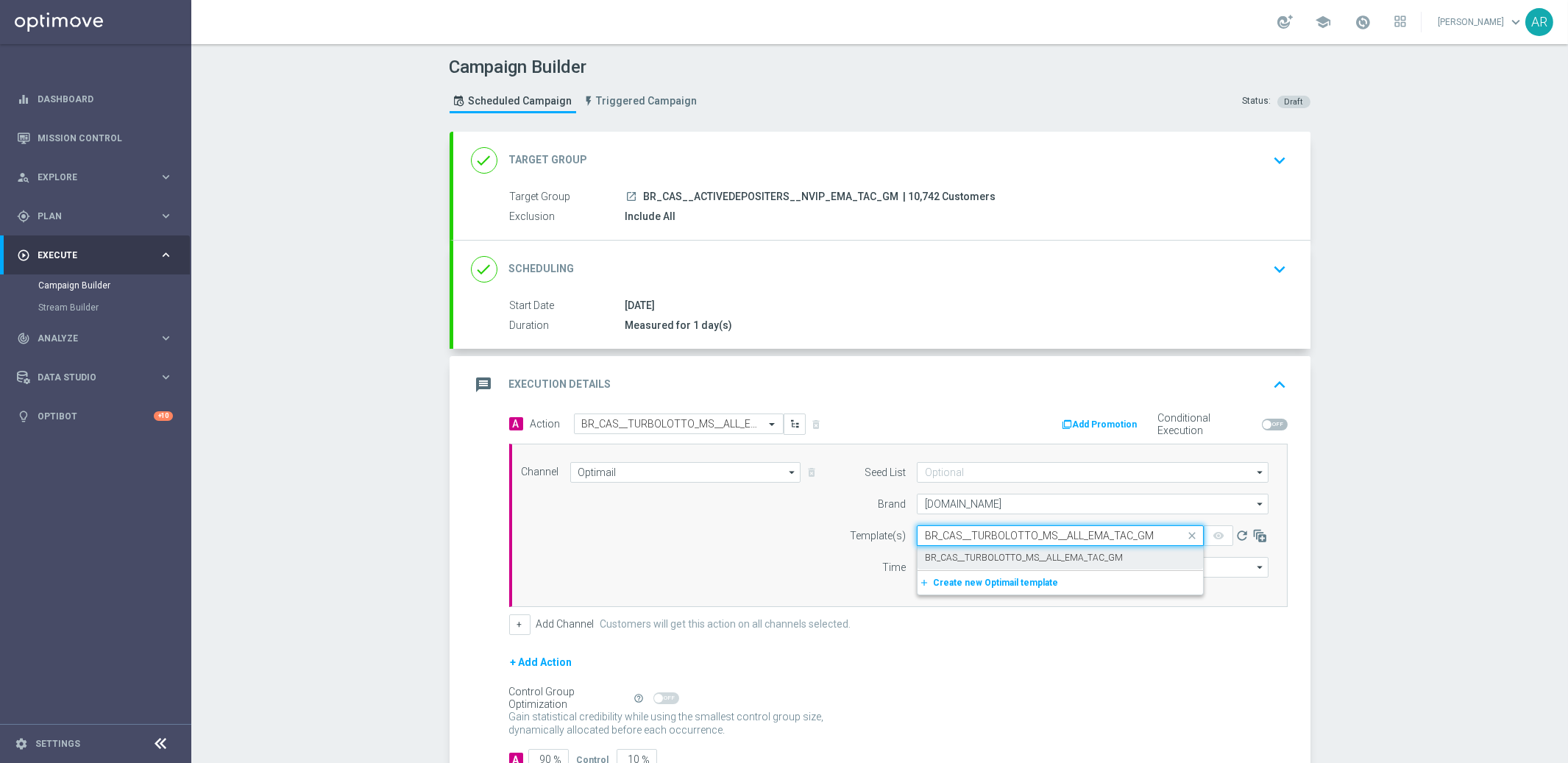
click at [995, 557] on label "BR_CAS__TURBOLOTTO_MS__ALL_EMA_TAC_GM" at bounding box center [1024, 558] width 198 height 13
type input "BR_CAS__TURBOLOTTO_MS__ALL_EMA_TAC_GM"
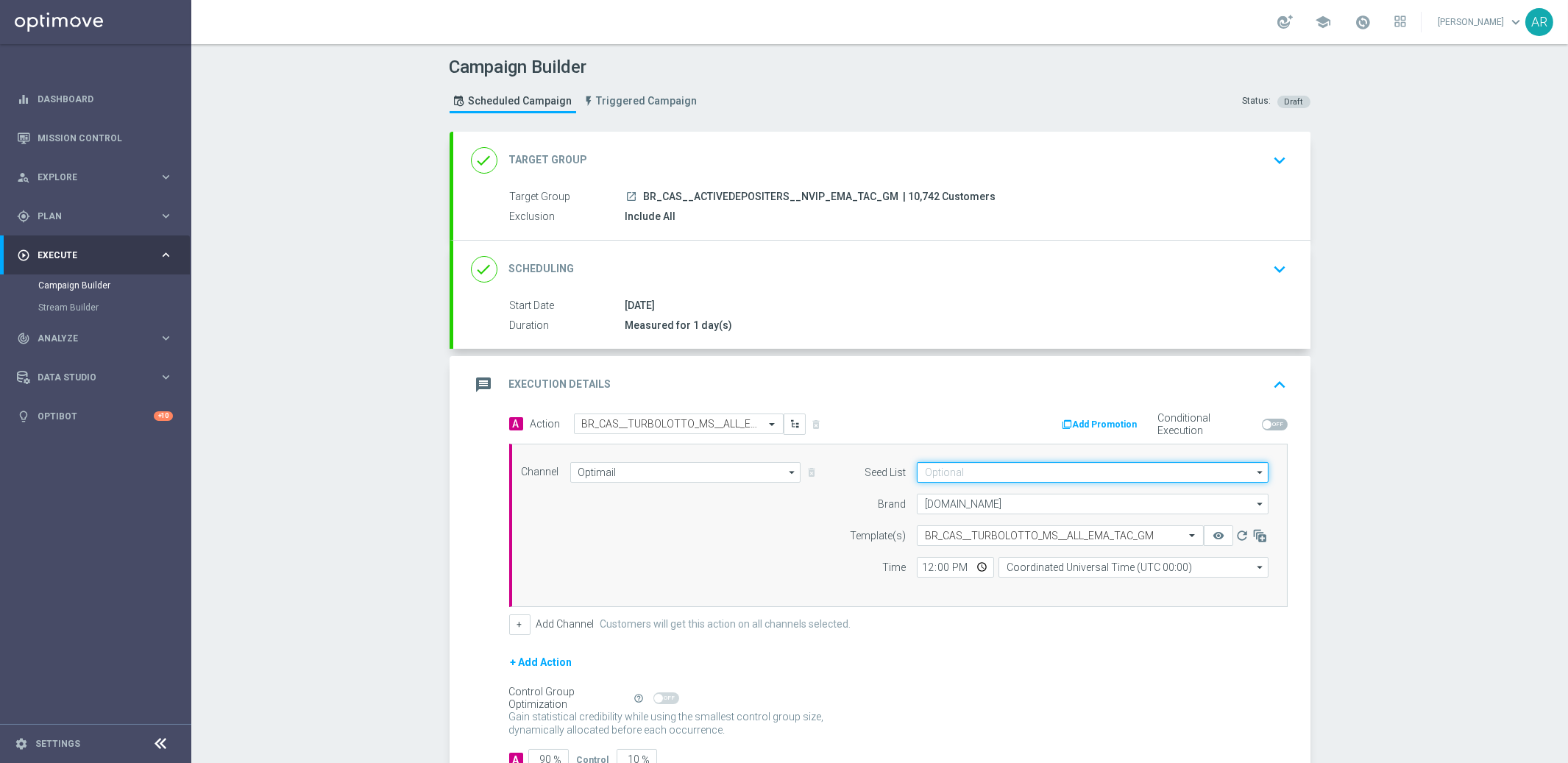
click at [937, 467] on input at bounding box center [1092, 473] width 351 height 21
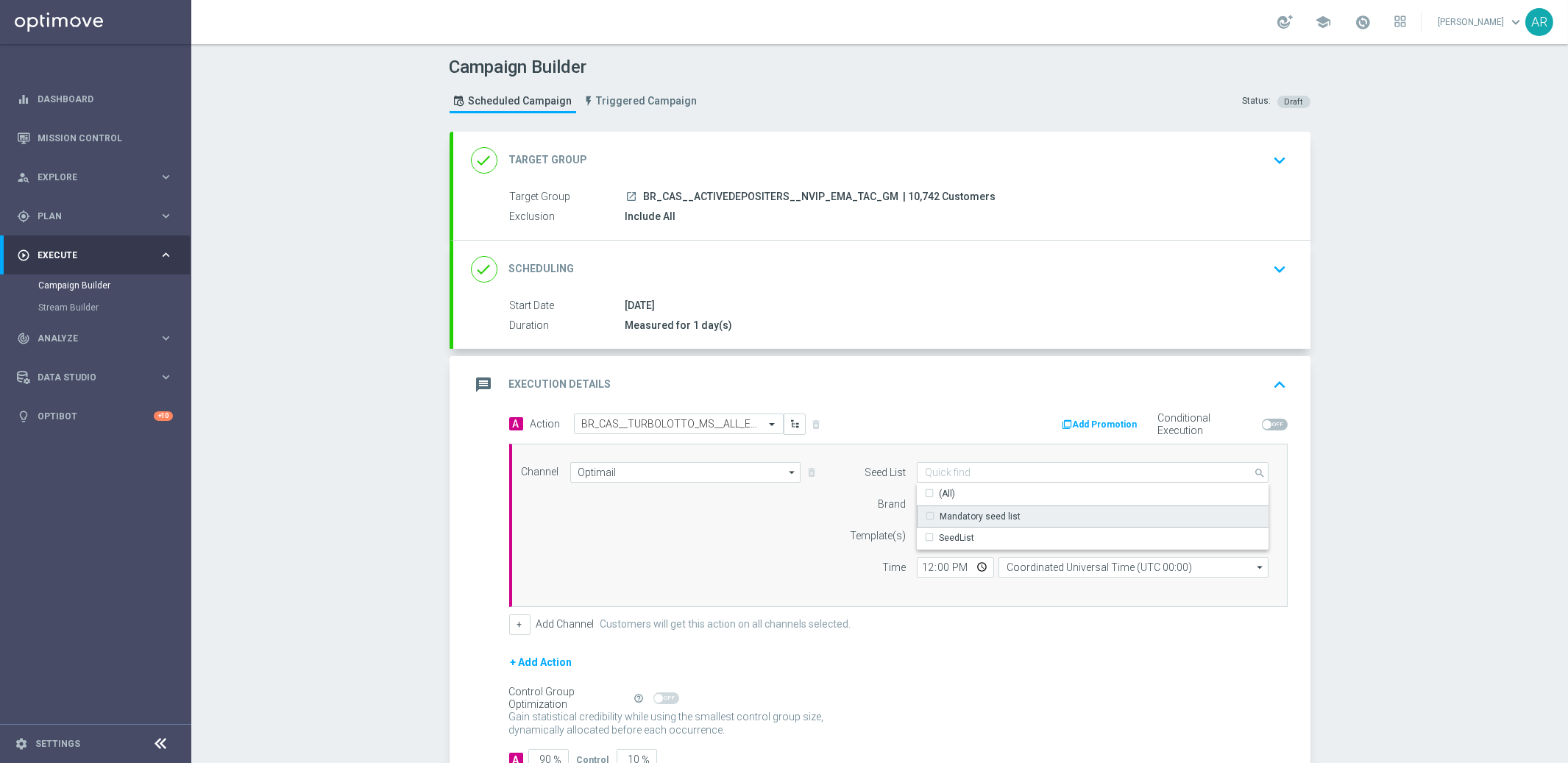
click at [982, 518] on div "Mandatory seed list" at bounding box center [979, 516] width 81 height 13
click at [772, 562] on div "Channel Optimail Optimail arrow_drop_down Drag here to set row groups Drag here…" at bounding box center [895, 525] width 770 height 126
type input "Mandatory seed list"
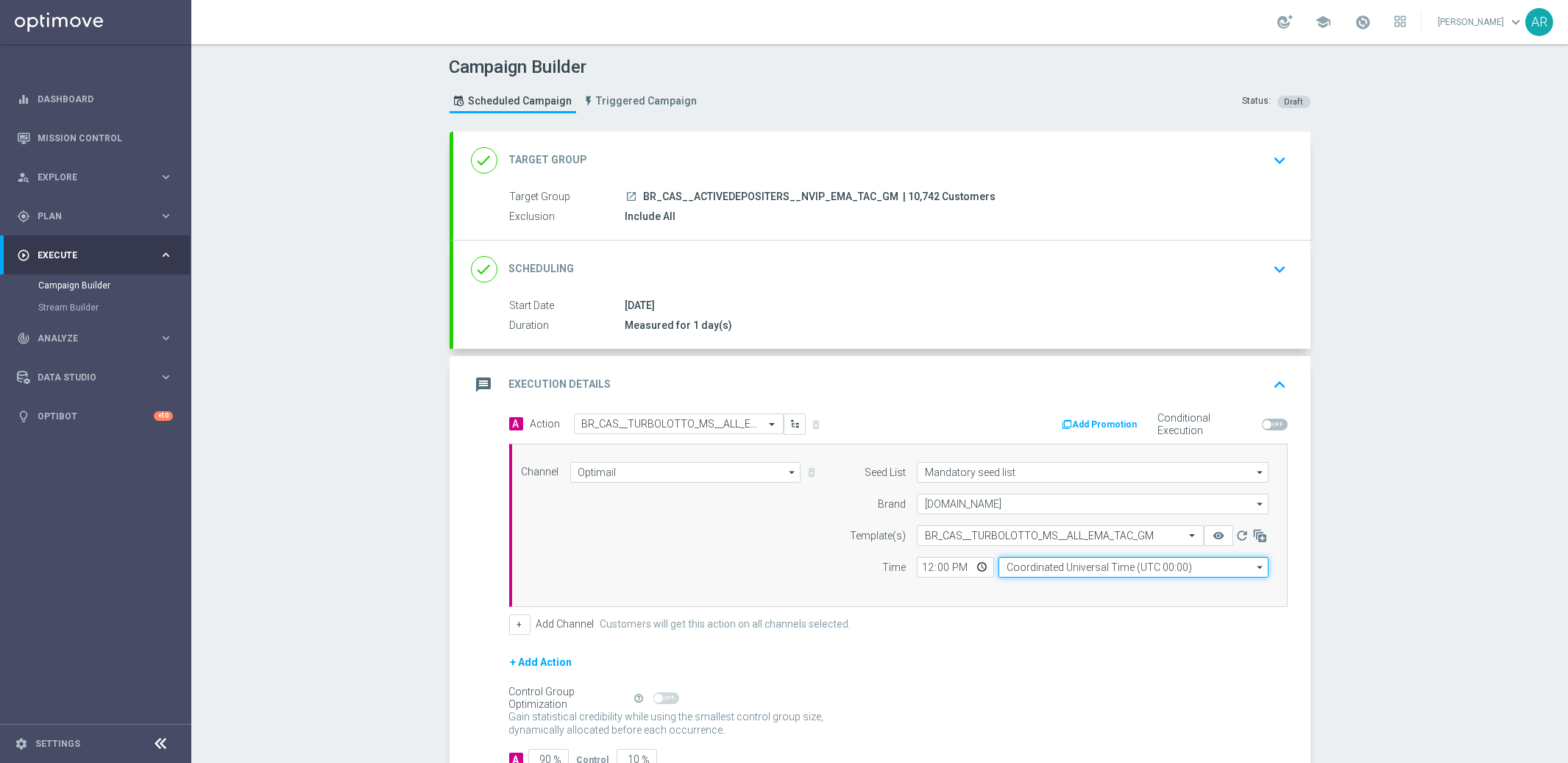
click at [1077, 567] on input "Coordinated Universal Time (UTC 00:00)" at bounding box center [1133, 568] width 270 height 21
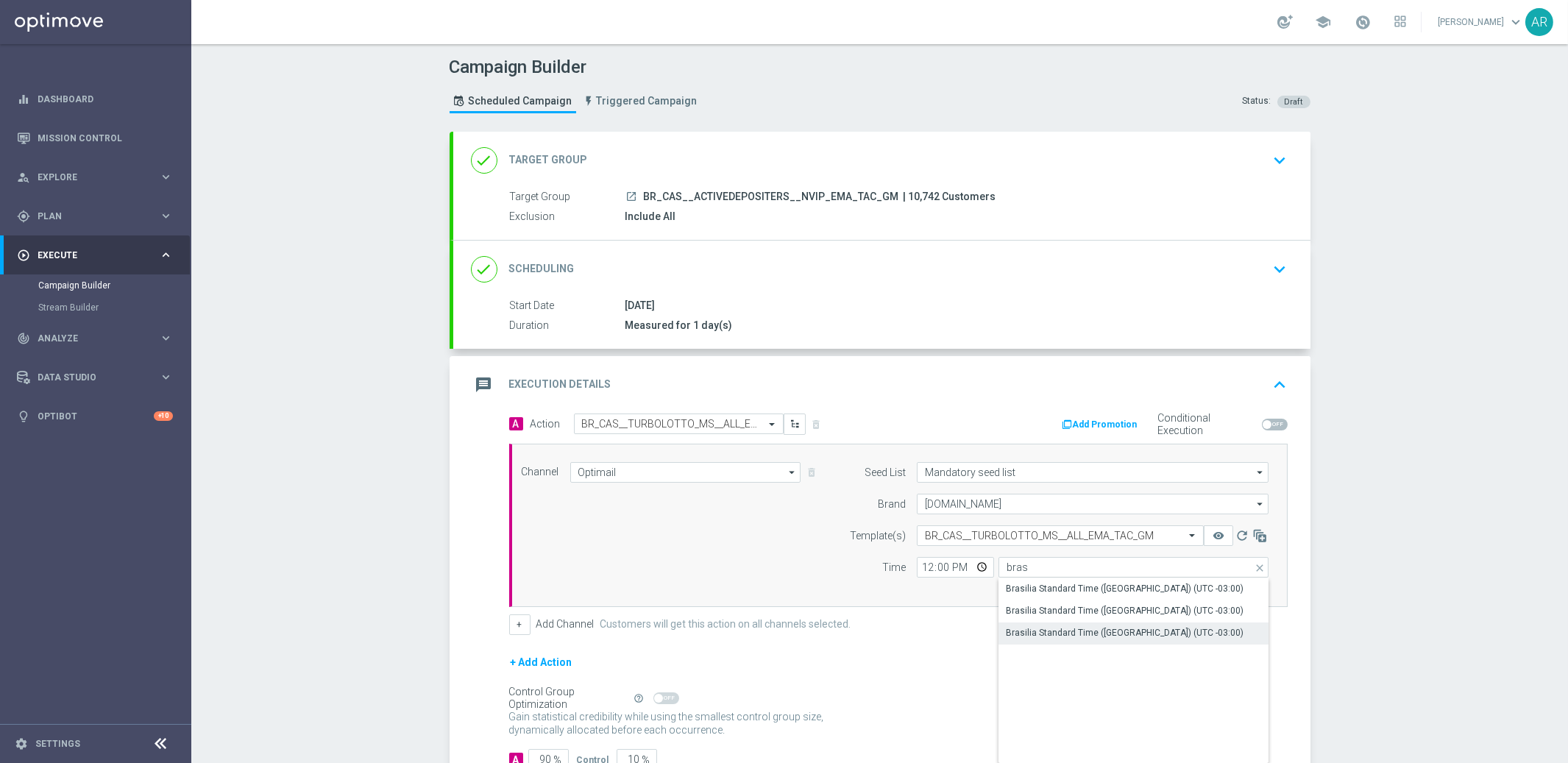
click at [1171, 635] on div "Brasilia Standard Time ([GEOGRAPHIC_DATA]) (UTC -03:00)" at bounding box center [1125, 633] width 238 height 13
type input "Brasilia Standard Time ([GEOGRAPHIC_DATA]) (UTC -03:00)"
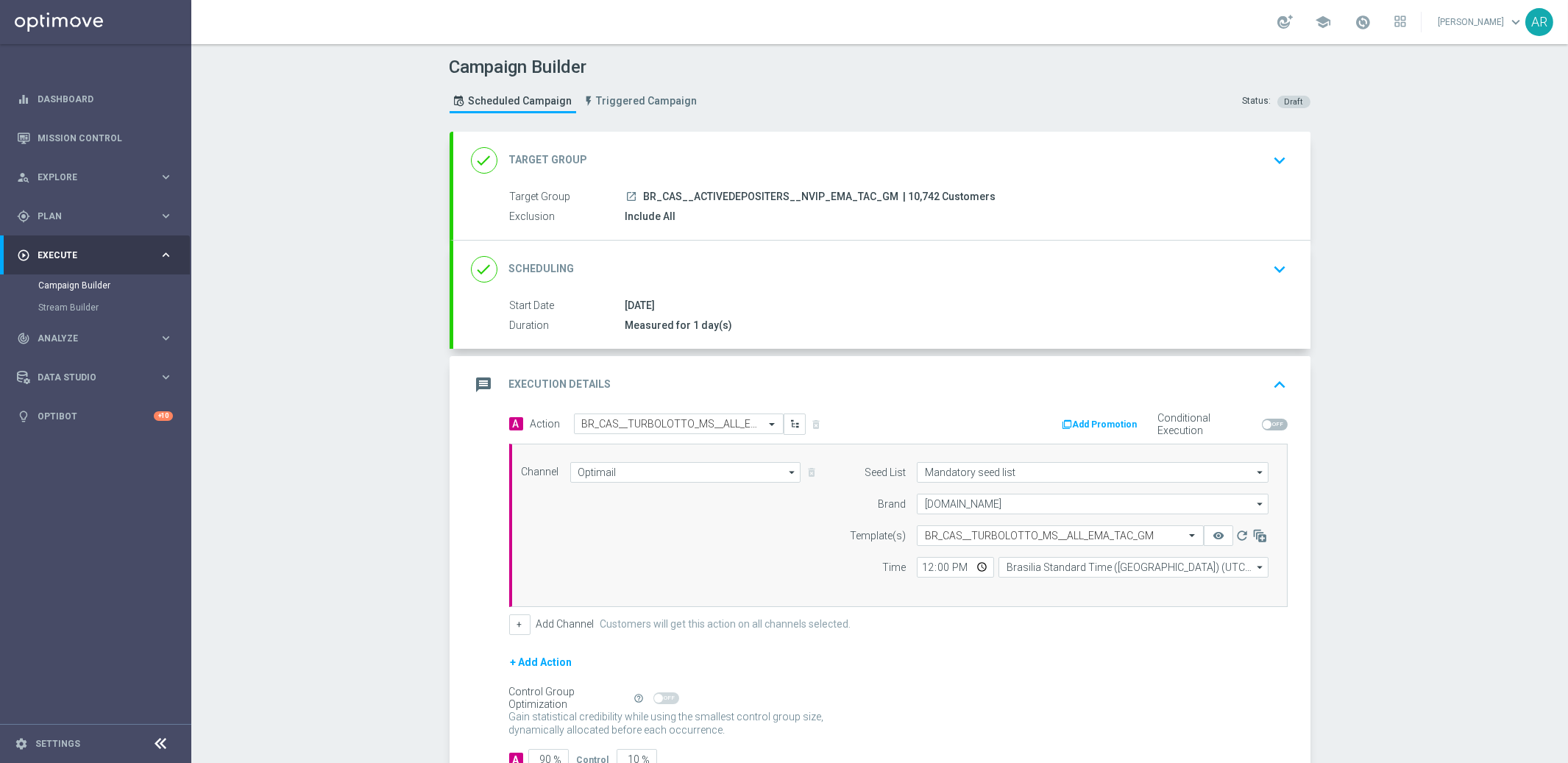
click at [932, 664] on div "+ Add Action" at bounding box center [898, 672] width 779 height 37
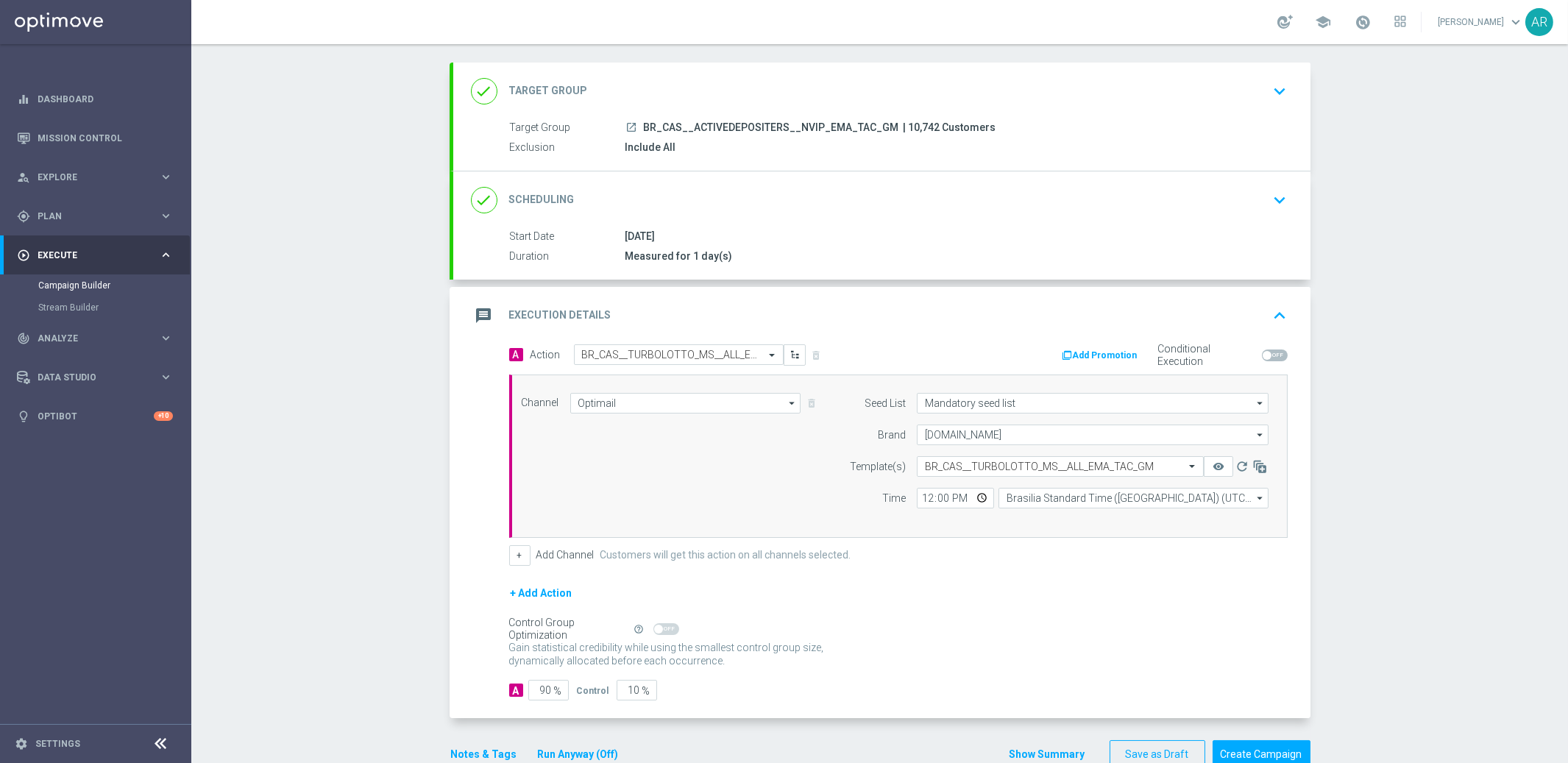
scroll to position [104, 0]
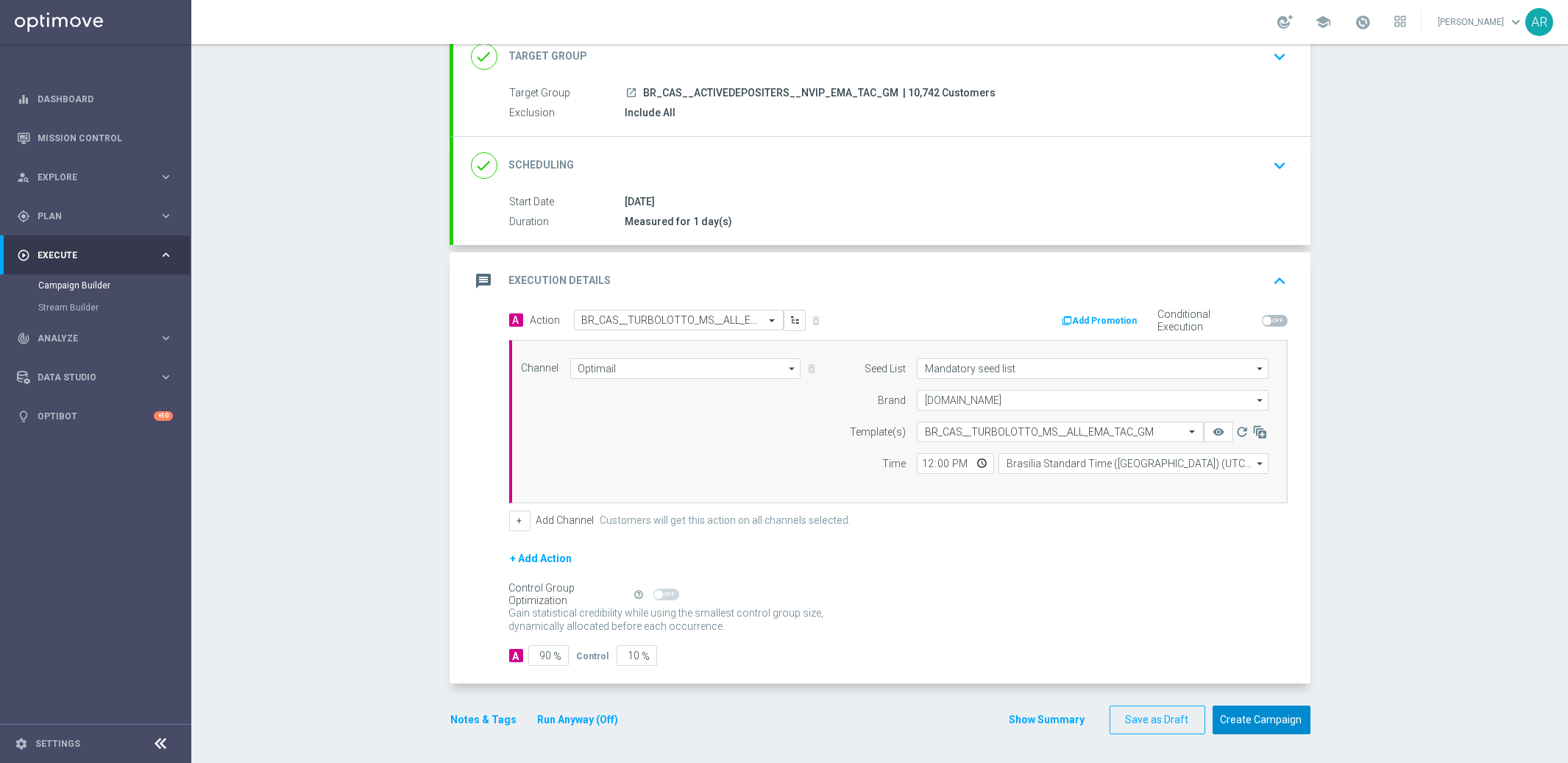
click at [1257, 686] on button "Create Campaign" at bounding box center [1262, 720] width 98 height 29
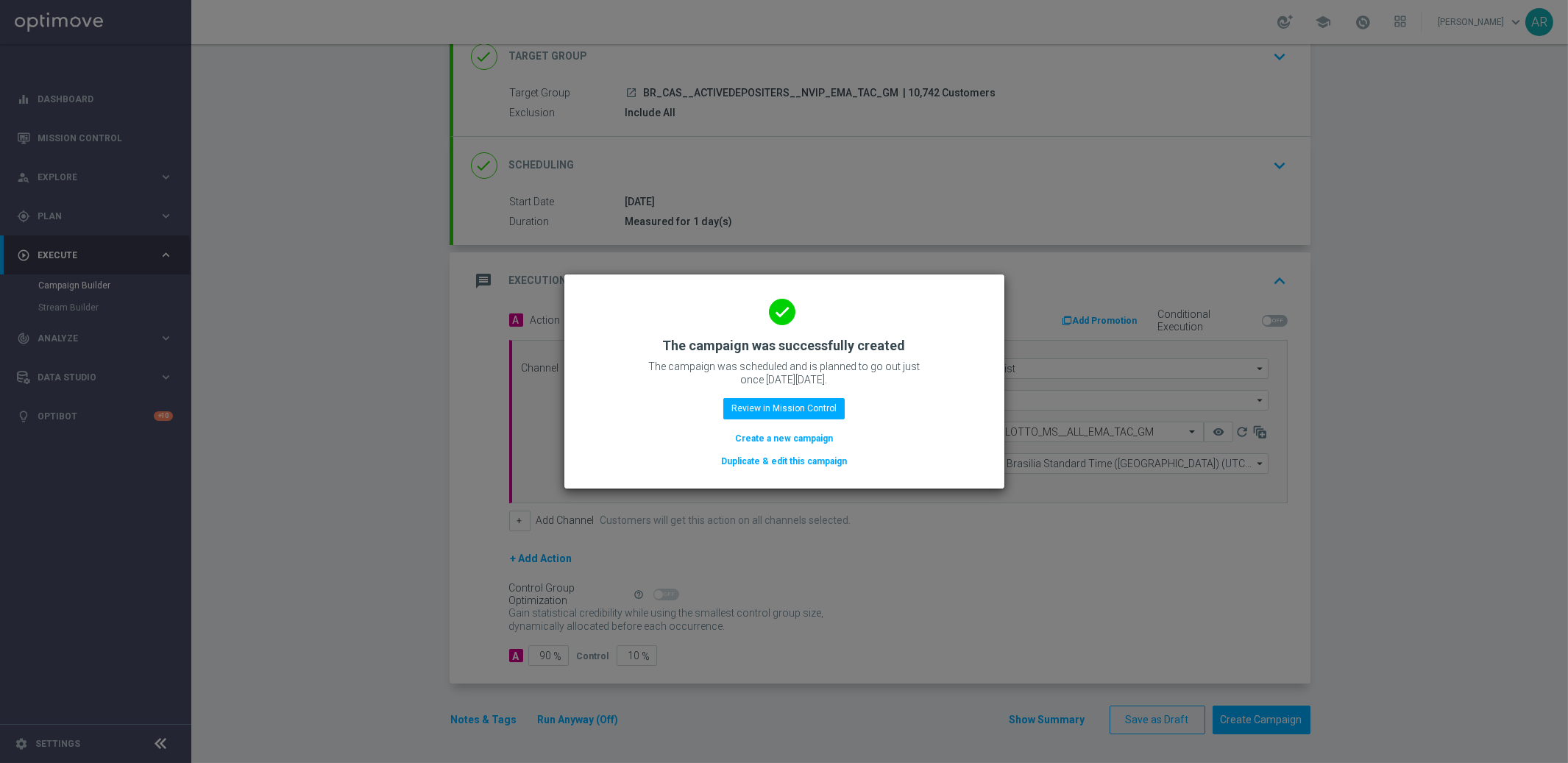
click at [791, 435] on button "Create a new campaign" at bounding box center [784, 438] width 101 height 16
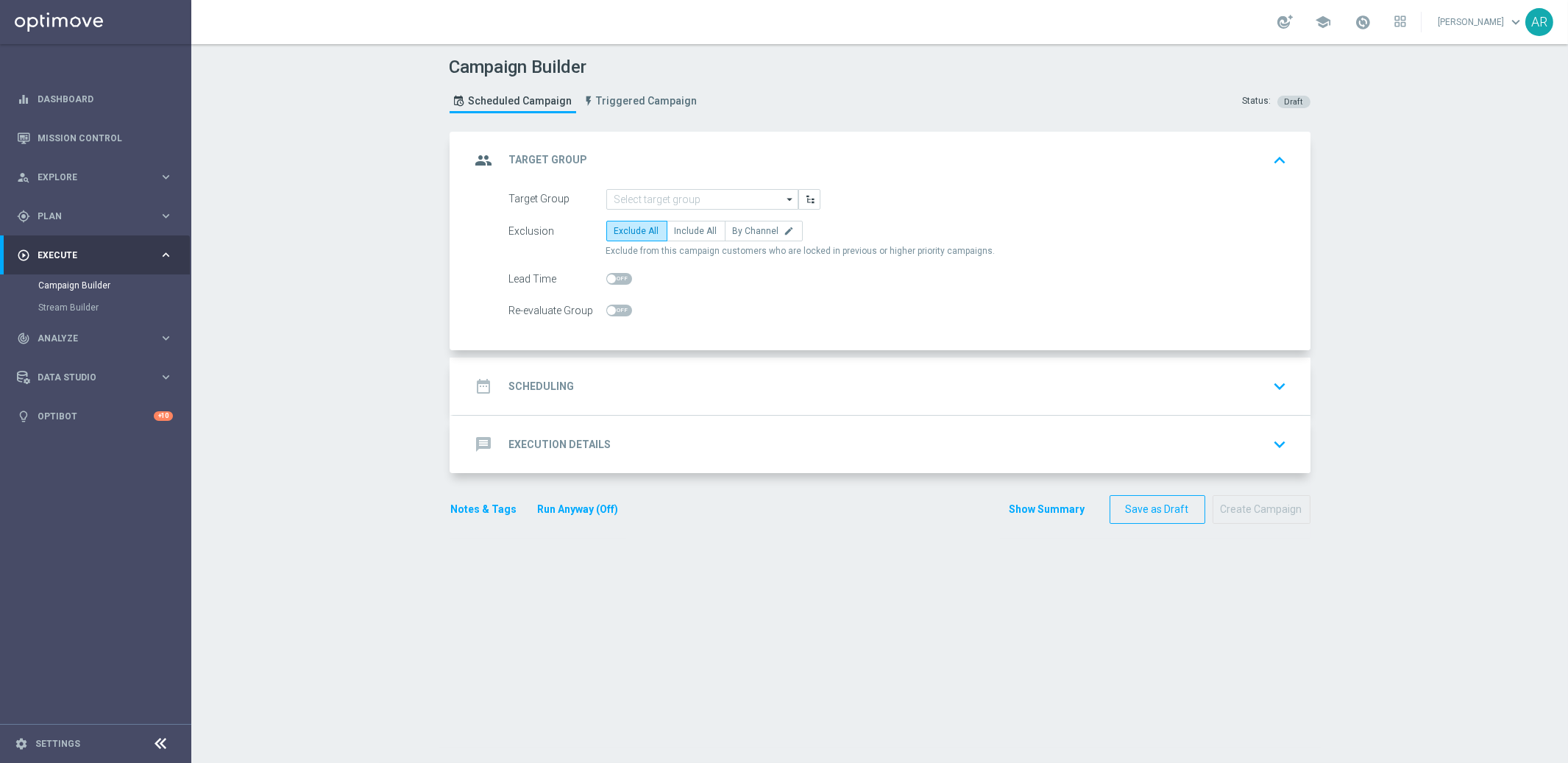
scroll to position [0, 0]
